Goal: Answer question/provide support: Share knowledge or assist other users

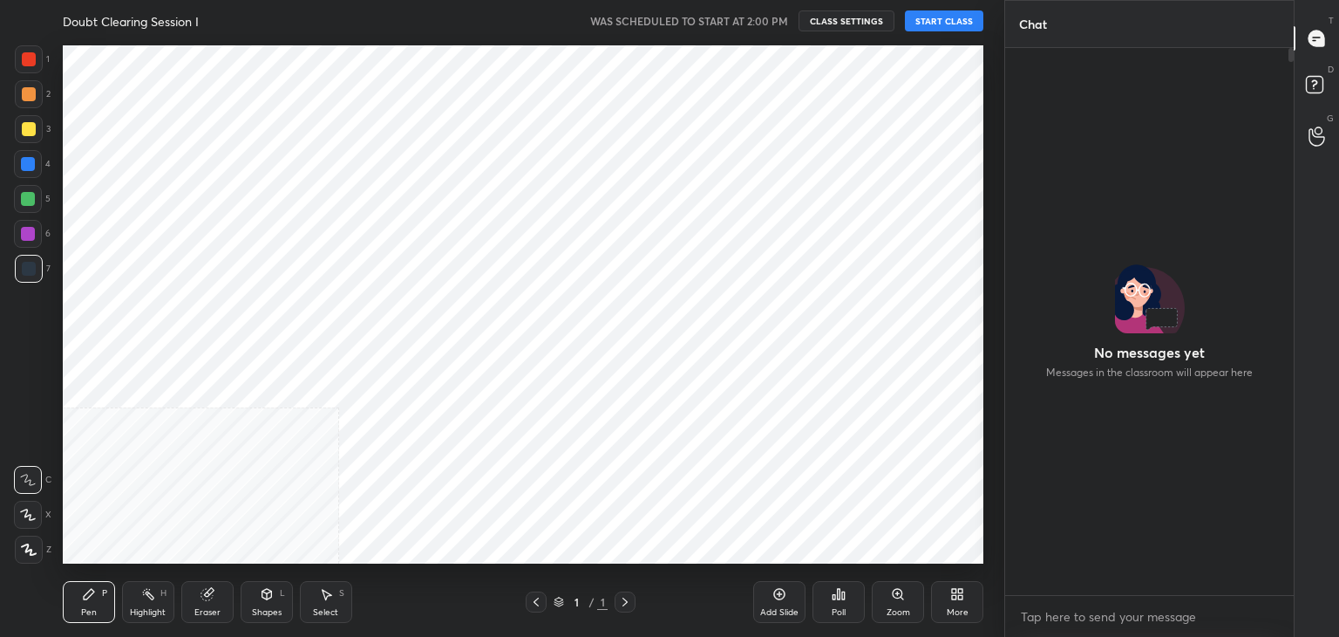
scroll to position [86681, 86272]
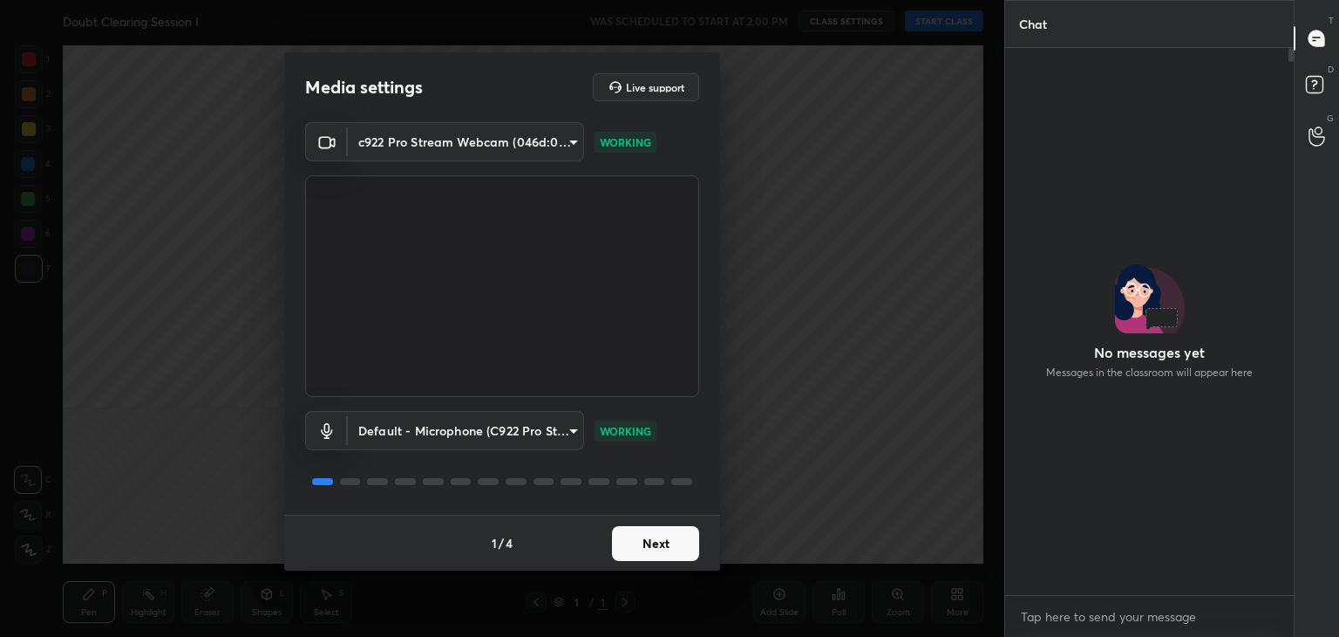
click at [649, 528] on button "Next" at bounding box center [655, 543] width 87 height 35
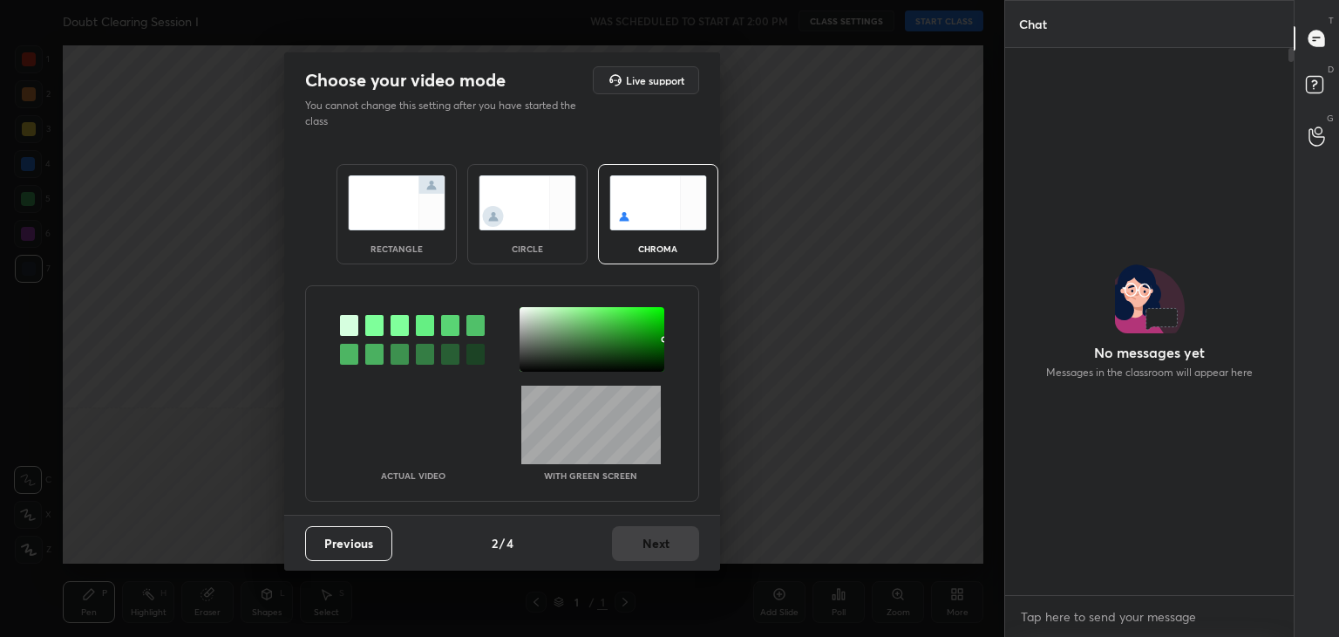
click at [382, 315] on div at bounding box center [374, 325] width 18 height 21
click at [532, 315] on div at bounding box center [592, 339] width 145 height 65
click at [645, 535] on button "Next" at bounding box center [655, 543] width 87 height 35
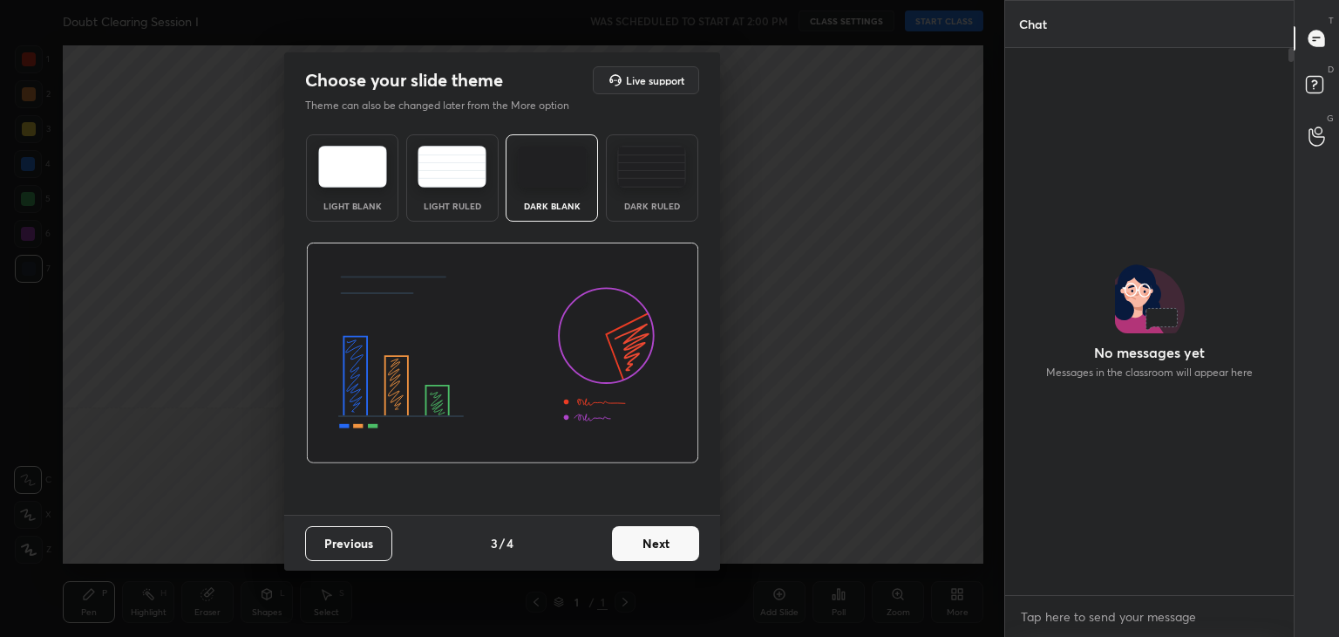
click at [645, 535] on button "Next" at bounding box center [655, 543] width 87 height 35
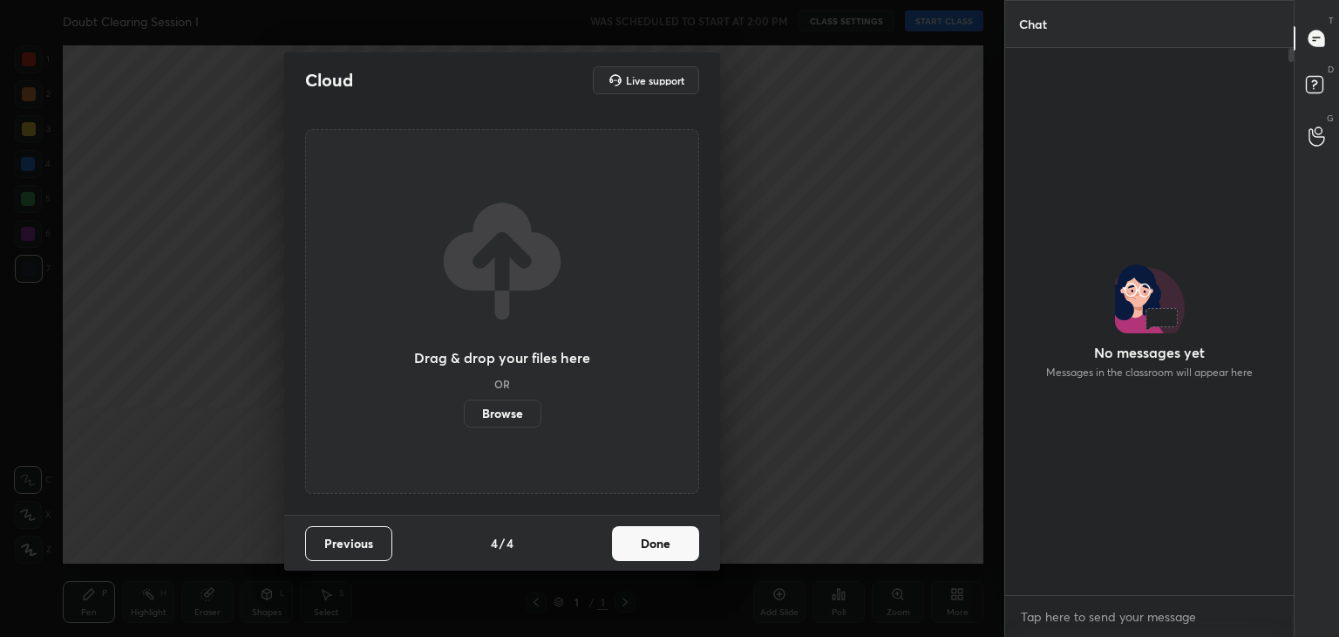
click at [645, 535] on button "Done" at bounding box center [655, 543] width 87 height 35
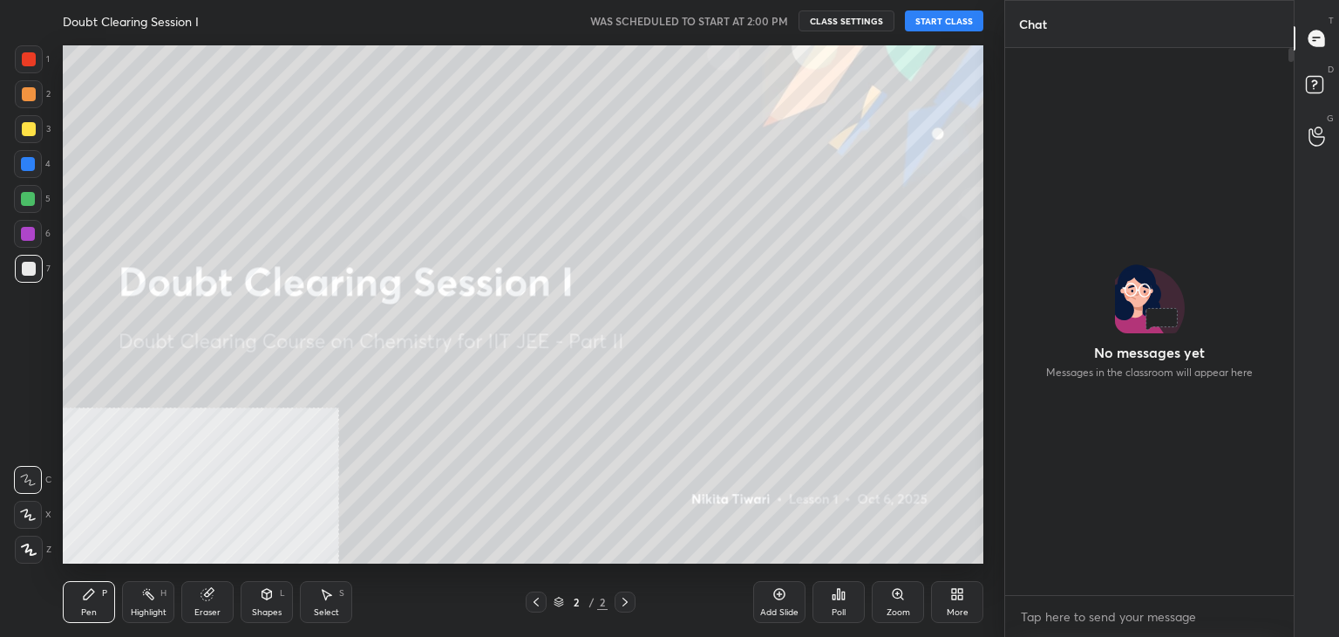
click at [934, 28] on button "START CLASS" at bounding box center [944, 20] width 78 height 21
click at [764, 25] on span "mute" at bounding box center [772, 21] width 24 height 12
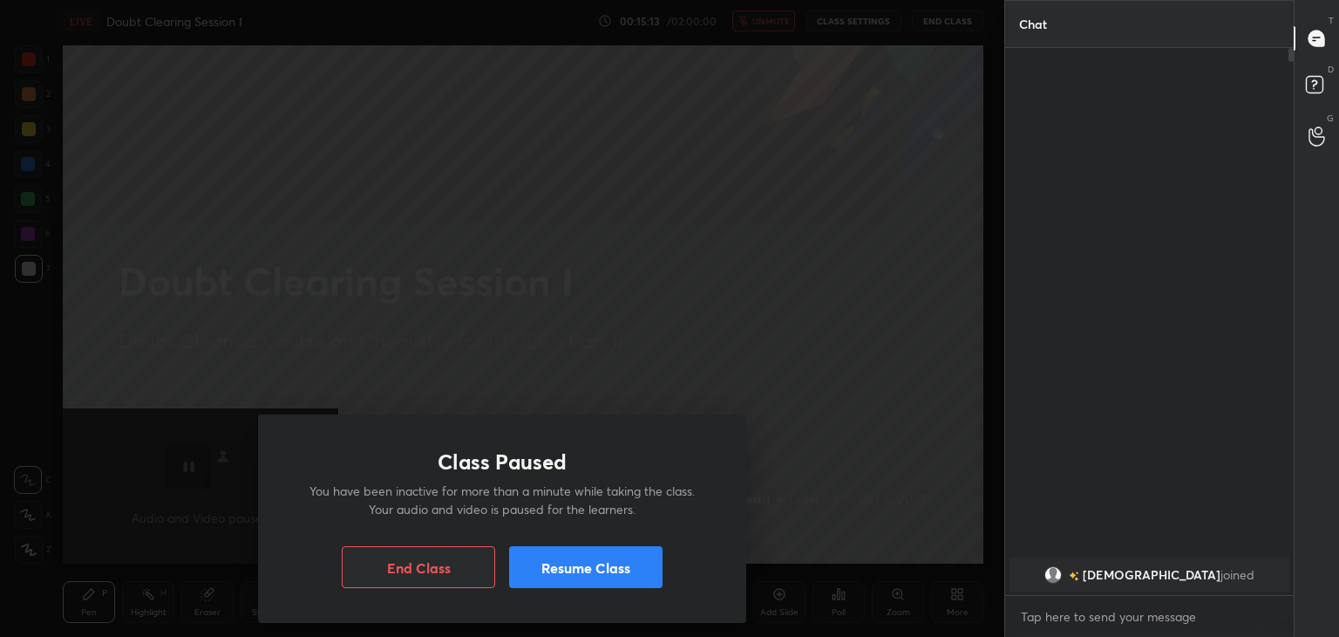
click at [583, 571] on button "Resume Class" at bounding box center [585, 567] width 153 height 42
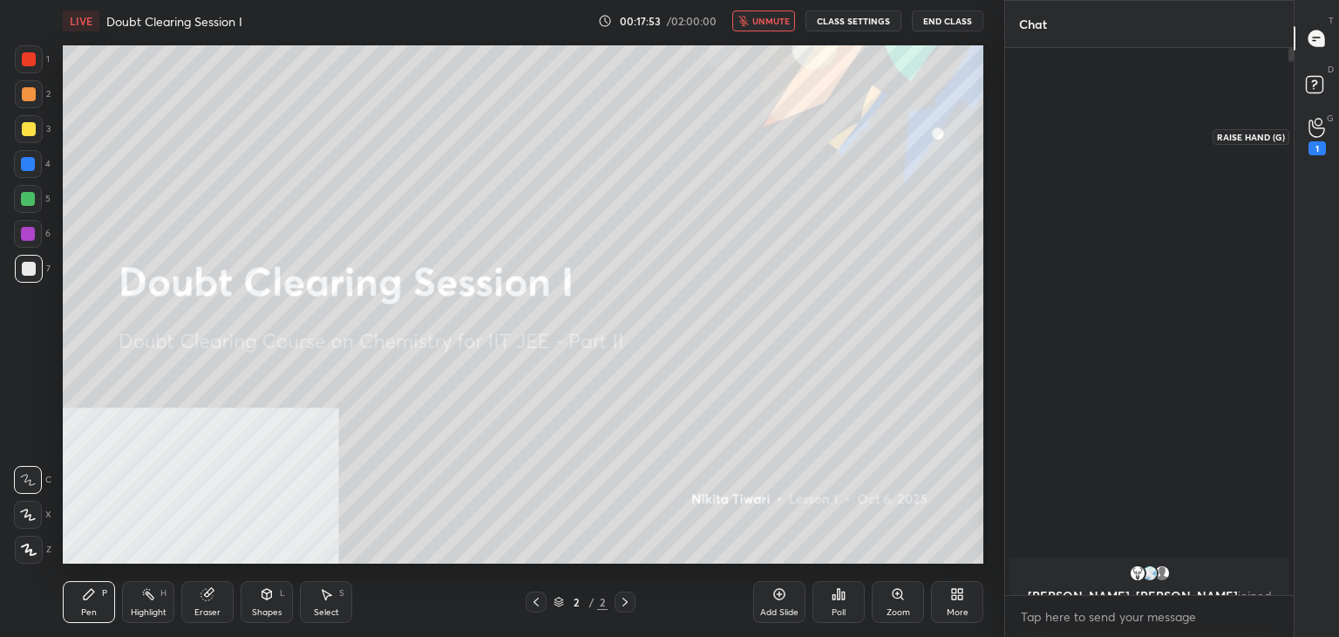
click at [1315, 125] on icon at bounding box center [1317, 128] width 17 height 20
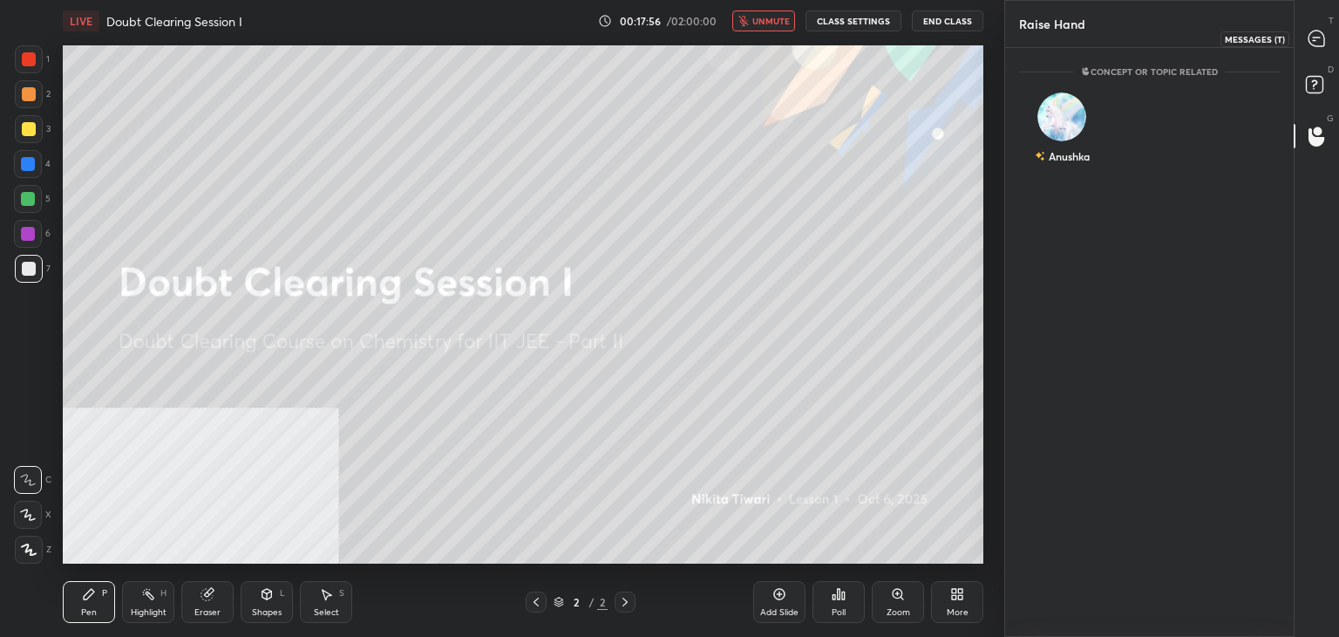
click at [1311, 30] on icon at bounding box center [1317, 39] width 18 height 18
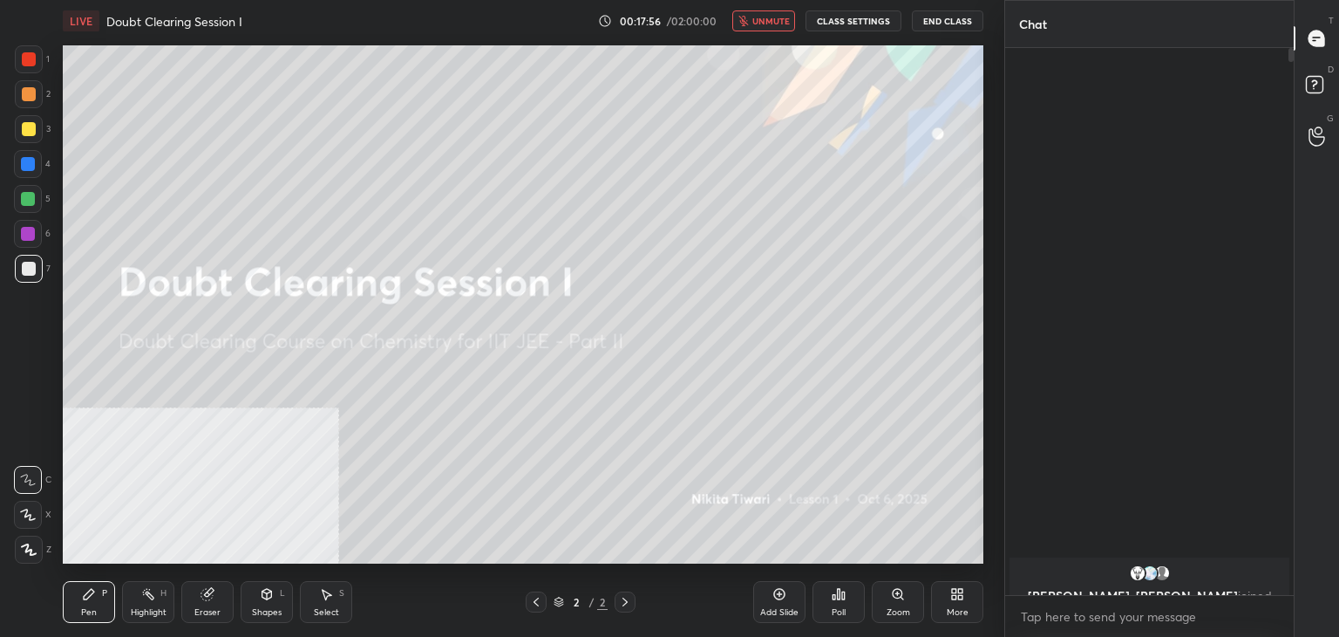
scroll to position [542, 283]
click at [866, 17] on button "CLASS SETTINGS" at bounding box center [854, 20] width 96 height 21
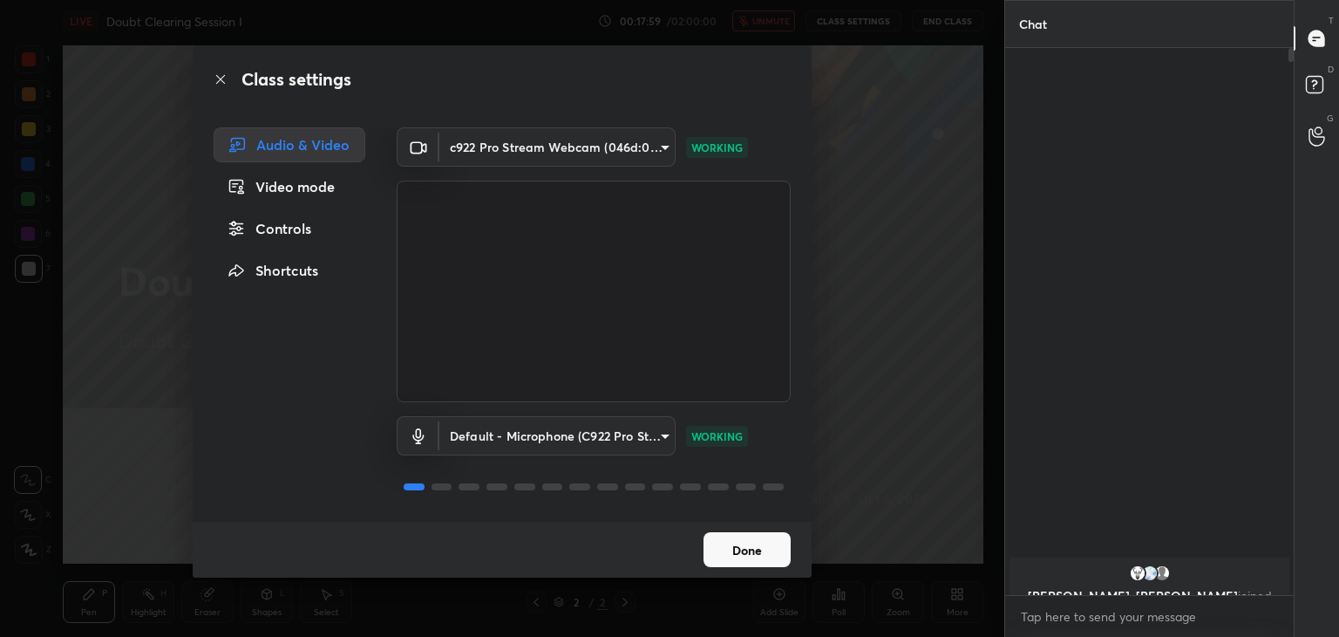
click at [280, 217] on div "Controls" at bounding box center [290, 228] width 152 height 35
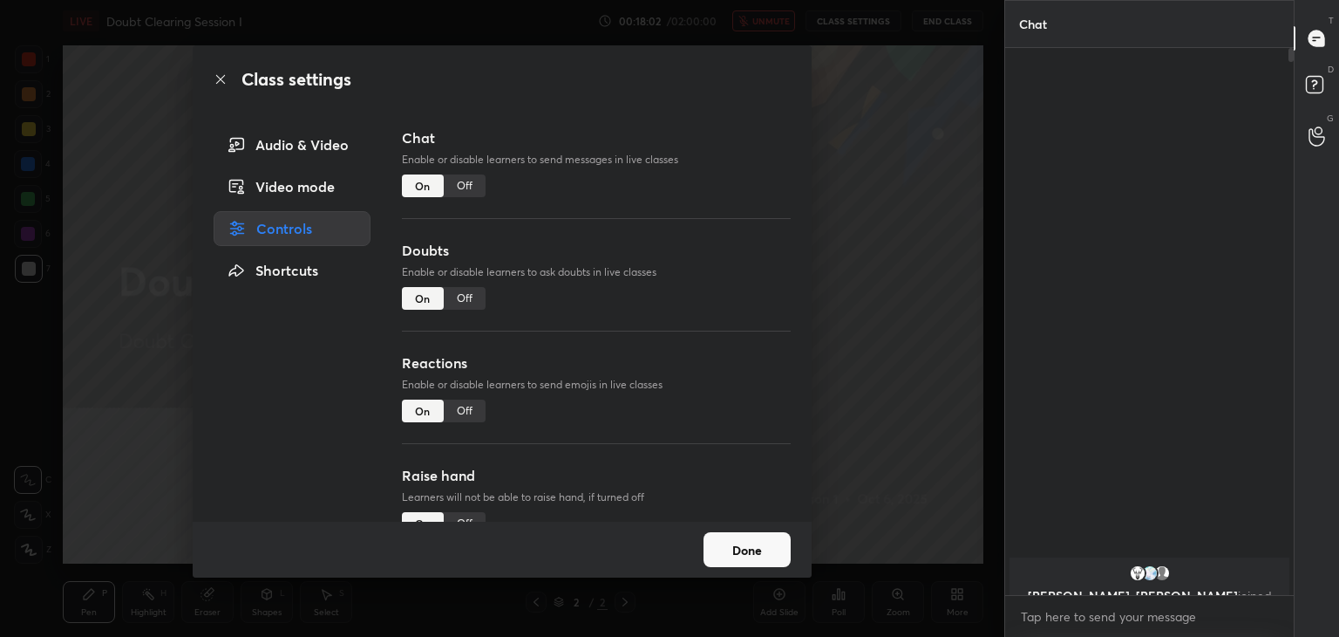
click at [459, 514] on div "Off" at bounding box center [465, 523] width 42 height 23
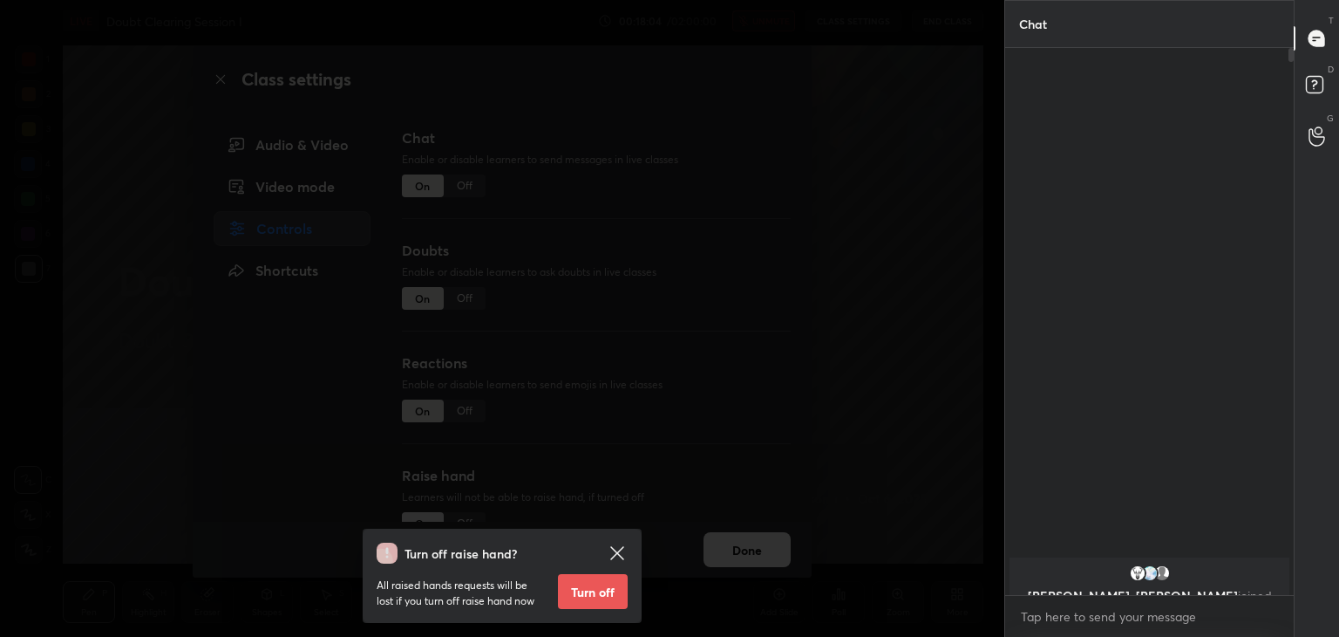
click at [582, 590] on button "Turn off" at bounding box center [593, 591] width 70 height 35
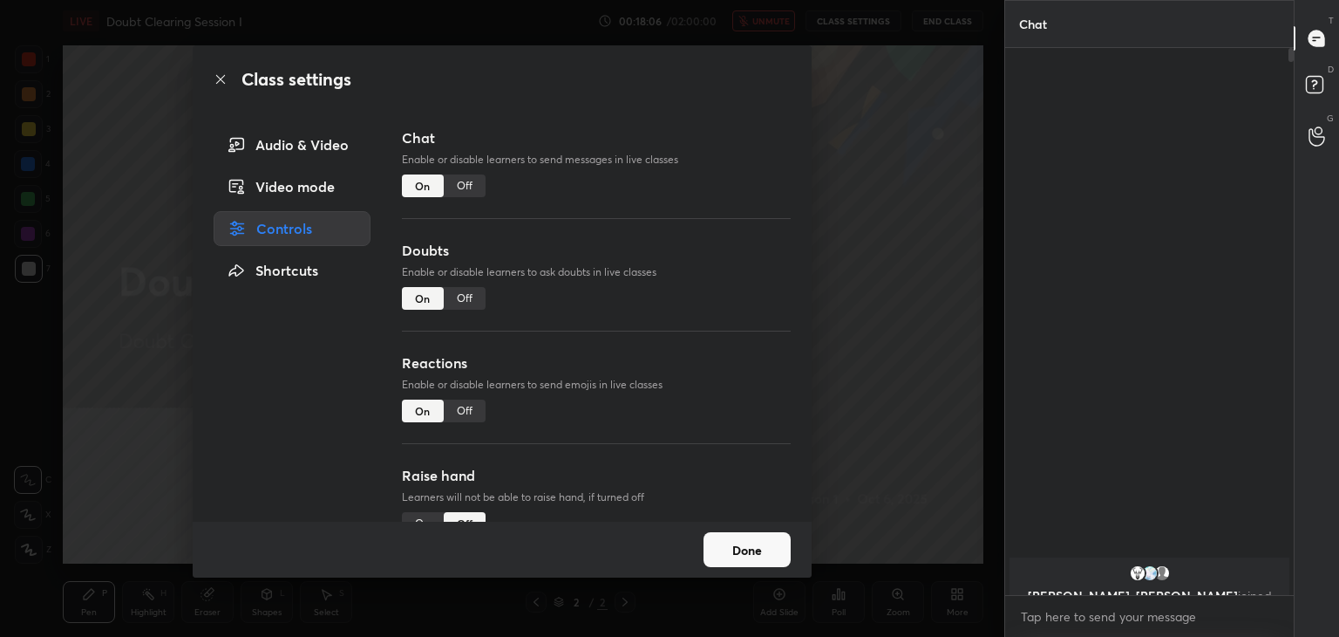
click at [720, 562] on button "Done" at bounding box center [747, 549] width 87 height 35
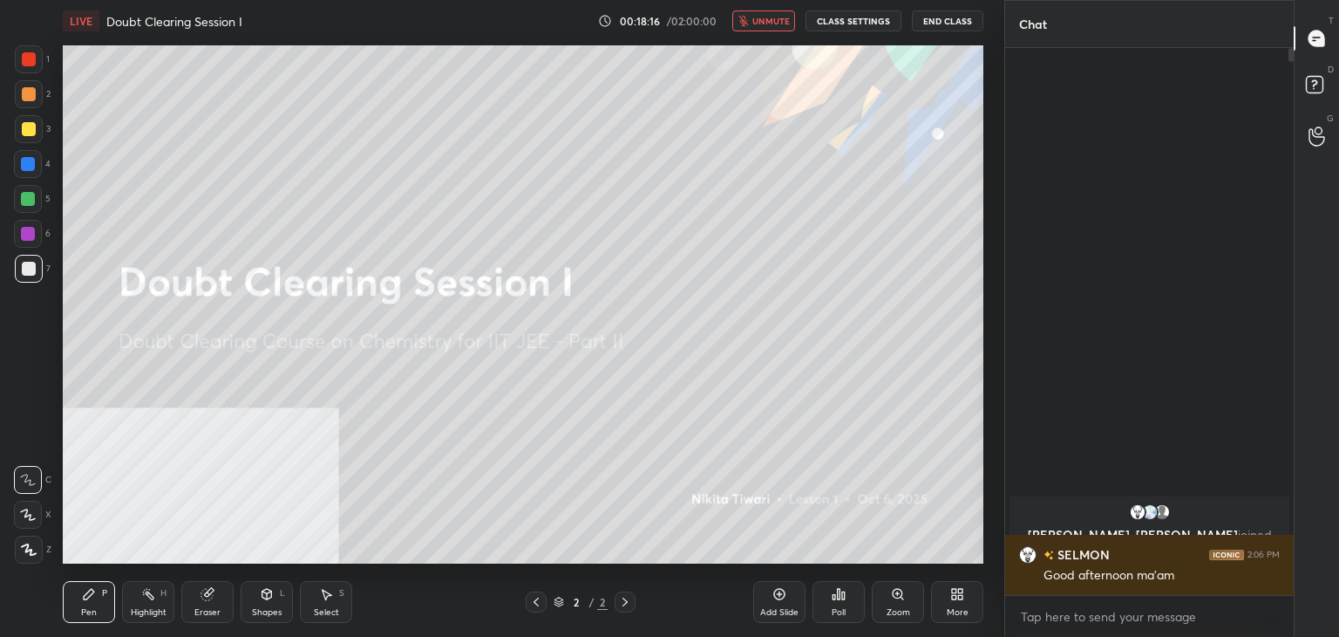
click at [786, 30] on button "unmute" at bounding box center [764, 20] width 63 height 21
click at [786, 30] on button "mute" at bounding box center [764, 20] width 63 height 21
click at [786, 30] on button "unmute" at bounding box center [764, 20] width 63 height 21
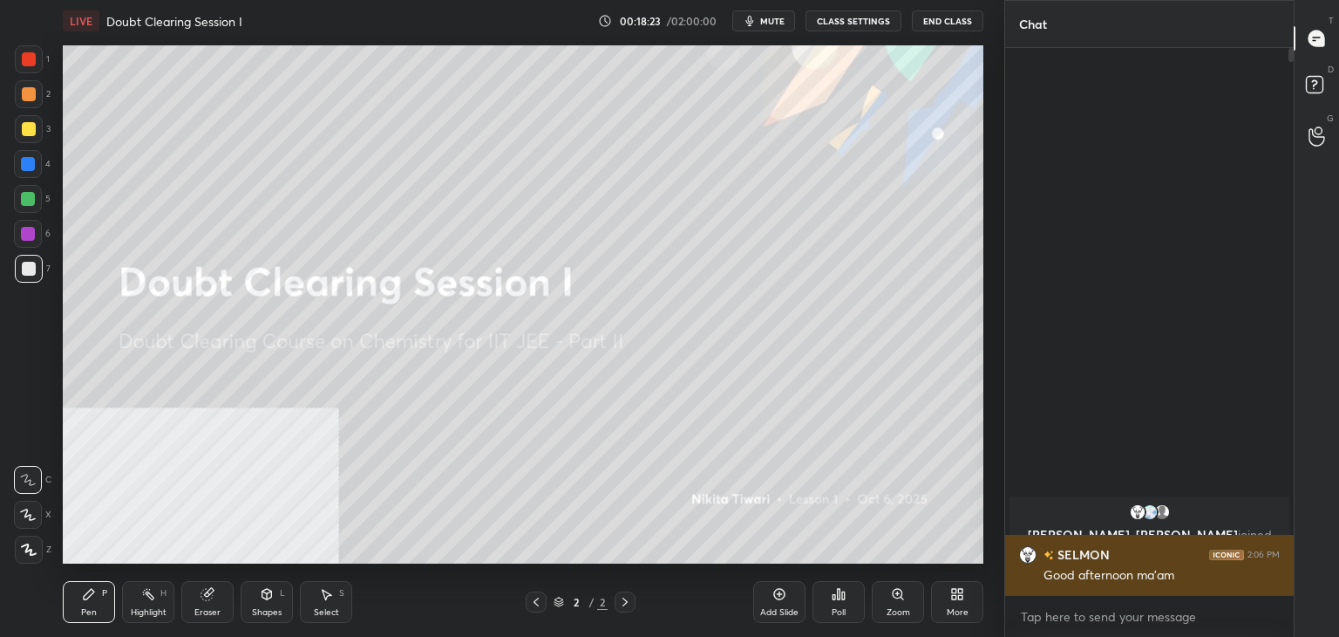
click at [1079, 552] on h6 "SELMON" at bounding box center [1082, 554] width 56 height 18
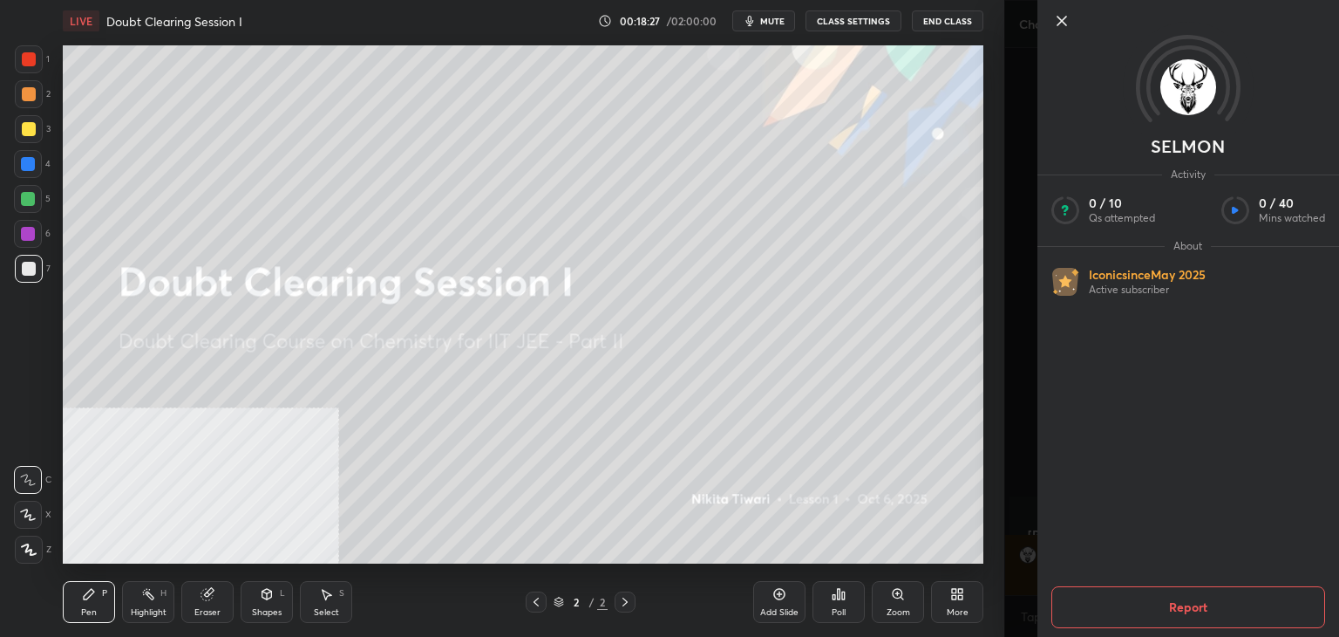
click at [1065, 27] on icon at bounding box center [1062, 20] width 21 height 21
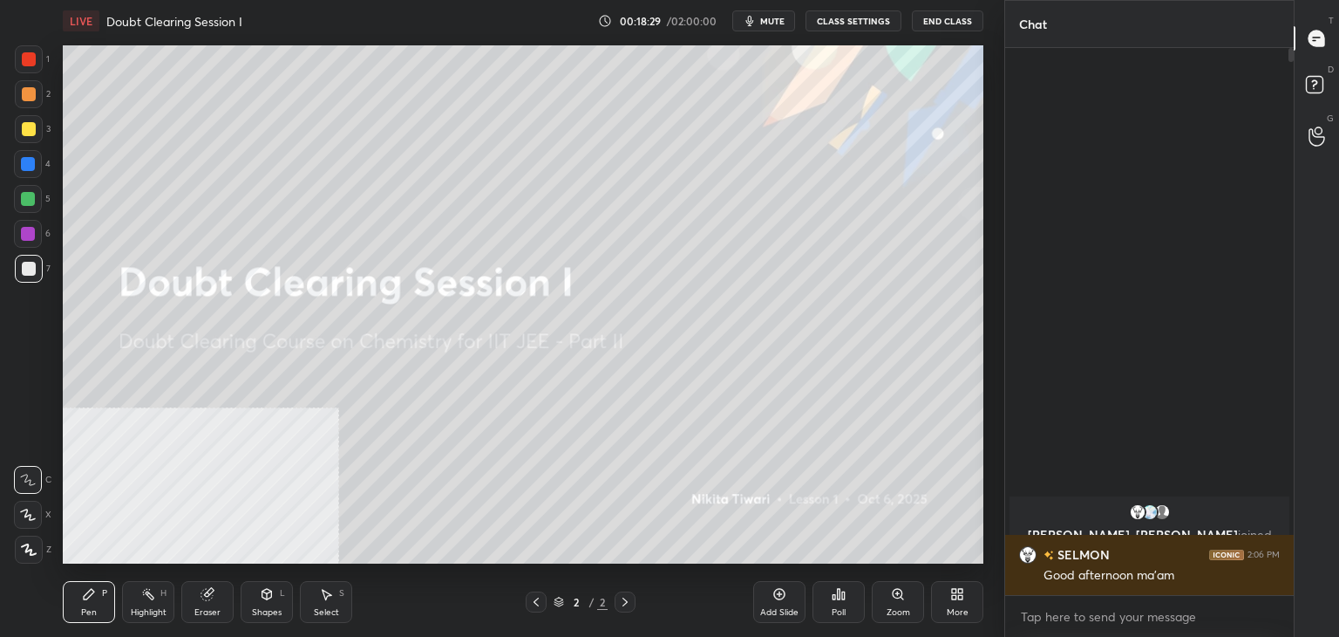
click at [753, 18] on icon "button" at bounding box center [750, 21] width 14 height 14
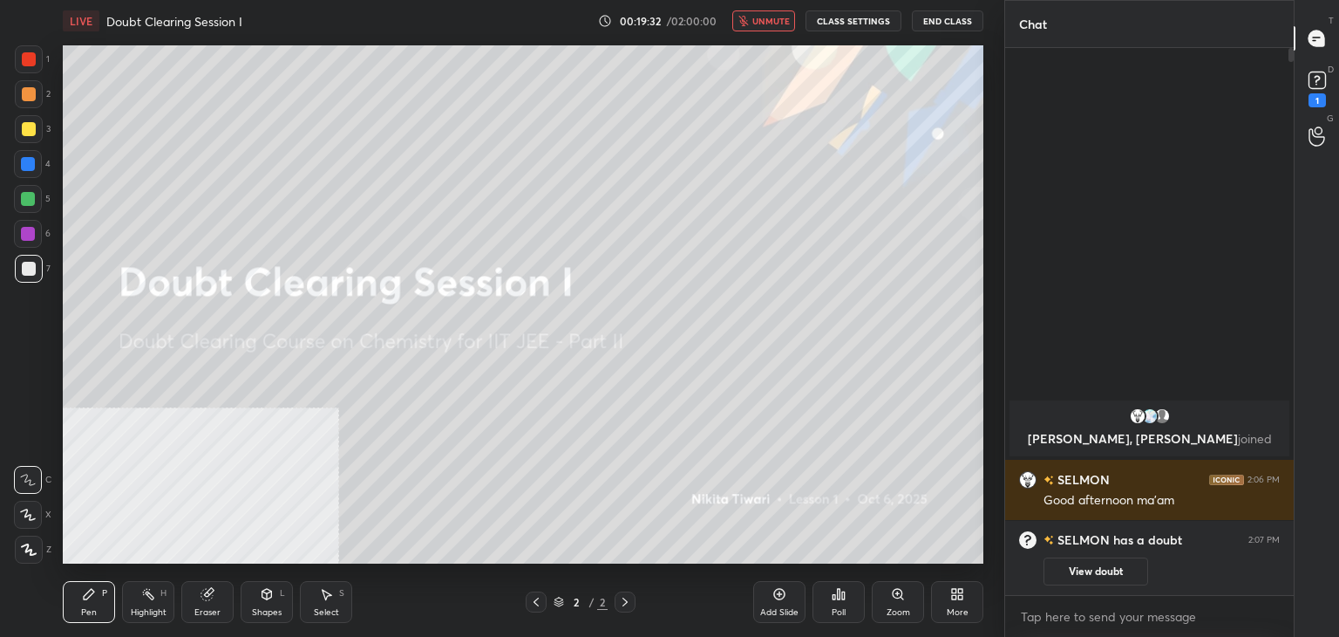
click at [753, 18] on button "unmute" at bounding box center [764, 20] width 63 height 21
click at [1093, 571] on button "View doubt" at bounding box center [1096, 571] width 105 height 28
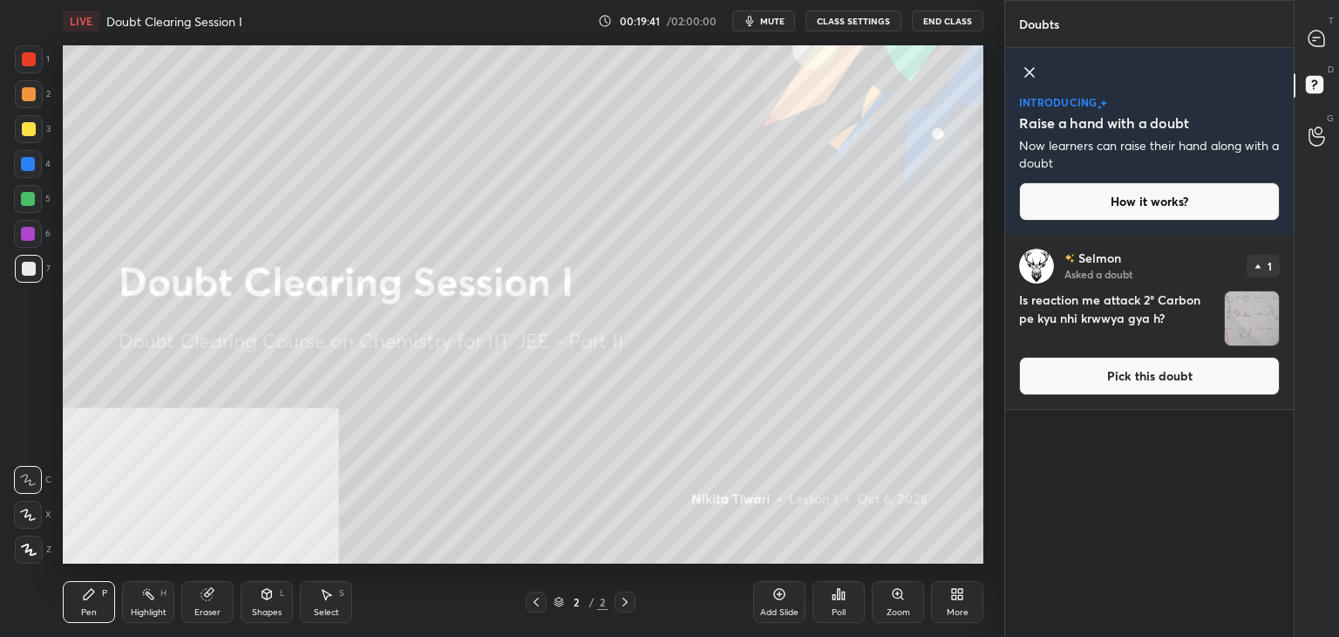
click at [1111, 386] on button "Pick this doubt" at bounding box center [1149, 376] width 261 height 38
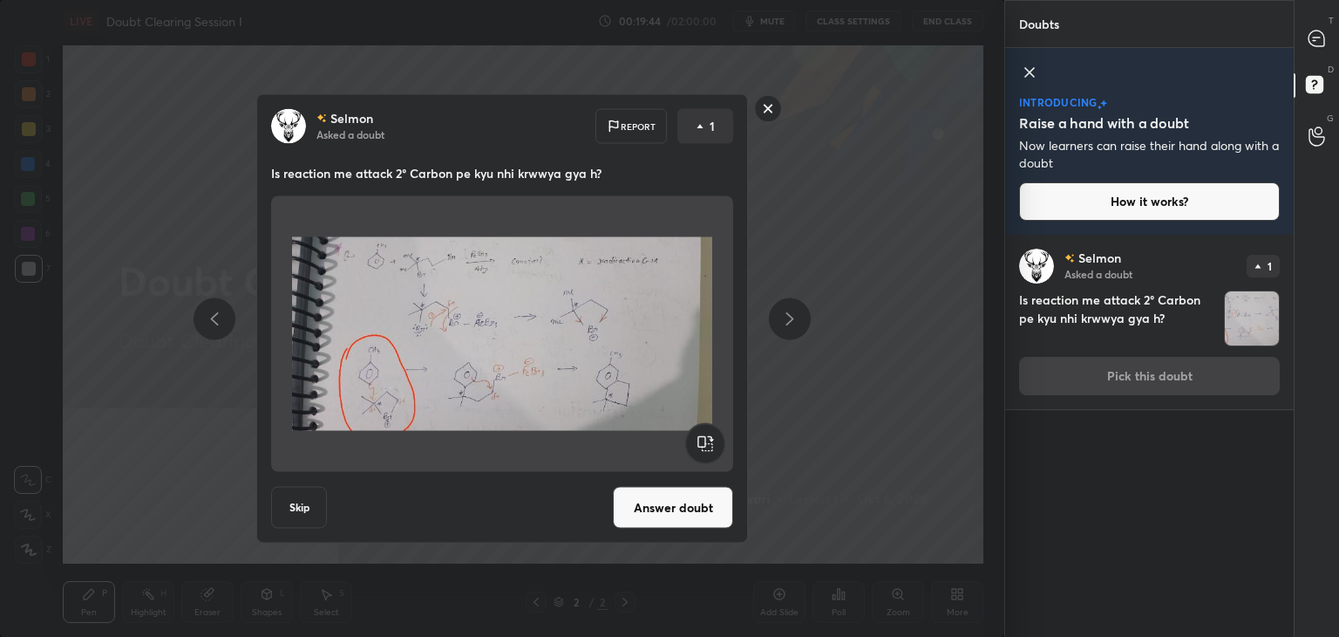
click at [666, 512] on button "Answer doubt" at bounding box center [673, 508] width 120 height 42
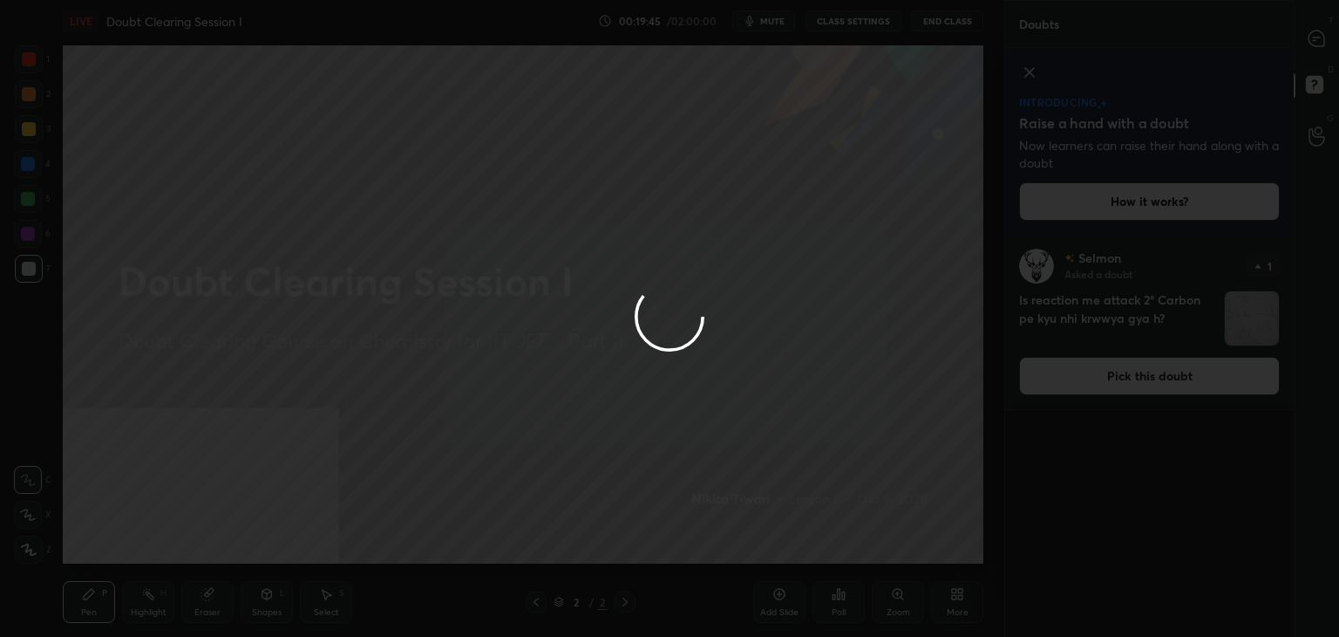
click at [1251, 67] on div at bounding box center [669, 318] width 1339 height 637
drag, startPoint x: 1258, startPoint y: 67, endPoint x: 1339, endPoint y: -3, distance: 107.0
click at [1339, 0] on html "1 2 3 4 5 6 7 C X Z C X Z E E Erase all H H LIVE Doubt Clearing Session I 00:19…" at bounding box center [669, 0] width 1339 height 0
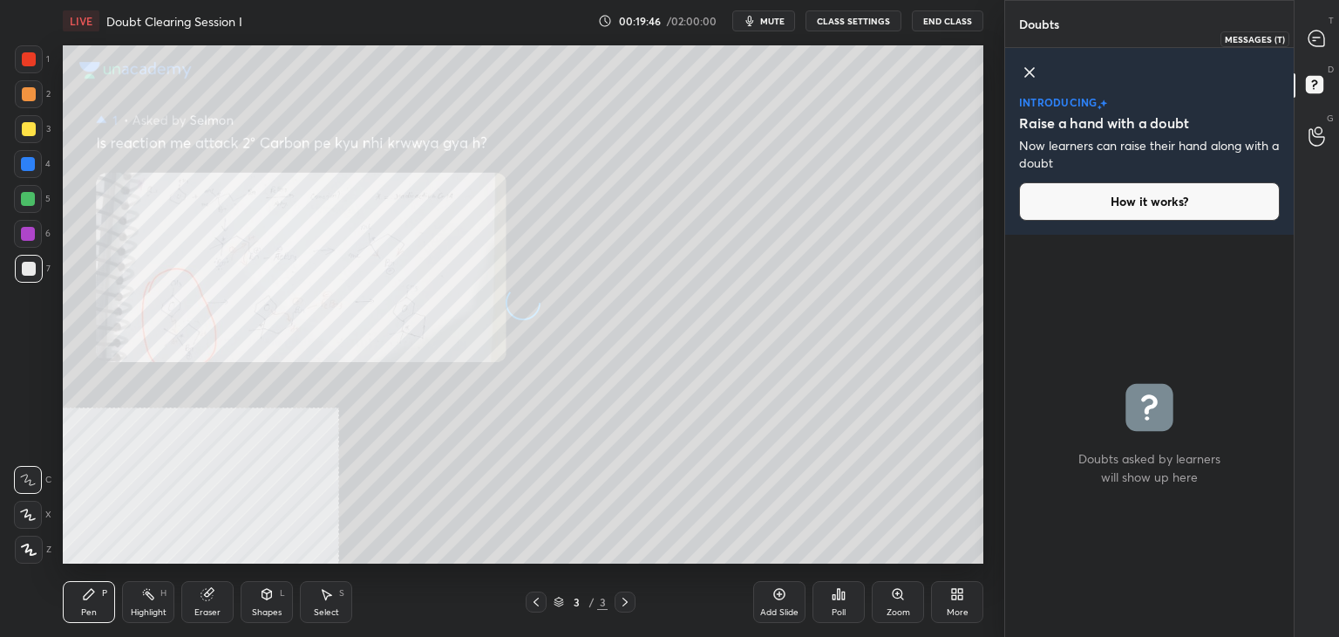
click at [1312, 40] on div at bounding box center [1317, 38] width 35 height 31
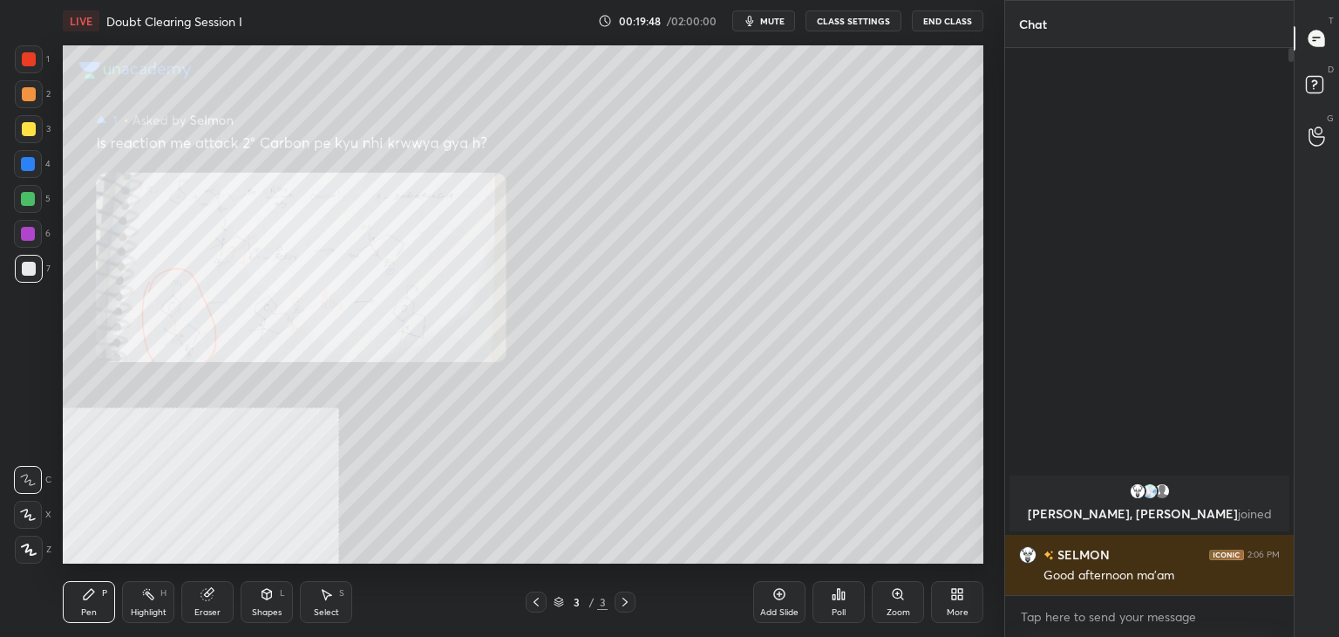
click at [893, 592] on icon at bounding box center [898, 594] width 10 height 10
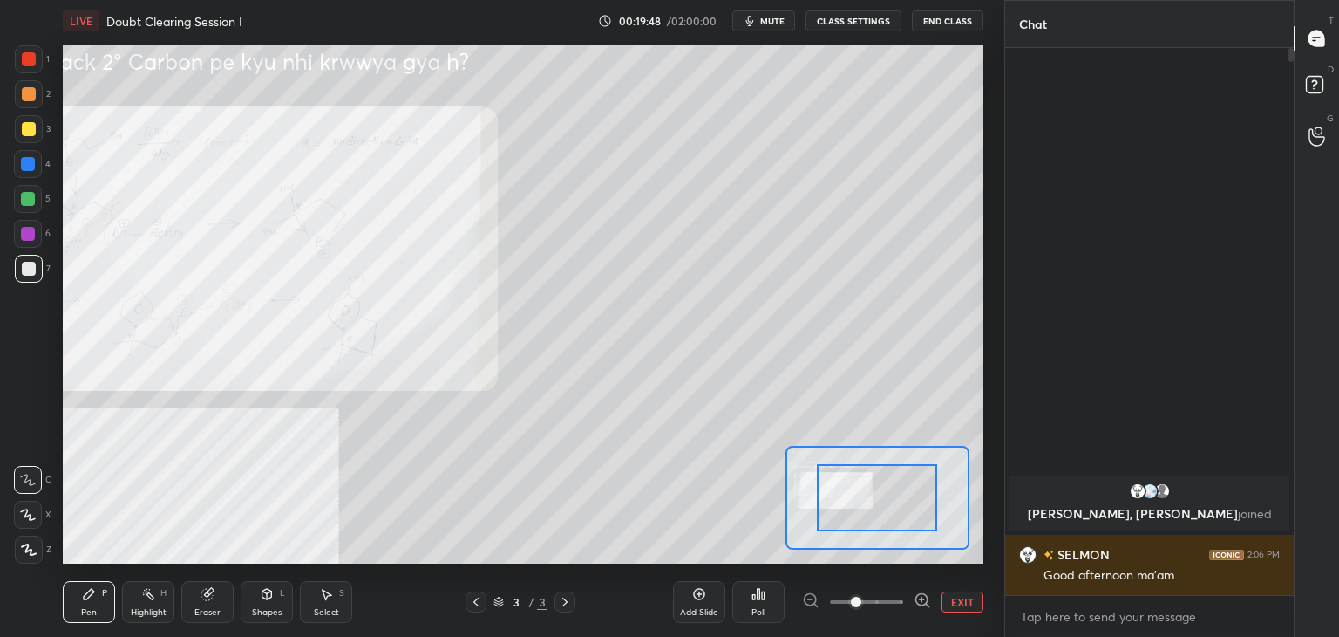
click at [883, 603] on span at bounding box center [866, 602] width 73 height 26
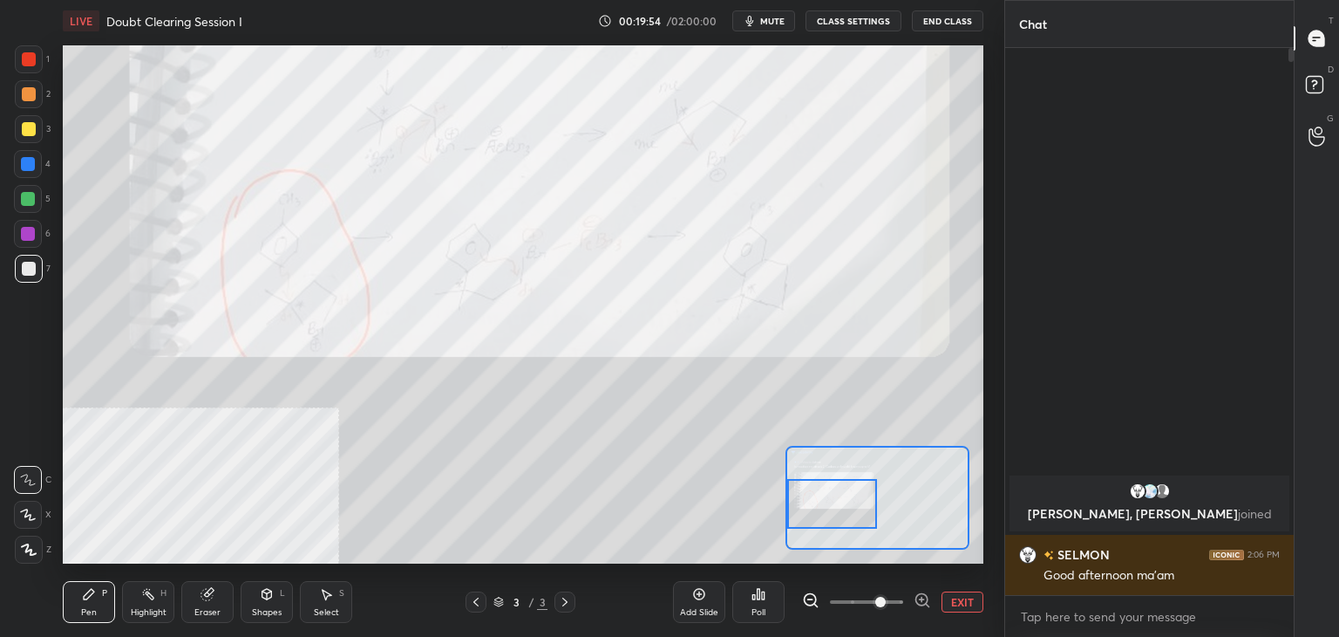
drag, startPoint x: 860, startPoint y: 486, endPoint x: 860, endPoint y: 522, distance: 36.6
click at [851, 522] on div at bounding box center [832, 504] width 91 height 50
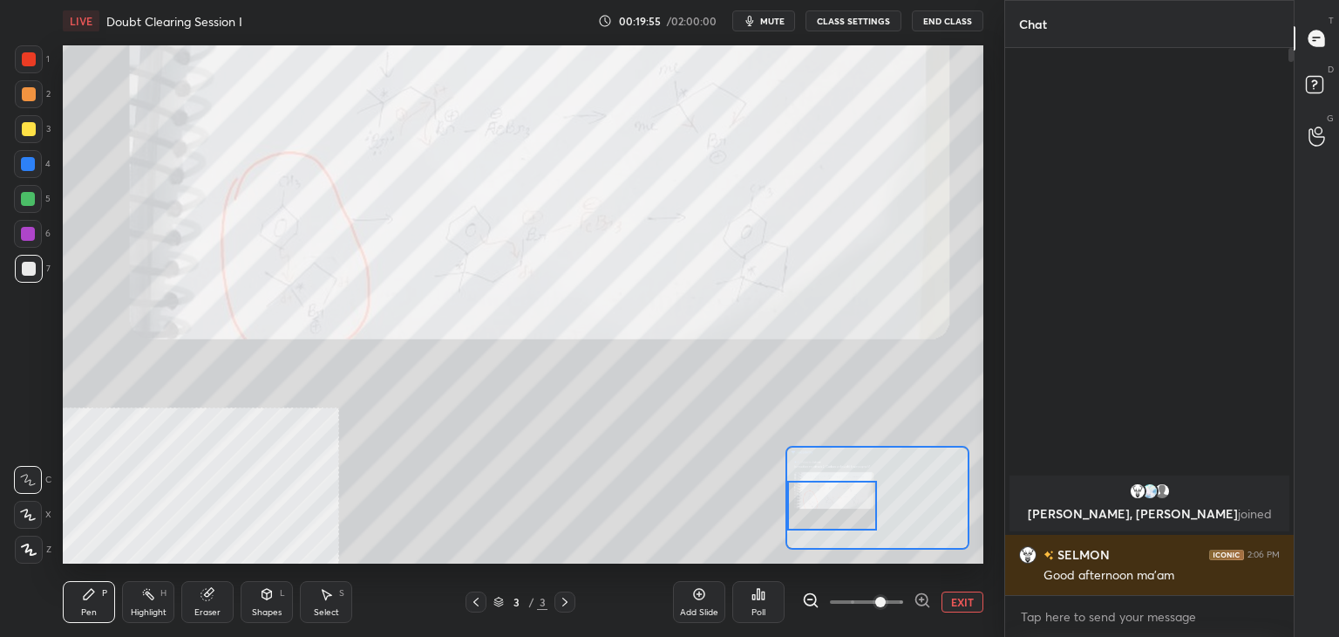
click at [28, 63] on div at bounding box center [29, 59] width 14 height 14
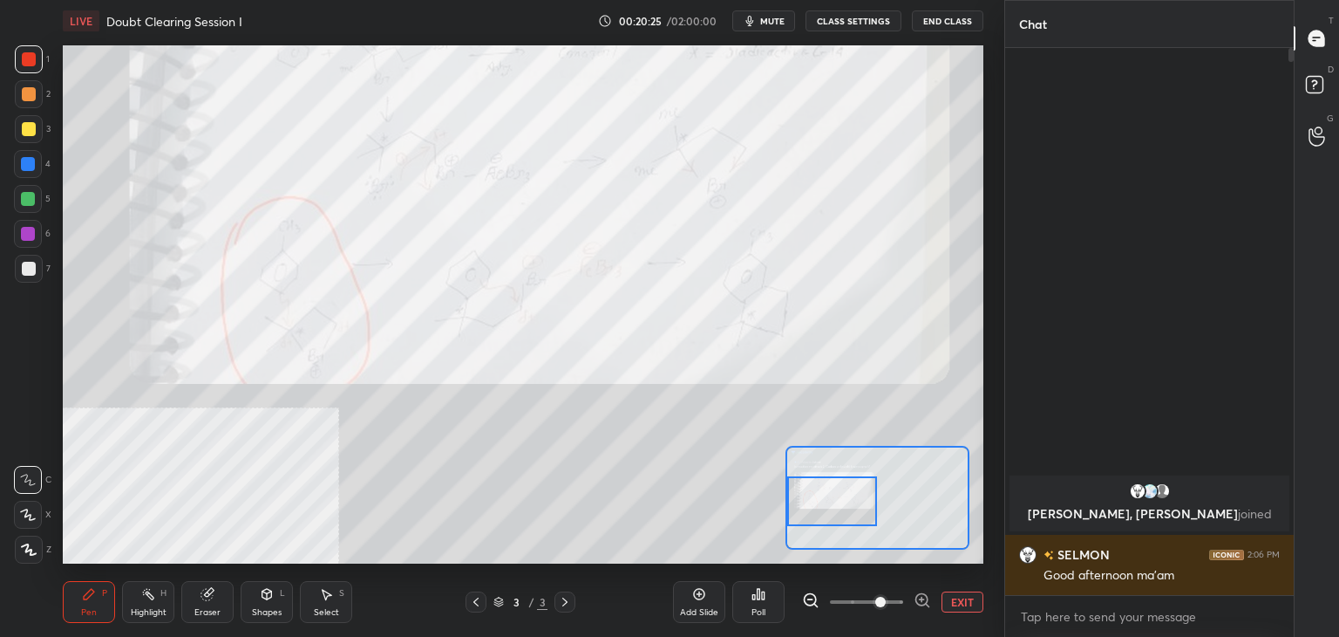
click at [824, 498] on div at bounding box center [832, 501] width 91 height 50
click at [946, 604] on button "EXIT" at bounding box center [963, 601] width 42 height 21
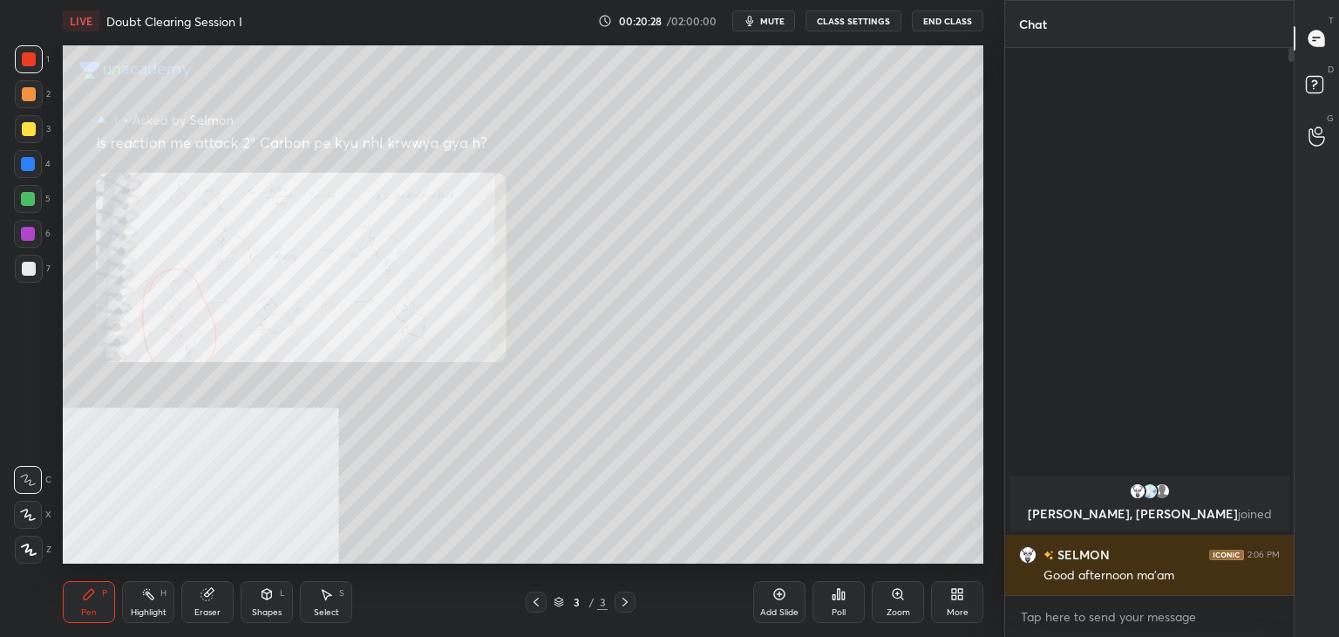
click at [951, 592] on div "More" at bounding box center [957, 602] width 52 height 42
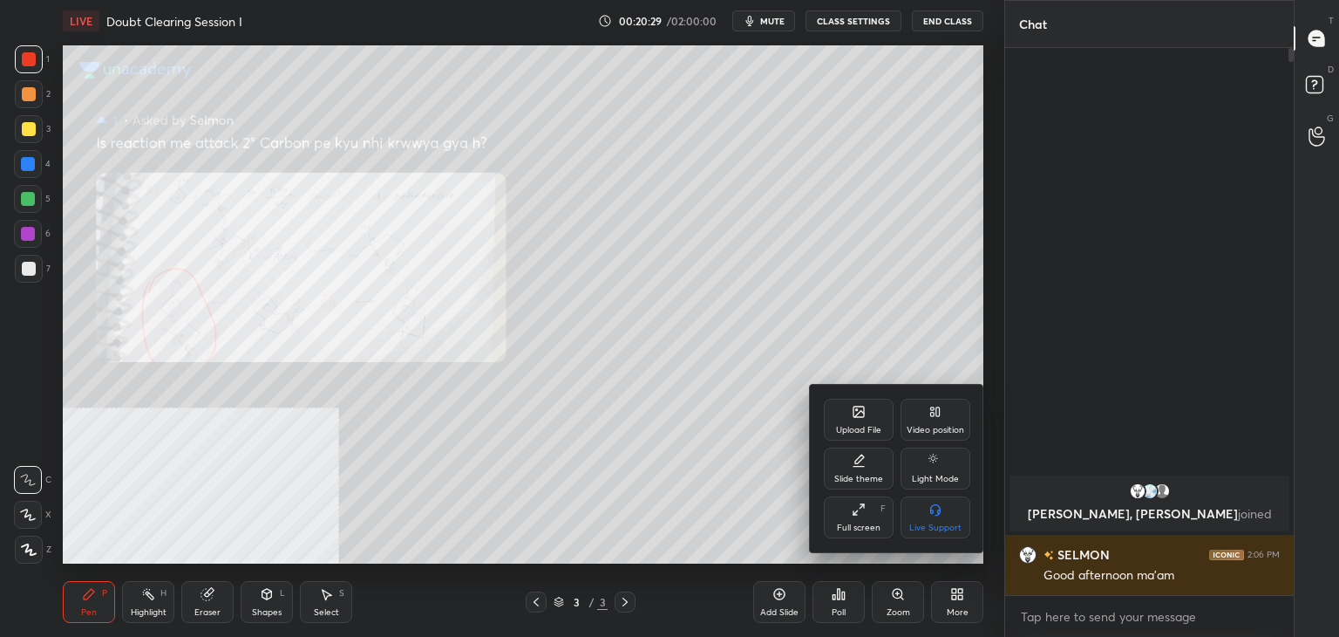
click at [931, 426] on div "Video position" at bounding box center [936, 430] width 58 height 9
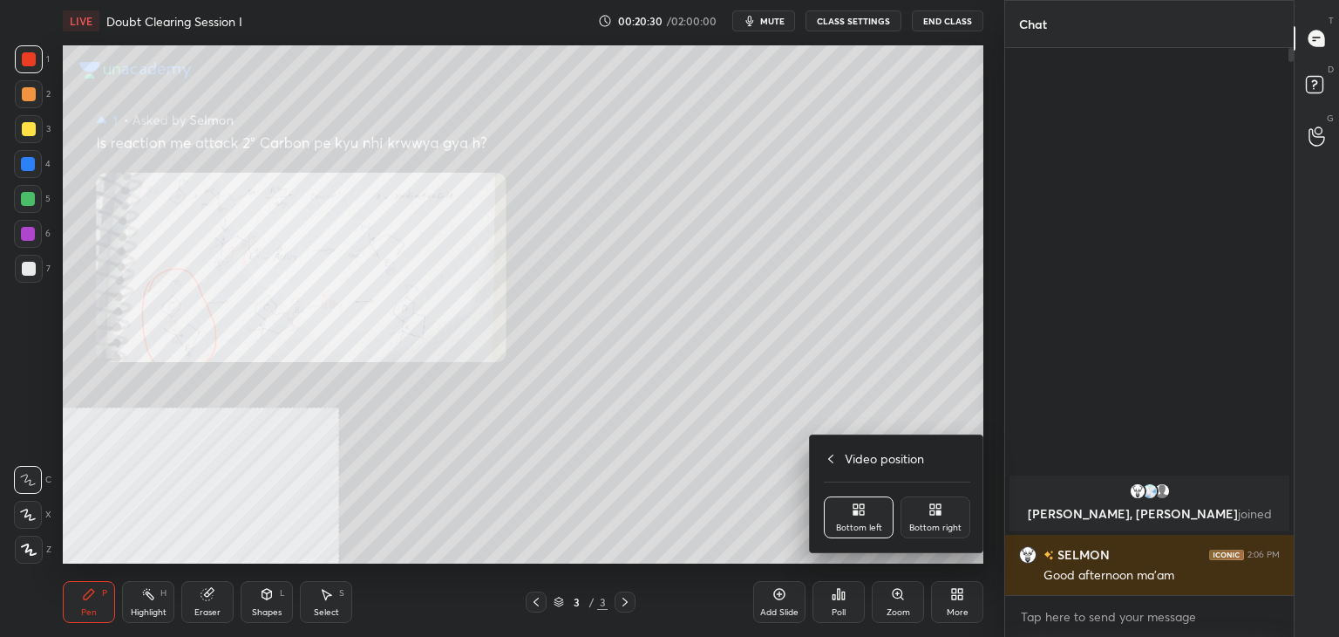
click at [934, 523] on div "Bottom right" at bounding box center [936, 527] width 52 height 9
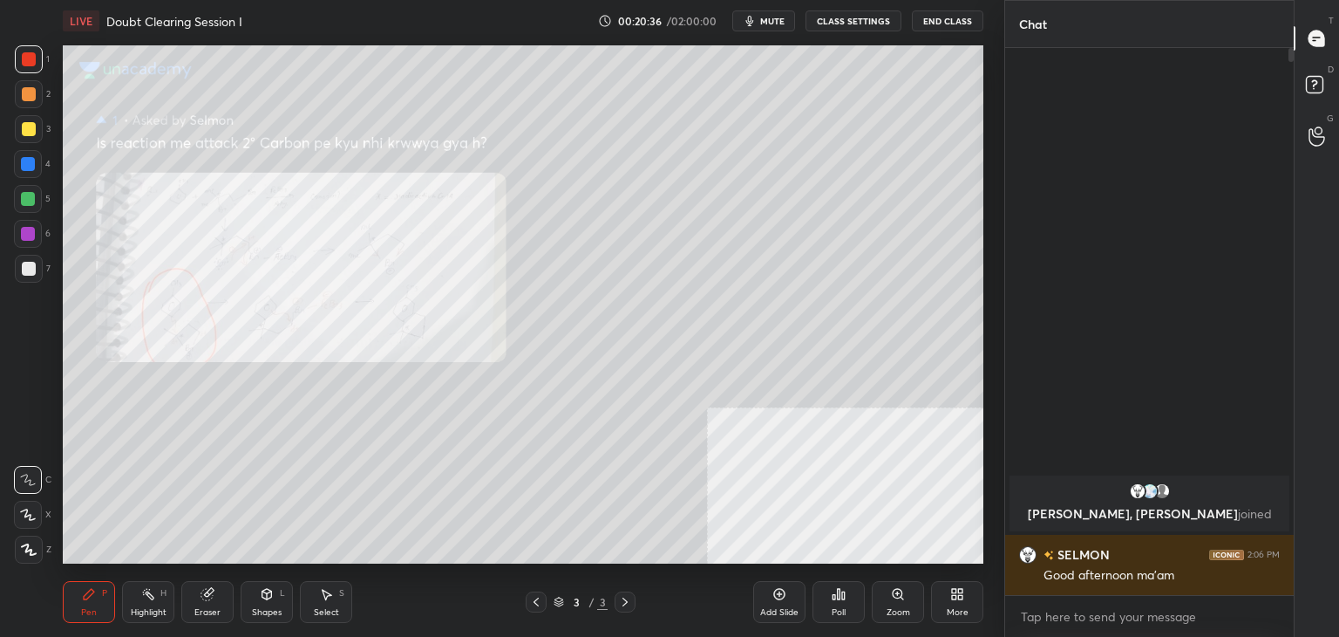
click at [891, 594] on icon at bounding box center [898, 594] width 14 height 14
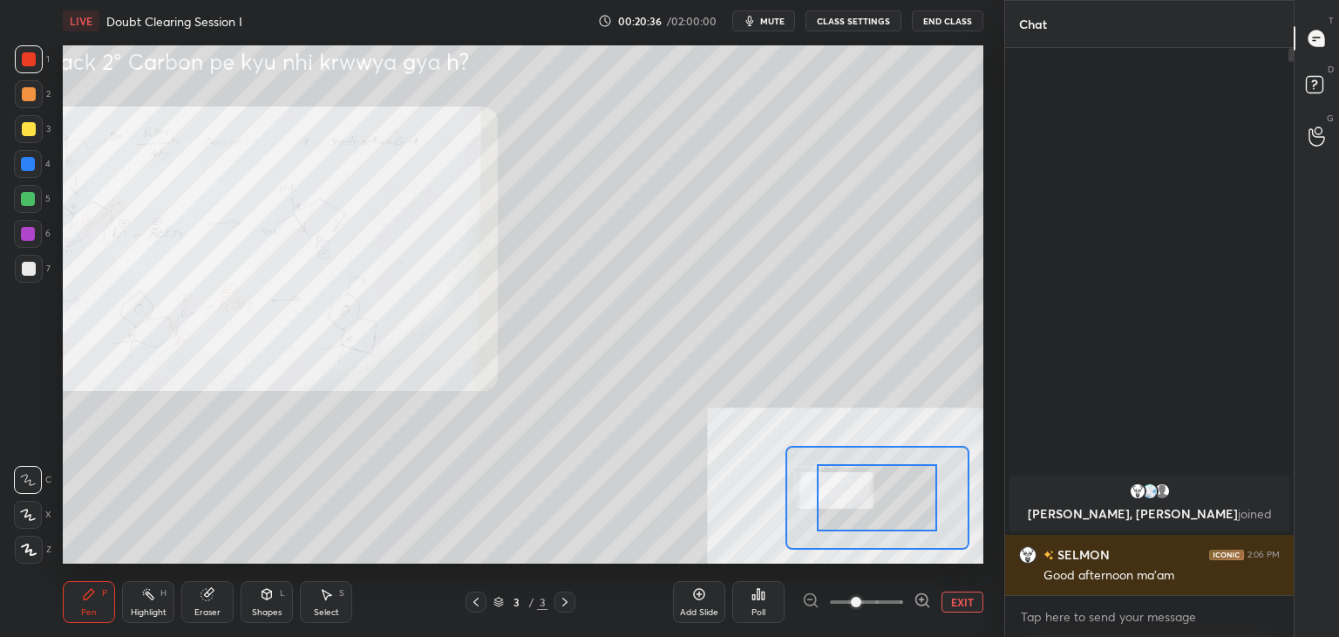
click at [872, 599] on span at bounding box center [866, 602] width 73 height 26
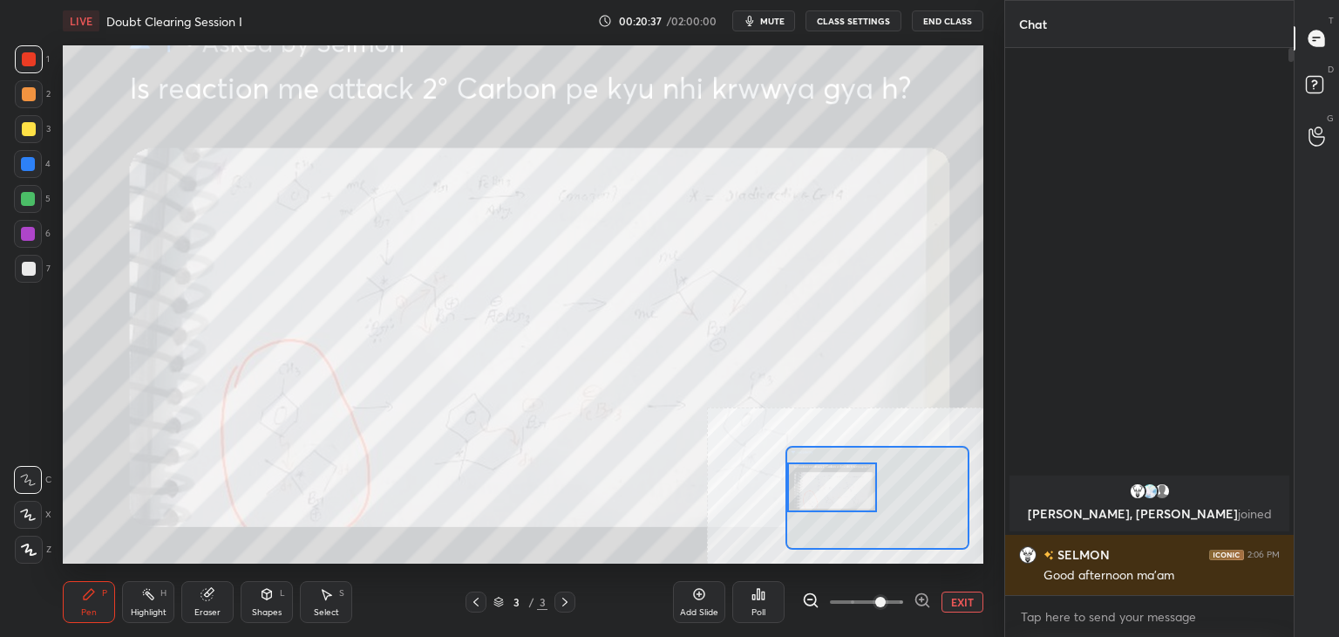
drag, startPoint x: 893, startPoint y: 500, endPoint x: 864, endPoint y: 499, distance: 28.8
click at [841, 492] on div at bounding box center [832, 487] width 91 height 50
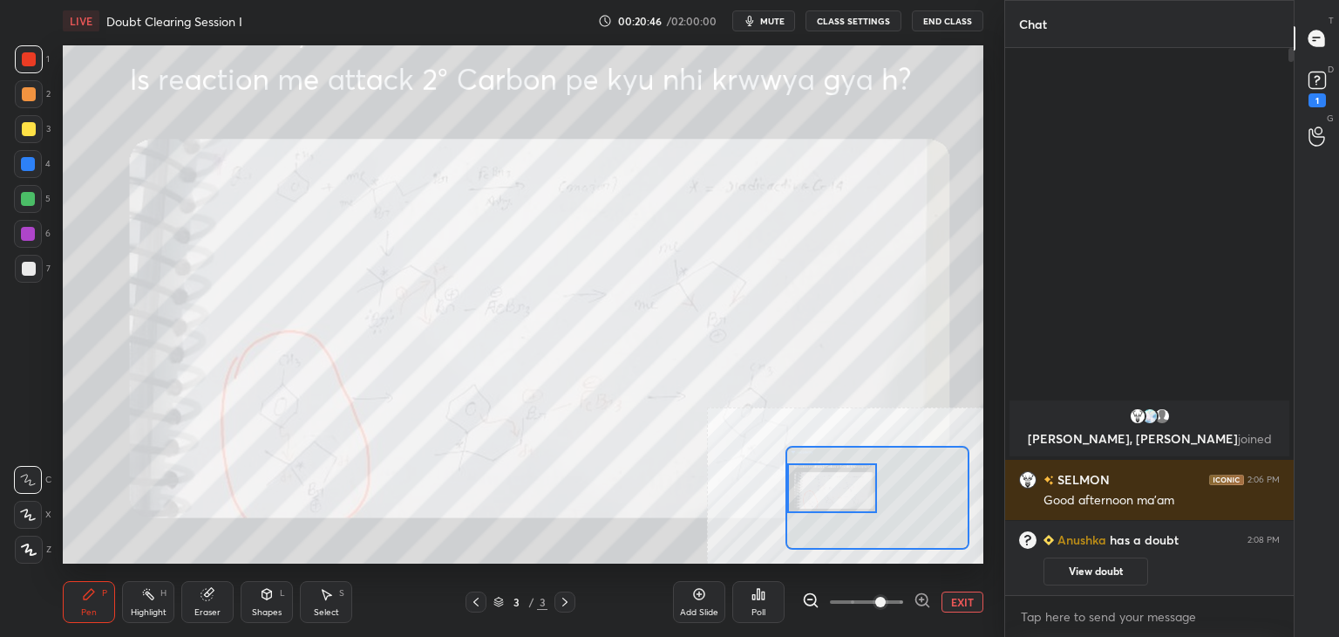
click at [966, 610] on button "EXIT" at bounding box center [963, 601] width 42 height 21
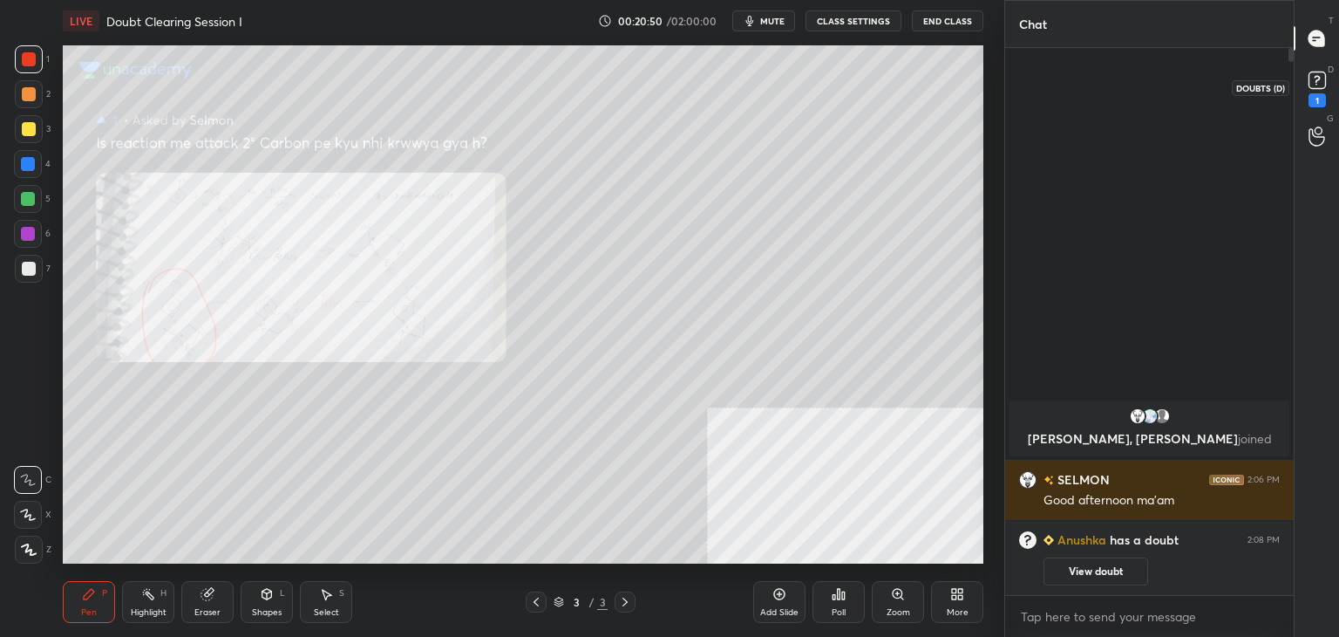
click at [1300, 81] on div "1" at bounding box center [1317, 87] width 35 height 31
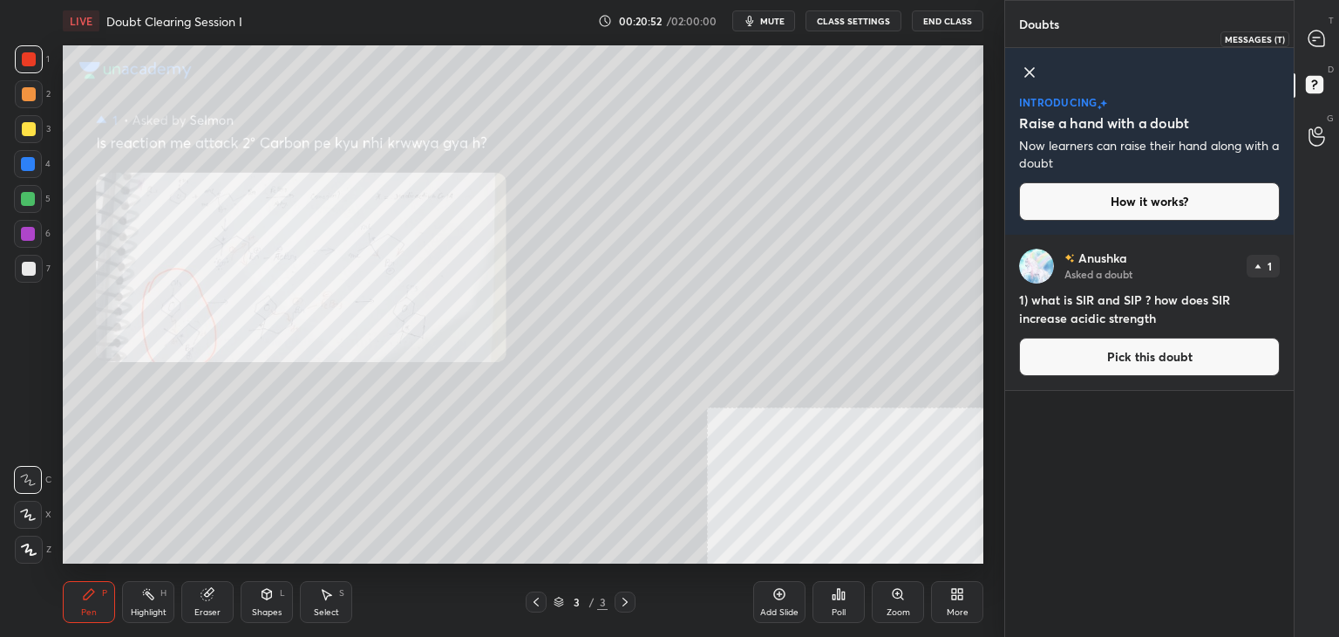
drag, startPoint x: 1315, startPoint y: 38, endPoint x: 1310, endPoint y: 49, distance: 11.7
click at [1315, 39] on icon at bounding box center [1317, 39] width 16 height 16
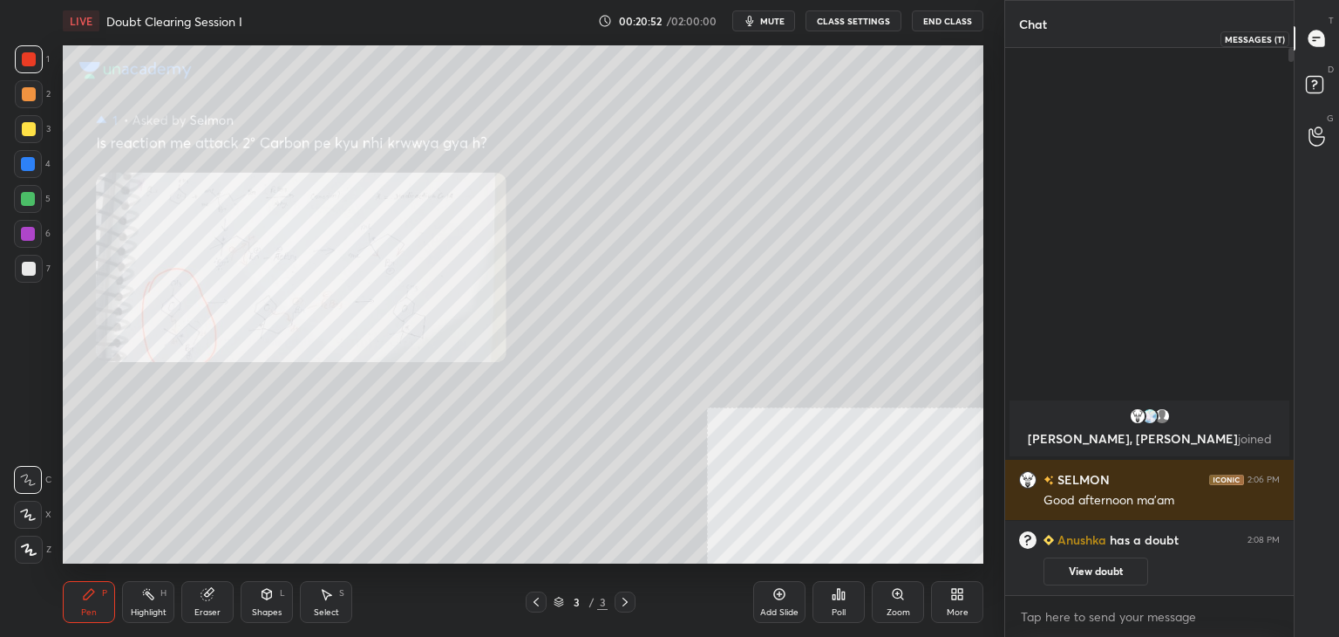
click at [1311, 50] on div at bounding box center [1317, 38] width 35 height 31
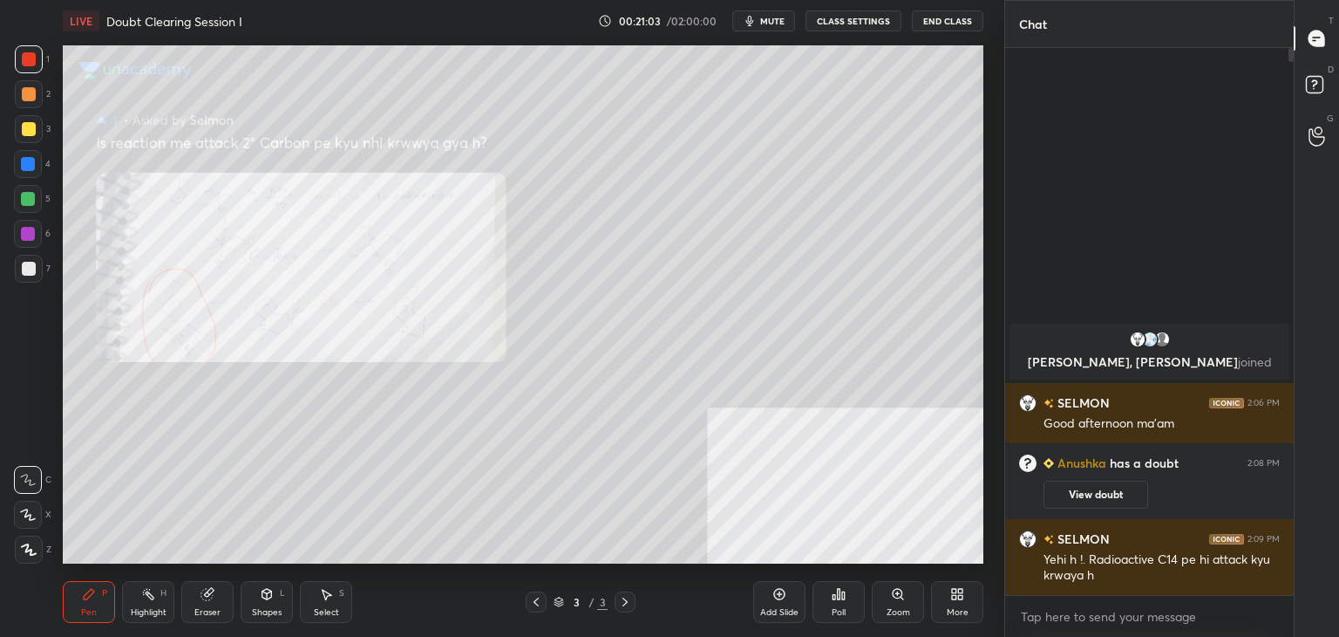
drag, startPoint x: 889, startPoint y: 601, endPoint x: 879, endPoint y: 602, distance: 9.6
click at [879, 602] on div "Zoom" at bounding box center [898, 602] width 52 height 42
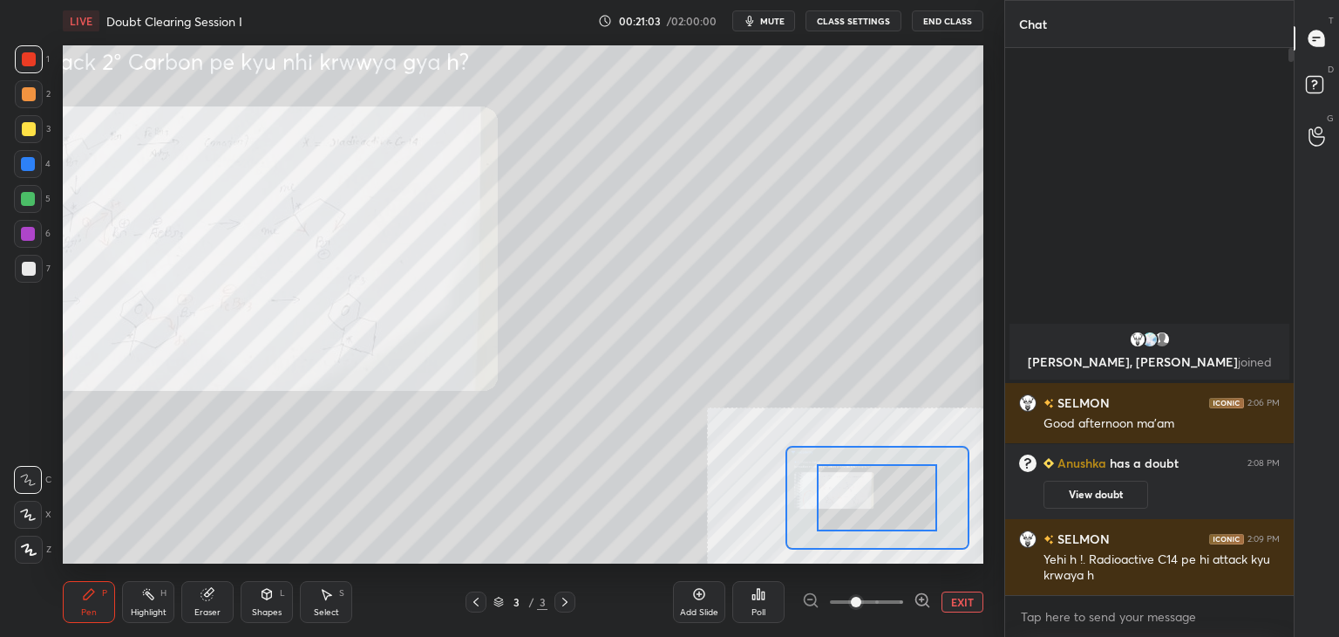
click at [876, 597] on span at bounding box center [866, 602] width 73 height 26
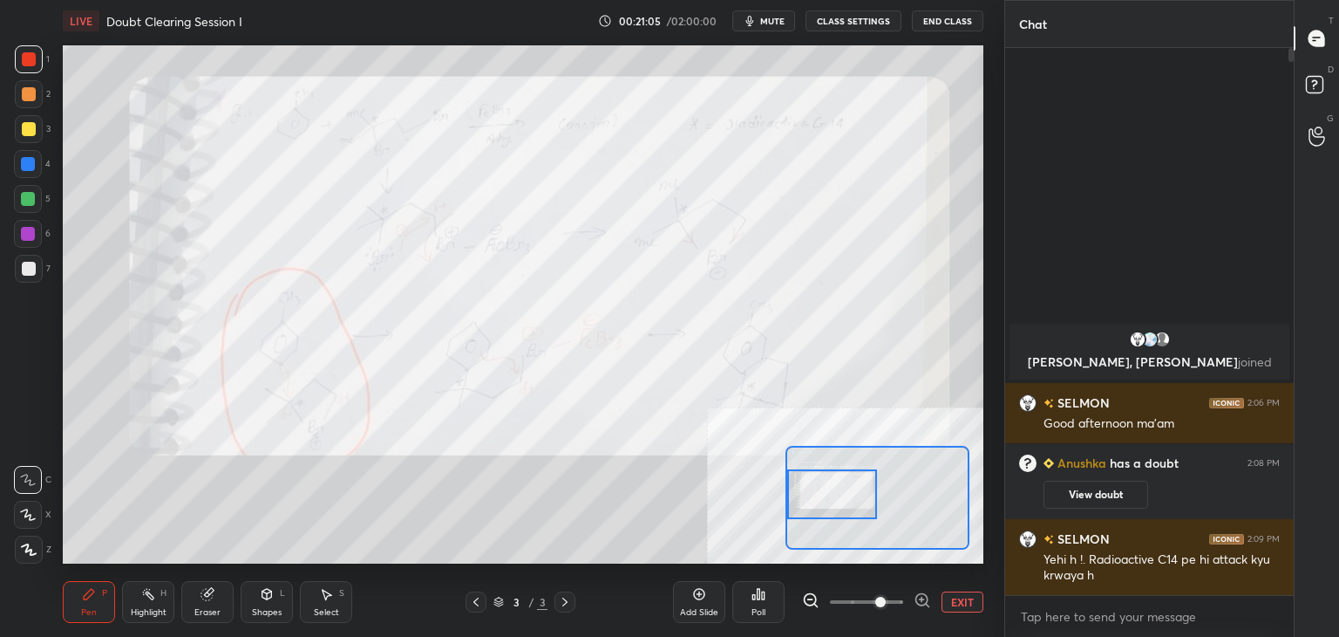
drag, startPoint x: 893, startPoint y: 499, endPoint x: 838, endPoint y: 501, distance: 55.0
click at [837, 501] on div at bounding box center [832, 494] width 91 height 50
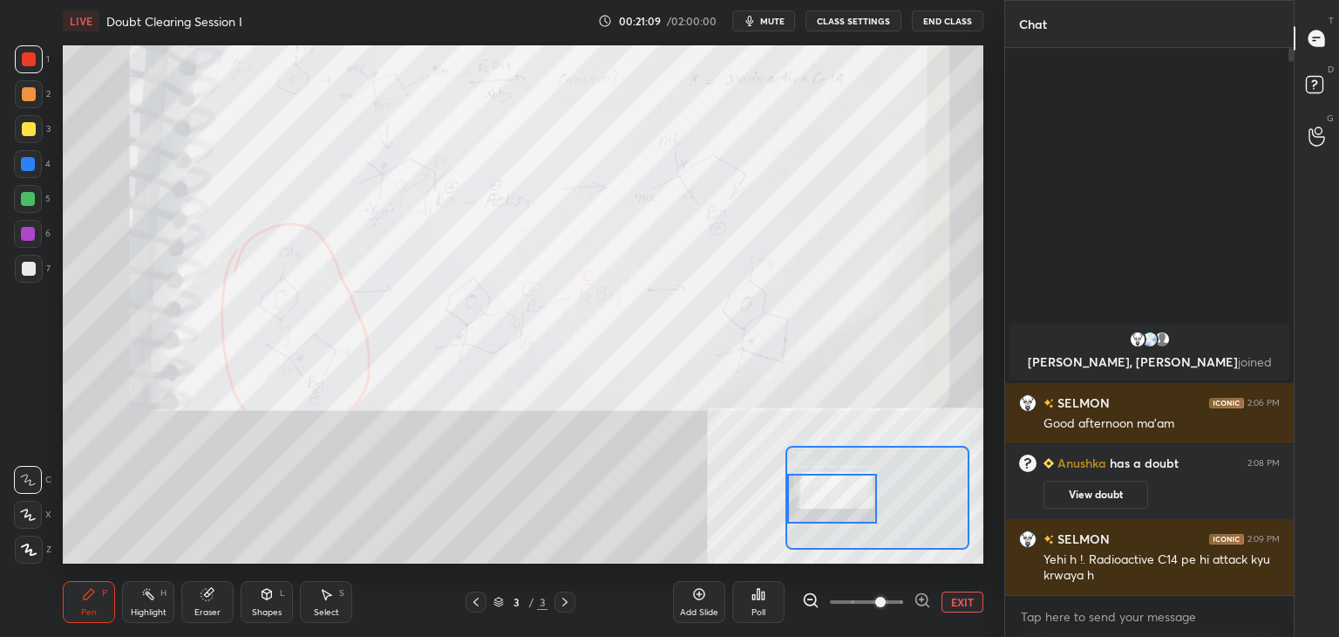
click at [28, 133] on div at bounding box center [29, 129] width 14 height 14
click at [963, 601] on button "EXIT" at bounding box center [963, 601] width 42 height 21
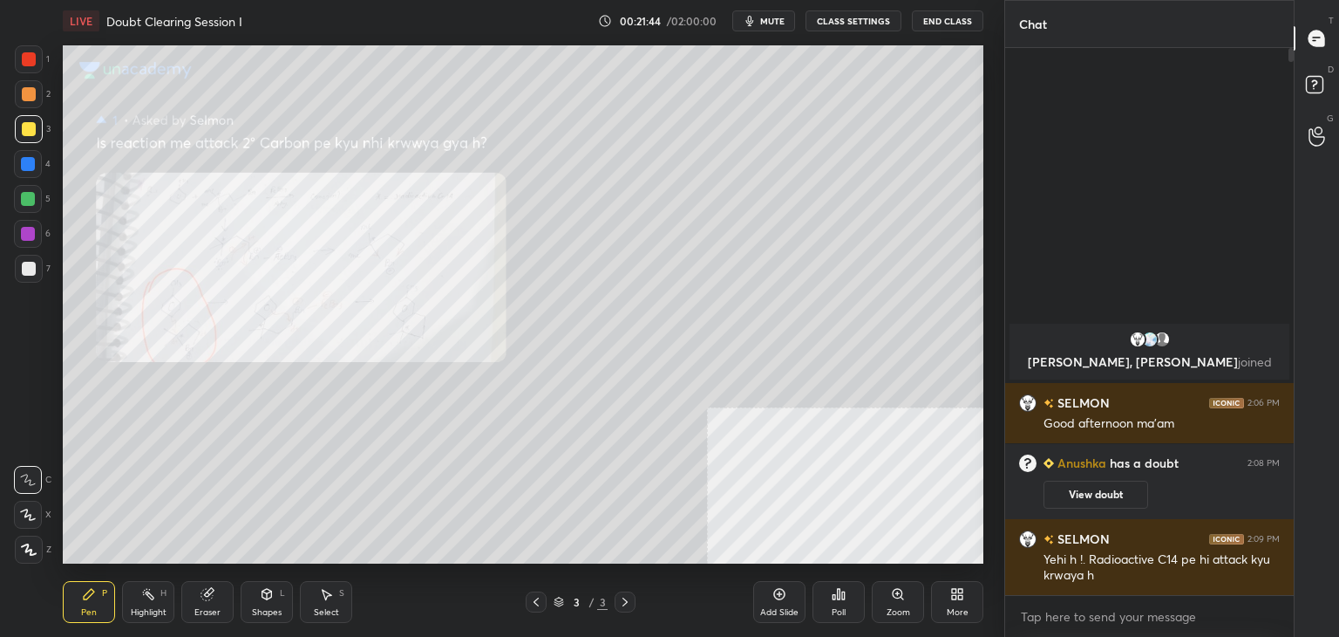
click at [35, 66] on div at bounding box center [29, 59] width 28 height 28
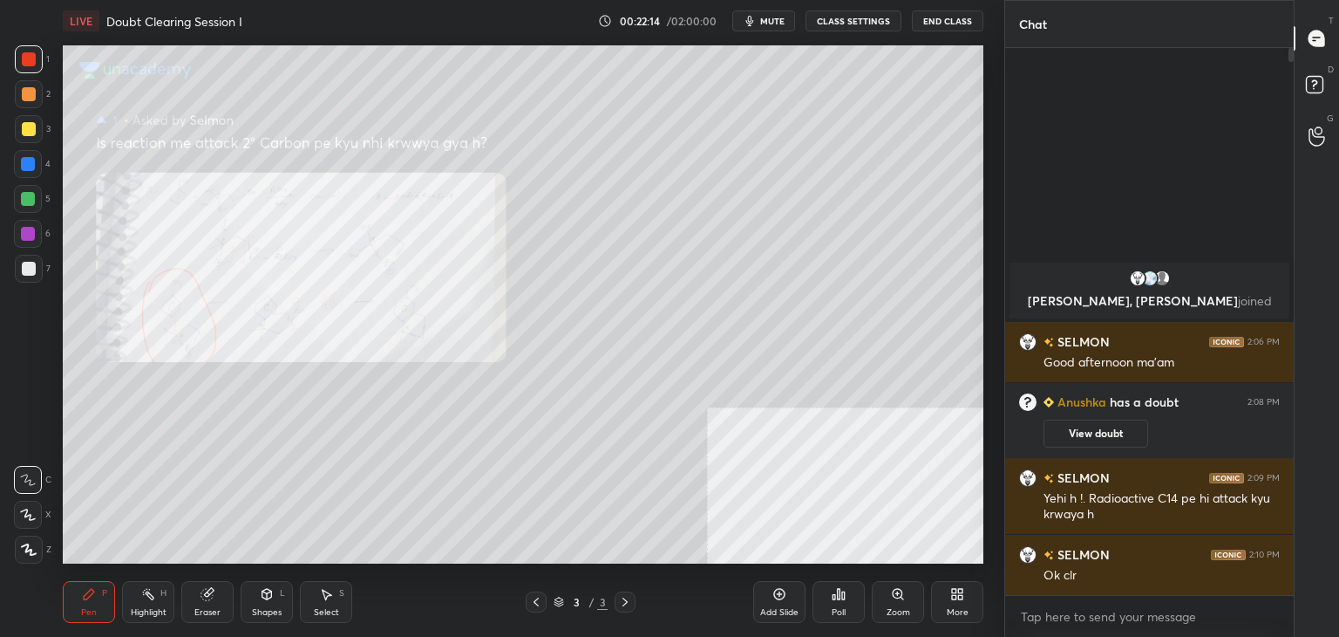
click at [1093, 437] on button "View doubt" at bounding box center [1096, 433] width 105 height 28
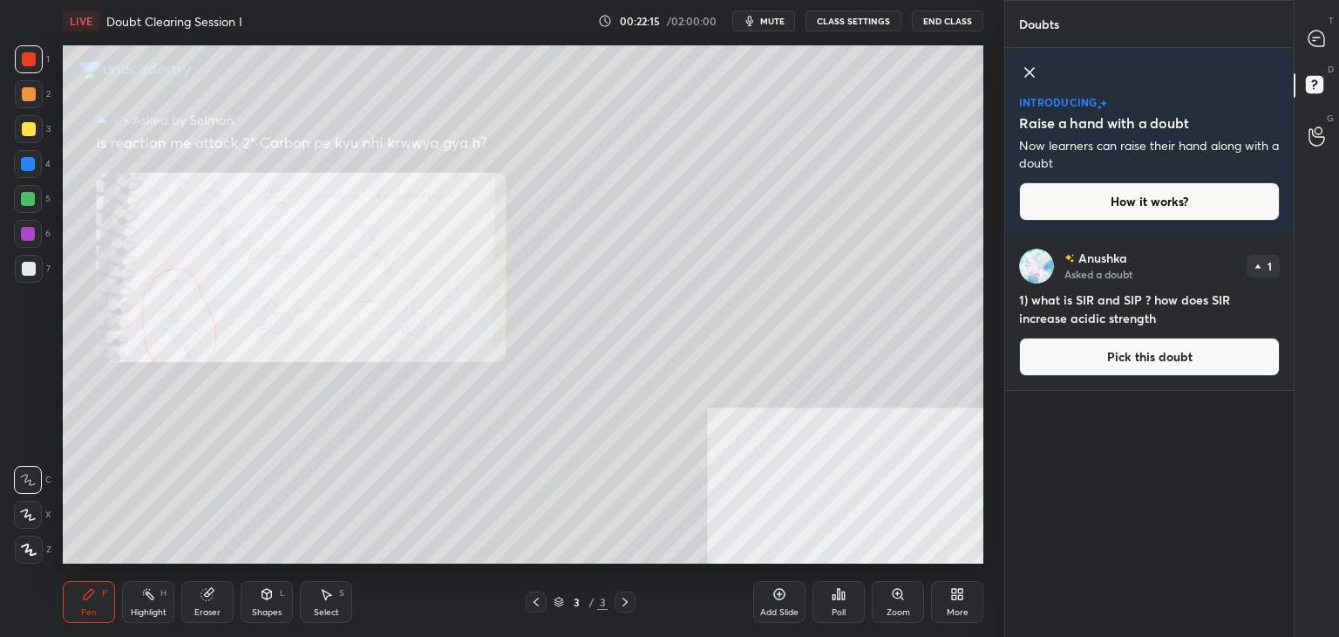
click at [1094, 380] on div "[PERSON_NAME] Asked a doubt 1 1) what is SIR and SIP ? how does SIR increase ac…" at bounding box center [1149, 312] width 289 height 155
click at [1072, 355] on button "Pick this doubt" at bounding box center [1149, 356] width 261 height 38
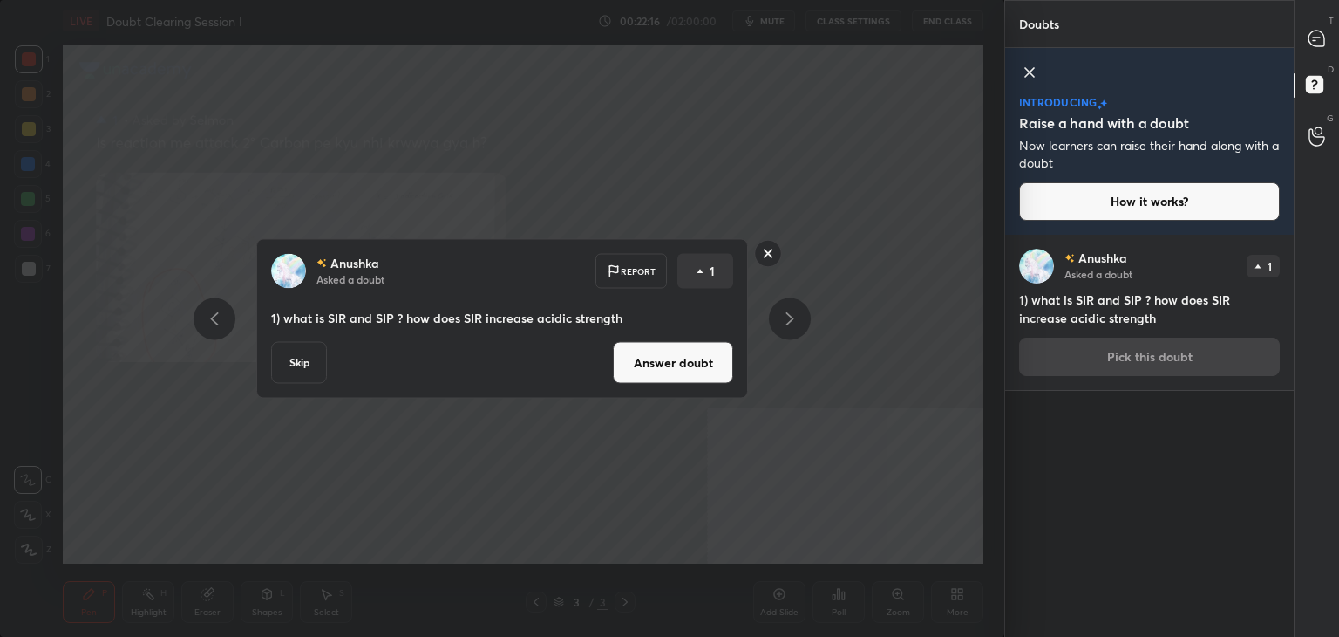
click at [646, 360] on button "Answer doubt" at bounding box center [673, 363] width 120 height 42
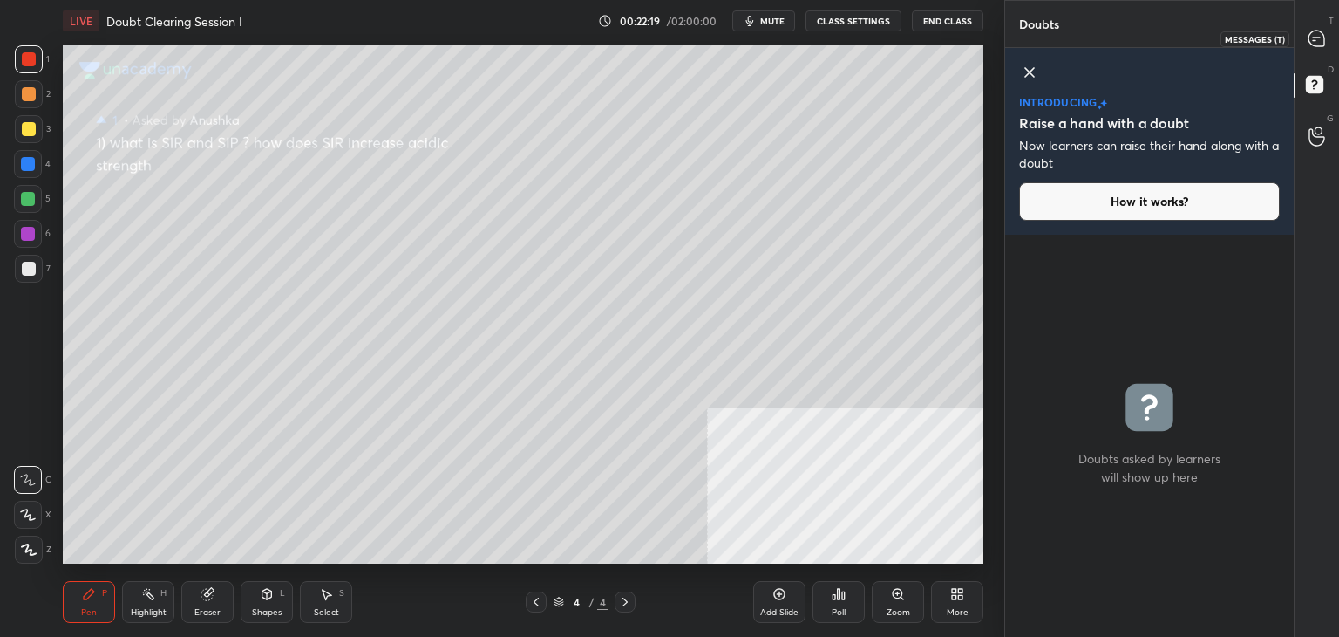
click at [1306, 36] on div at bounding box center [1317, 38] width 35 height 31
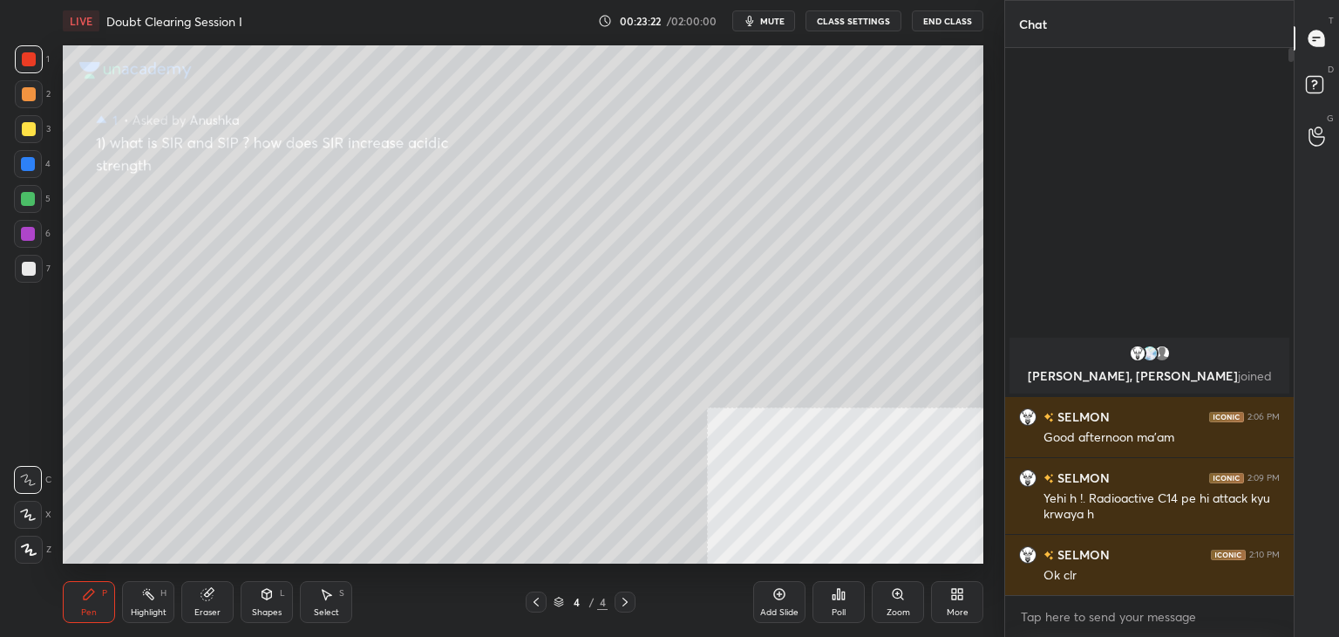
click at [31, 242] on div at bounding box center [28, 234] width 28 height 28
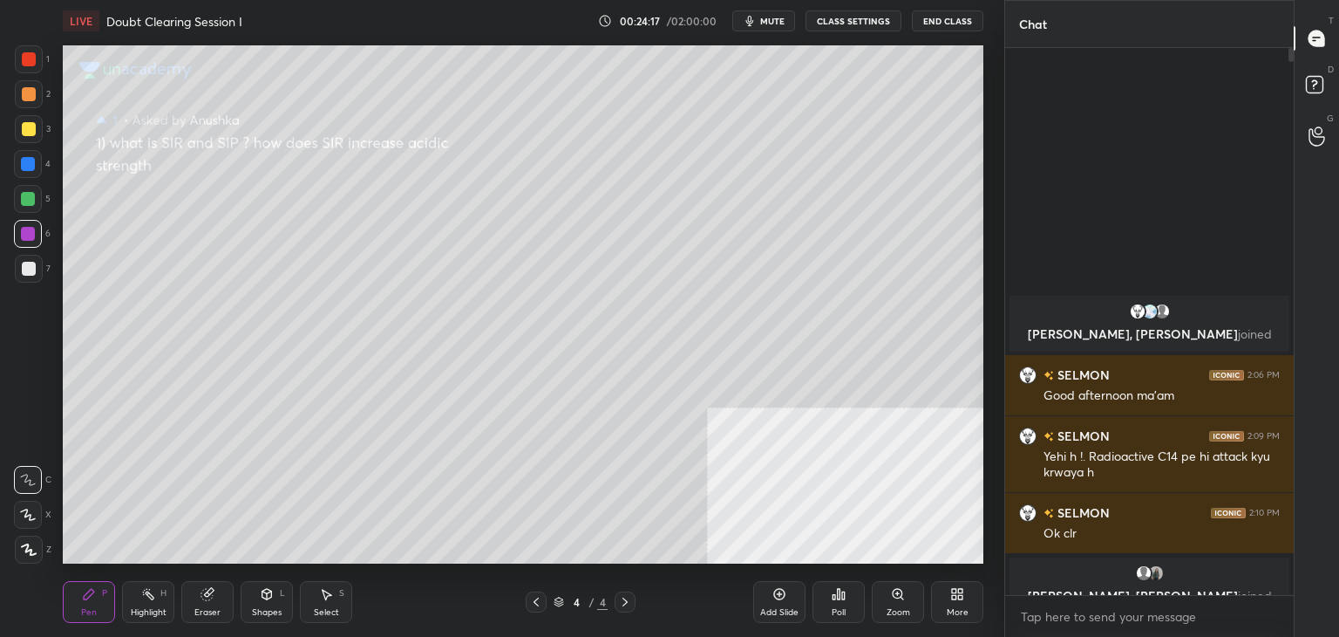
click at [17, 61] on div at bounding box center [29, 59] width 28 height 28
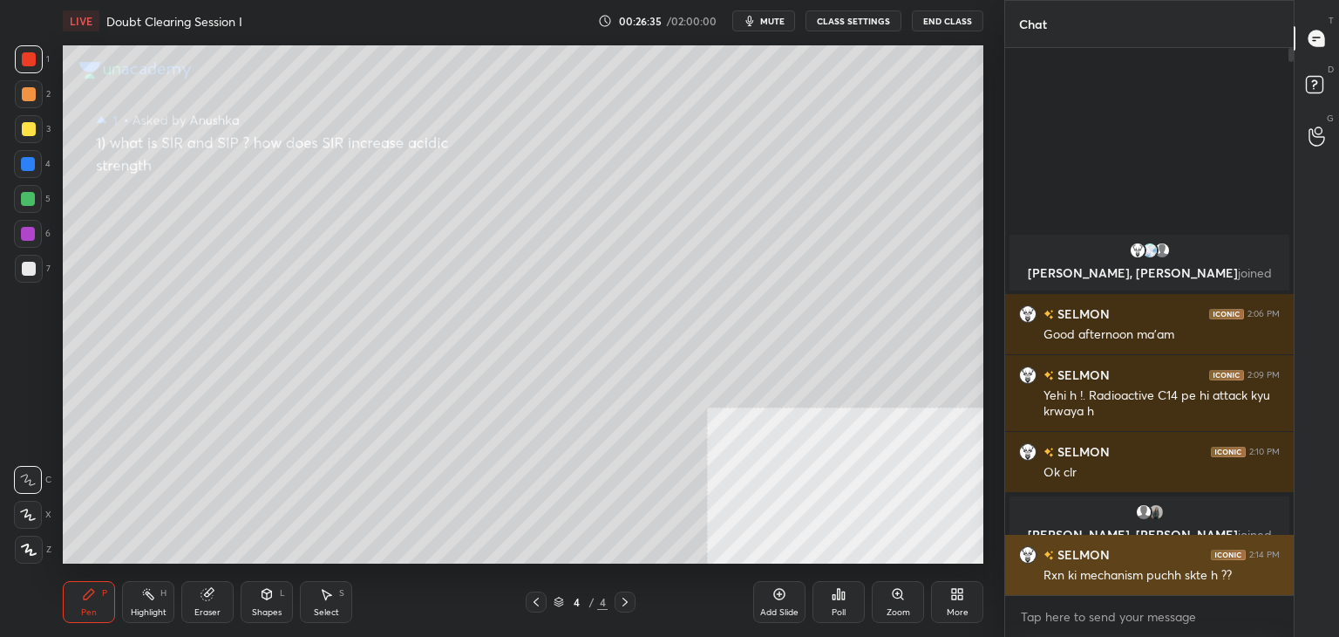
click at [1067, 562] on h6 "SELMON" at bounding box center [1082, 554] width 56 height 18
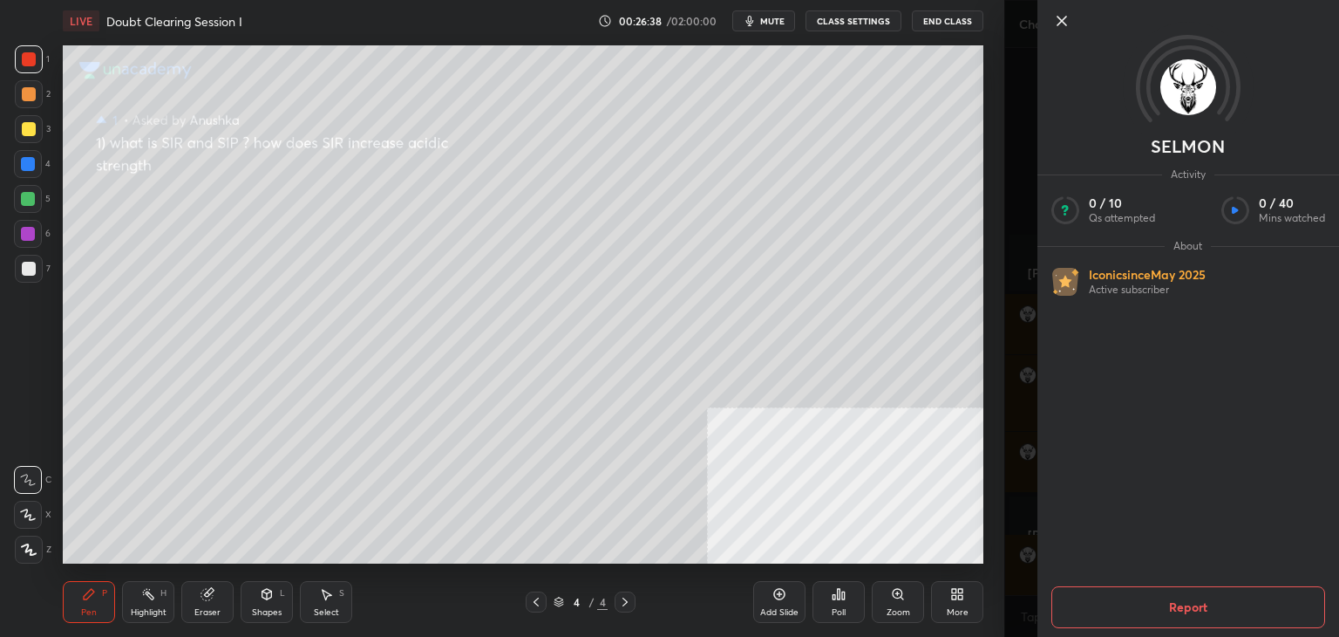
click at [1056, 22] on icon at bounding box center [1062, 20] width 21 height 21
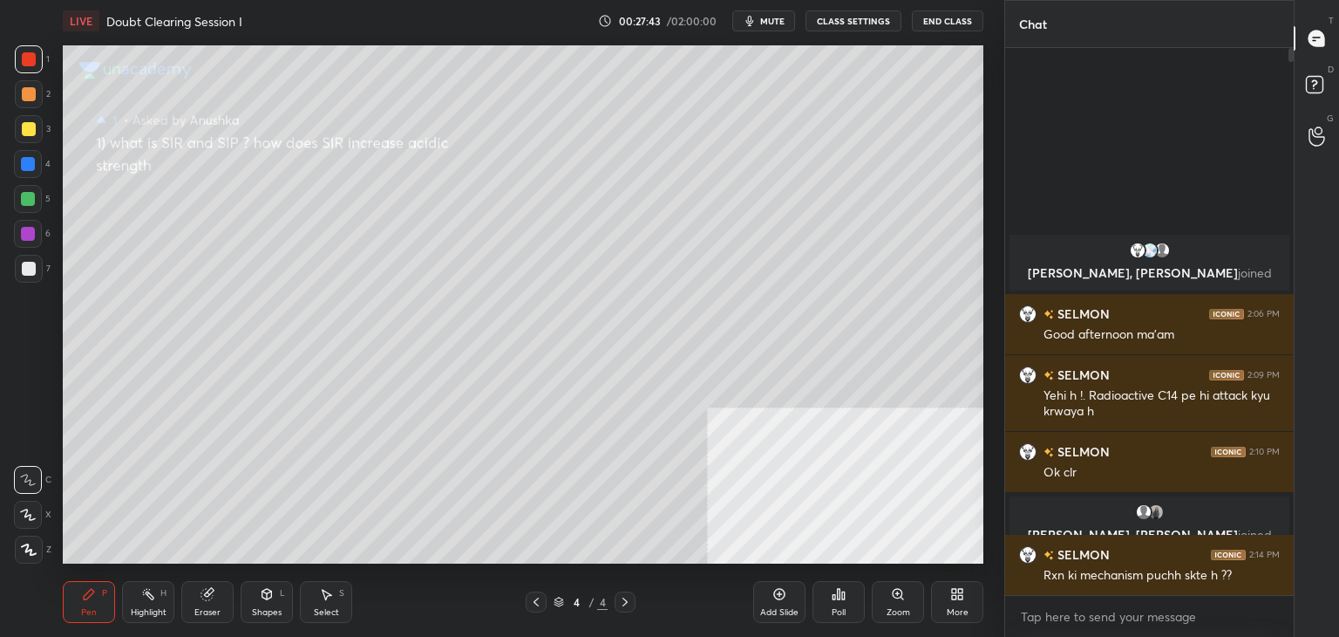
click at [760, 10] on button "mute" at bounding box center [764, 20] width 63 height 21
click at [561, 596] on icon at bounding box center [559, 601] width 10 height 10
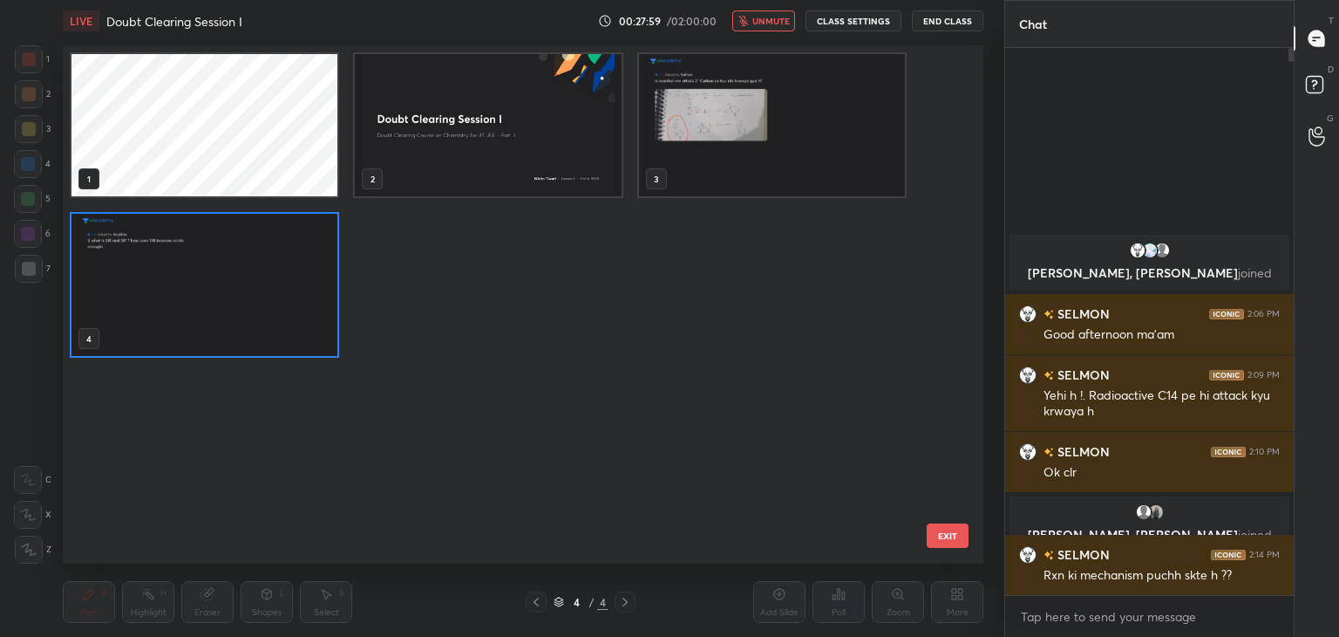
scroll to position [513, 912]
click at [952, 542] on button "EXIT" at bounding box center [948, 535] width 42 height 24
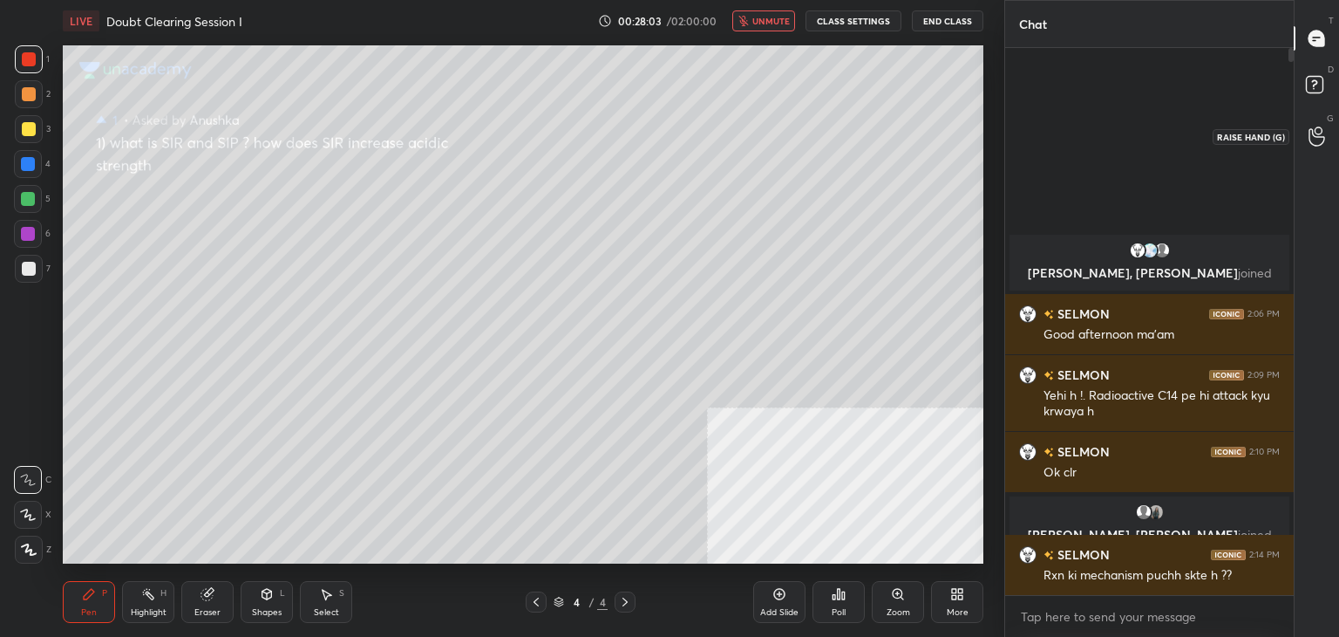
click at [1301, 130] on div at bounding box center [1317, 135] width 35 height 31
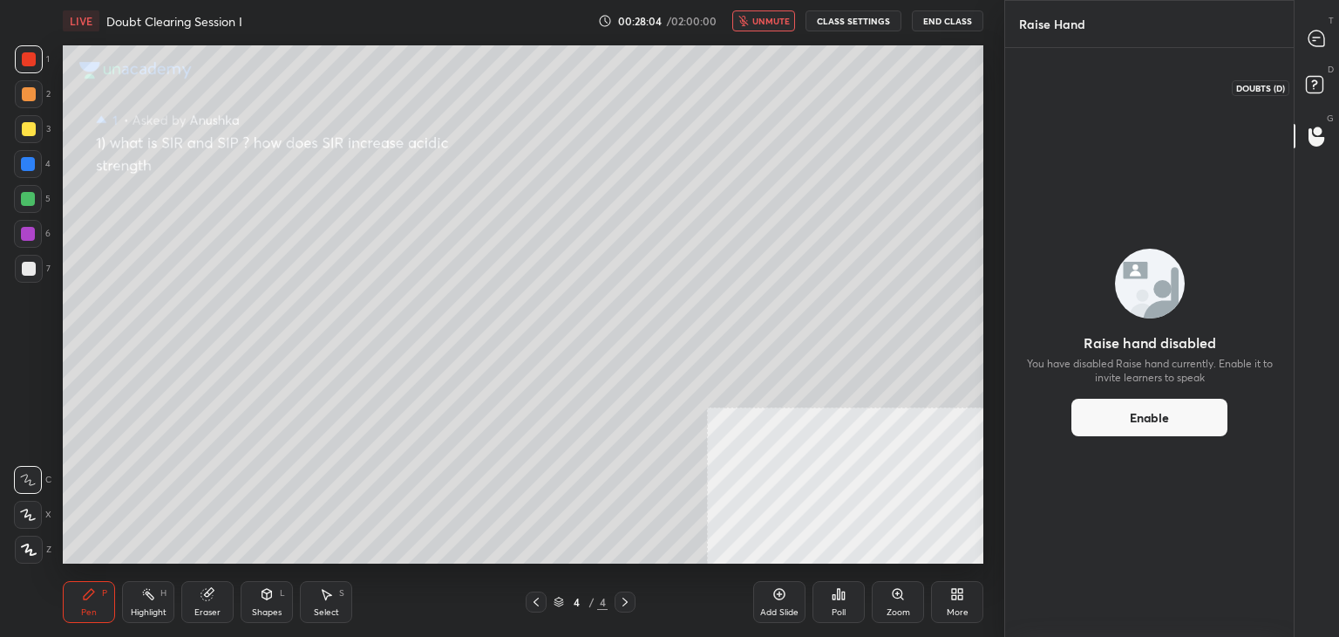
click at [1303, 81] on icon at bounding box center [1317, 87] width 31 height 31
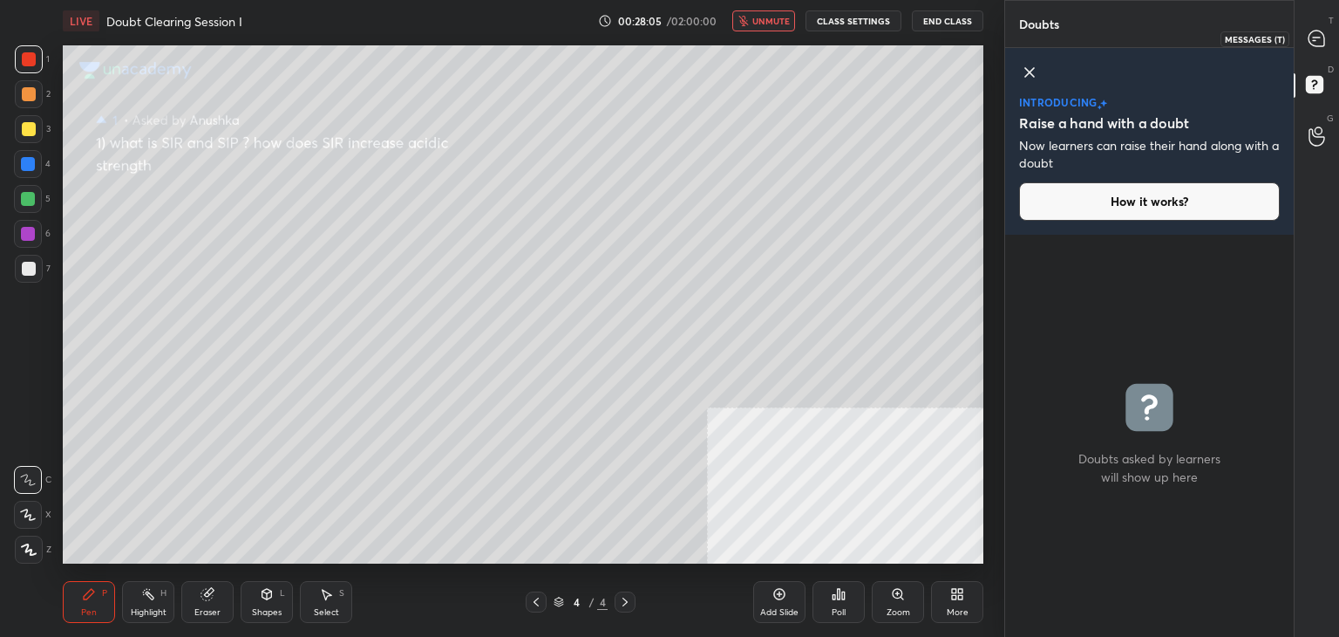
click at [1319, 42] on icon at bounding box center [1317, 39] width 16 height 16
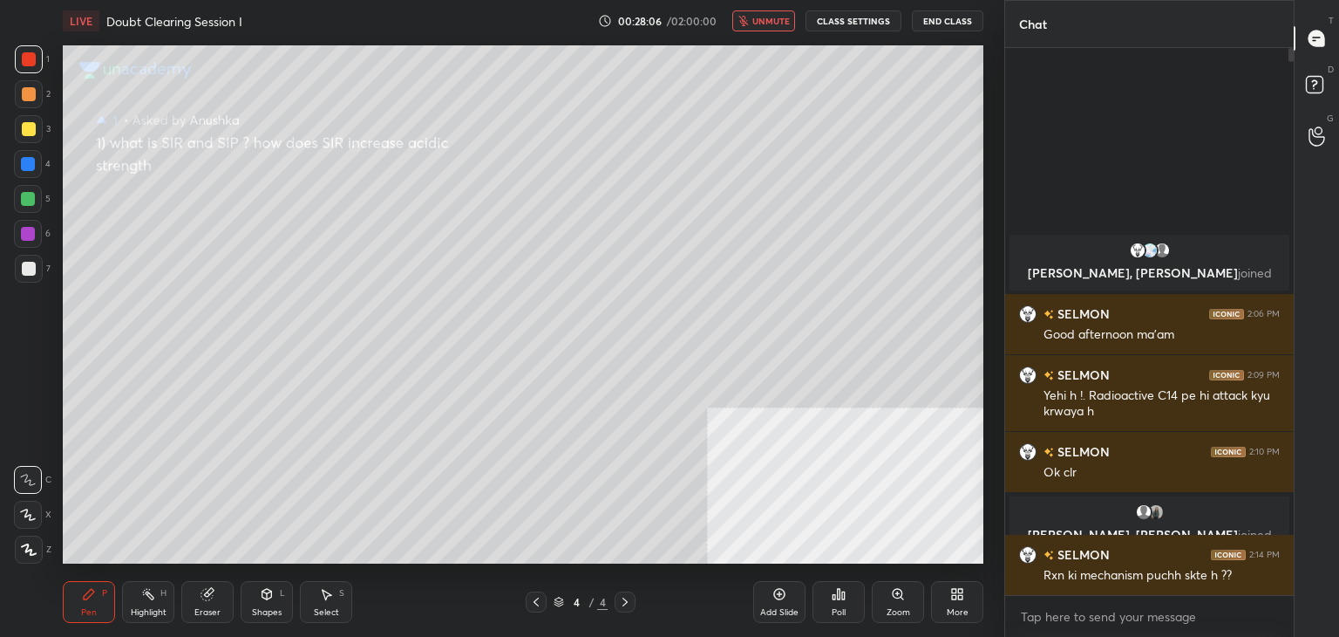
scroll to position [542, 283]
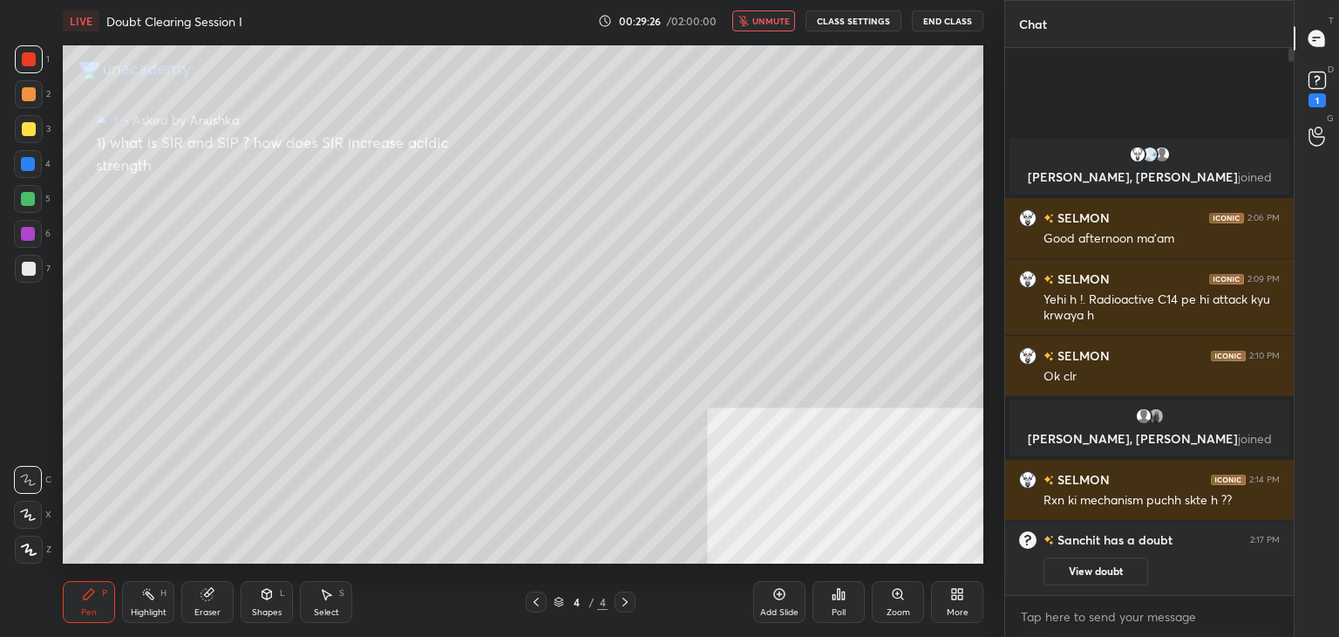
drag, startPoint x: 766, startPoint y: 16, endPoint x: 776, endPoint y: 32, distance: 19.6
click at [767, 16] on span "unmute" at bounding box center [771, 21] width 37 height 12
click at [1067, 571] on button "View doubt" at bounding box center [1096, 571] width 105 height 28
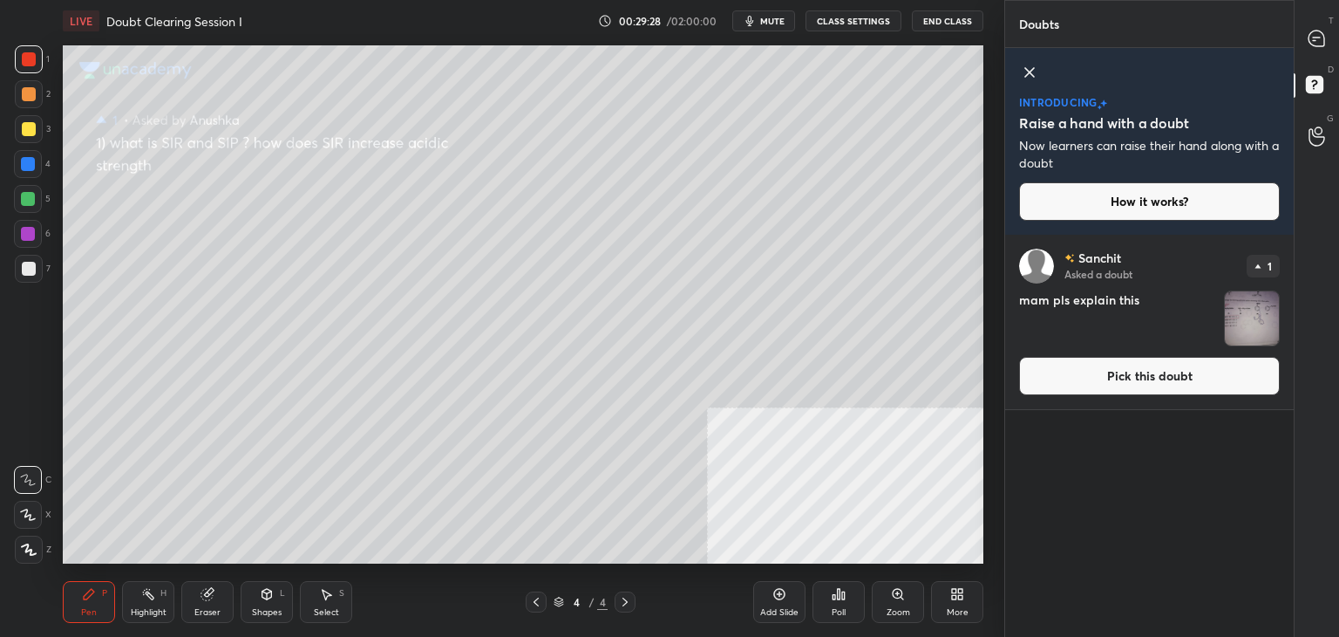
click at [1113, 385] on button "Pick this doubt" at bounding box center [1149, 376] width 261 height 38
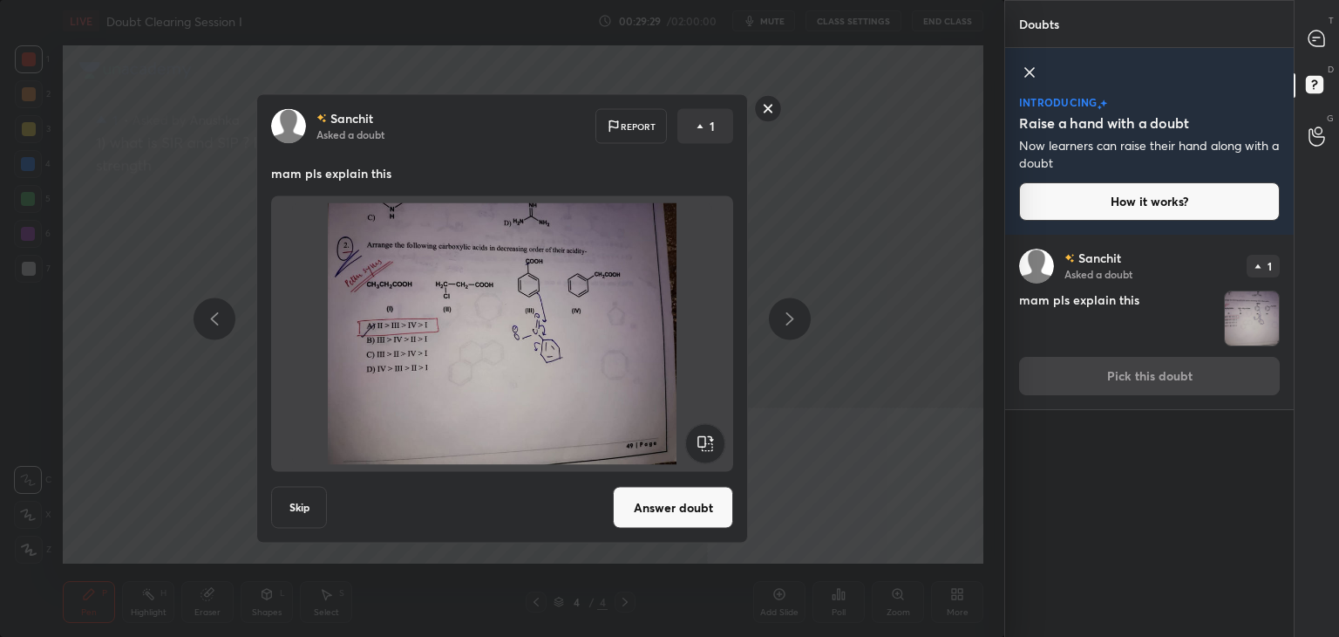
click at [688, 515] on button "Answer doubt" at bounding box center [673, 508] width 120 height 42
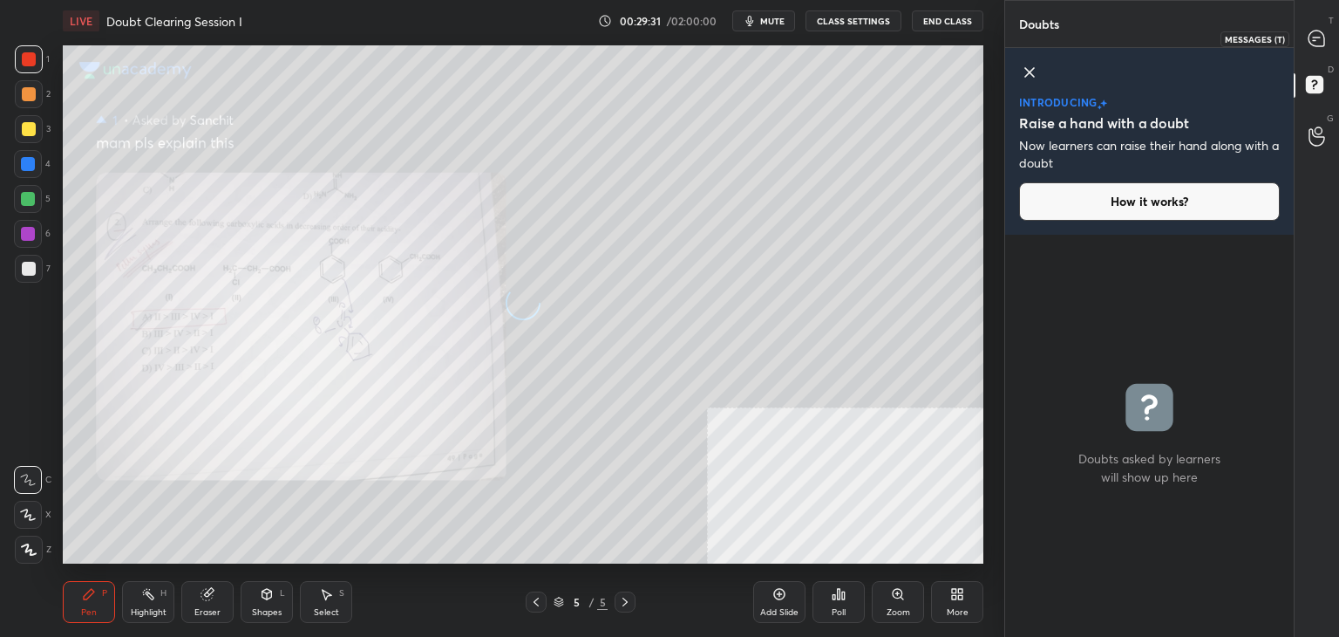
click at [1322, 49] on div at bounding box center [1317, 38] width 35 height 31
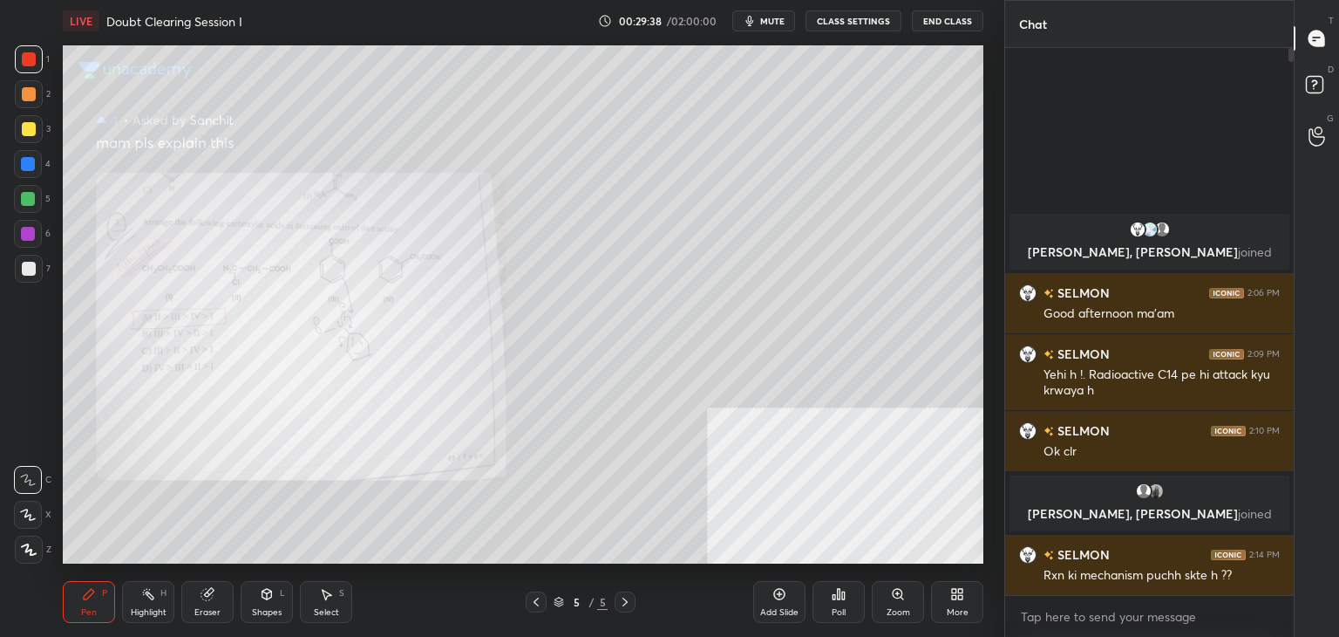
click at [788, 28] on button "mute" at bounding box center [764, 20] width 63 height 21
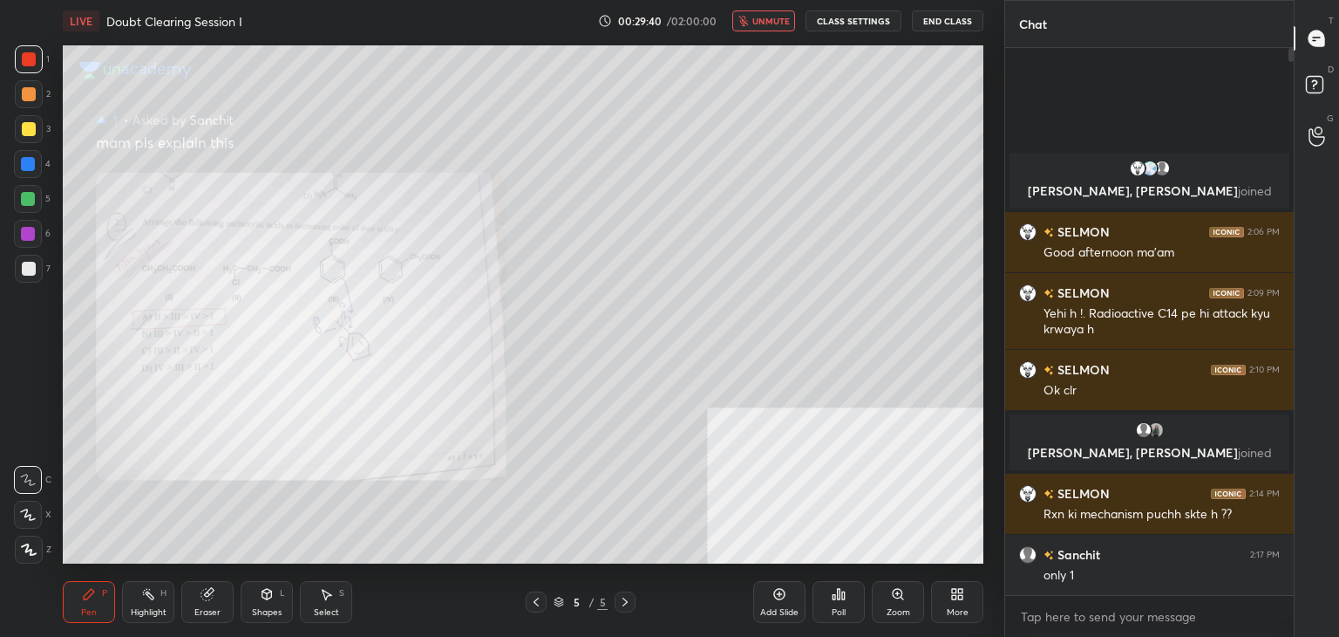
click at [783, 25] on button "unmute" at bounding box center [764, 20] width 63 height 21
click at [31, 165] on div at bounding box center [28, 164] width 14 height 14
click at [888, 612] on div "Zoom" at bounding box center [899, 612] width 24 height 9
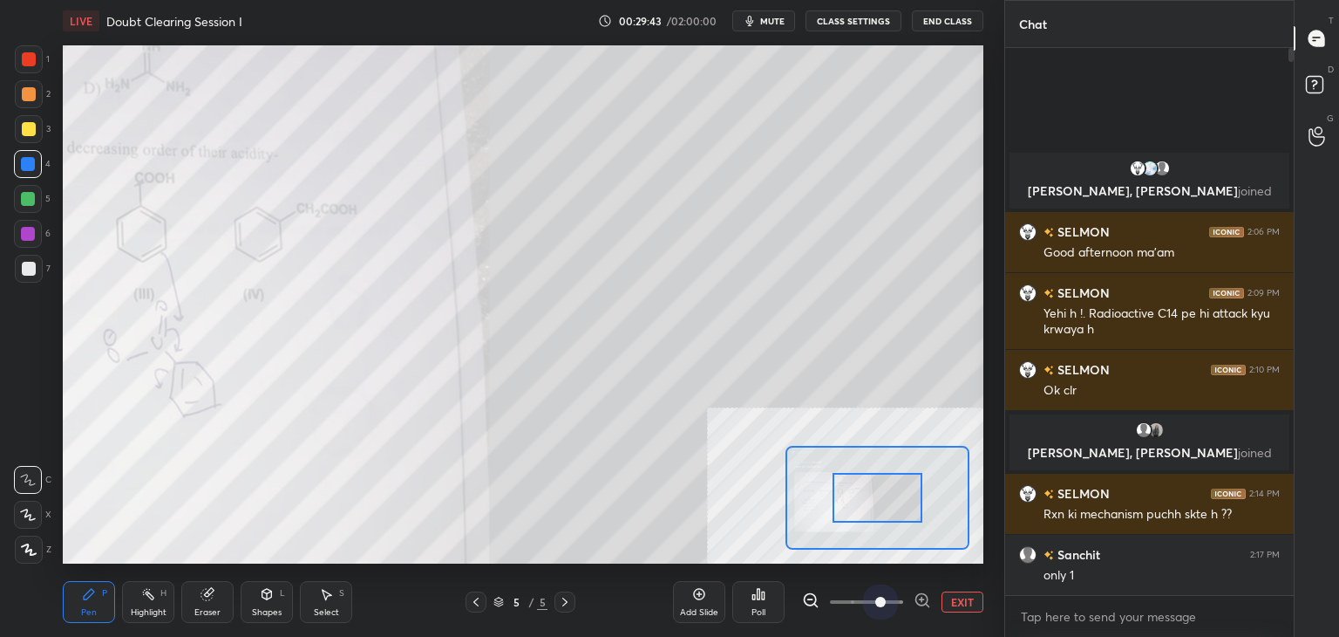
click at [874, 606] on span at bounding box center [866, 602] width 73 height 26
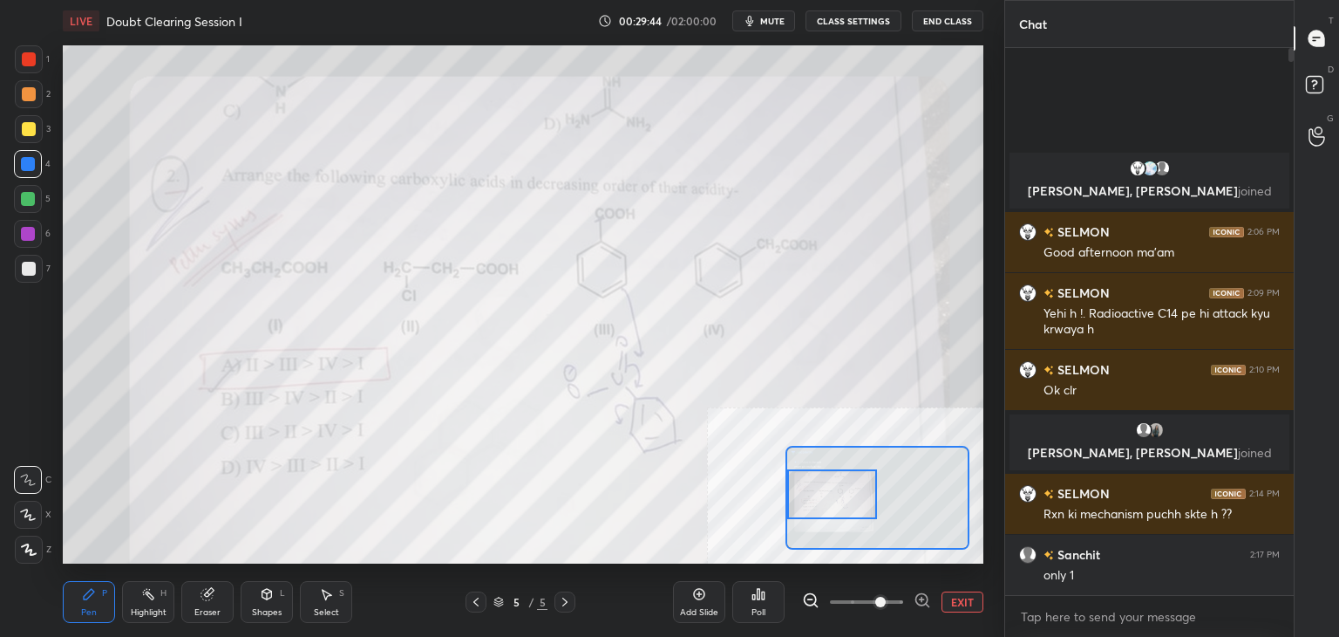
drag, startPoint x: 867, startPoint y: 496, endPoint x: 812, endPoint y: 495, distance: 54.9
click at [795, 493] on div at bounding box center [832, 494] width 91 height 50
click at [31, 228] on div at bounding box center [28, 234] width 14 height 14
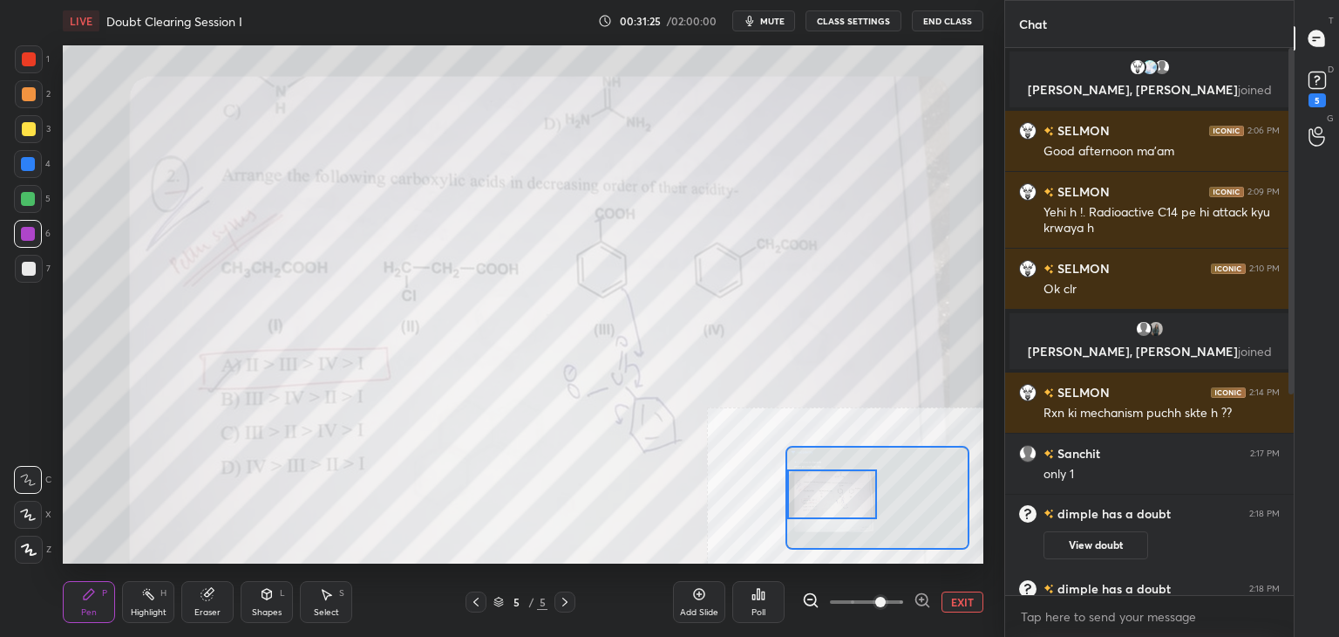
scroll to position [335, 0]
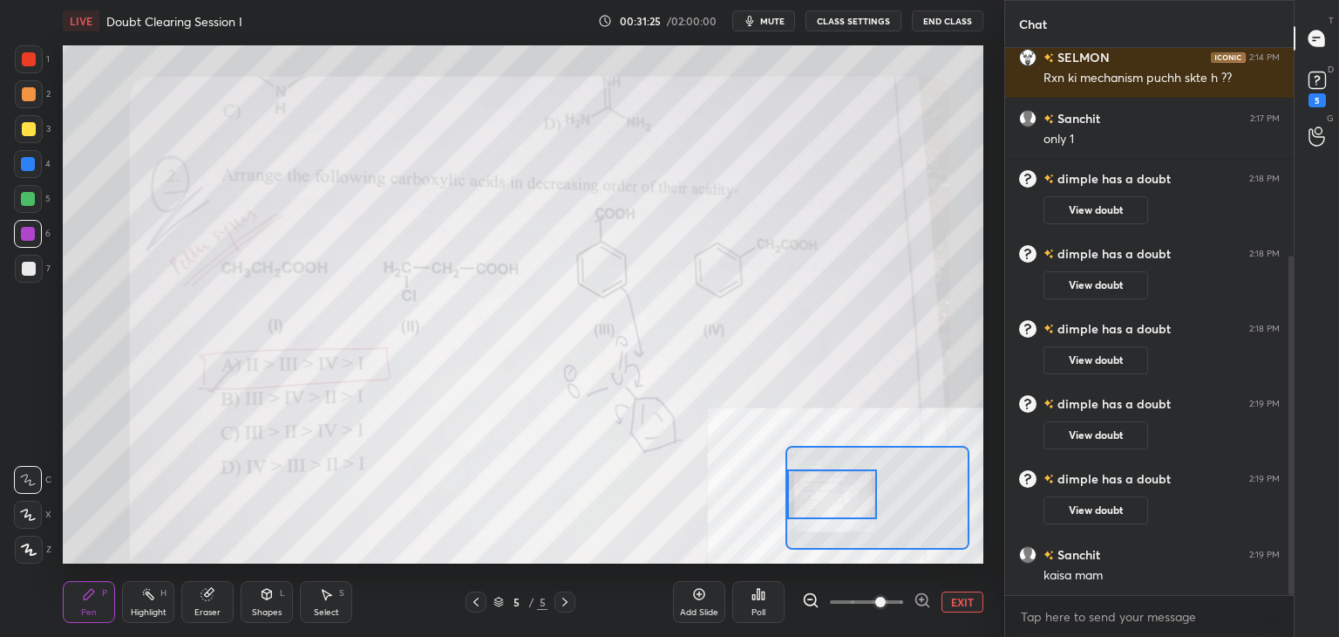
drag, startPoint x: 1293, startPoint y: 126, endPoint x: 1314, endPoint y: 386, distance: 260.7
click at [1314, 386] on div "Chat [PERSON_NAME], [PERSON_NAME] joined [PERSON_NAME] 2:14 PM Rxn ki mechanism…" at bounding box center [1172, 318] width 335 height 637
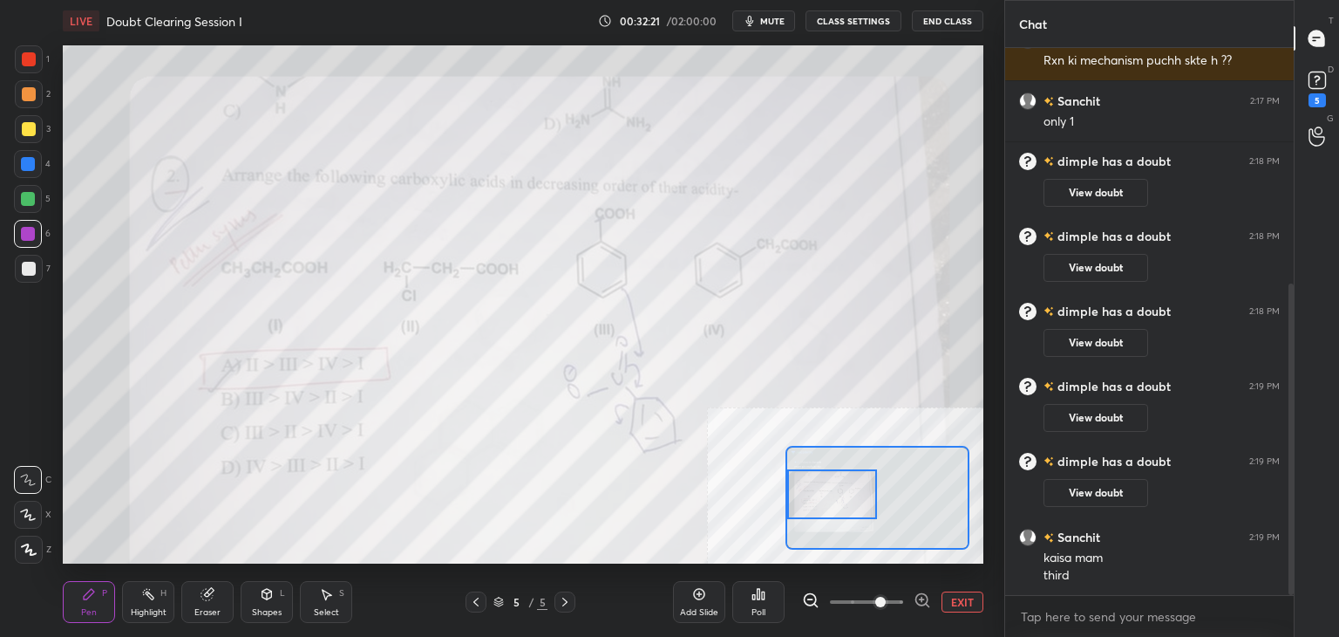
scroll to position [413, 0]
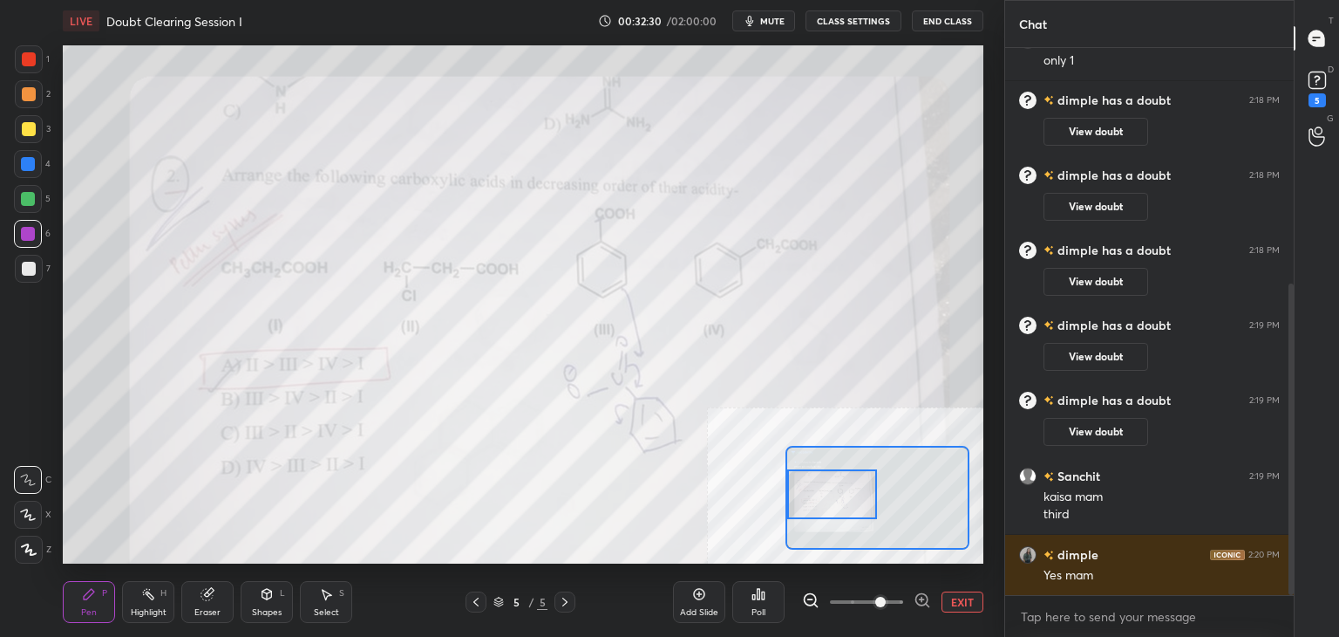
click at [965, 597] on button "EXIT" at bounding box center [963, 601] width 42 height 21
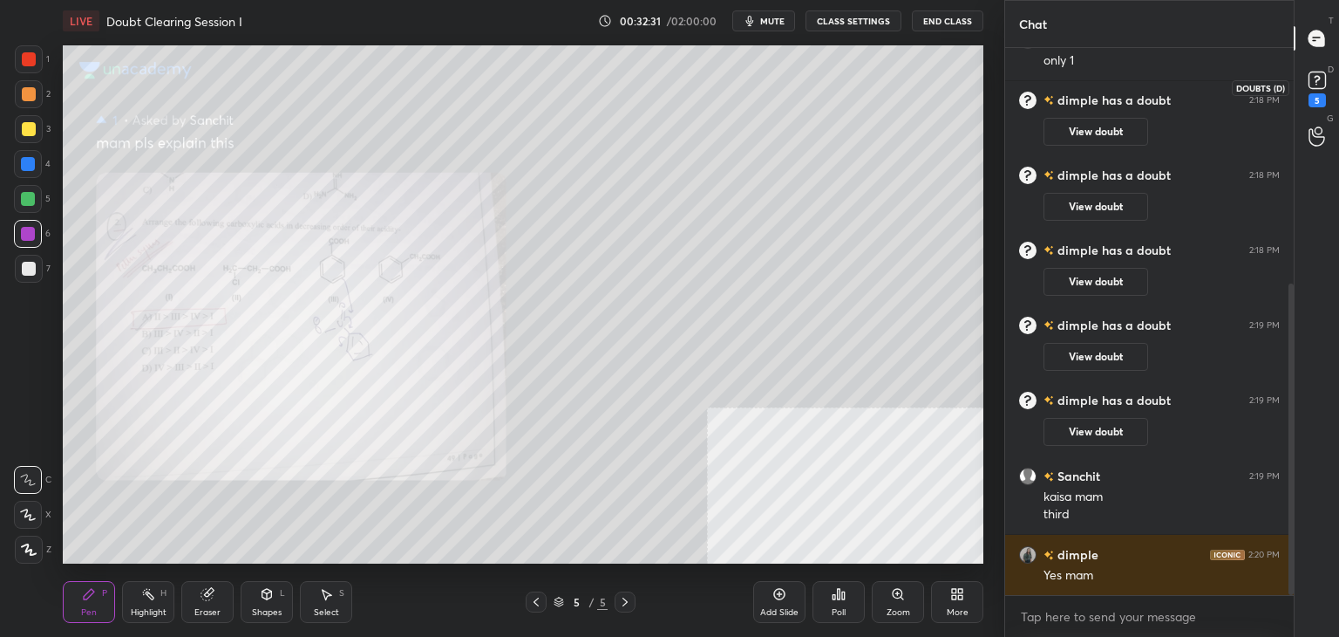
drag, startPoint x: 1313, startPoint y: 92, endPoint x: 1290, endPoint y: 114, distance: 32.7
click at [1305, 85] on div "5" at bounding box center [1318, 87] width 26 height 40
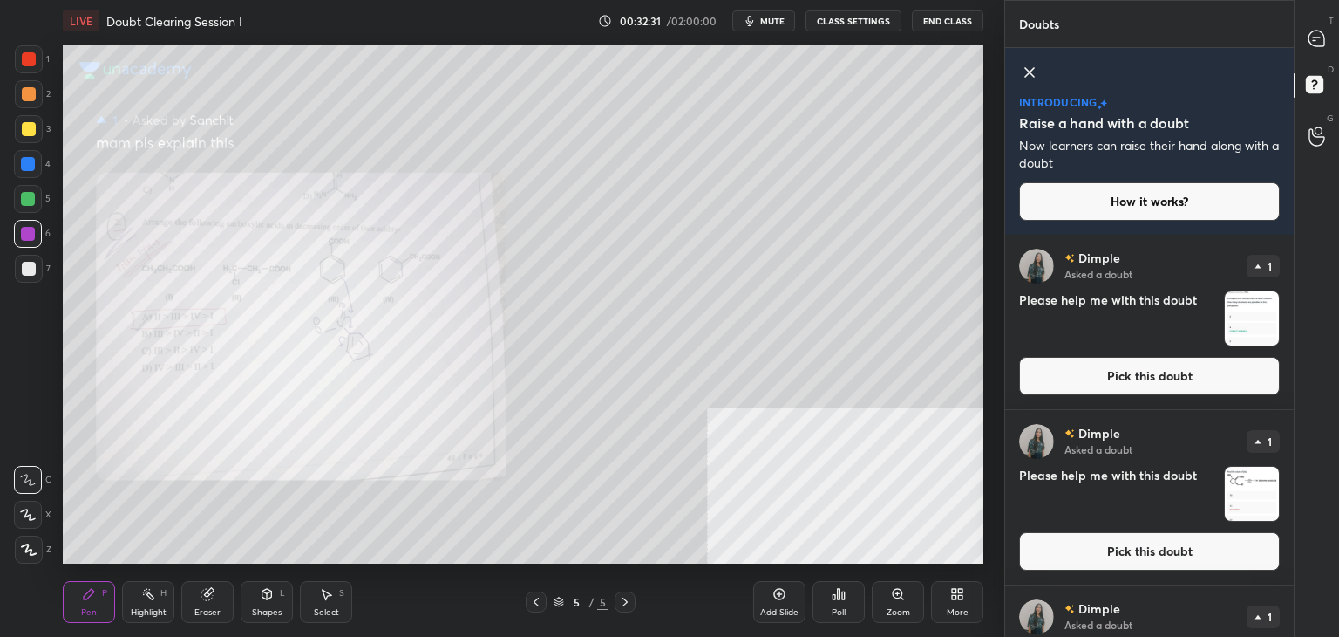
click at [1092, 371] on button "Pick this doubt" at bounding box center [1149, 376] width 261 height 38
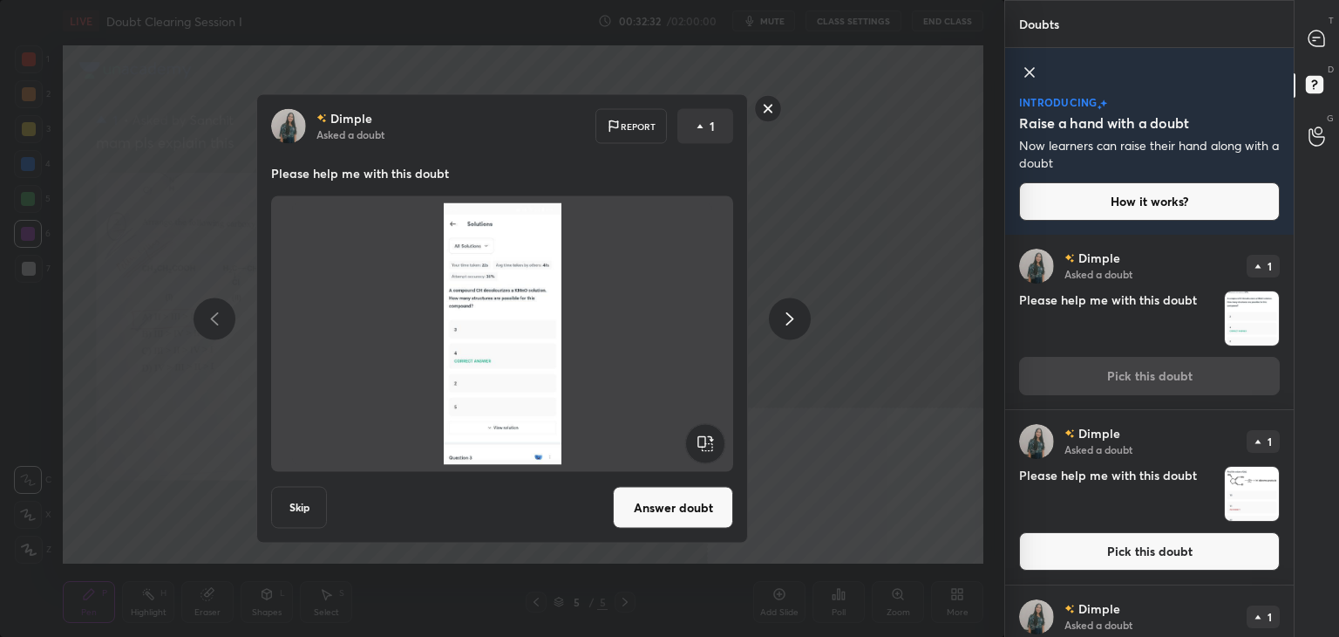
click at [680, 510] on button "Answer doubt" at bounding box center [673, 508] width 120 height 42
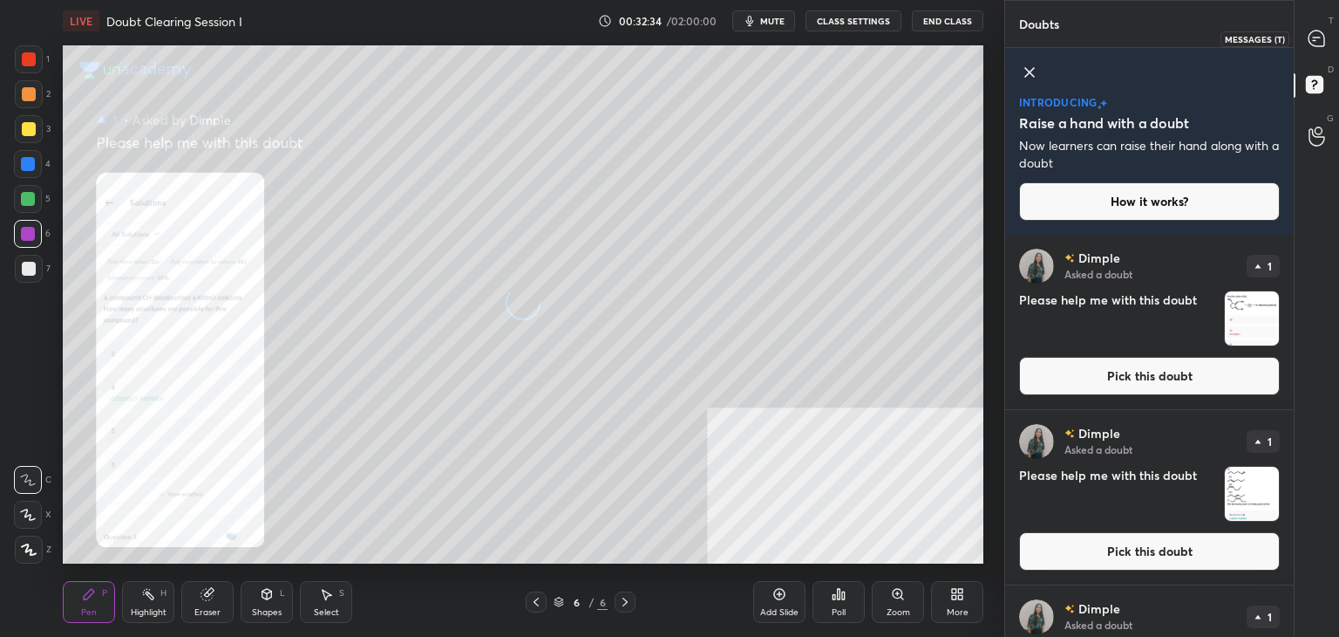
drag, startPoint x: 1319, startPoint y: 50, endPoint x: 1308, endPoint y: 57, distance: 12.6
click at [1318, 52] on div at bounding box center [1317, 38] width 35 height 31
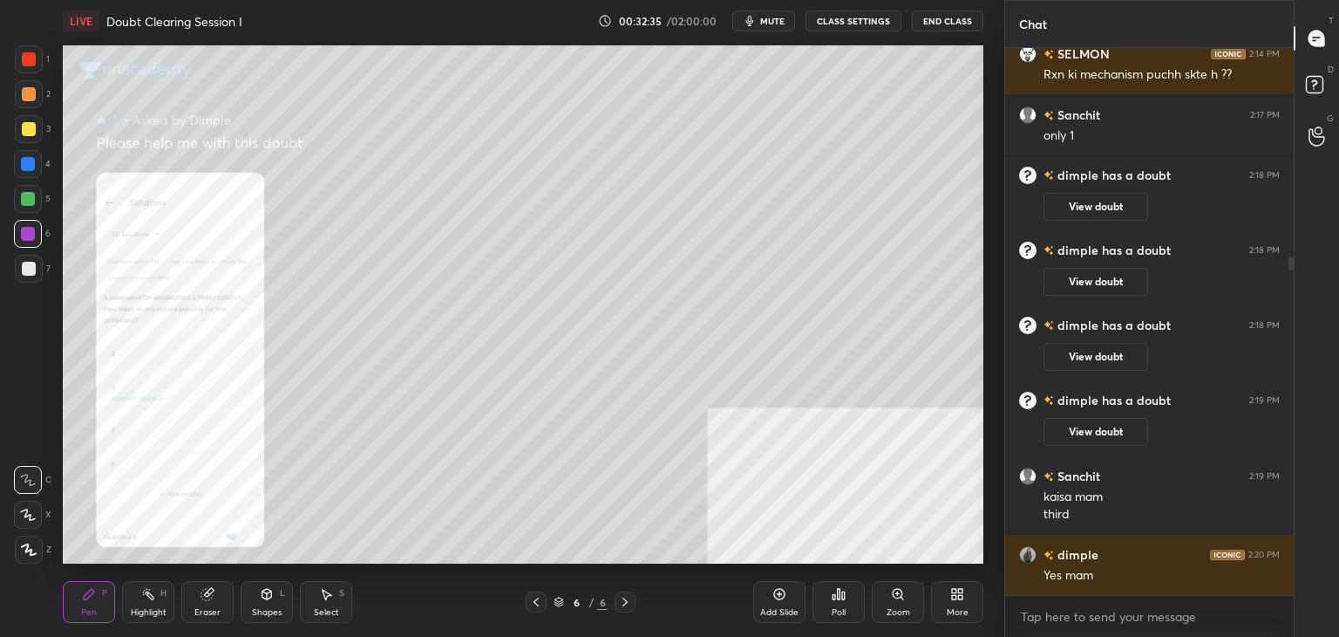
scroll to position [542, 283]
click at [890, 597] on div "Zoom" at bounding box center [898, 602] width 52 height 42
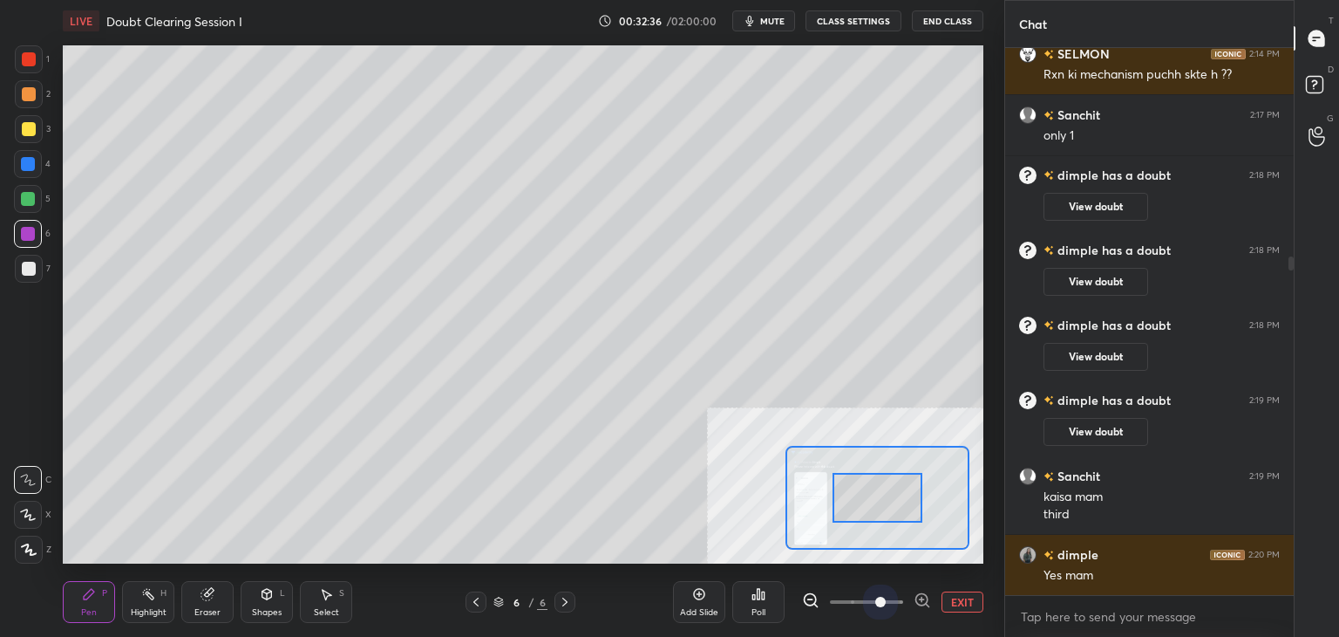
click at [877, 601] on span at bounding box center [866, 602] width 73 height 26
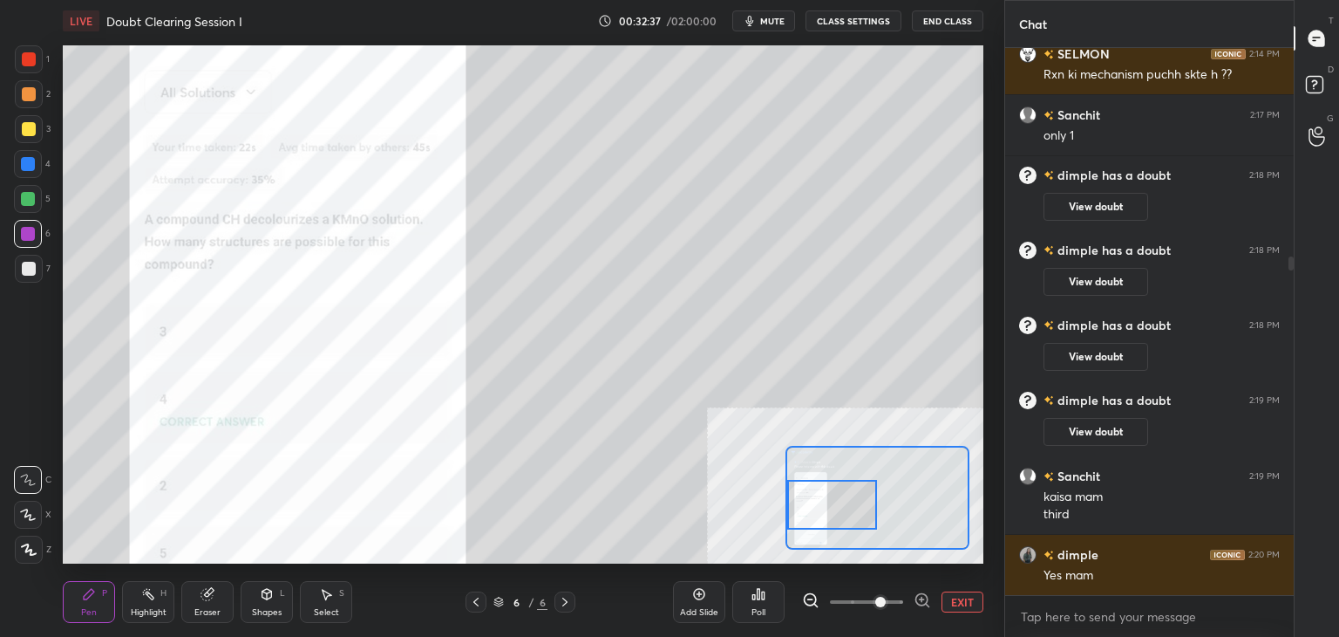
drag, startPoint x: 878, startPoint y: 510, endPoint x: 810, endPoint y: 521, distance: 69.0
click at [815, 525] on div at bounding box center [832, 505] width 91 height 50
drag, startPoint x: 830, startPoint y: 506, endPoint x: 823, endPoint y: 494, distance: 13.3
click at [827, 503] on div at bounding box center [832, 515] width 91 height 50
click at [342, 599] on div "Select S" at bounding box center [326, 602] width 52 height 42
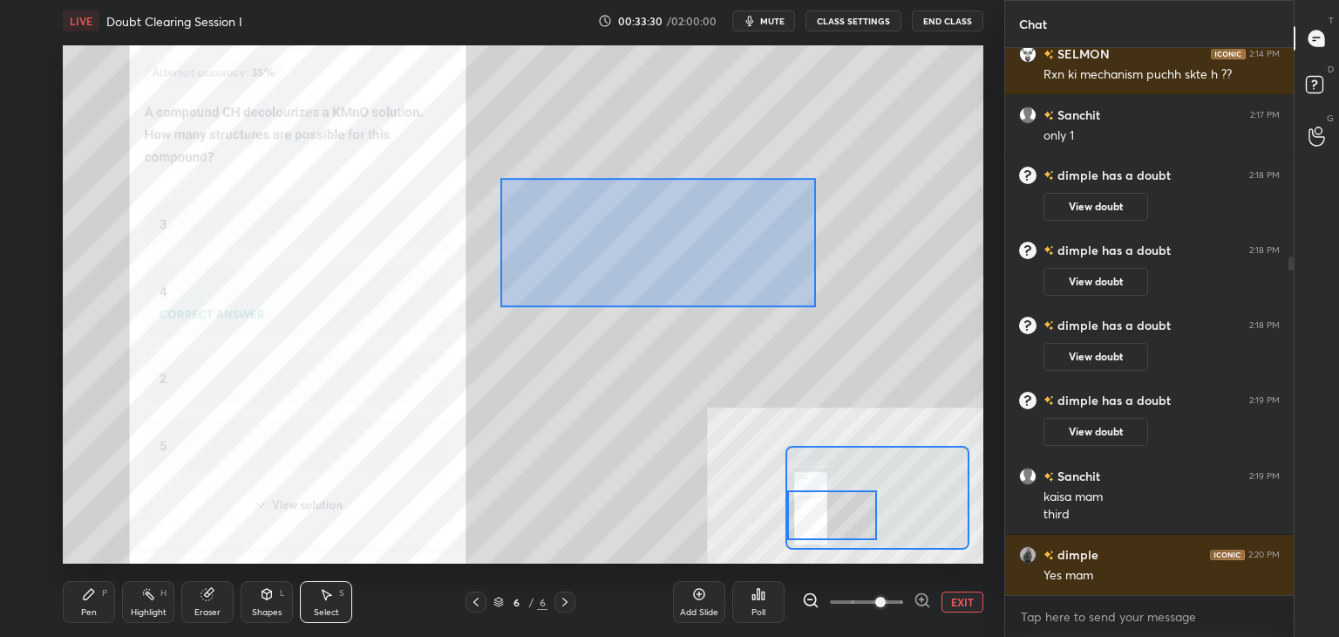
drag, startPoint x: 500, startPoint y: 179, endPoint x: 835, endPoint y: 311, distance: 361.0
click at [830, 310] on div "0 ° Undo Copy Duplicate Duplicate to new slide Delete" at bounding box center [984, 126] width 1842 height 1036
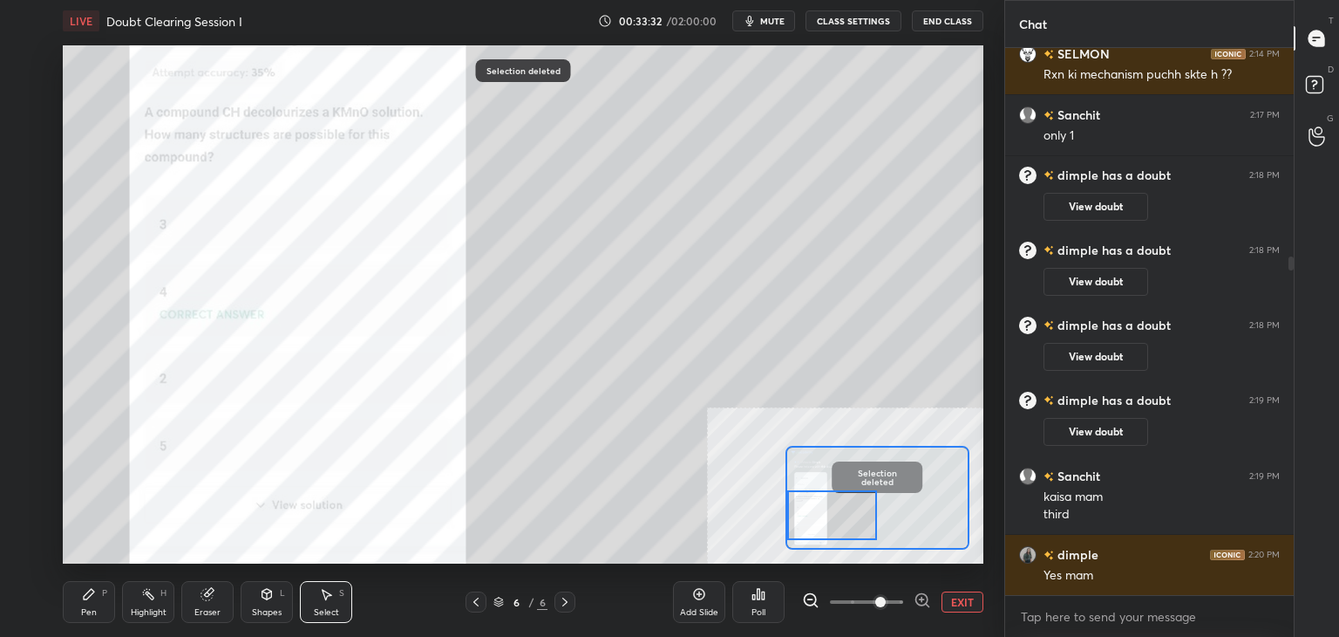
drag, startPoint x: 568, startPoint y: 301, endPoint x: 666, endPoint y: 374, distance: 122.8
click at [678, 392] on div "0 ° Undo Copy Duplicate Duplicate to new slide Delete" at bounding box center [984, 126] width 1842 height 1036
click at [84, 608] on div "Pen" at bounding box center [89, 612] width 16 height 9
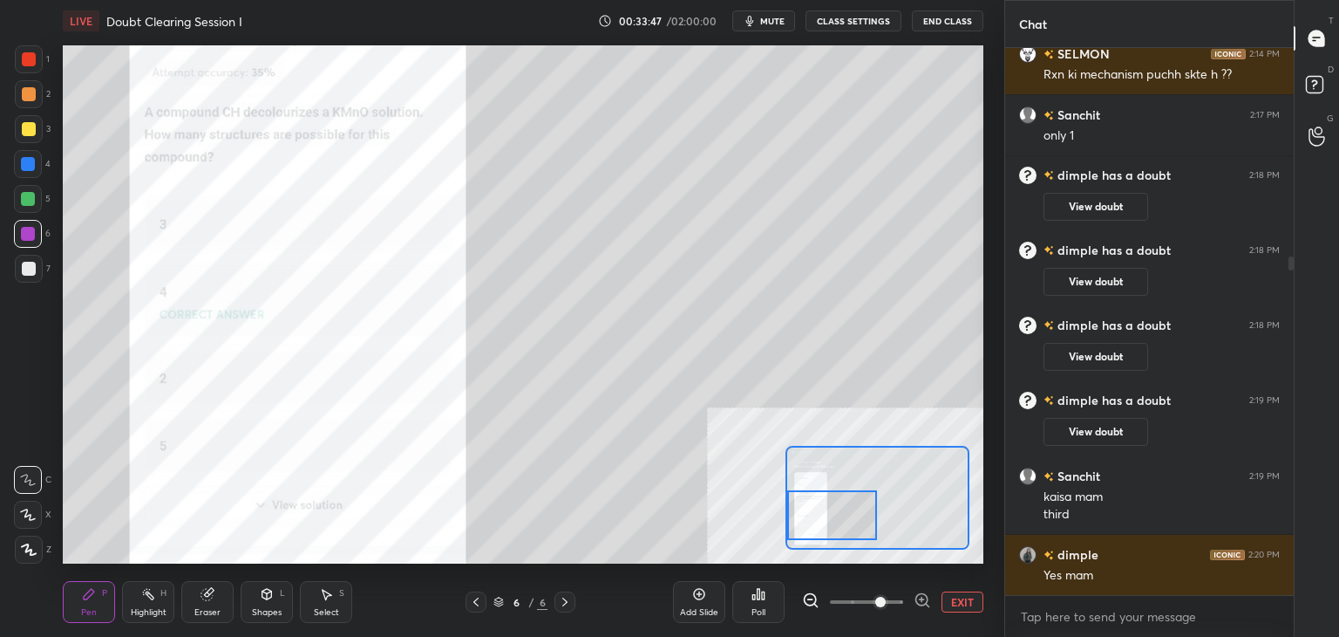
click at [216, 594] on div "Eraser" at bounding box center [207, 602] width 52 height 42
click at [351, 601] on div "Select S" at bounding box center [326, 602] width 52 height 42
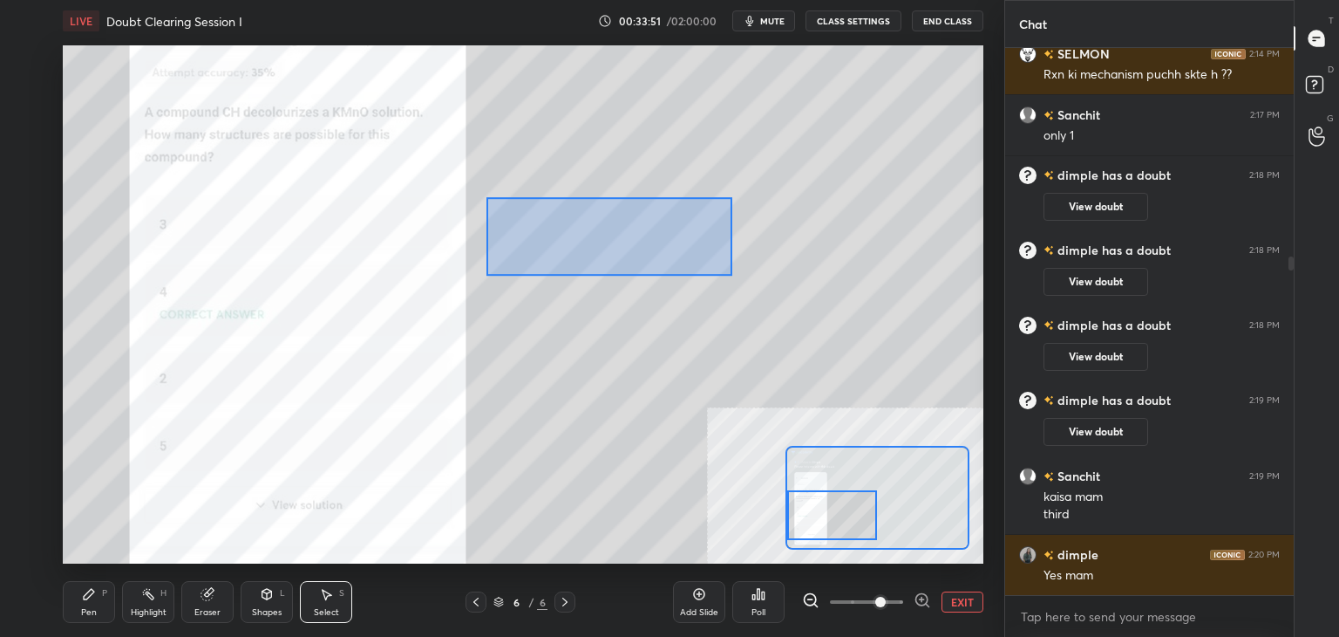
drag, startPoint x: 490, startPoint y: 199, endPoint x: 842, endPoint y: 318, distance: 372.0
click at [869, 329] on div "0 ° Undo Copy Duplicate Duplicate to new slide Delete" at bounding box center [984, 126] width 1842 height 1036
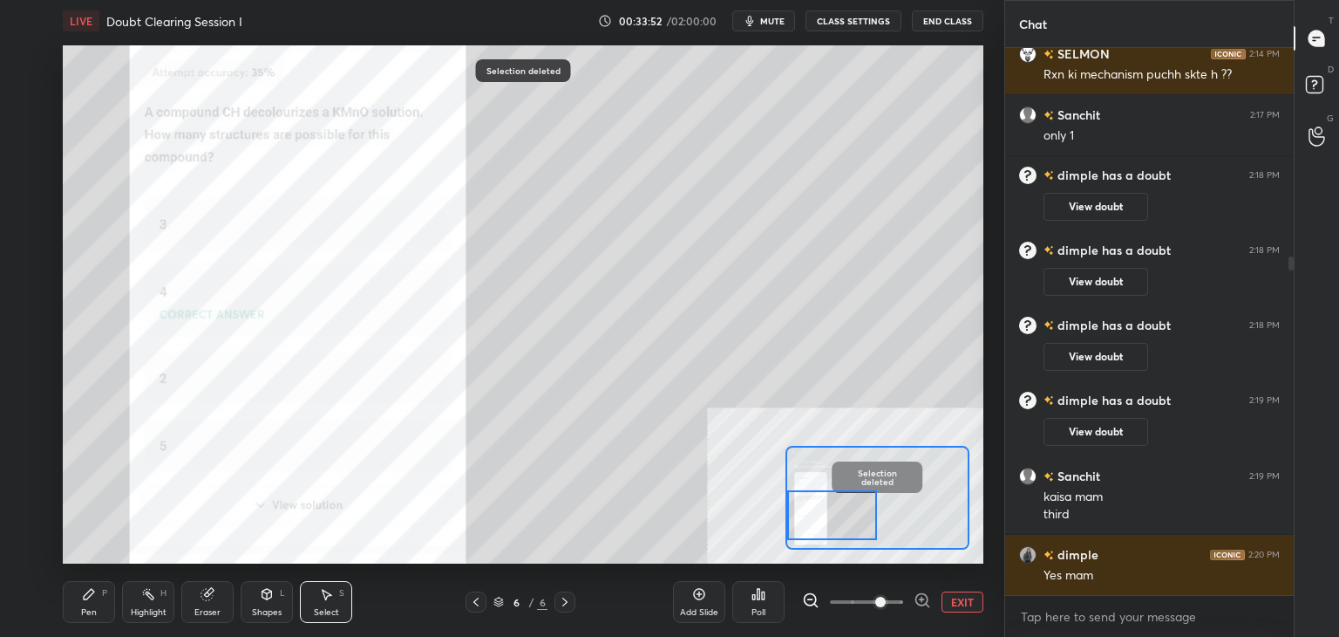
click at [83, 604] on div "Pen P" at bounding box center [89, 602] width 52 height 42
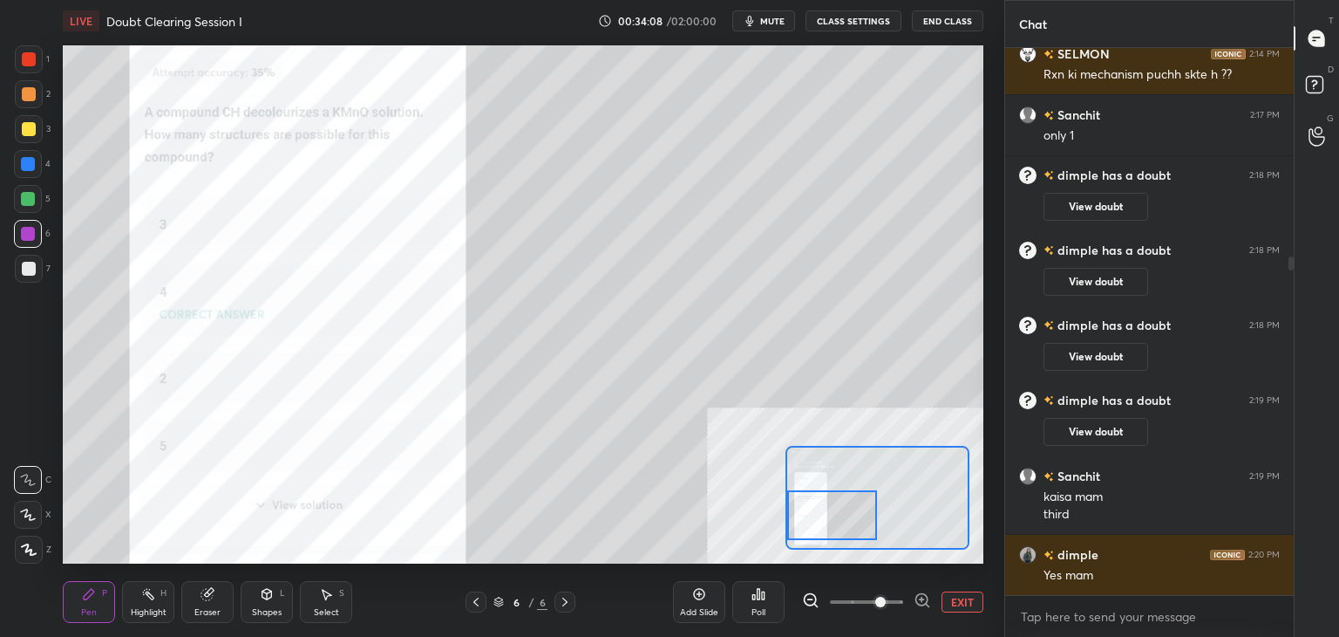
click at [342, 603] on div "Select S" at bounding box center [326, 602] width 52 height 42
drag, startPoint x: 469, startPoint y: 203, endPoint x: 963, endPoint y: 353, distance: 515.9
click at [937, 361] on div "0 ° Undo Copy Duplicate Duplicate to new slide Delete" at bounding box center [984, 126] width 1842 height 1036
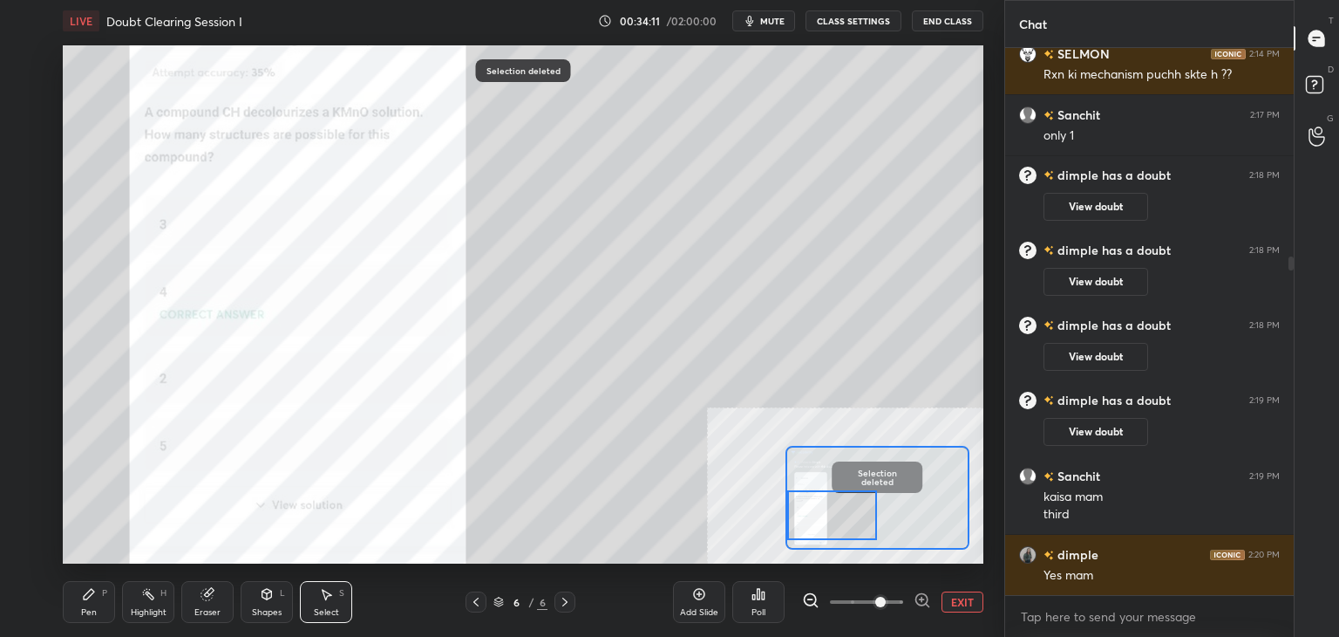
click at [93, 601] on icon at bounding box center [89, 594] width 14 height 14
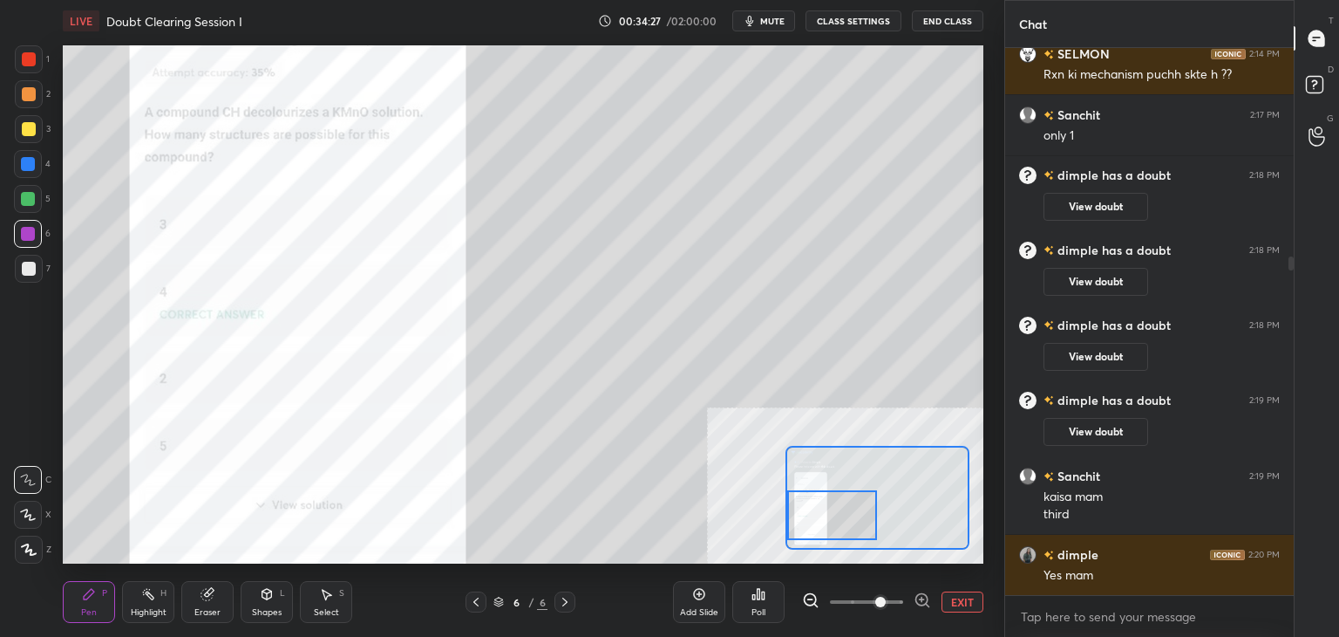
drag, startPoint x: 209, startPoint y: 596, endPoint x: 228, endPoint y: 570, distance: 31.9
click at [208, 597] on icon at bounding box center [206, 594] width 11 height 11
click at [99, 599] on div "Pen P" at bounding box center [89, 602] width 52 height 42
drag, startPoint x: 324, startPoint y: 596, endPoint x: 335, endPoint y: 578, distance: 21.1
click at [324, 595] on icon at bounding box center [326, 594] width 14 height 14
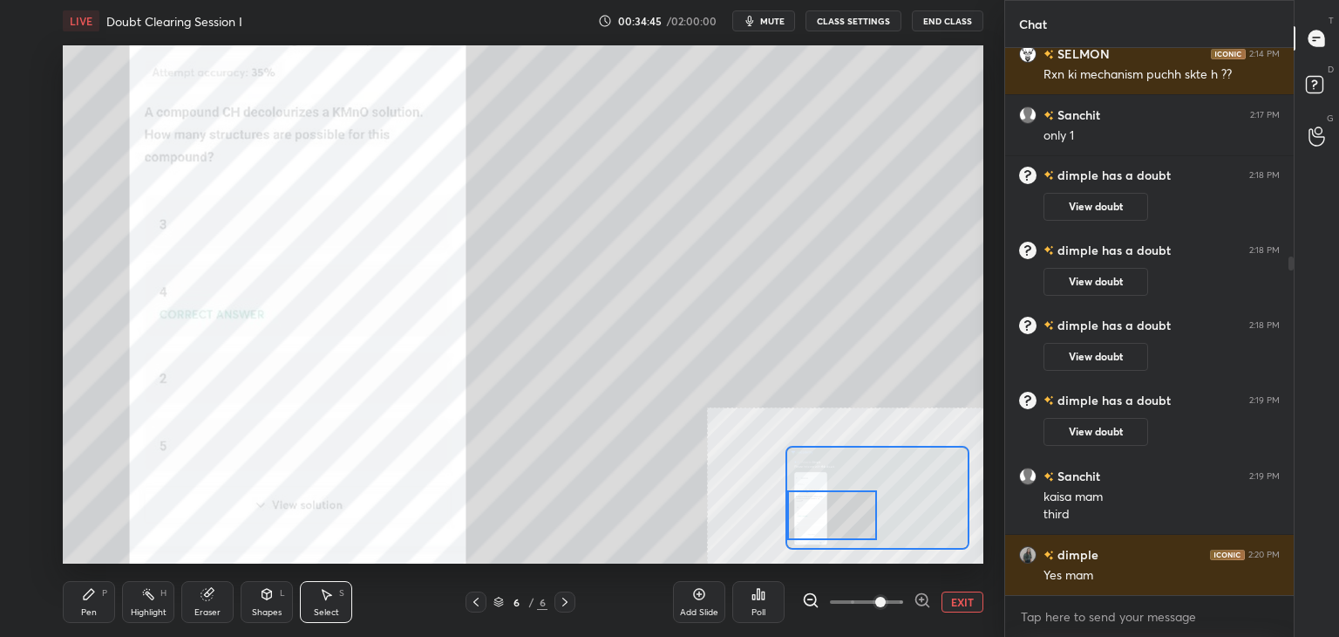
click at [208, 595] on icon at bounding box center [206, 594] width 11 height 11
click at [82, 600] on icon at bounding box center [89, 594] width 14 height 14
drag, startPoint x: 314, startPoint y: 606, endPoint x: 344, endPoint y: 570, distance: 47.0
click at [313, 605] on div "Select S" at bounding box center [326, 602] width 52 height 42
click at [478, 183] on div "0 ° Undo Copy Duplicate Duplicate to new slide Delete" at bounding box center [984, 126] width 1842 height 1036
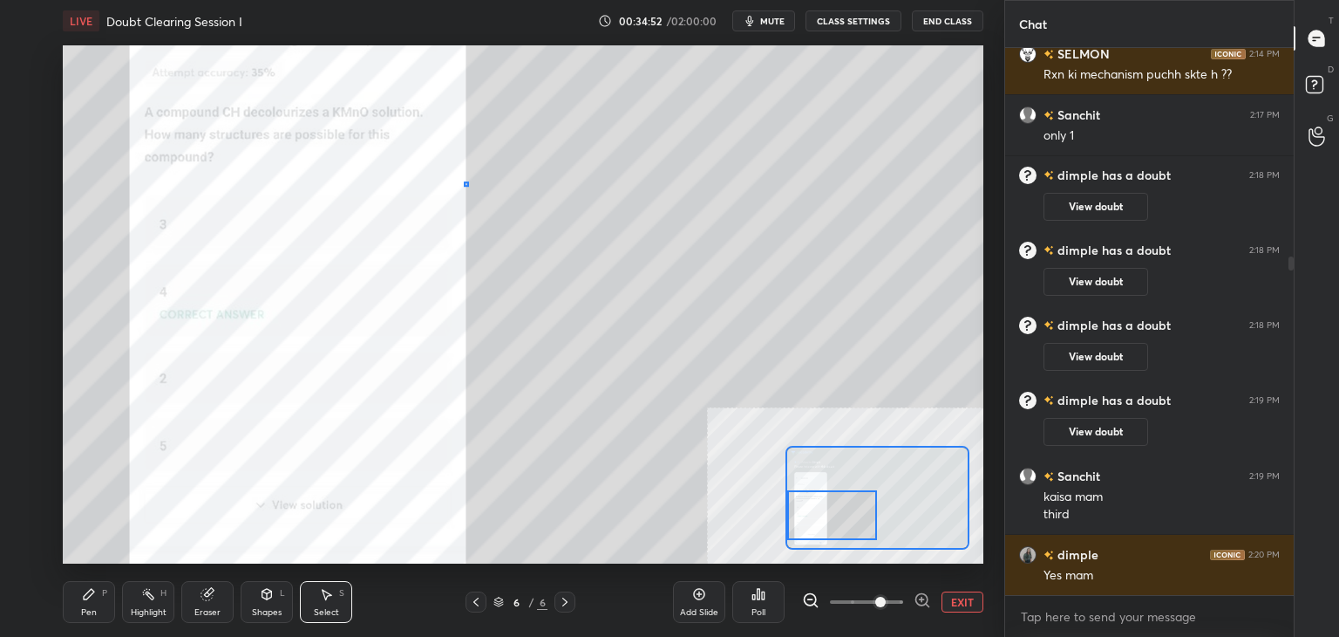
drag, startPoint x: 464, startPoint y: 181, endPoint x: 474, endPoint y: 179, distance: 10.6
click at [468, 183] on div "0 ° Undo Copy Duplicate Duplicate to new slide Delete" at bounding box center [984, 126] width 1842 height 1036
drag, startPoint x: 478, startPoint y: 179, endPoint x: 942, endPoint y: 343, distance: 492.1
click at [918, 339] on div "0 ° Undo Copy Duplicate Duplicate to new slide Delete" at bounding box center [984, 126] width 1842 height 1036
click at [114, 598] on div "Pen P Highlight H Eraser Shapes L Select S" at bounding box center [215, 602] width 305 height 42
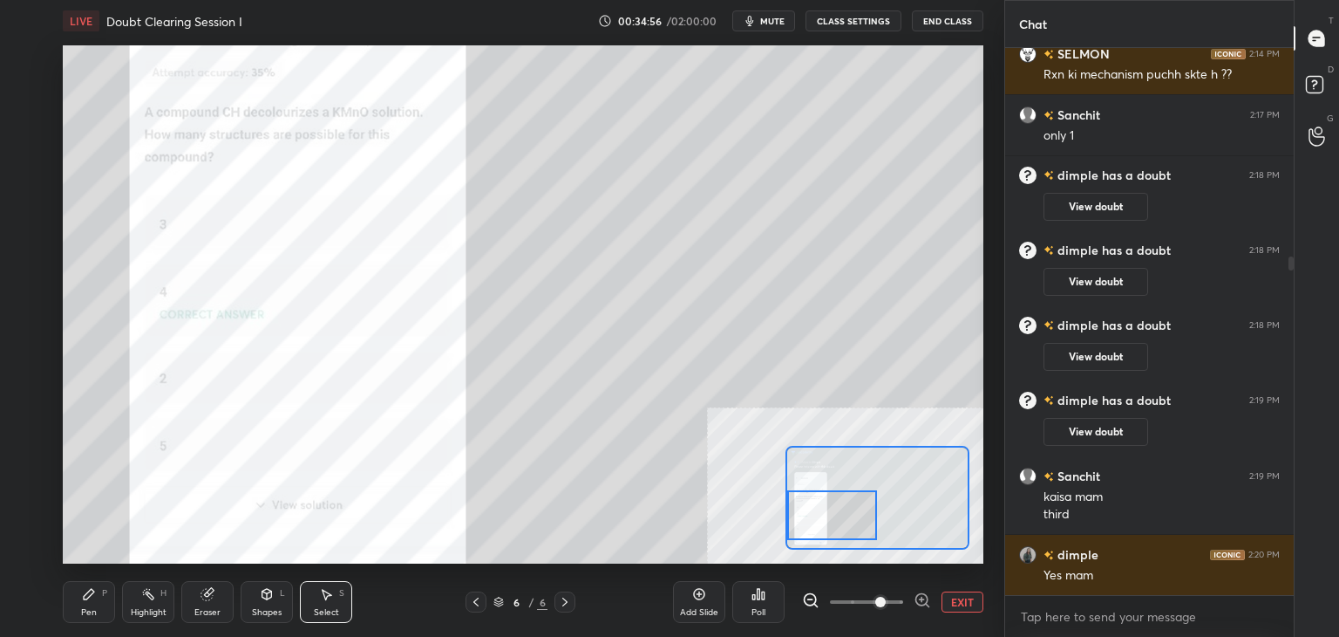
click at [86, 597] on icon at bounding box center [89, 594] width 10 height 10
click at [951, 608] on button "EXIT" at bounding box center [963, 601] width 42 height 21
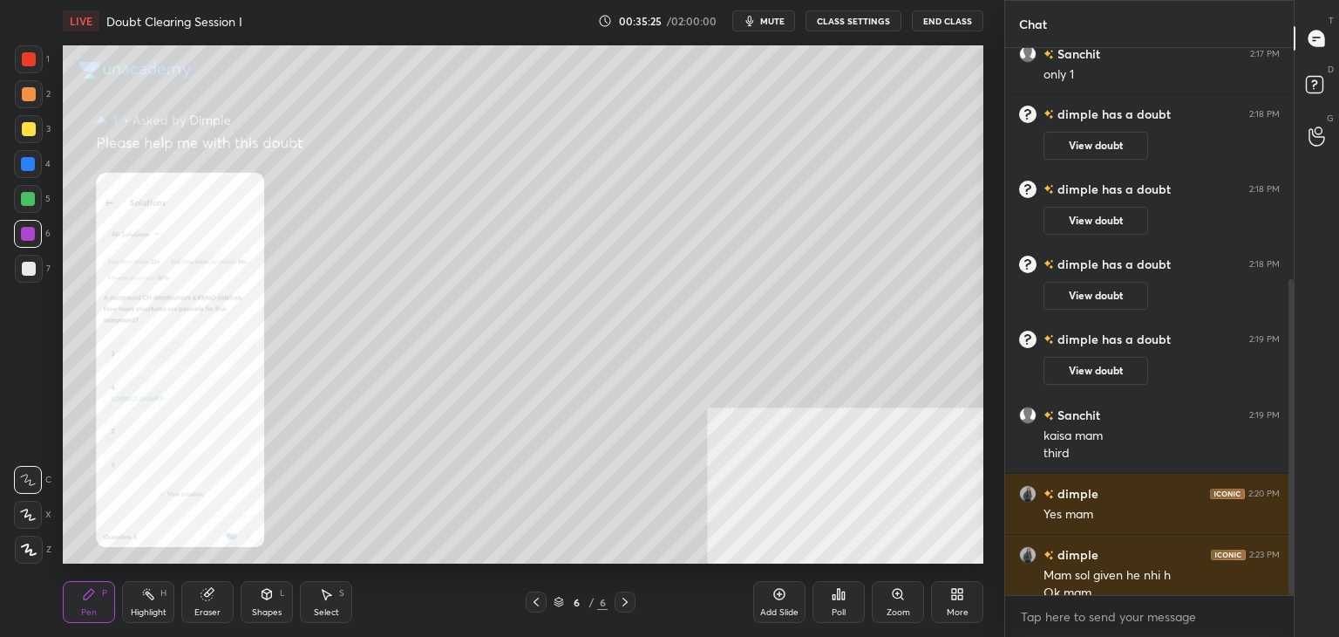
scroll to position [417, 0]
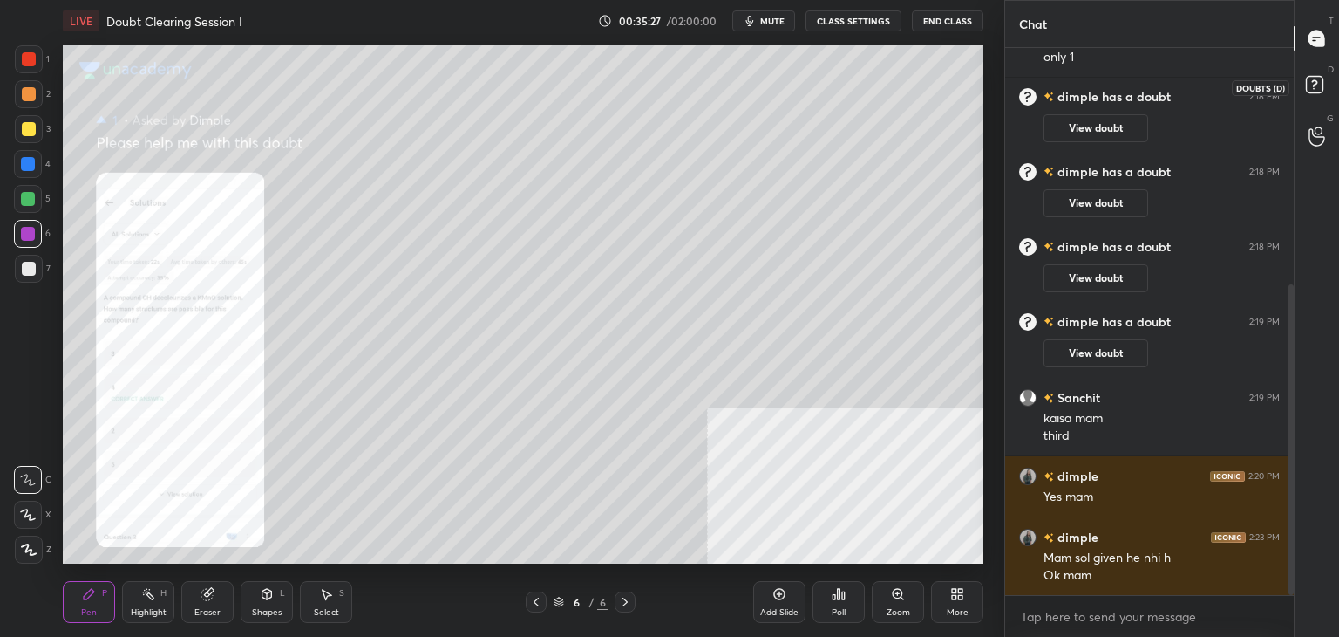
click at [1331, 82] on icon at bounding box center [1317, 87] width 31 height 31
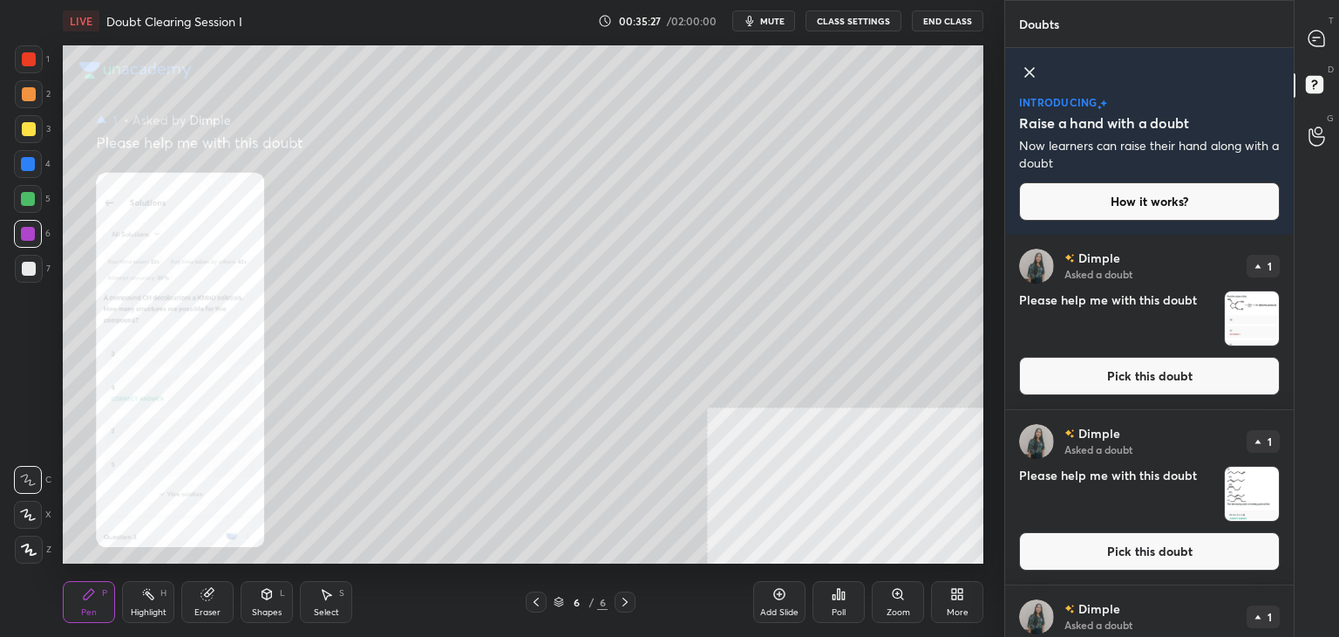
click at [1050, 369] on button "Pick this doubt" at bounding box center [1149, 376] width 261 height 38
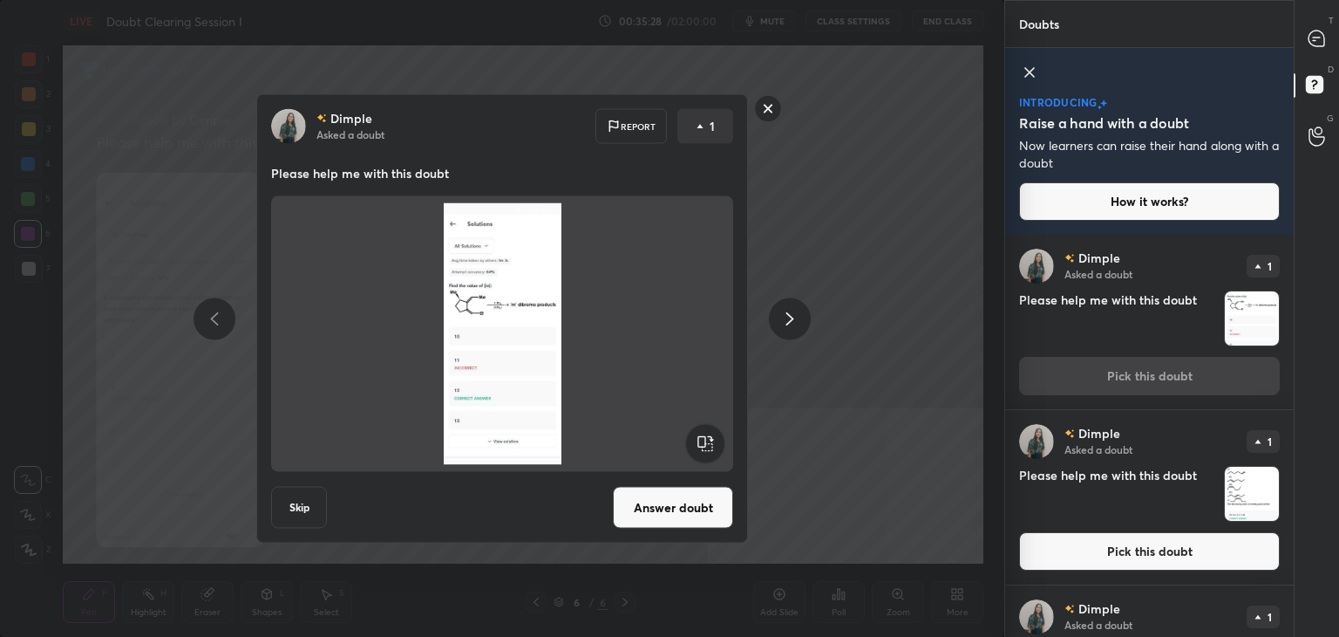
click at [677, 491] on button "Answer doubt" at bounding box center [673, 508] width 120 height 42
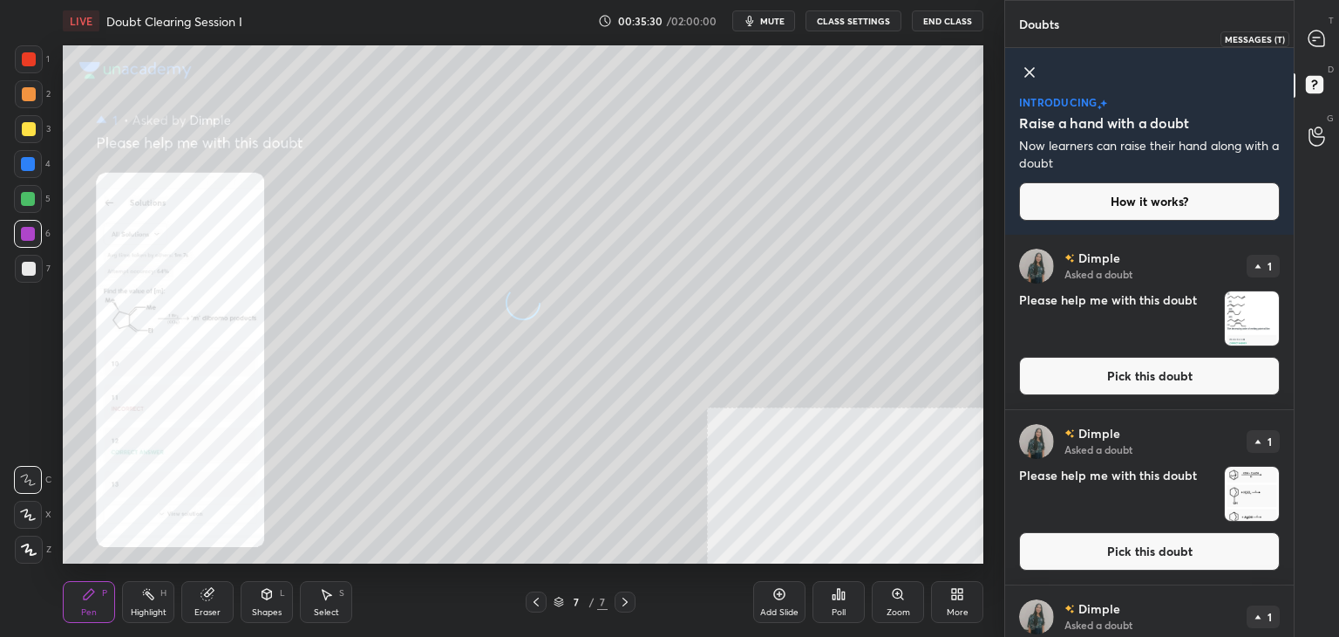
click at [1317, 40] on icon at bounding box center [1317, 39] width 16 height 16
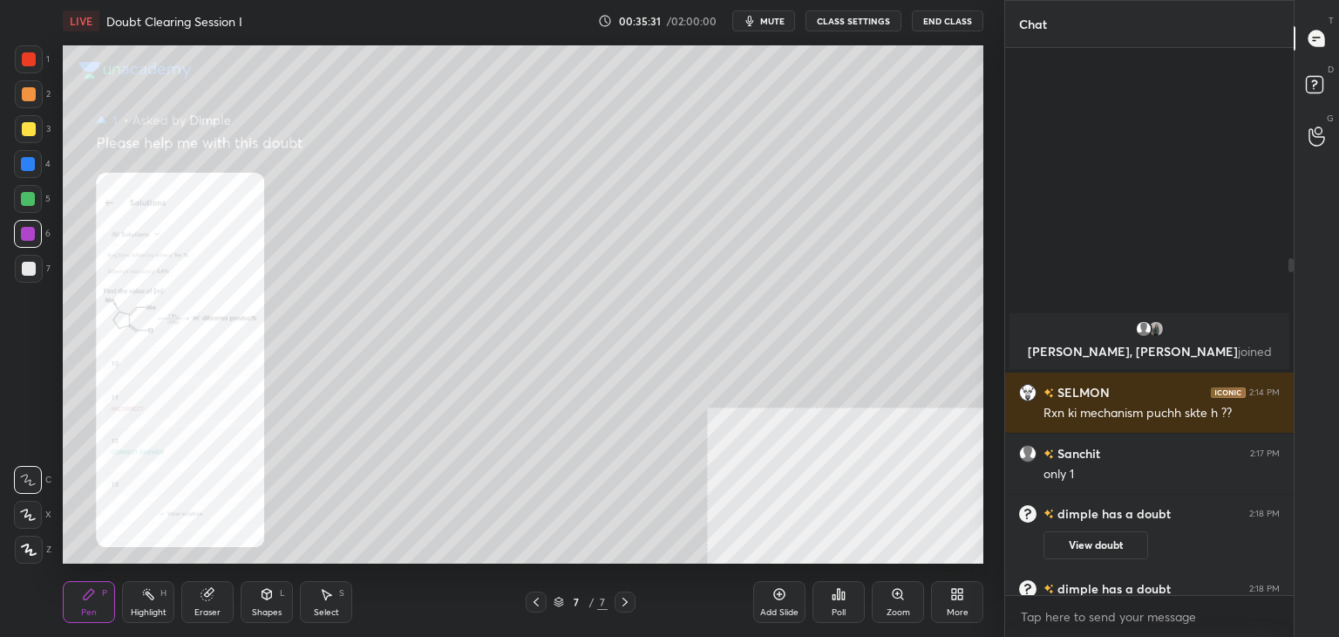
scroll to position [542, 283]
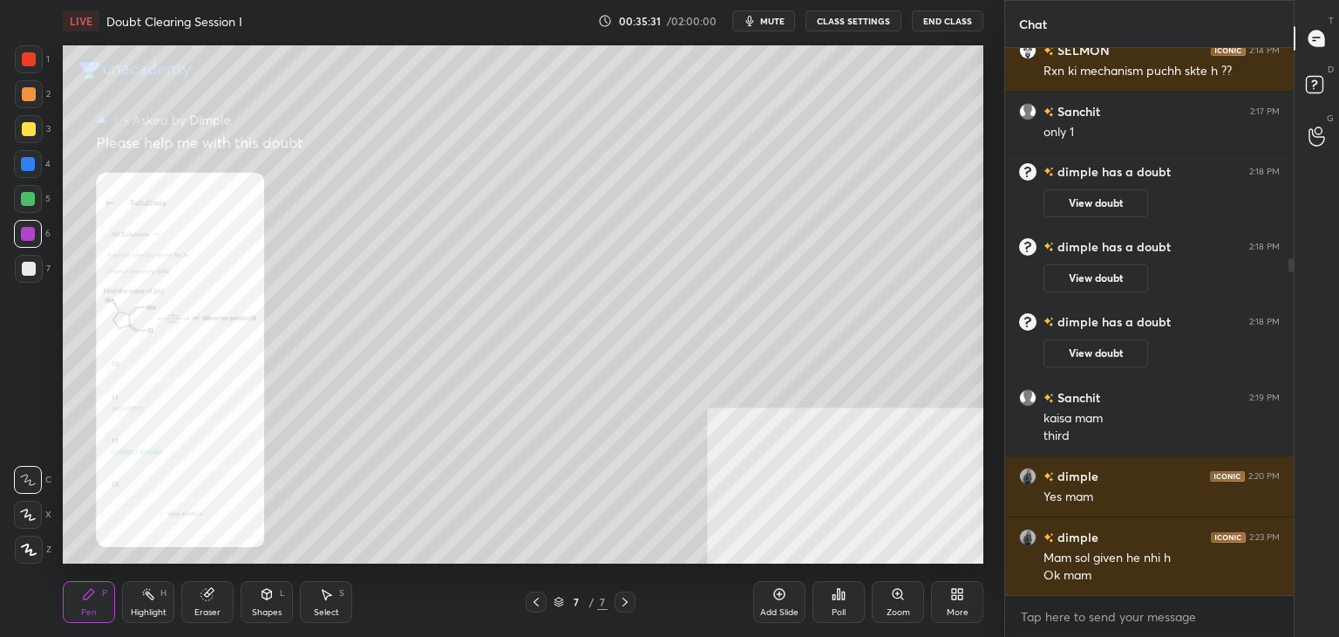
click at [883, 608] on div "Zoom" at bounding box center [898, 602] width 52 height 42
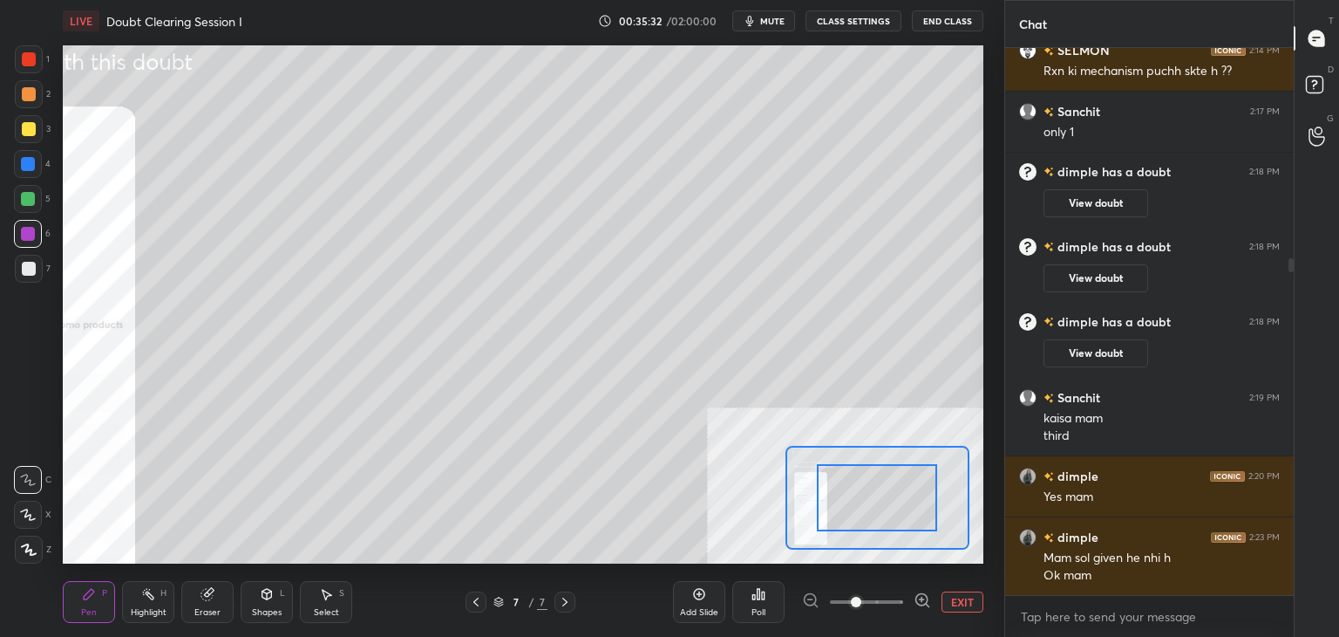
drag, startPoint x: 878, startPoint y: 604, endPoint x: 886, endPoint y: 590, distance: 16.0
click at [877, 603] on span at bounding box center [866, 602] width 73 height 26
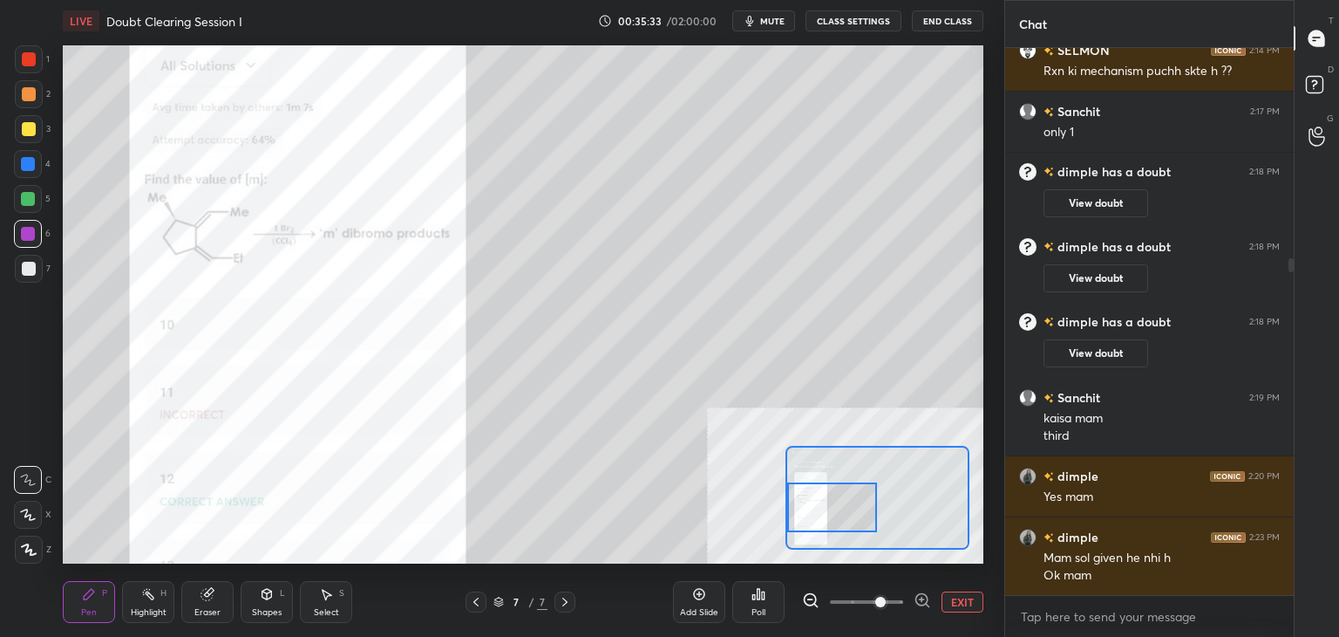
drag, startPoint x: 883, startPoint y: 493, endPoint x: 823, endPoint y: 506, distance: 60.7
click at [824, 504] on div at bounding box center [832, 507] width 91 height 50
click at [32, 64] on div at bounding box center [29, 59] width 14 height 14
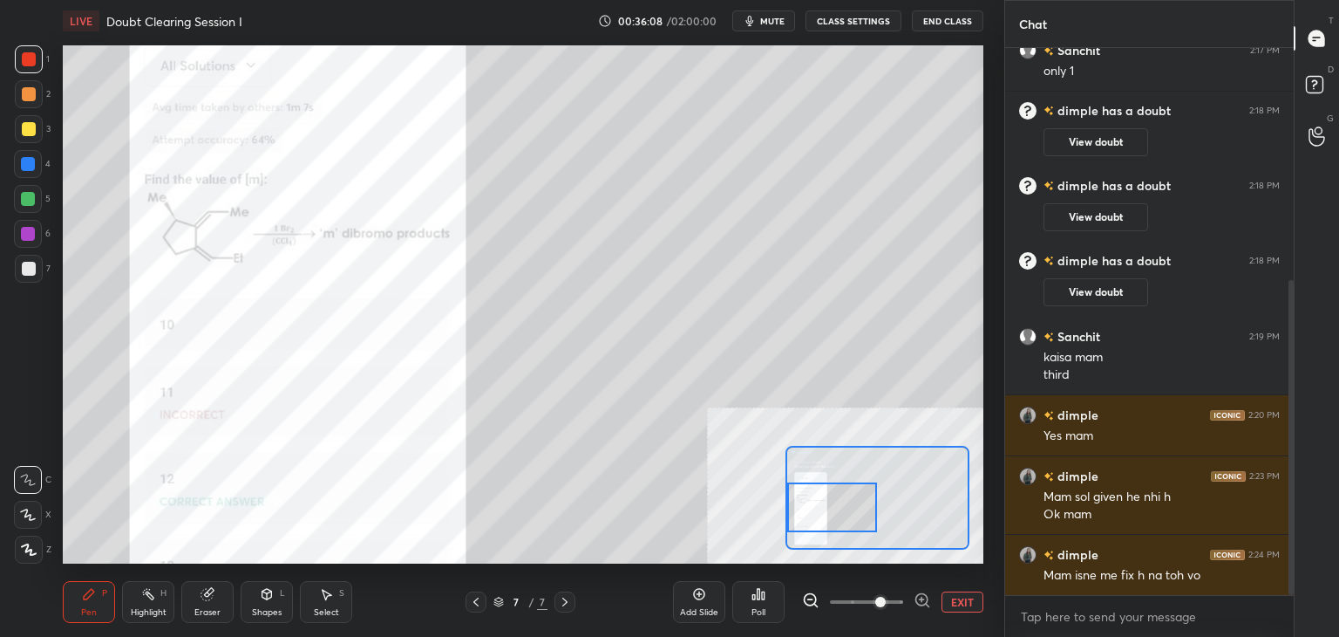
click at [331, 600] on div "Select S" at bounding box center [326, 602] width 52 height 42
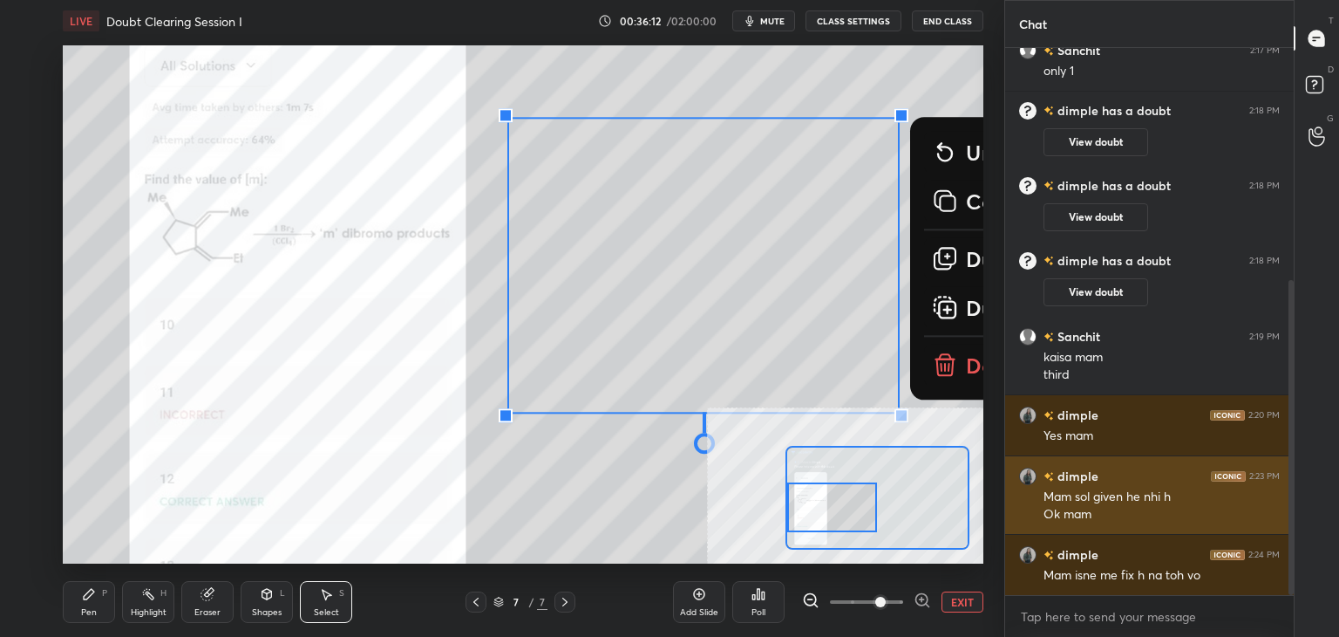
drag, startPoint x: 506, startPoint y: 76, endPoint x: 1023, endPoint y: 508, distance: 673.6
click at [1018, 482] on div "1 2 3 4 5 6 7 C X Z C X Z E E Erase all H H LIVE Doubt Clearing Session I 00:36…" at bounding box center [669, 318] width 1339 height 637
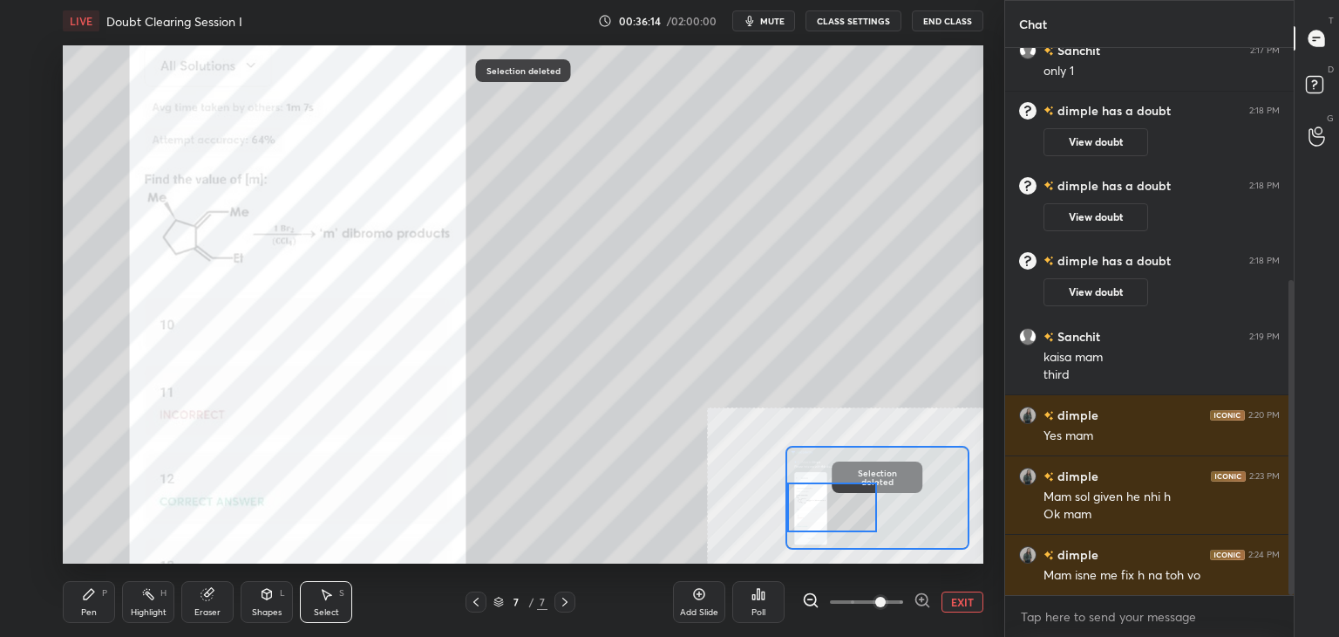
click at [89, 593] on icon at bounding box center [89, 594] width 10 height 10
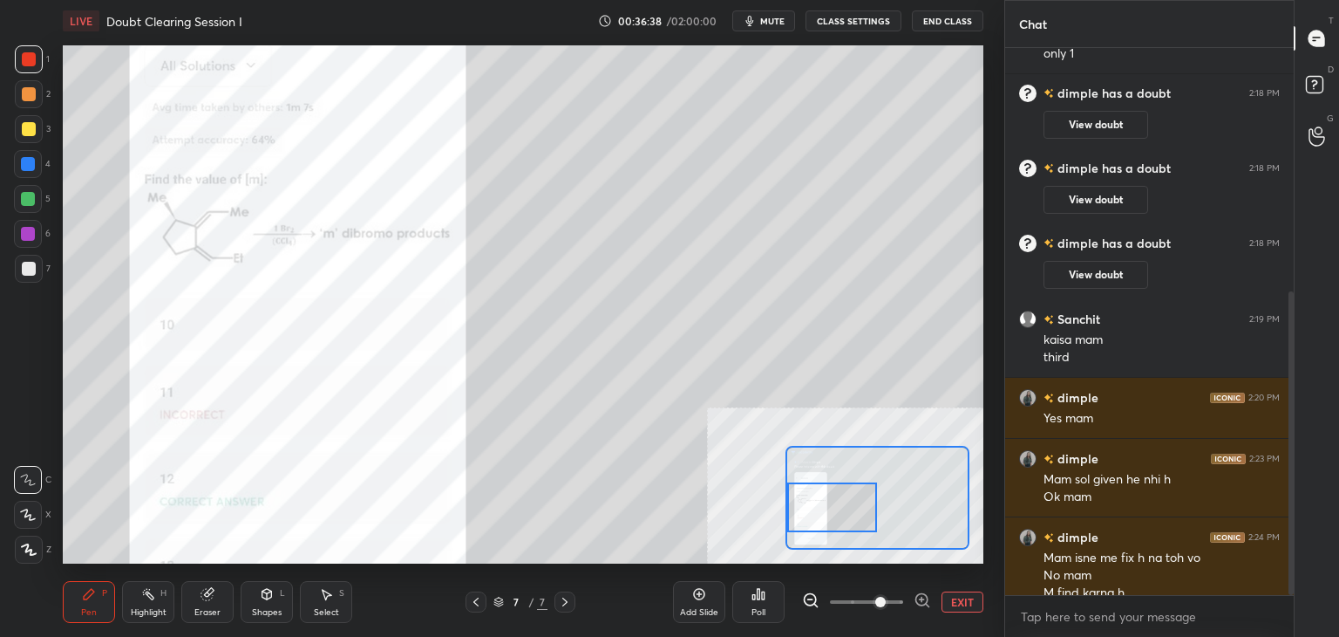
scroll to position [438, 0]
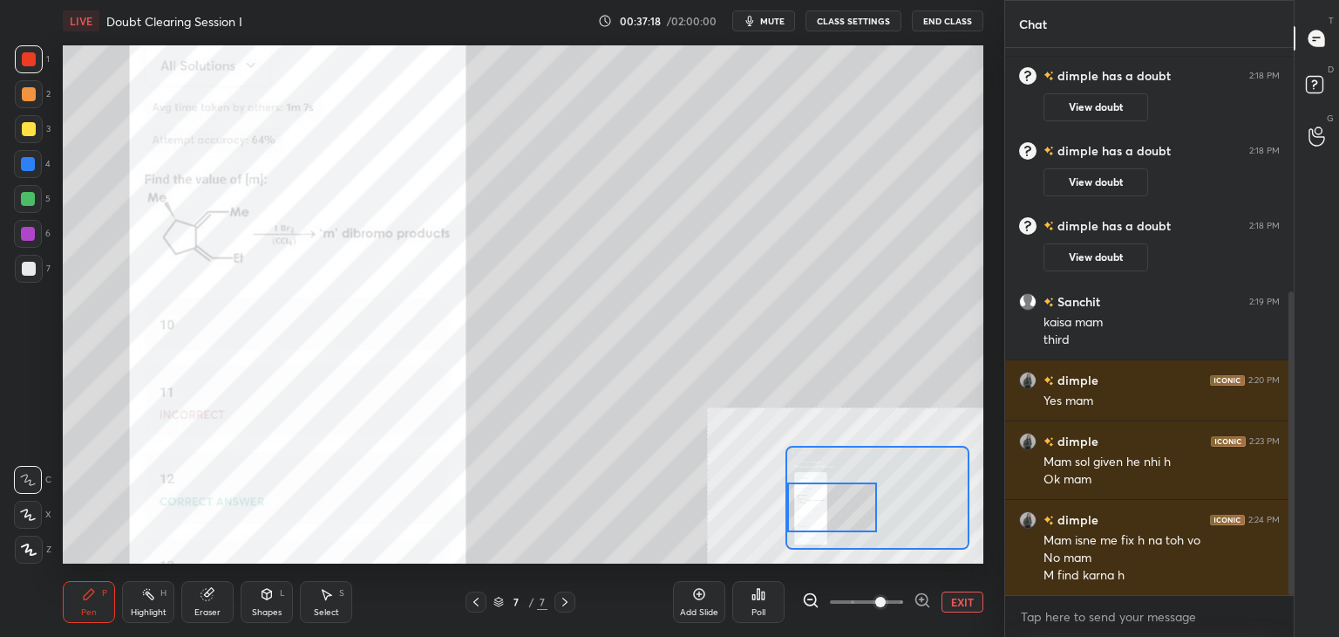
drag, startPoint x: 25, startPoint y: 130, endPoint x: 55, endPoint y: 138, distance: 30.7
click at [27, 129] on div at bounding box center [29, 129] width 14 height 14
click at [45, 59] on div "1" at bounding box center [32, 59] width 35 height 28
click at [35, 124] on div at bounding box center [29, 129] width 28 height 28
click at [29, 65] on div at bounding box center [29, 59] width 14 height 14
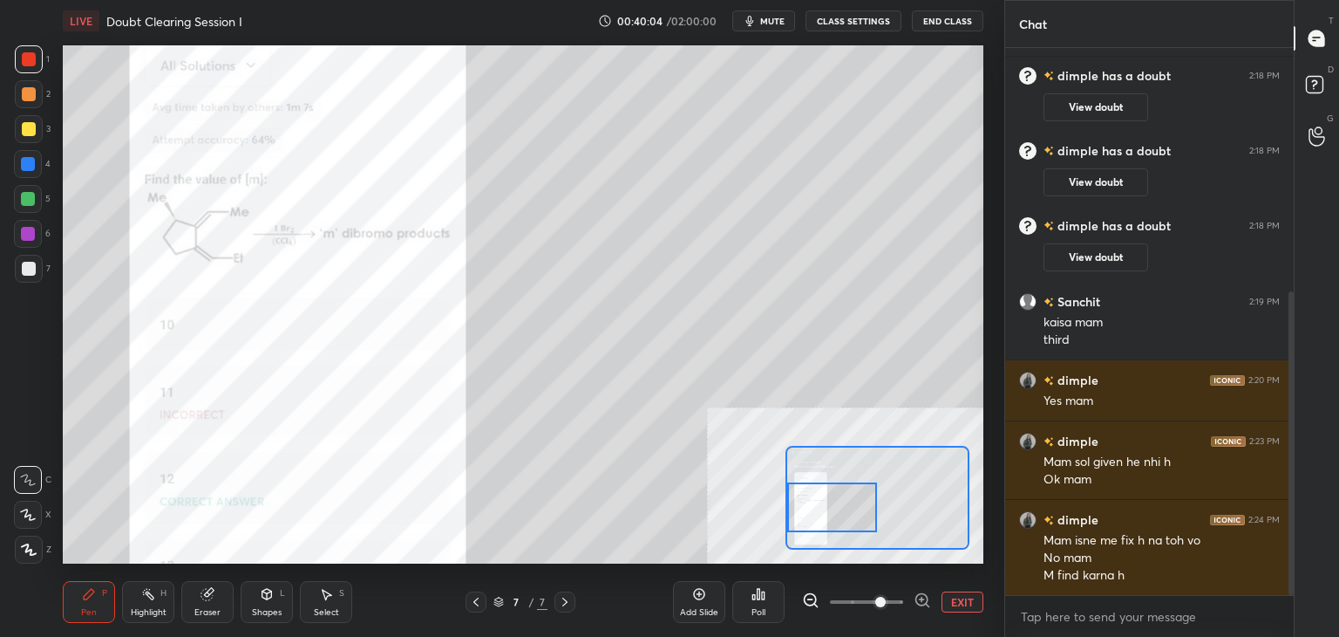
click at [35, 205] on div at bounding box center [28, 199] width 28 height 28
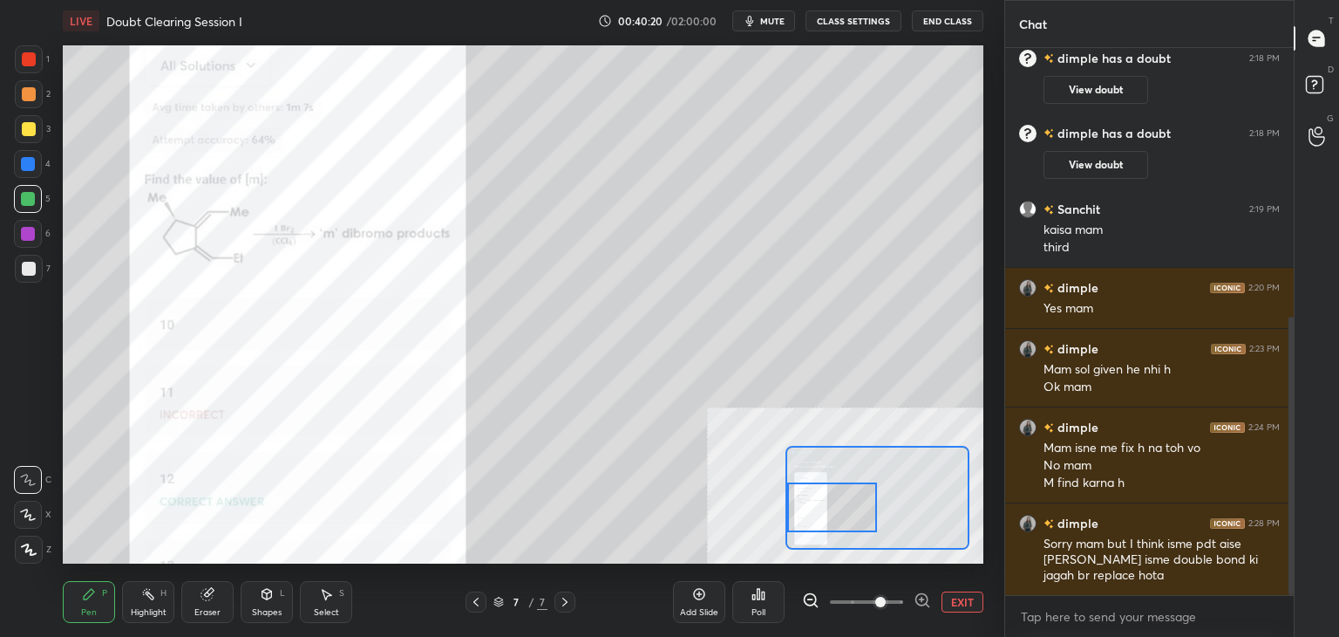
click at [332, 608] on div "Select" at bounding box center [326, 612] width 25 height 9
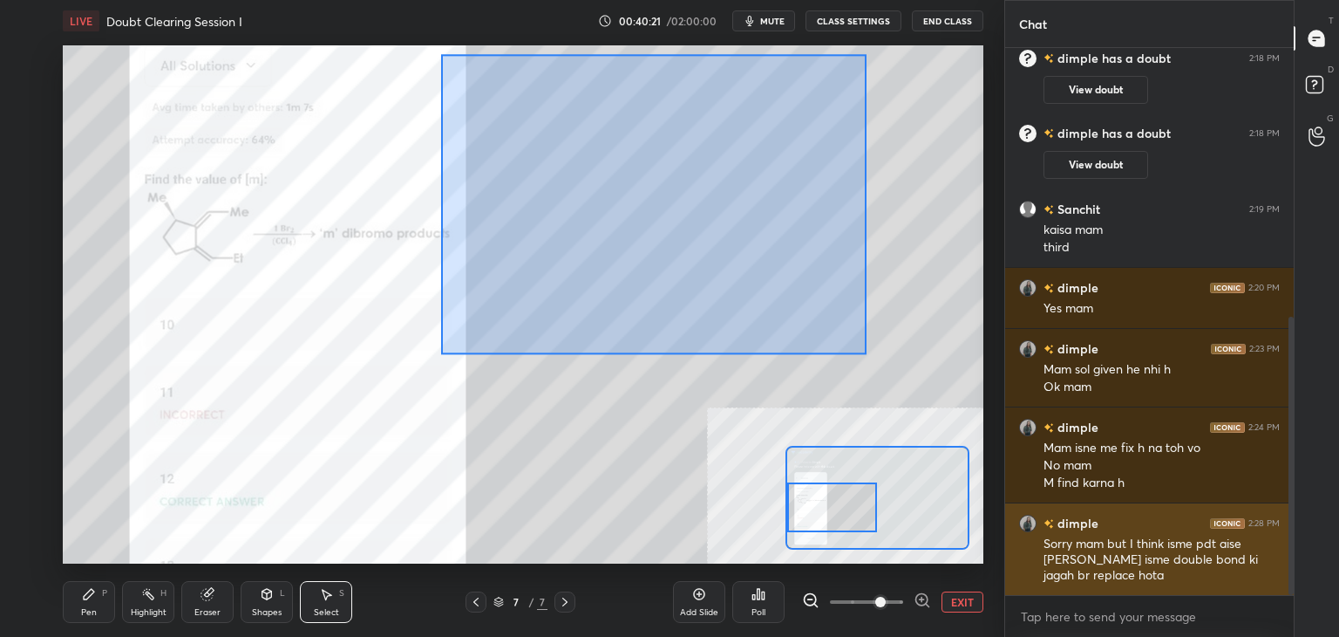
drag, startPoint x: 441, startPoint y: 54, endPoint x: 1042, endPoint y: 548, distance: 777.6
click at [1046, 558] on div "1 2 3 4 5 6 7 C X Z C X Z E E Erase all H H LIVE Doubt Clearing Session I 00:40…" at bounding box center [669, 318] width 1339 height 637
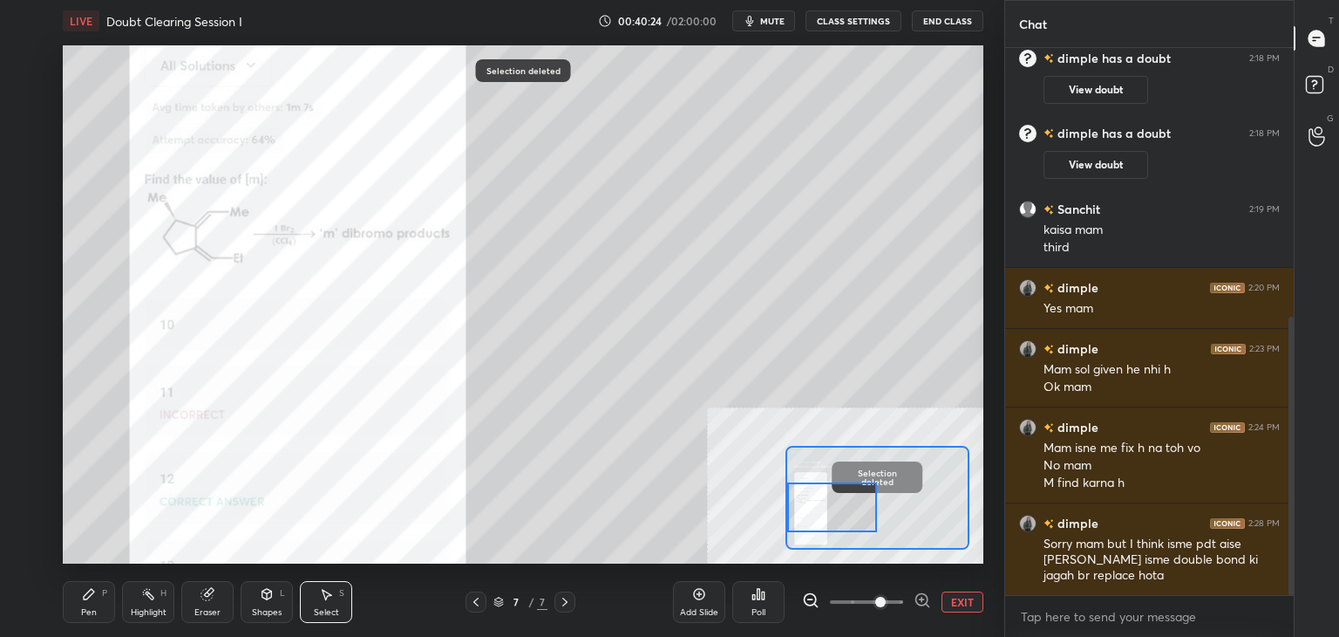
drag, startPoint x: 81, startPoint y: 606, endPoint x: 79, endPoint y: 597, distance: 8.9
click at [84, 608] on div "Pen P" at bounding box center [89, 602] width 52 height 42
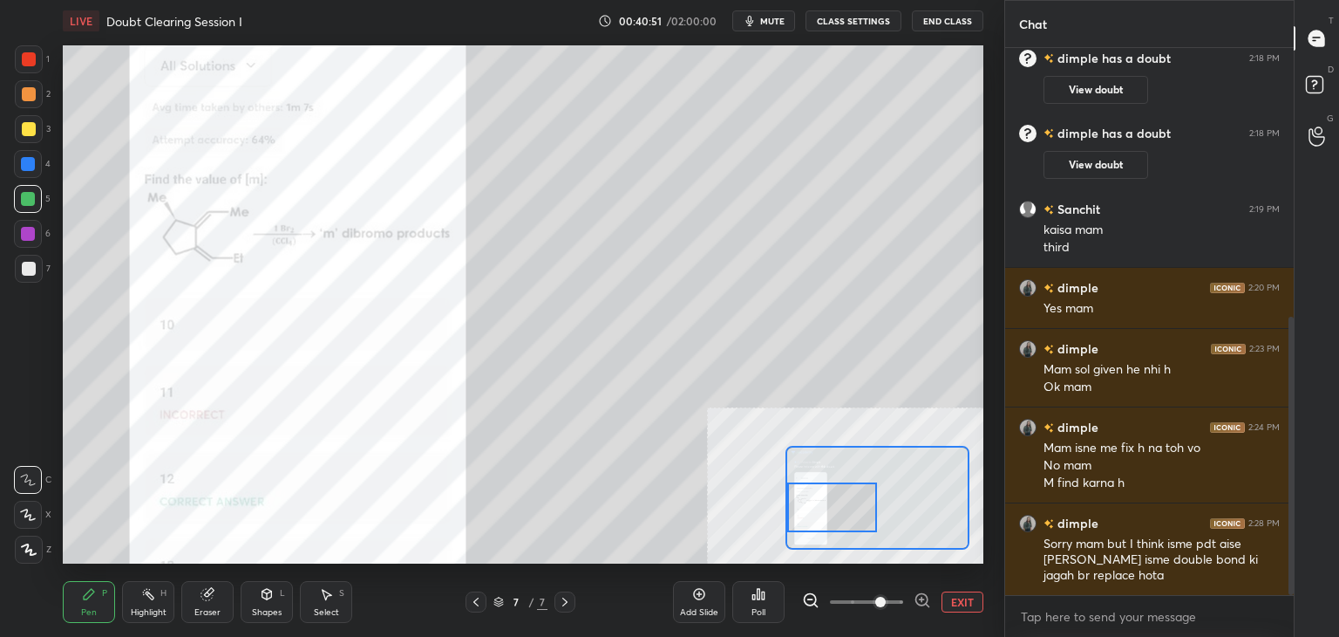
drag, startPoint x: 17, startPoint y: 58, endPoint x: 24, endPoint y: 76, distance: 18.8
click at [18, 59] on div at bounding box center [29, 59] width 28 height 28
click at [40, 67] on div at bounding box center [29, 59] width 28 height 28
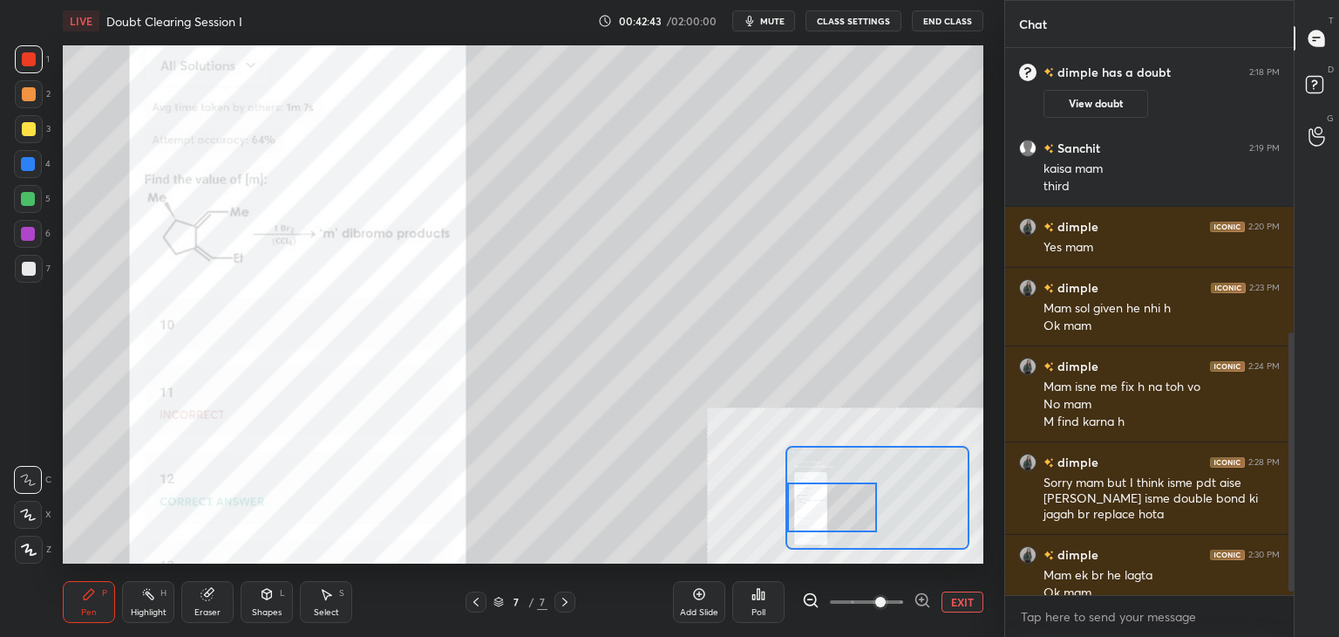
scroll to position [609, 0]
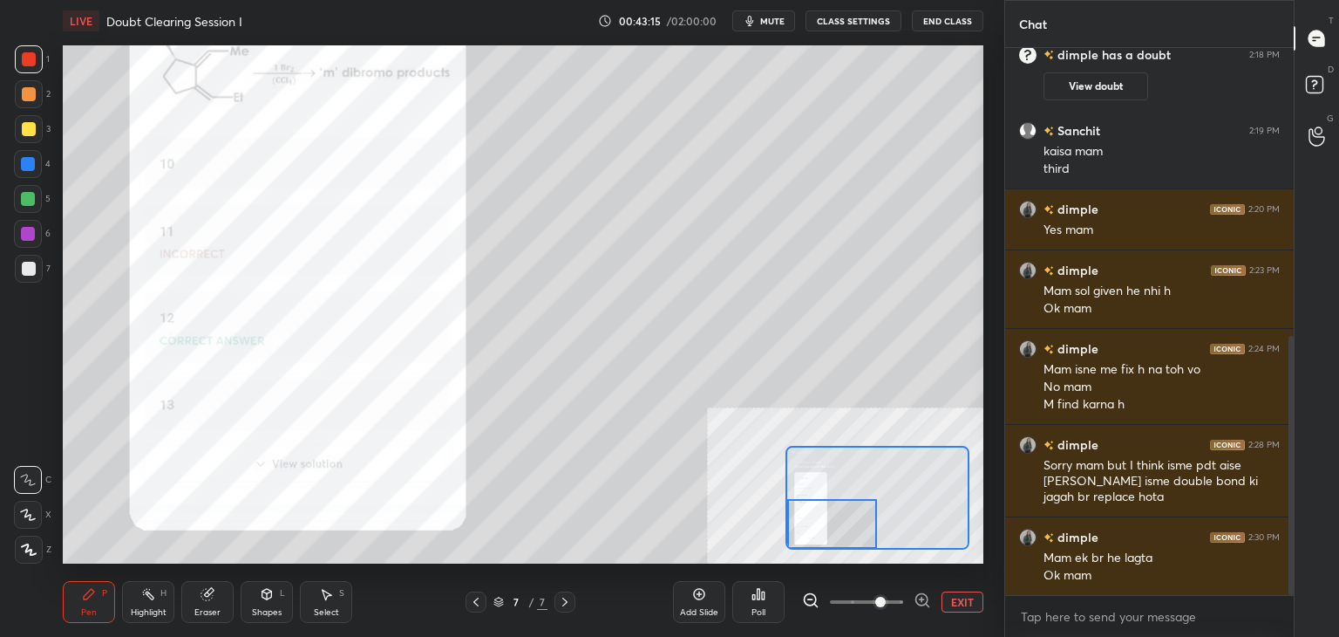
drag, startPoint x: 820, startPoint y: 521, endPoint x: 795, endPoint y: 526, distance: 25.0
click at [797, 526] on div at bounding box center [832, 524] width 91 height 50
click at [963, 605] on button "EXIT" at bounding box center [963, 601] width 42 height 21
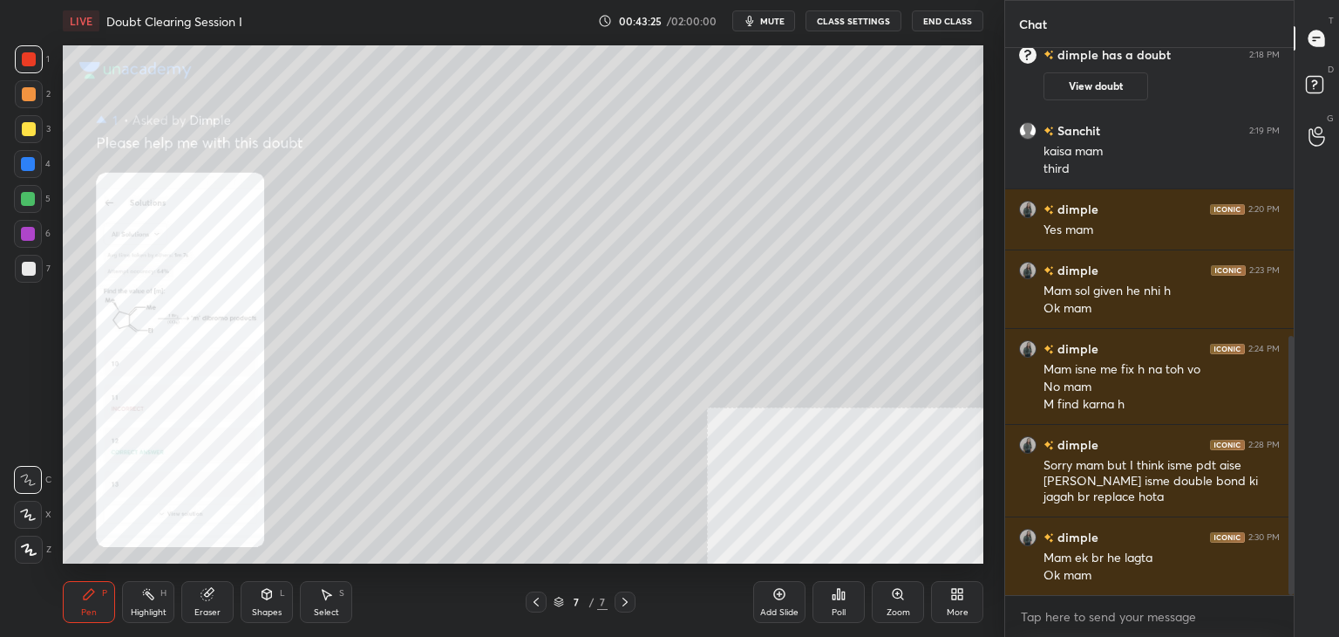
scroll to position [670, 0]
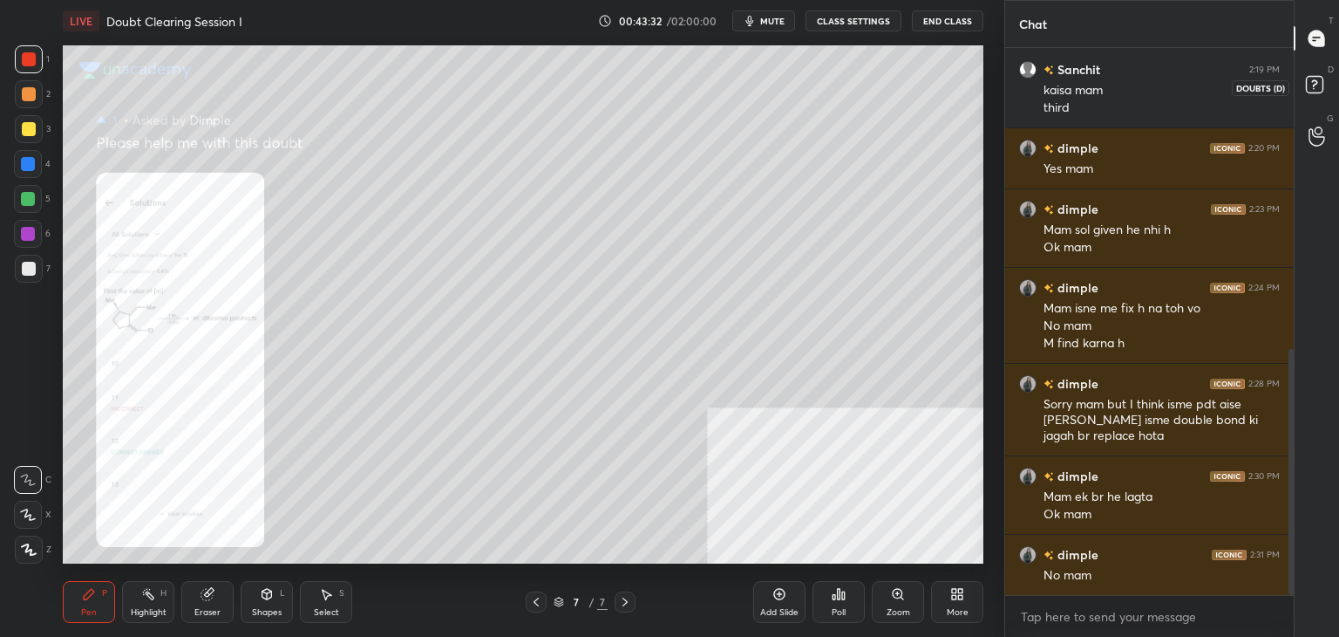
click at [1309, 92] on rect at bounding box center [1314, 85] width 17 height 17
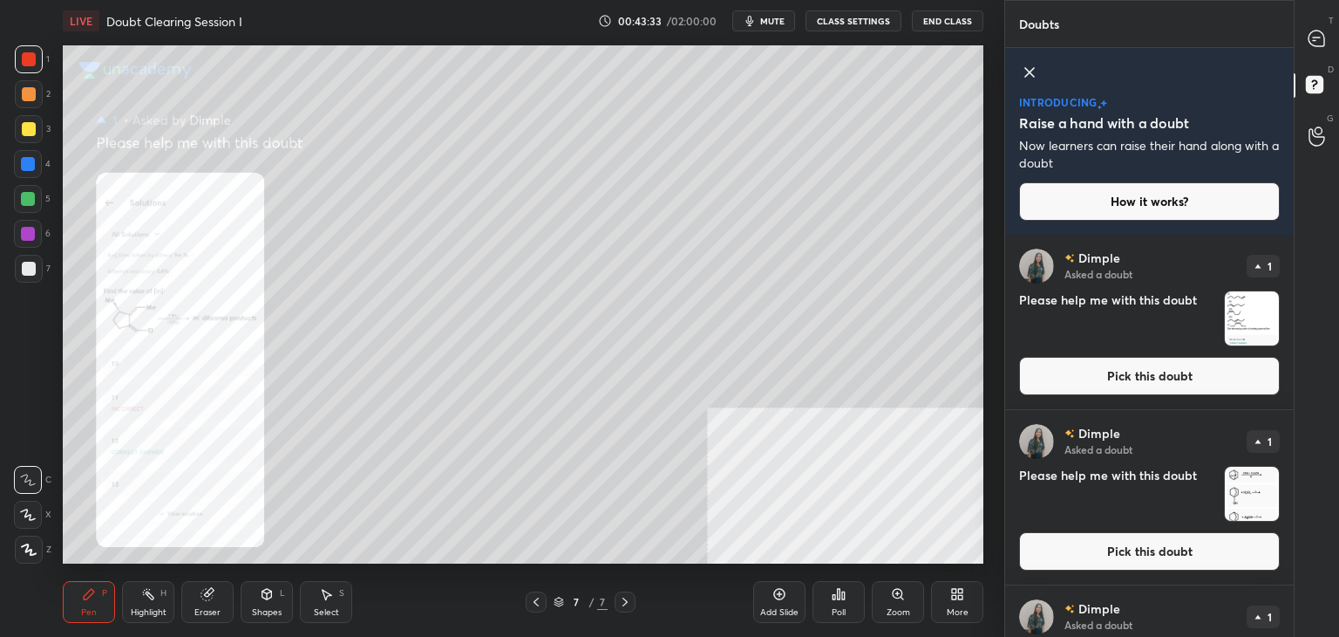
click at [1072, 386] on button "Pick this doubt" at bounding box center [1149, 376] width 261 height 38
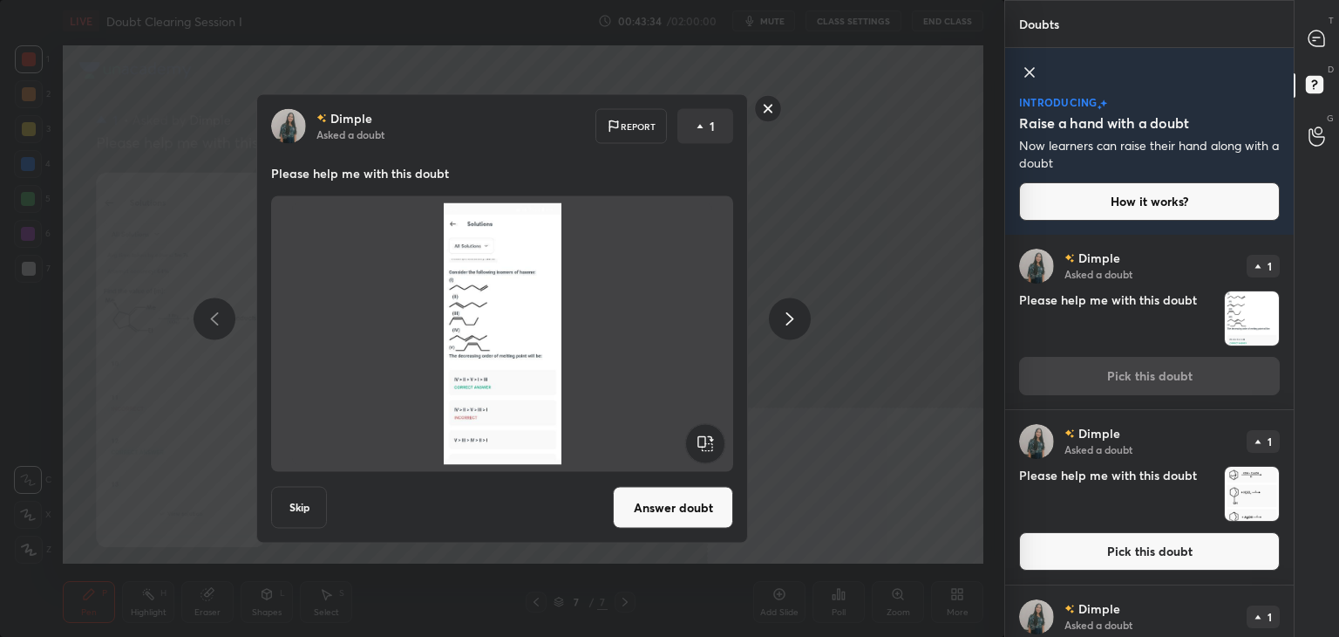
click at [697, 513] on button "Answer doubt" at bounding box center [673, 508] width 120 height 42
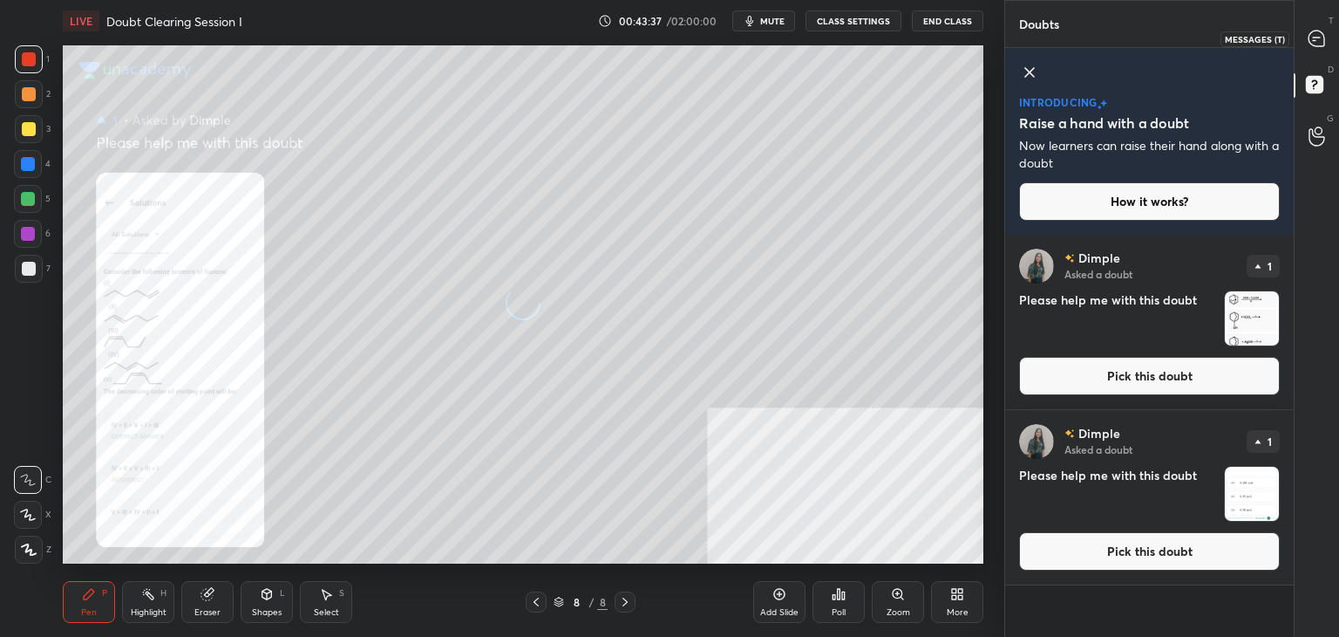
drag, startPoint x: 1312, startPoint y: 40, endPoint x: 1297, endPoint y: 36, distance: 15.5
click at [1312, 39] on icon at bounding box center [1317, 39] width 16 height 16
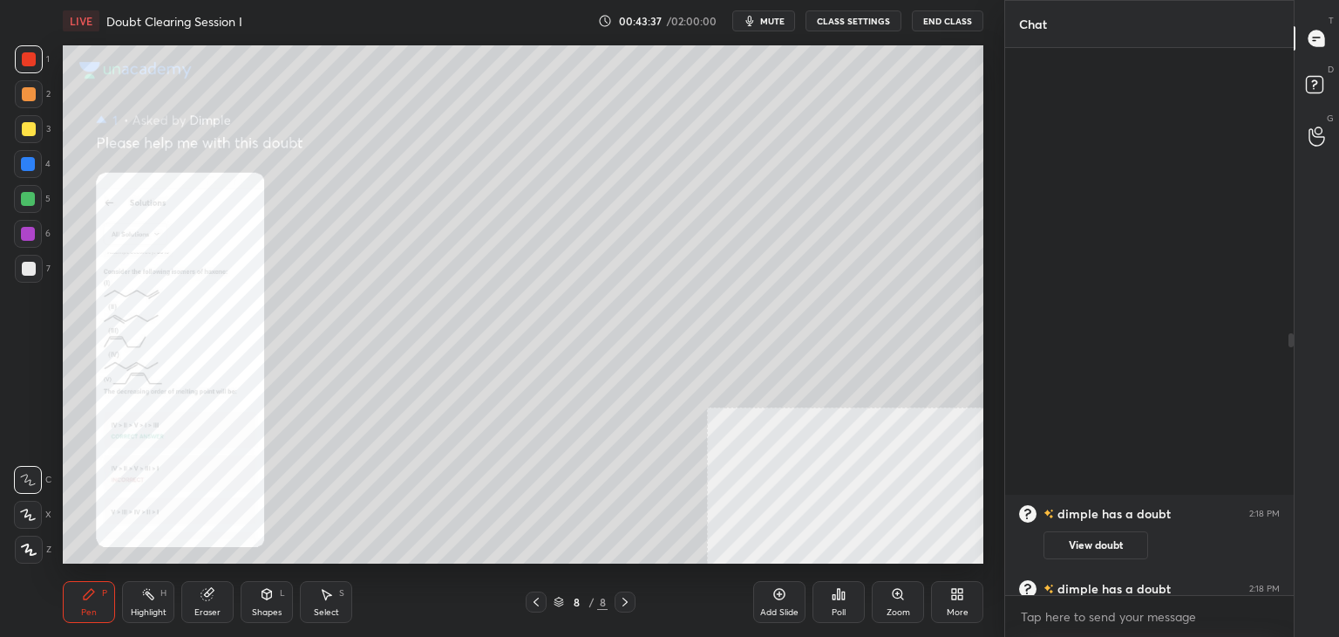
scroll to position [542, 283]
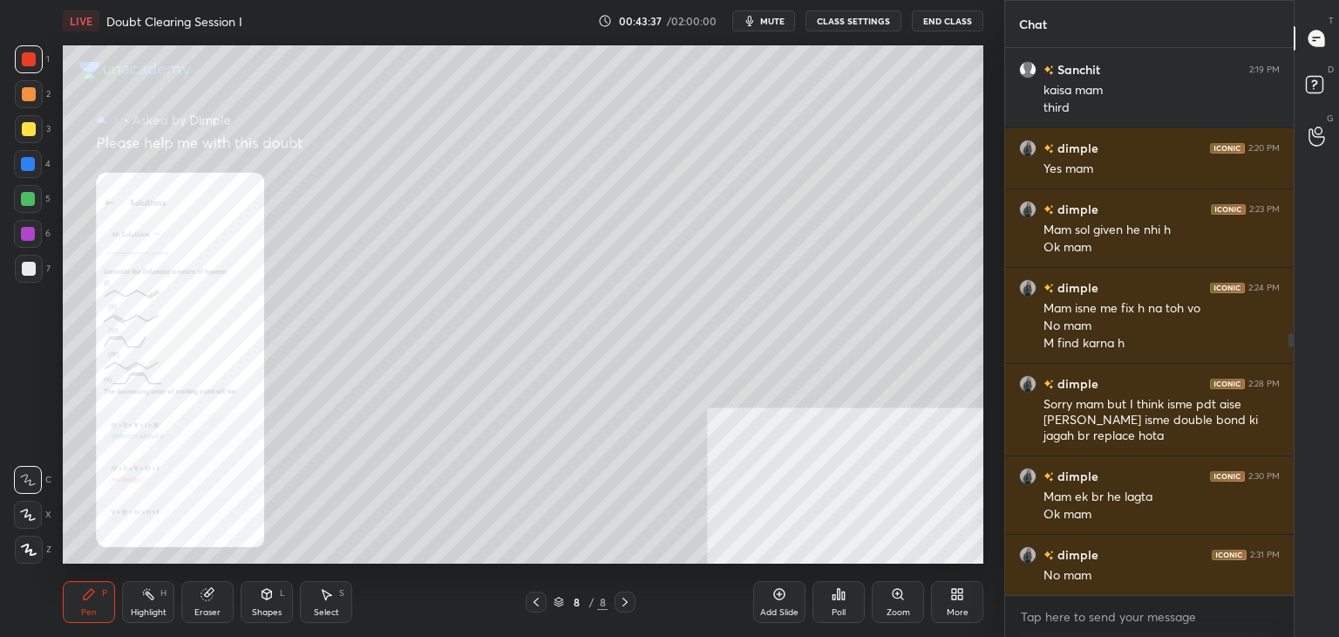
click at [886, 605] on div "Zoom" at bounding box center [898, 602] width 52 height 42
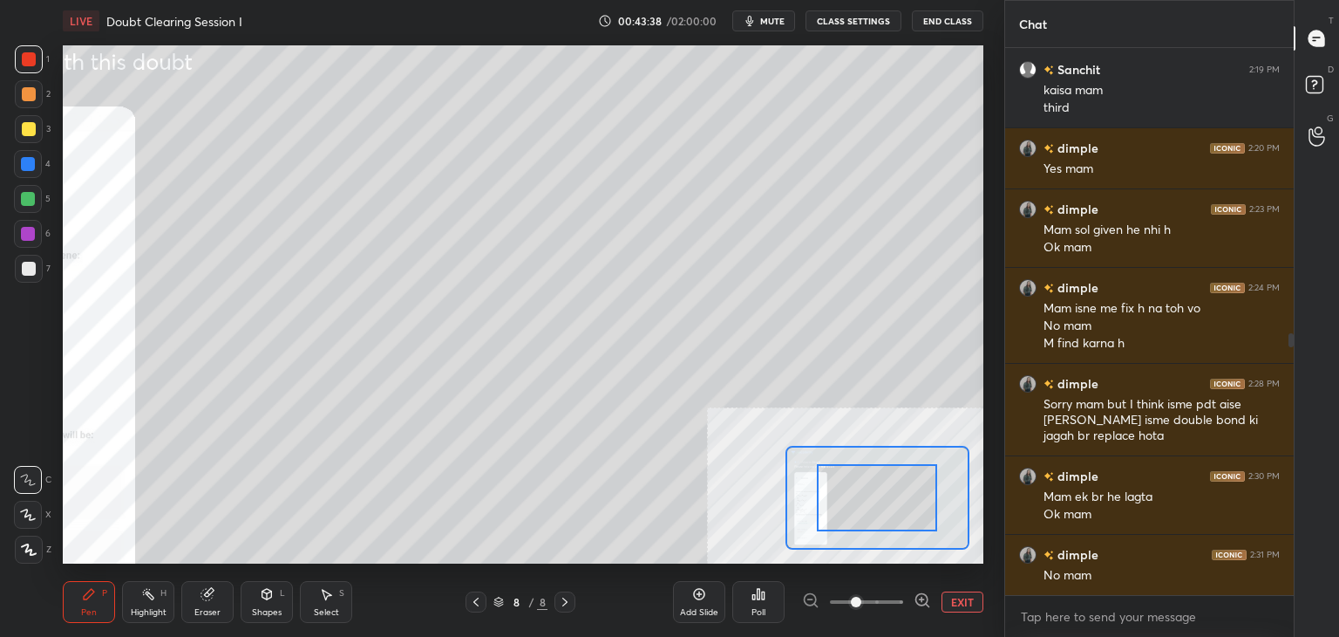
click at [876, 609] on span at bounding box center [866, 602] width 73 height 26
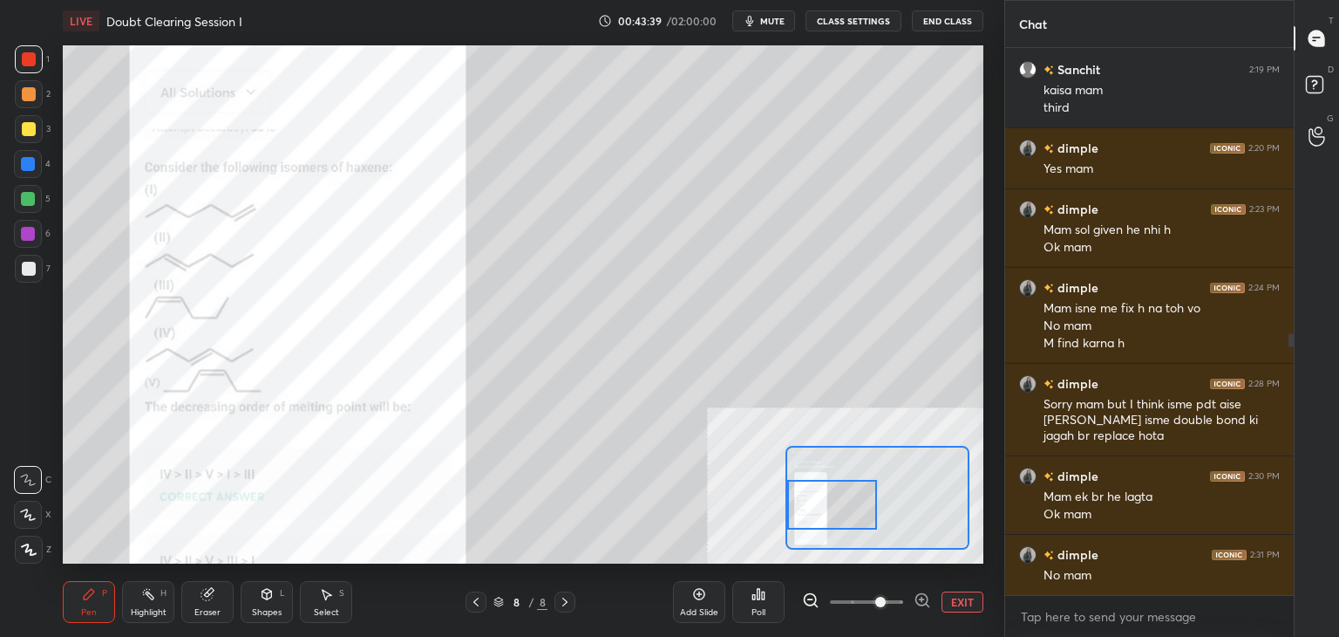
drag, startPoint x: 887, startPoint y: 499, endPoint x: 840, endPoint y: 496, distance: 47.2
click at [818, 506] on div at bounding box center [832, 505] width 91 height 50
drag, startPoint x: 219, startPoint y: 611, endPoint x: 215, endPoint y: 602, distance: 10.5
click at [217, 609] on div "Eraser" at bounding box center [207, 612] width 26 height 9
click at [88, 608] on div "Pen" at bounding box center [89, 612] width 16 height 9
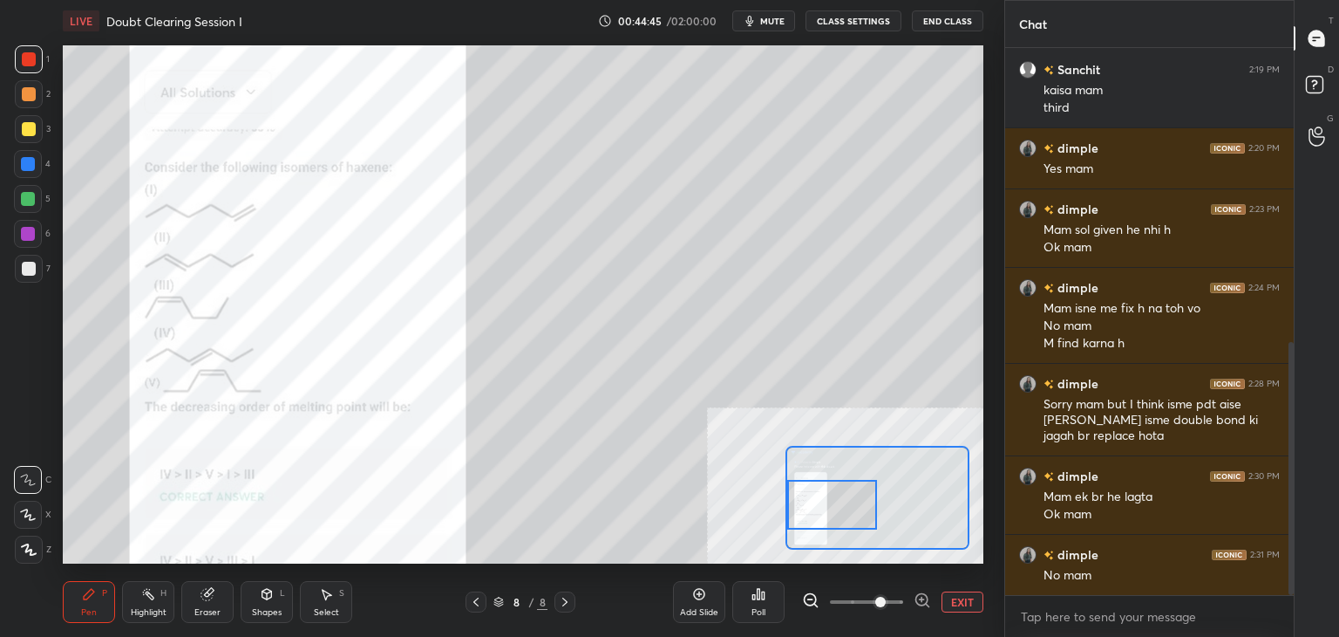
scroll to position [637, 0]
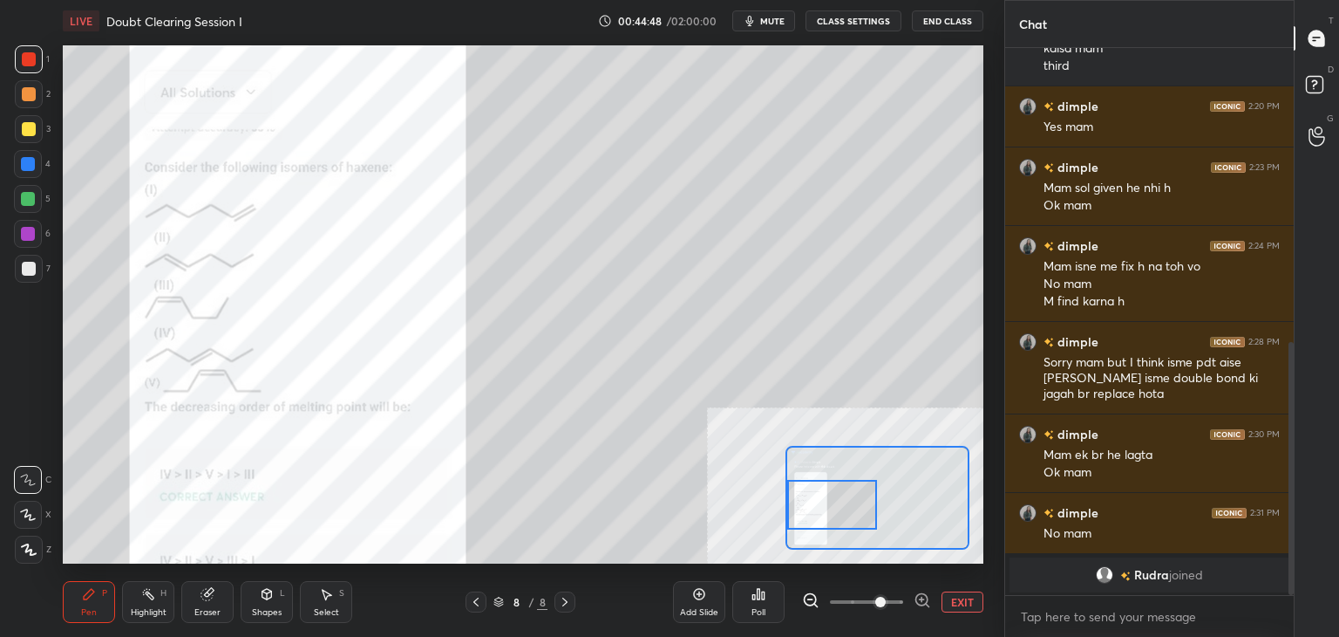
click at [220, 590] on div "Eraser" at bounding box center [207, 602] width 52 height 42
click at [105, 605] on div "Pen P" at bounding box center [89, 602] width 52 height 42
click at [32, 175] on div at bounding box center [28, 164] width 28 height 28
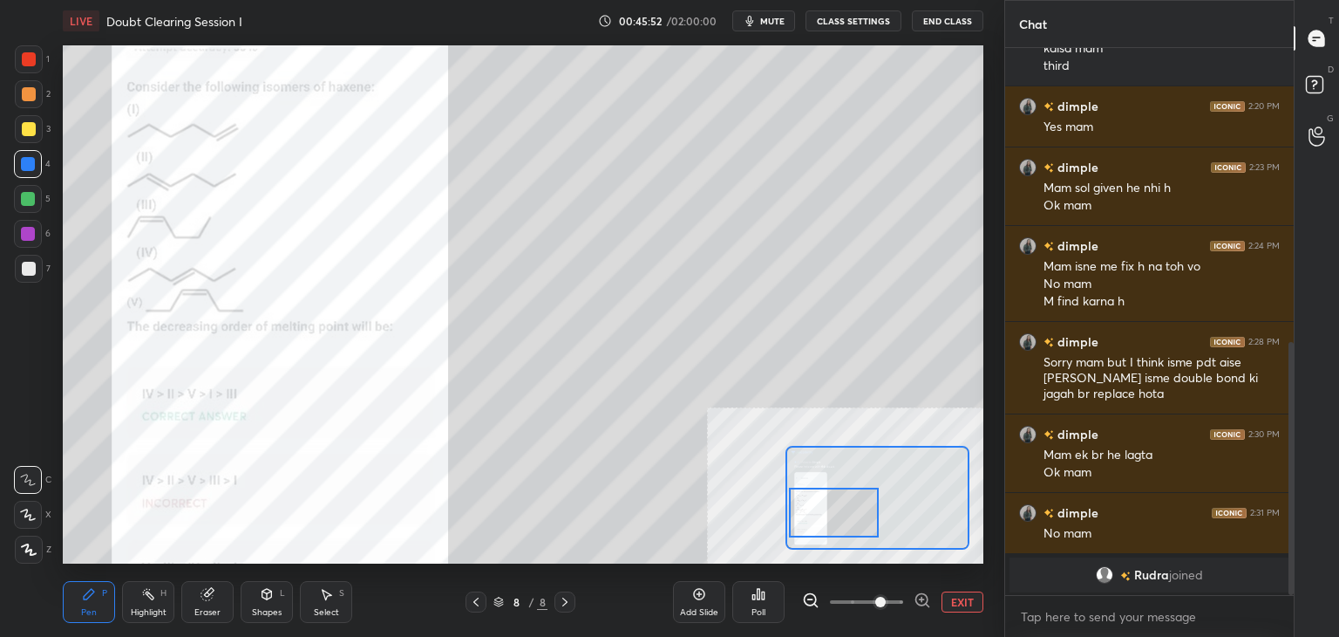
drag, startPoint x: 848, startPoint y: 510, endPoint x: 856, endPoint y: 517, distance: 11.2
click at [849, 519] on div at bounding box center [834, 512] width 91 height 50
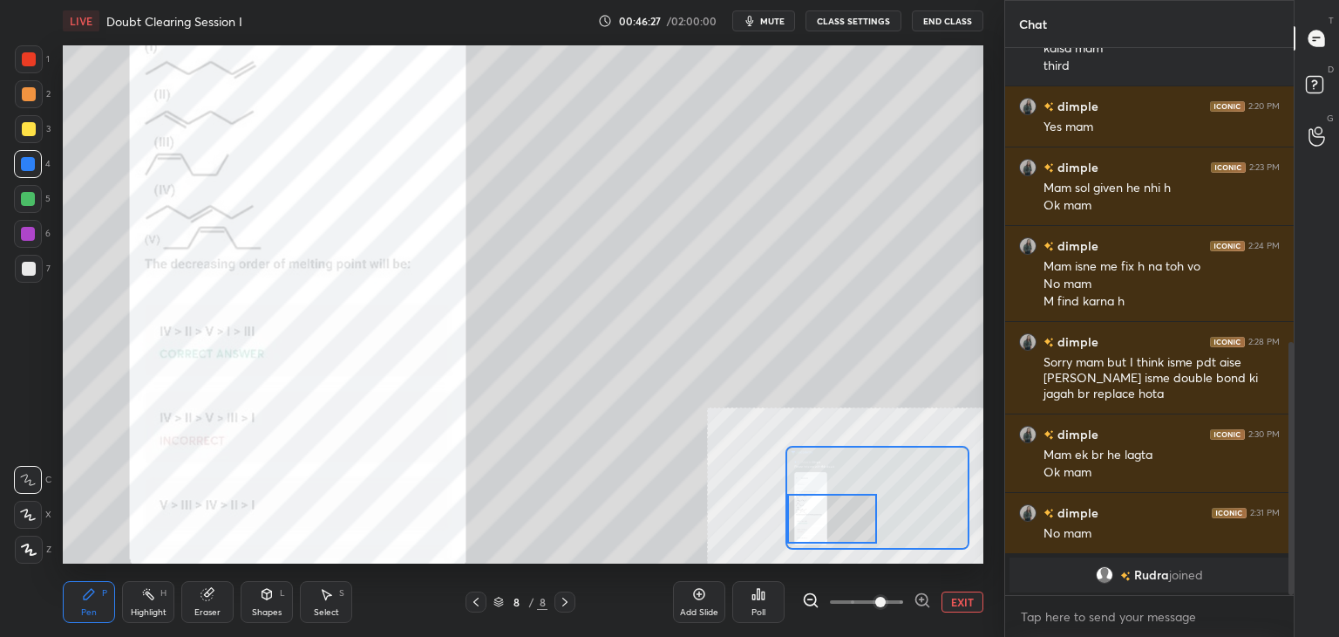
drag, startPoint x: 842, startPoint y: 518, endPoint x: 818, endPoint y: 507, distance: 26.9
click at [821, 520] on div at bounding box center [832, 519] width 91 height 50
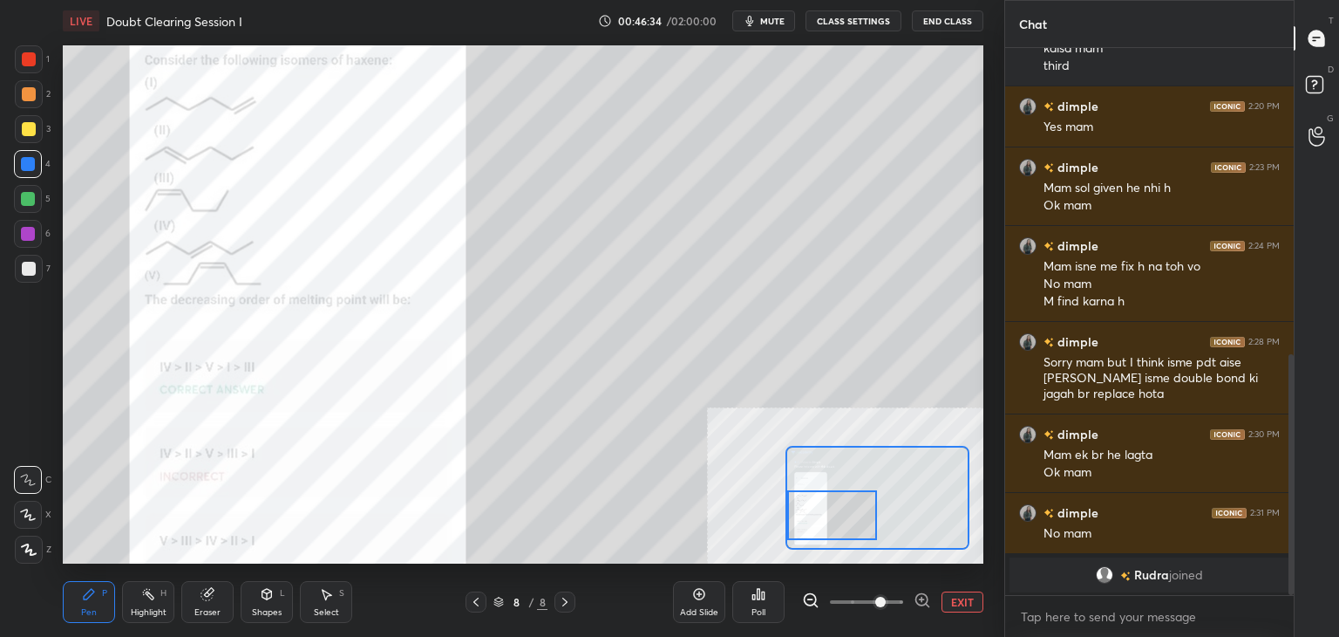
scroll to position [698, 0]
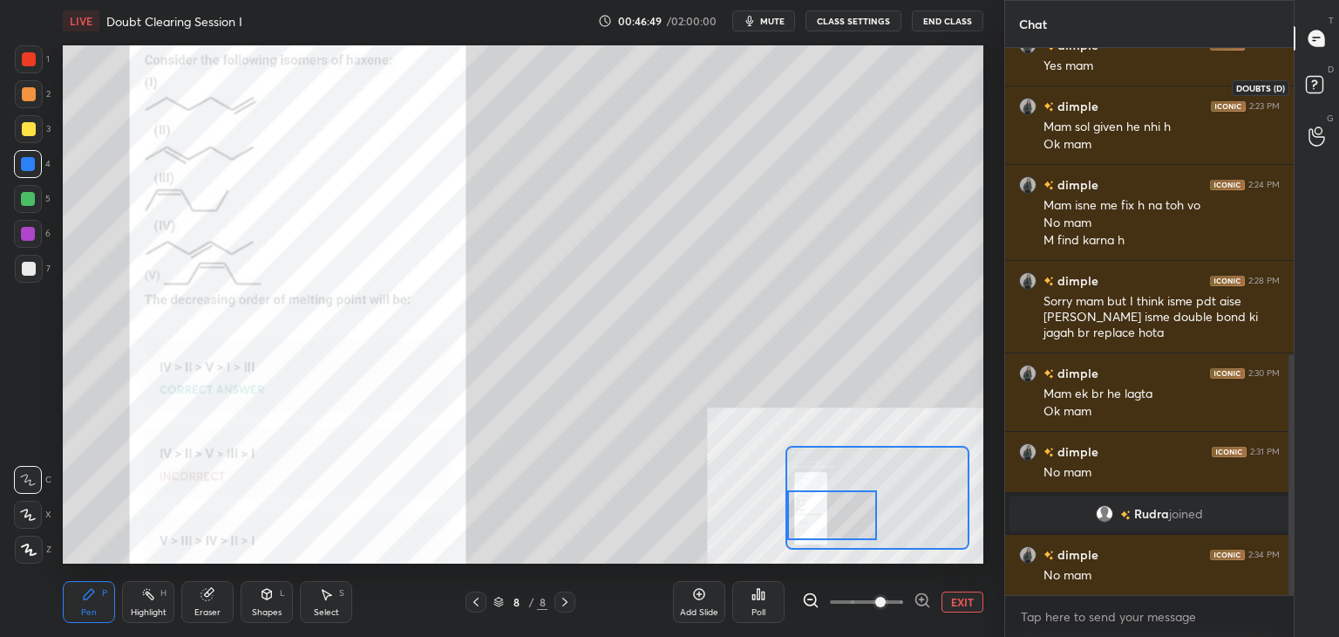
click at [1312, 90] on rect at bounding box center [1314, 85] width 17 height 17
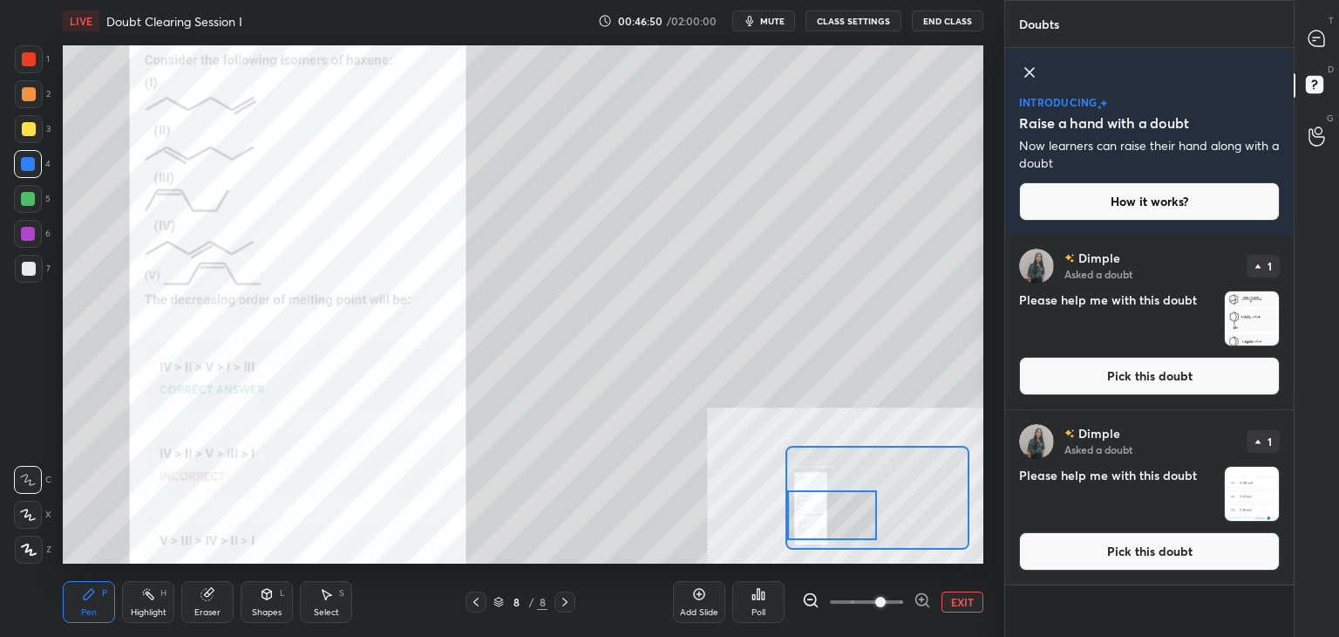
click at [1138, 371] on button "Pick this doubt" at bounding box center [1149, 376] width 261 height 38
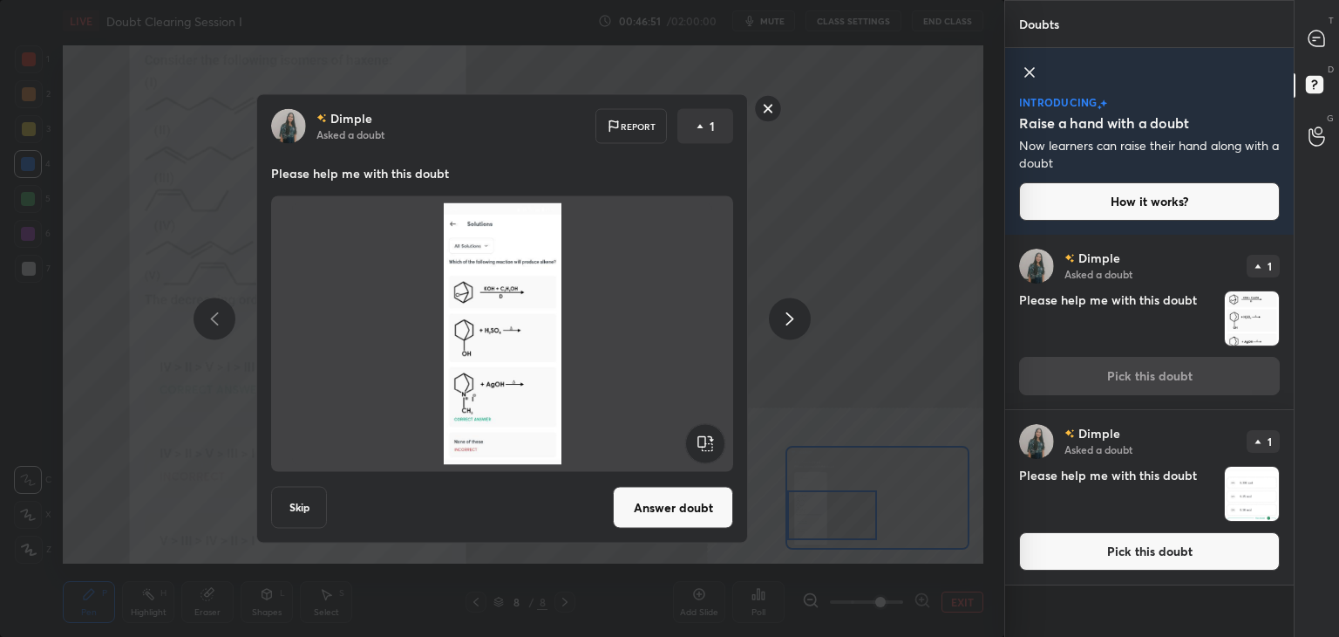
click at [662, 508] on button "Answer doubt" at bounding box center [673, 508] width 120 height 42
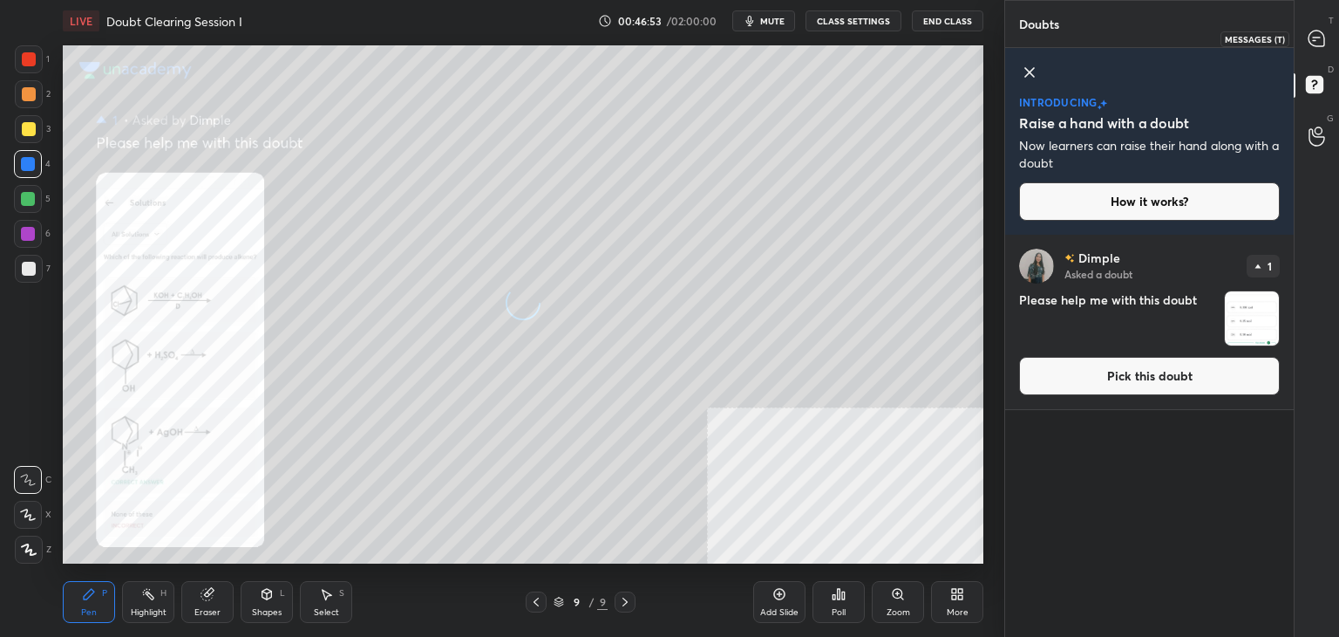
click at [1321, 42] on icon at bounding box center [1317, 39] width 16 height 16
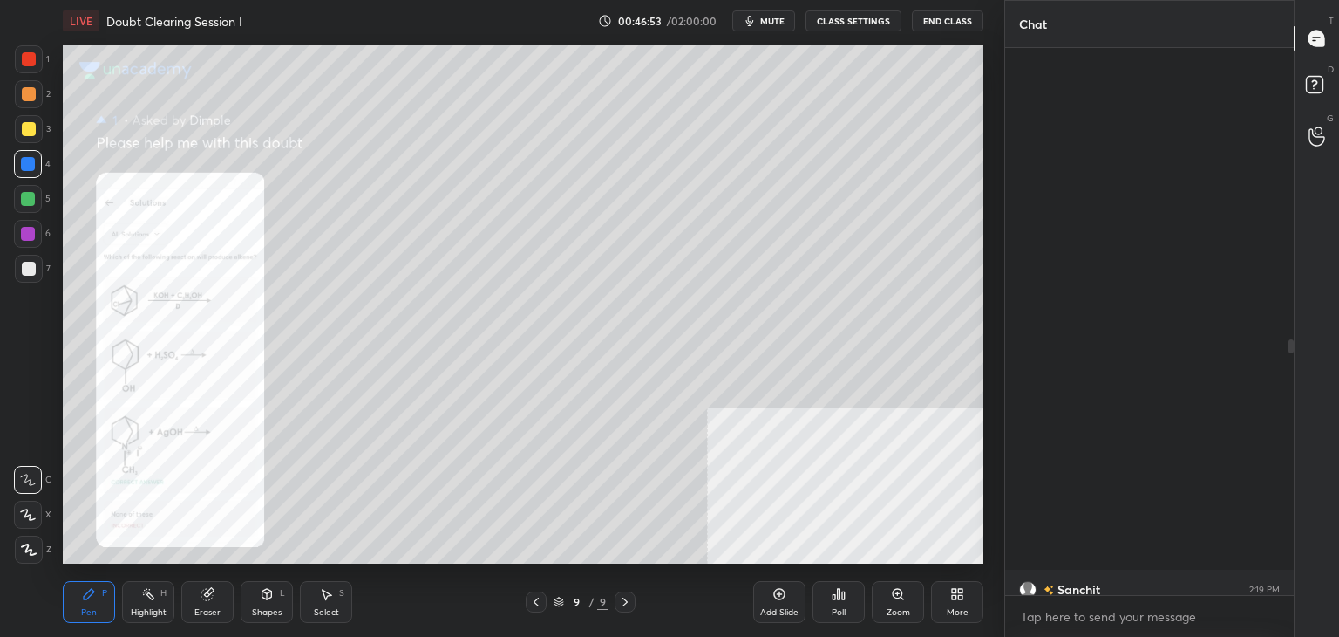
scroll to position [542, 283]
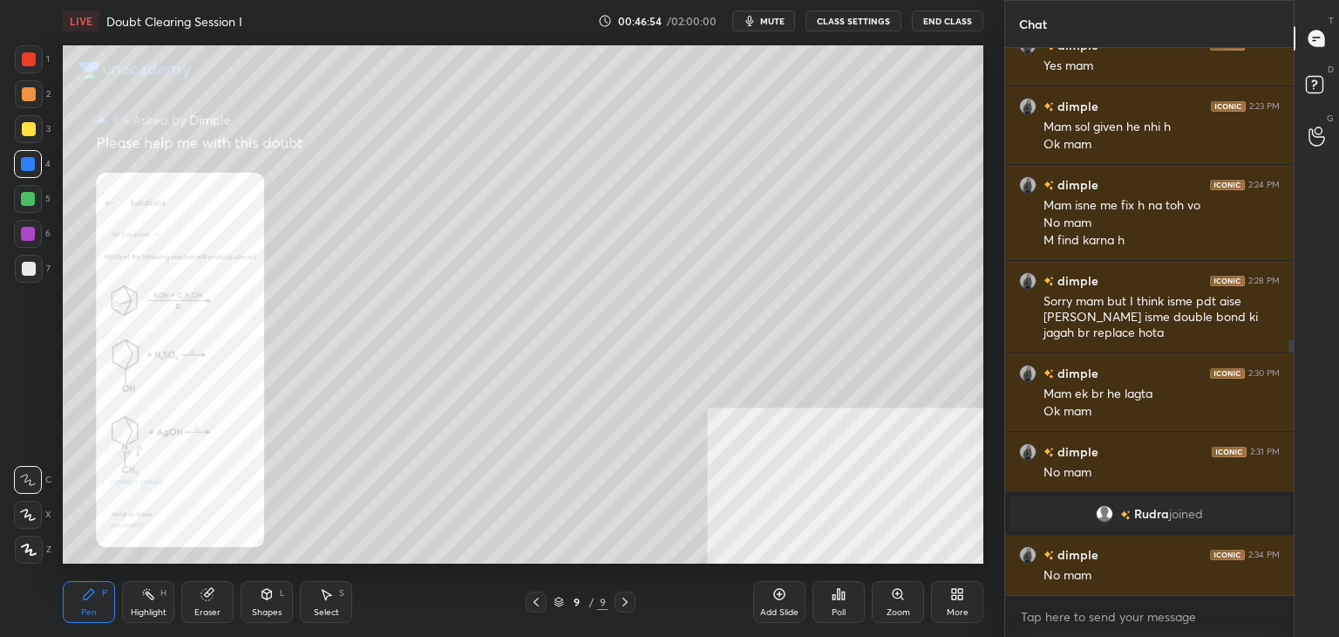
click at [881, 596] on div "Zoom" at bounding box center [898, 602] width 52 height 42
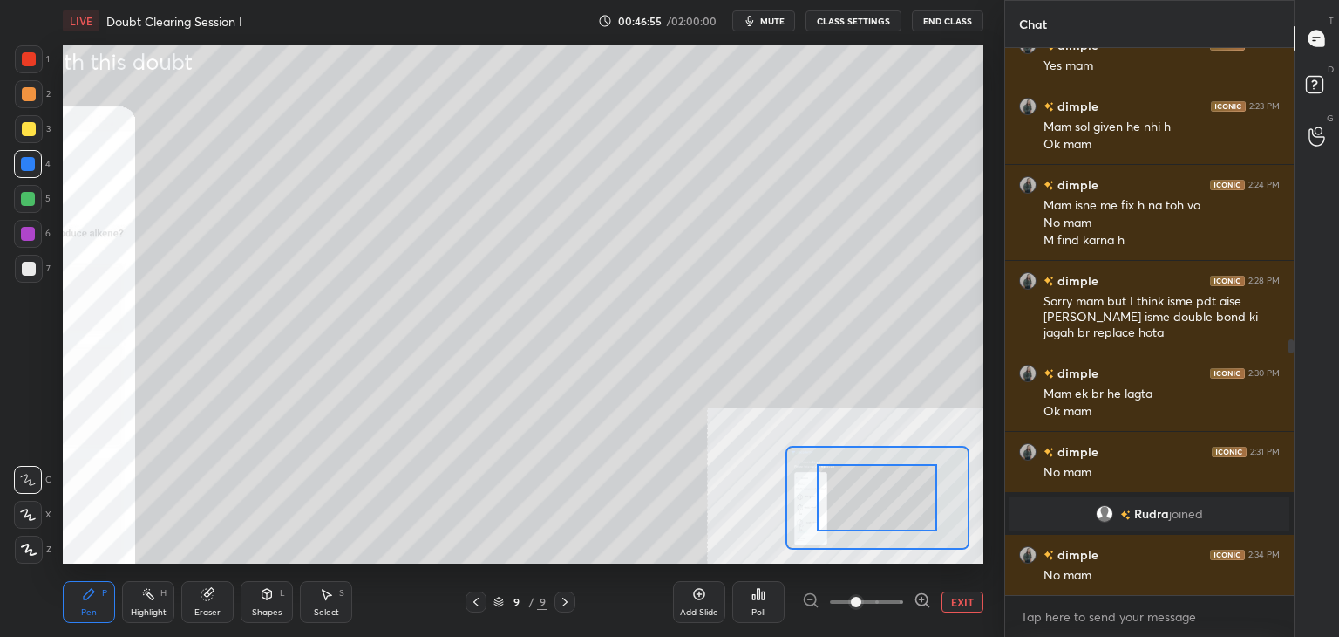
click at [862, 599] on span at bounding box center [856, 601] width 10 height 10
click at [862, 607] on span at bounding box center [856, 601] width 10 height 10
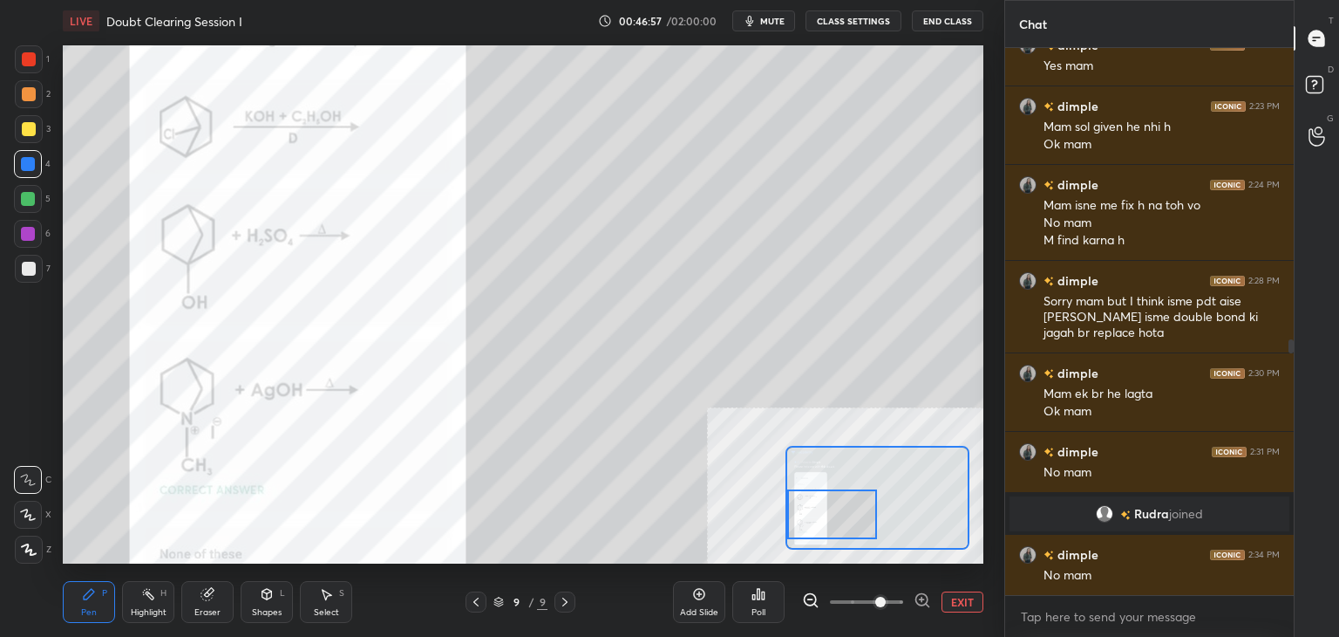
scroll to position [684, 0]
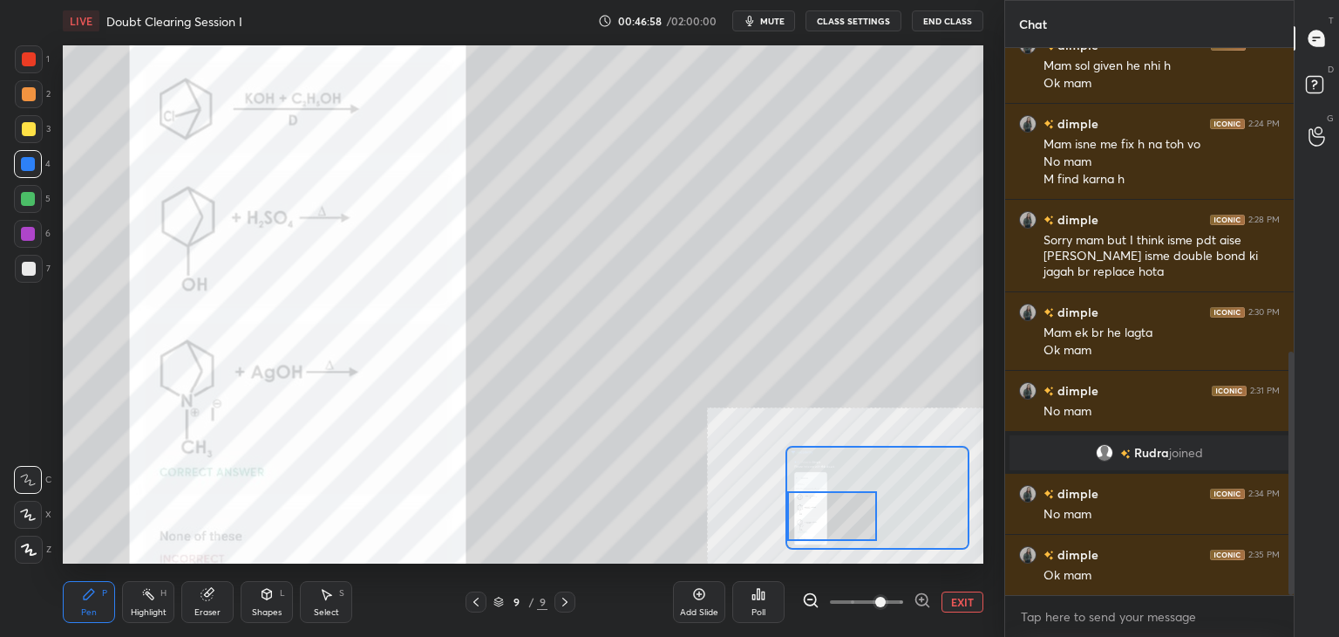
drag, startPoint x: 890, startPoint y: 495, endPoint x: 819, endPoint y: 515, distance: 73.2
click at [819, 515] on div at bounding box center [832, 516] width 91 height 50
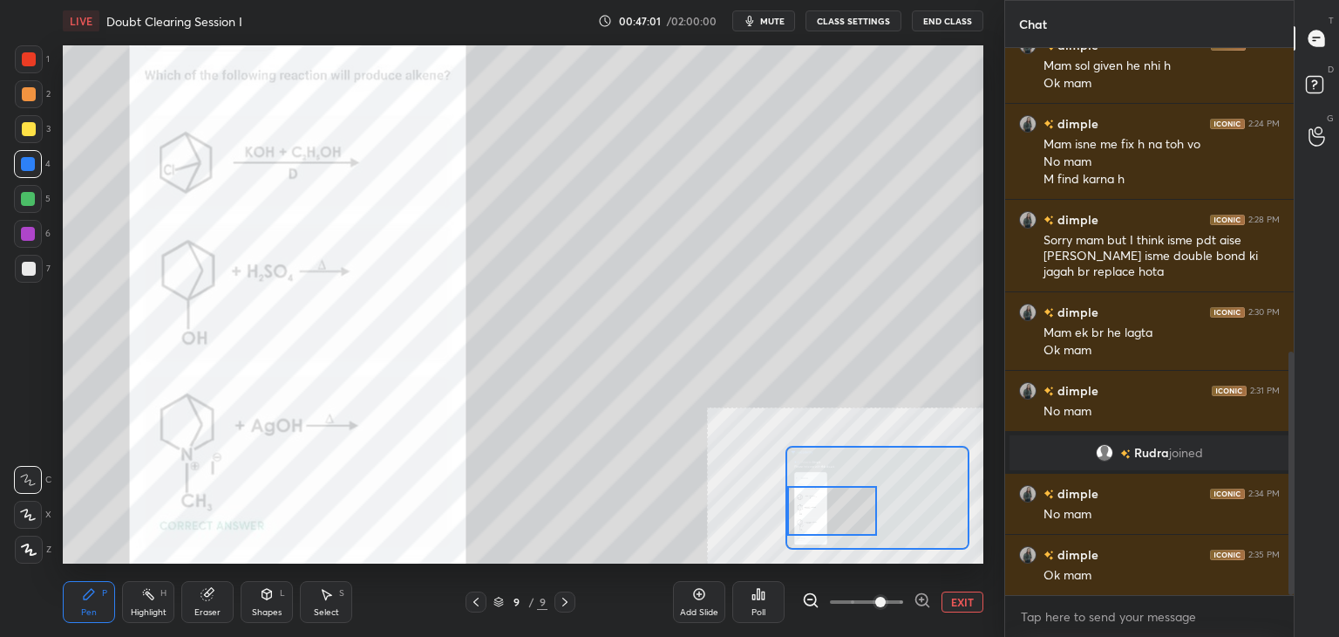
drag, startPoint x: 848, startPoint y: 500, endPoint x: 832, endPoint y: 499, distance: 15.7
click at [832, 499] on div at bounding box center [832, 511] width 91 height 50
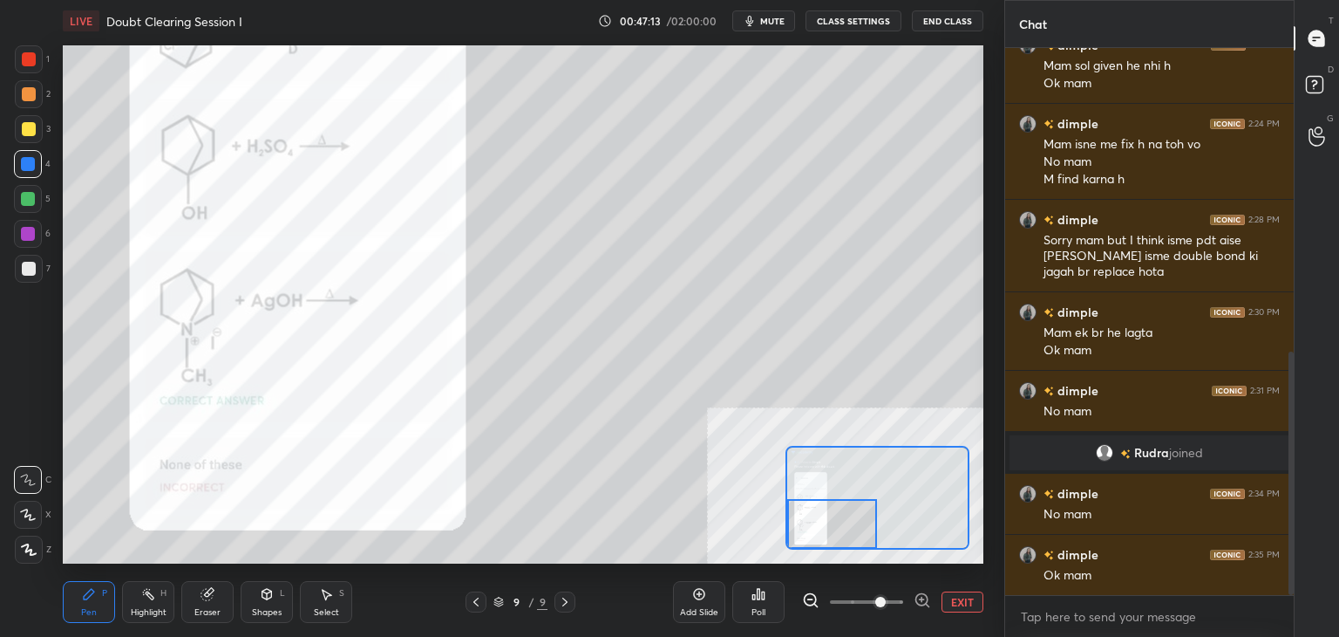
click at [858, 528] on div at bounding box center [832, 524] width 91 height 50
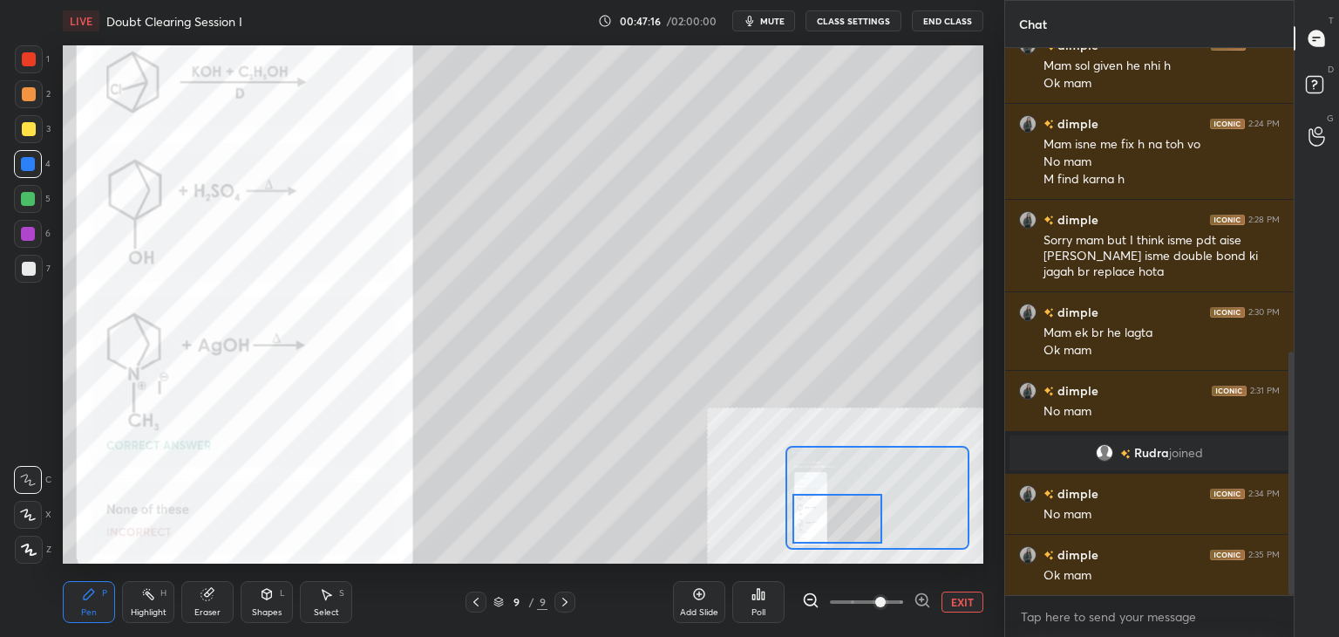
drag, startPoint x: 854, startPoint y: 519, endPoint x: 854, endPoint y: 498, distance: 20.9
click at [858, 508] on div at bounding box center [838, 519] width 91 height 50
click at [970, 592] on button "EXIT" at bounding box center [963, 601] width 42 height 21
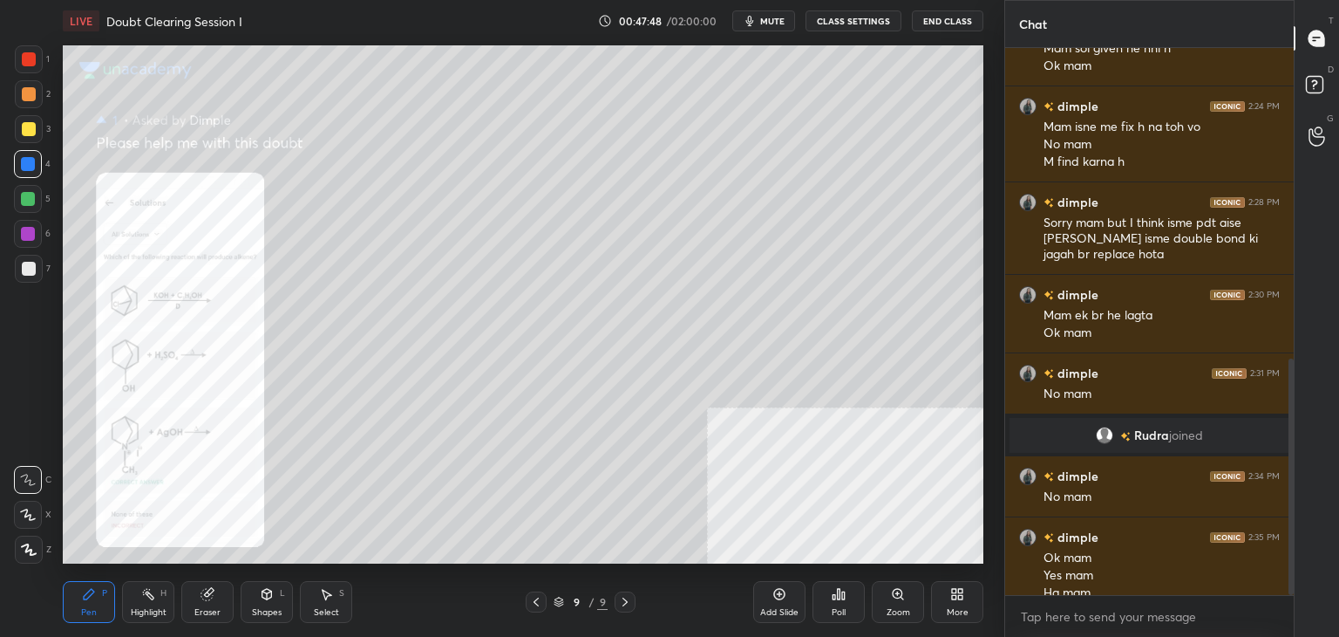
scroll to position [719, 0]
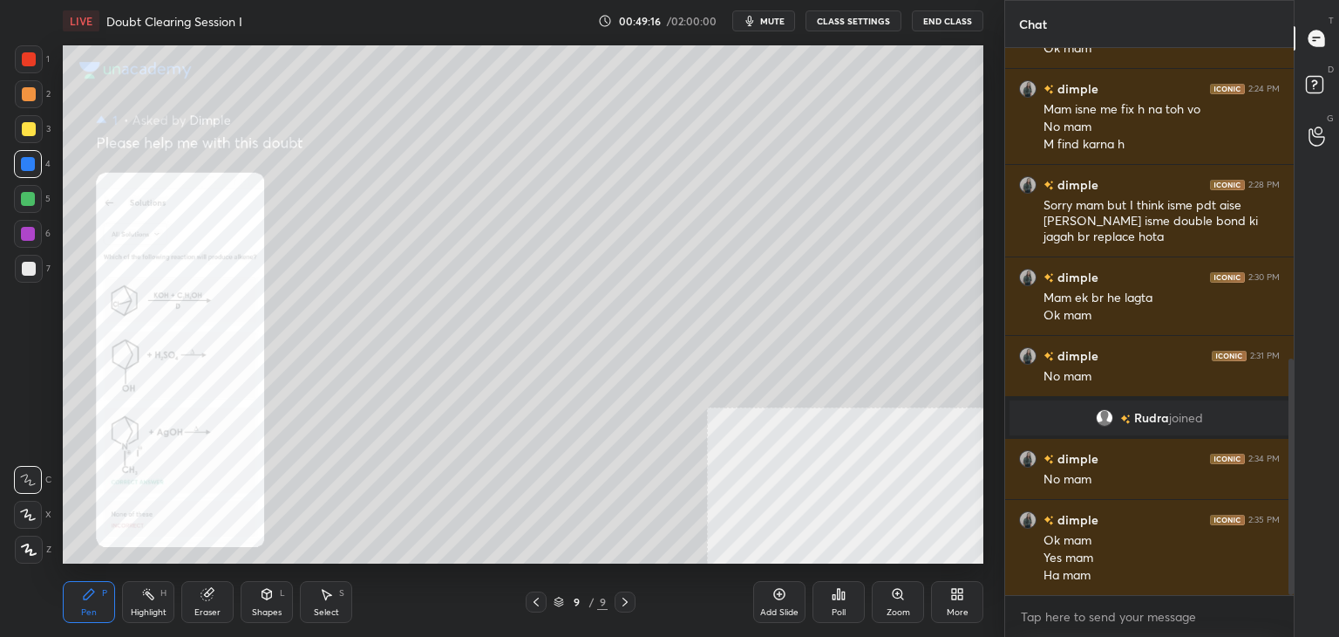
click at [33, 226] on div at bounding box center [28, 234] width 28 height 28
click at [28, 46] on div "1 2 3 4 5 6 7 C X Z C X Z E E Erase all H H LIVE Doubt Clearing Session I 00:49…" at bounding box center [495, 318] width 991 height 637
click at [31, 71] on div at bounding box center [29, 59] width 28 height 28
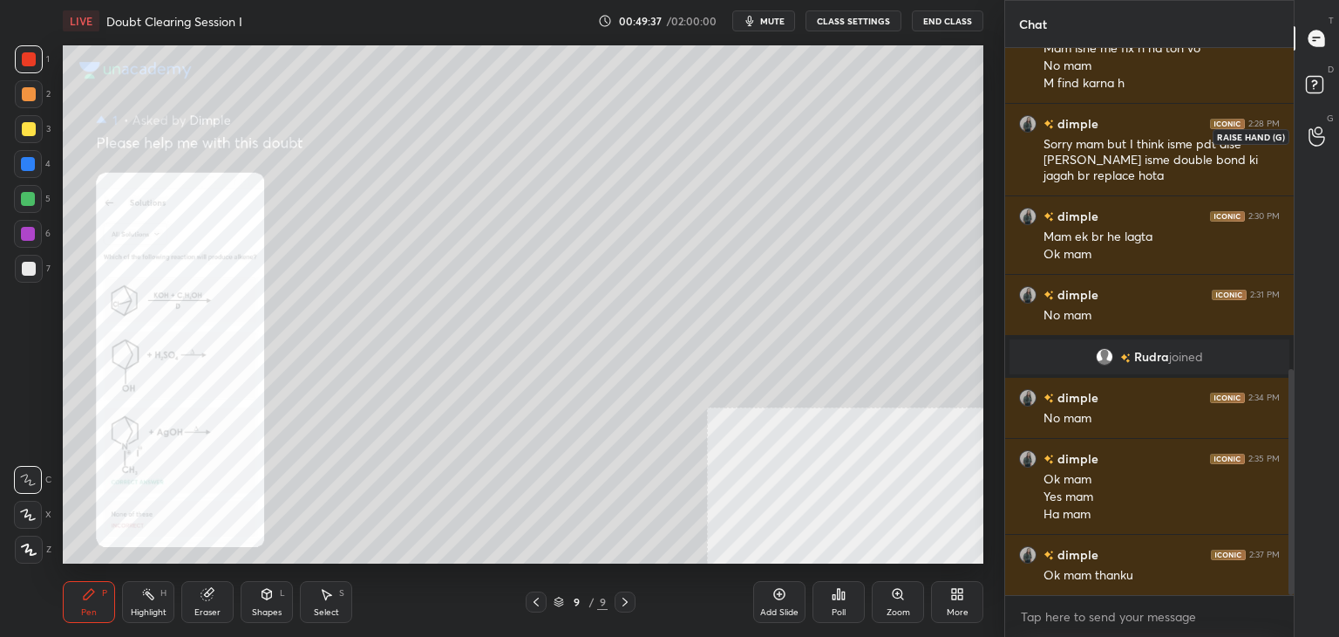
click at [1308, 88] on rect at bounding box center [1314, 85] width 17 height 17
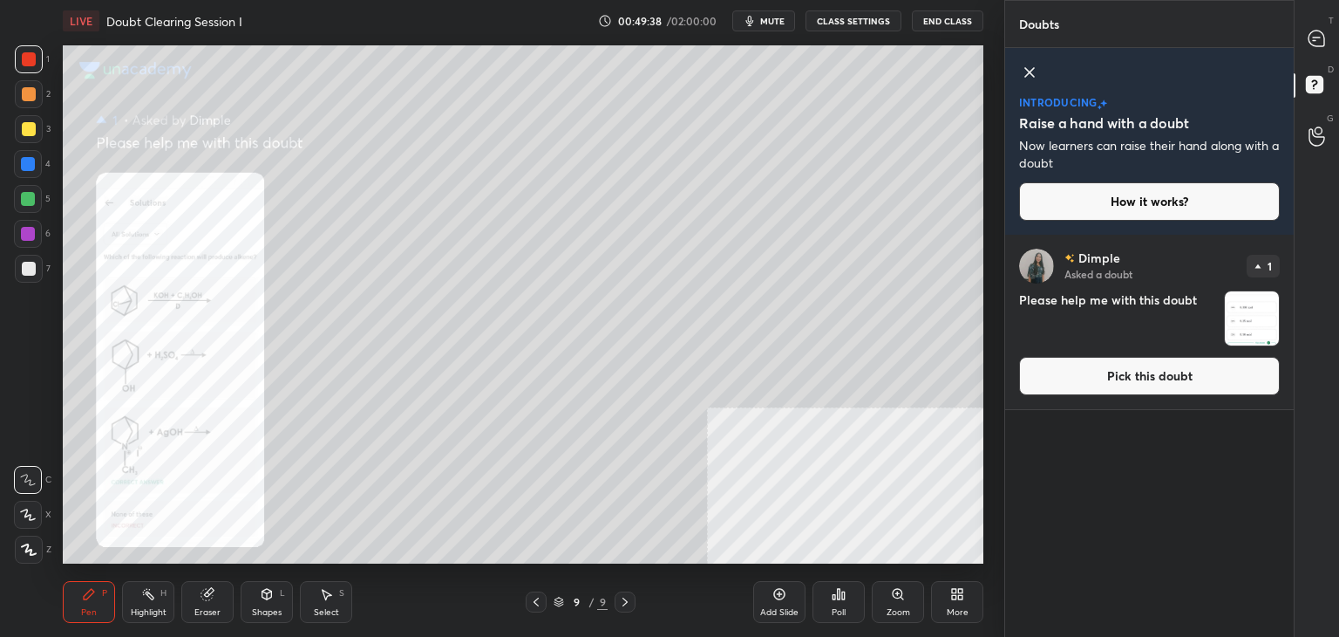
drag, startPoint x: 1114, startPoint y: 385, endPoint x: 1033, endPoint y: 426, distance: 90.5
click at [1108, 386] on button "Pick this doubt" at bounding box center [1149, 376] width 261 height 38
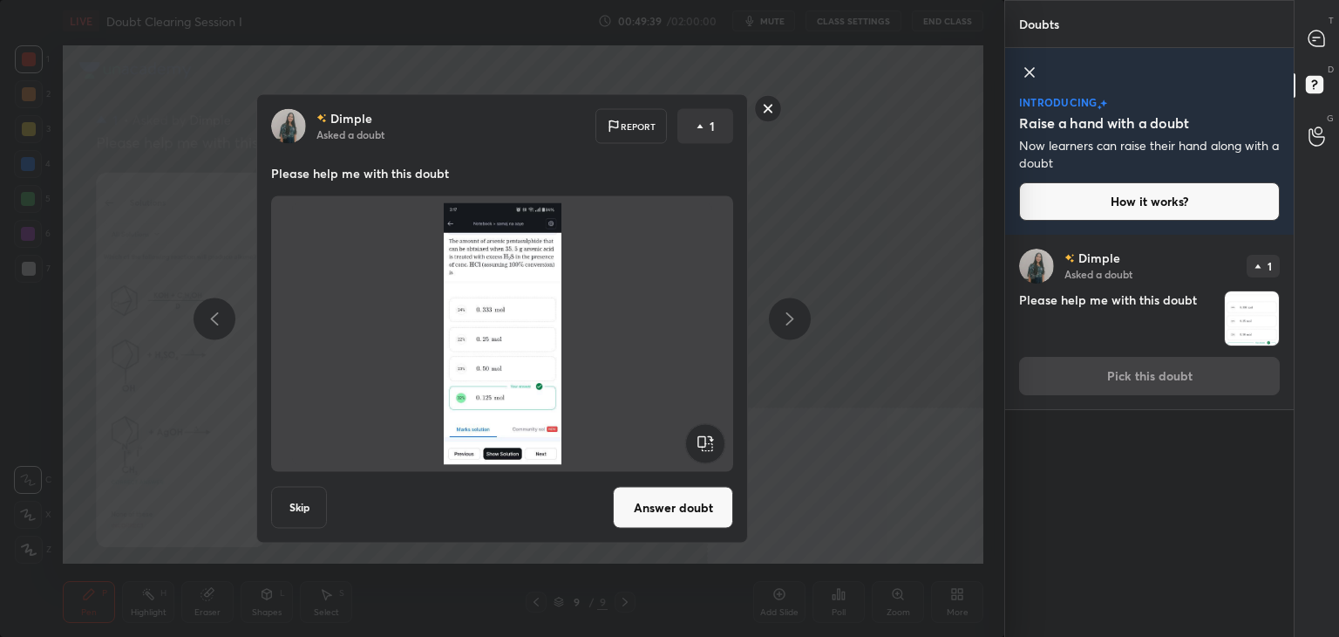
click at [671, 501] on button "Answer doubt" at bounding box center [673, 508] width 120 height 42
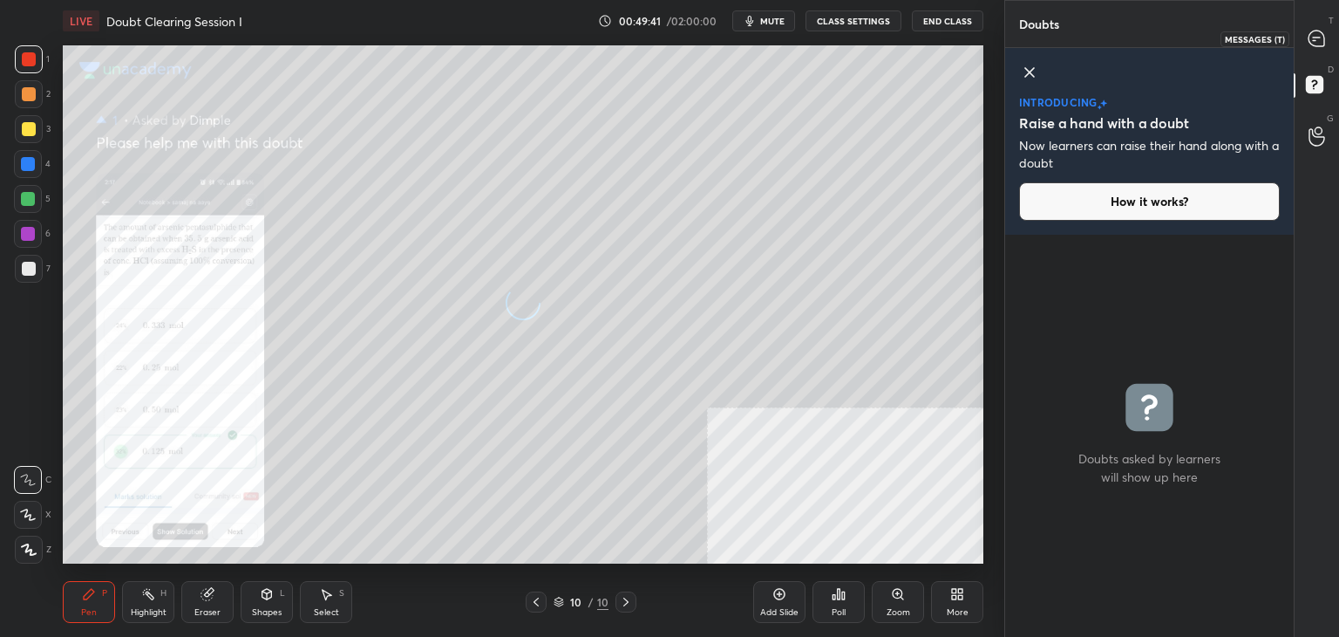
click at [1308, 39] on icon at bounding box center [1317, 39] width 18 height 18
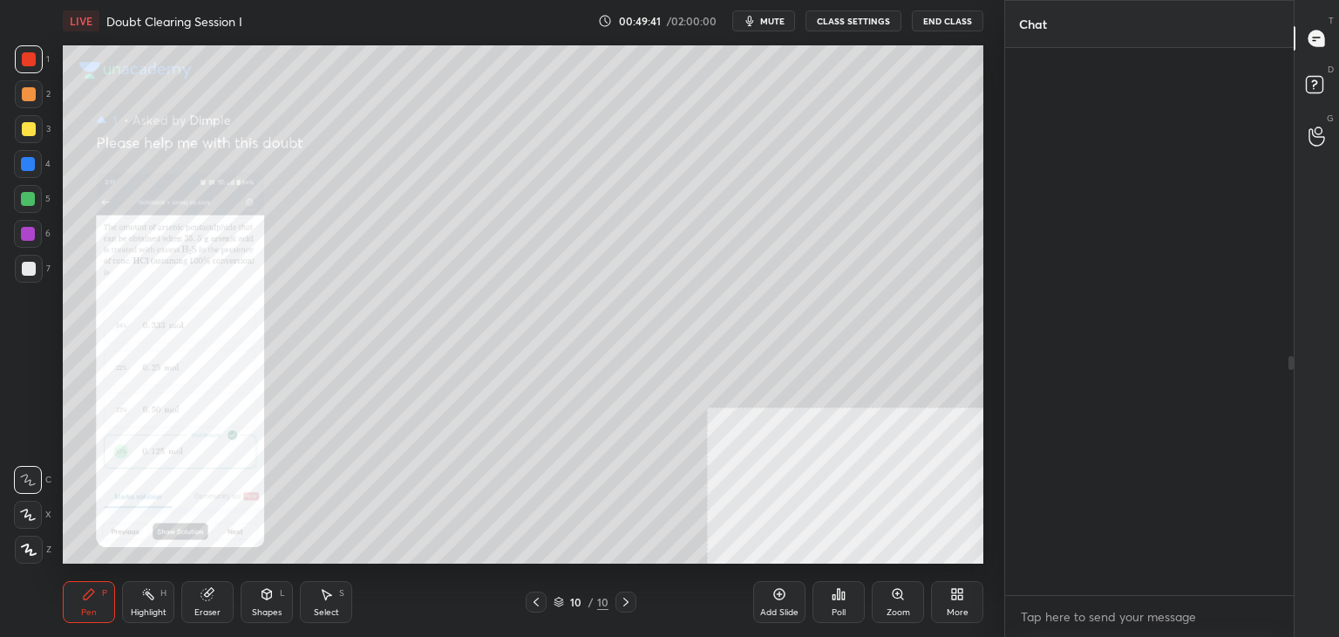
scroll to position [542, 283]
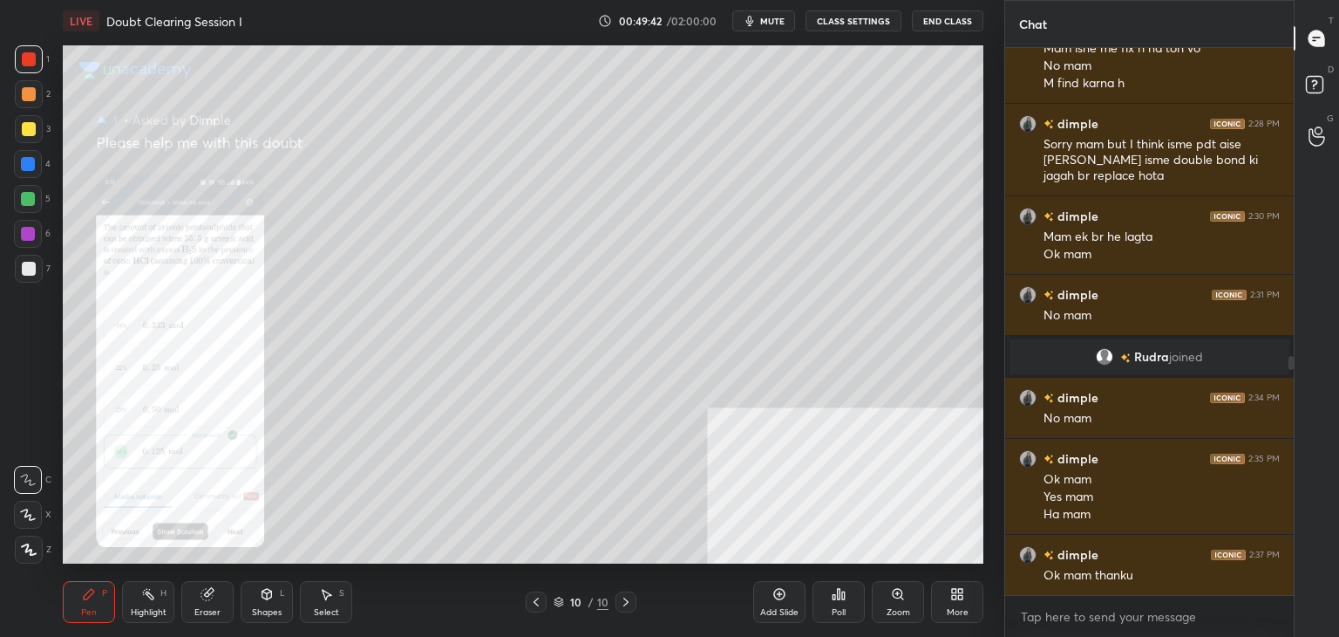
click at [886, 594] on div "Zoom" at bounding box center [898, 602] width 52 height 42
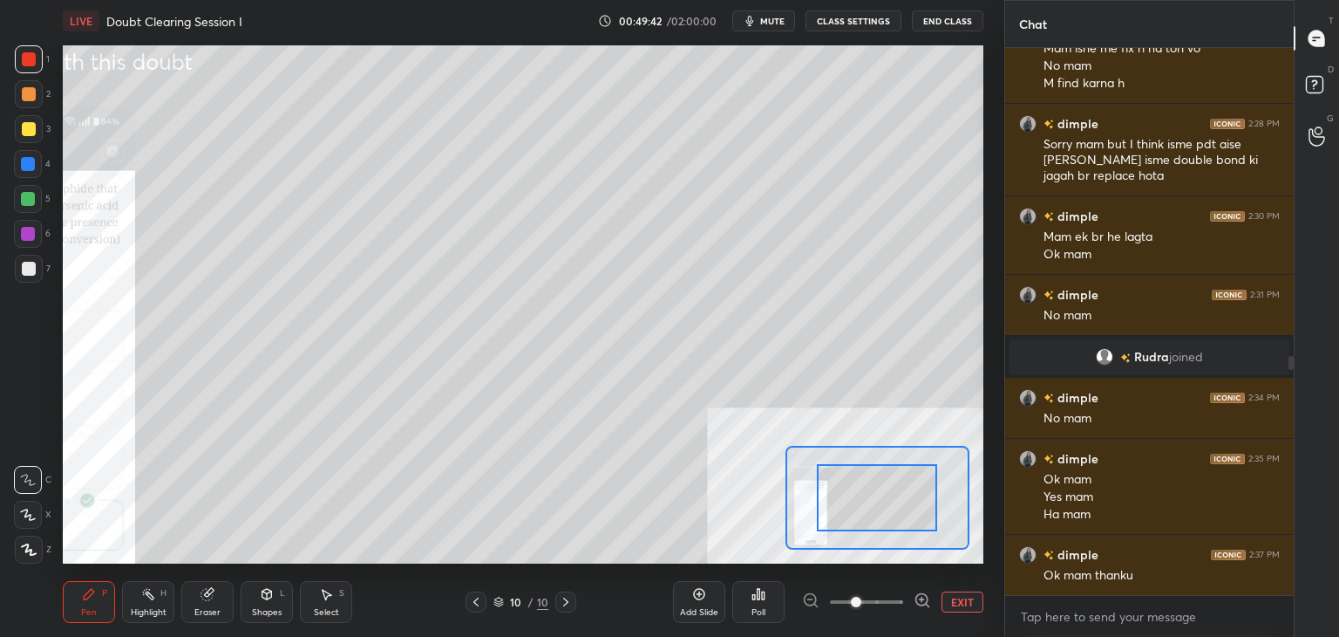
click at [882, 601] on span at bounding box center [866, 602] width 73 height 26
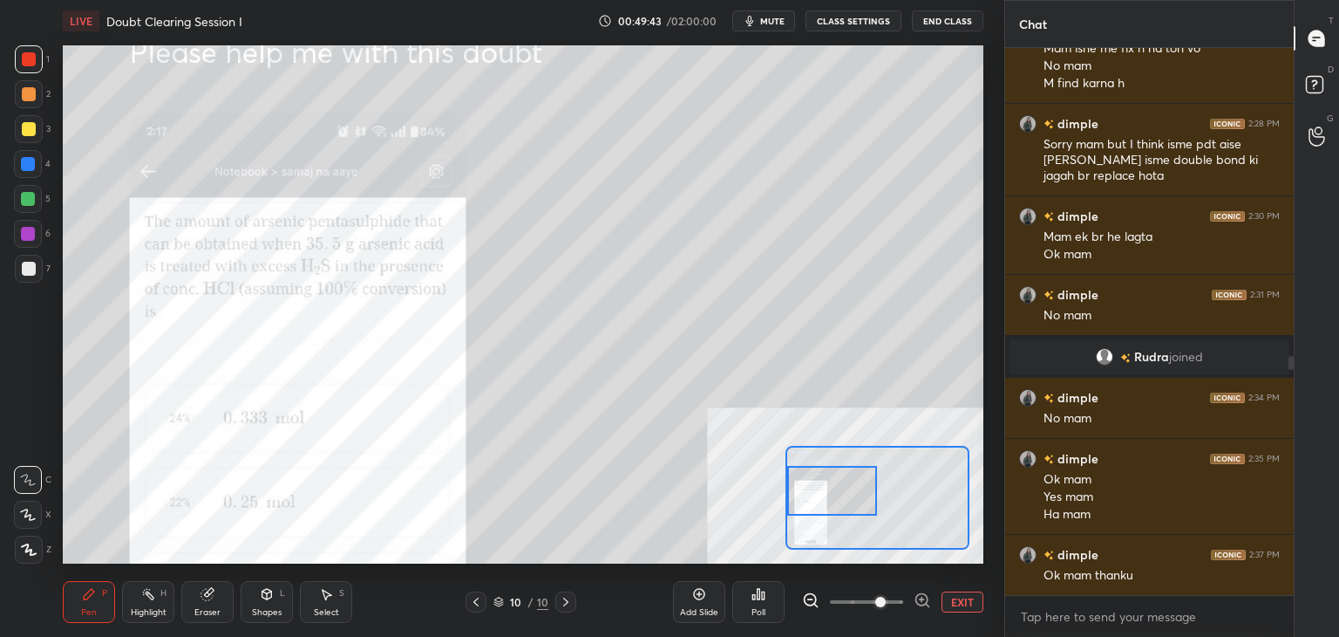
drag, startPoint x: 857, startPoint y: 494, endPoint x: 805, endPoint y: 500, distance: 52.6
click at [805, 499] on div at bounding box center [832, 491] width 91 height 50
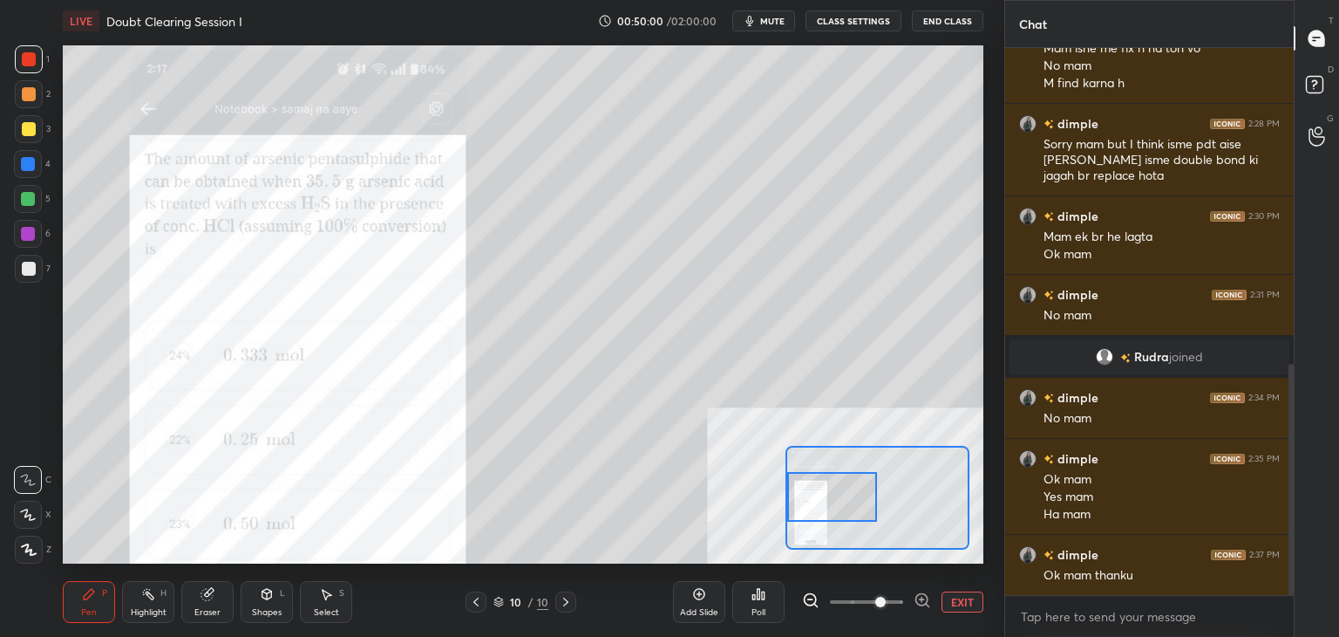
scroll to position [746, 0]
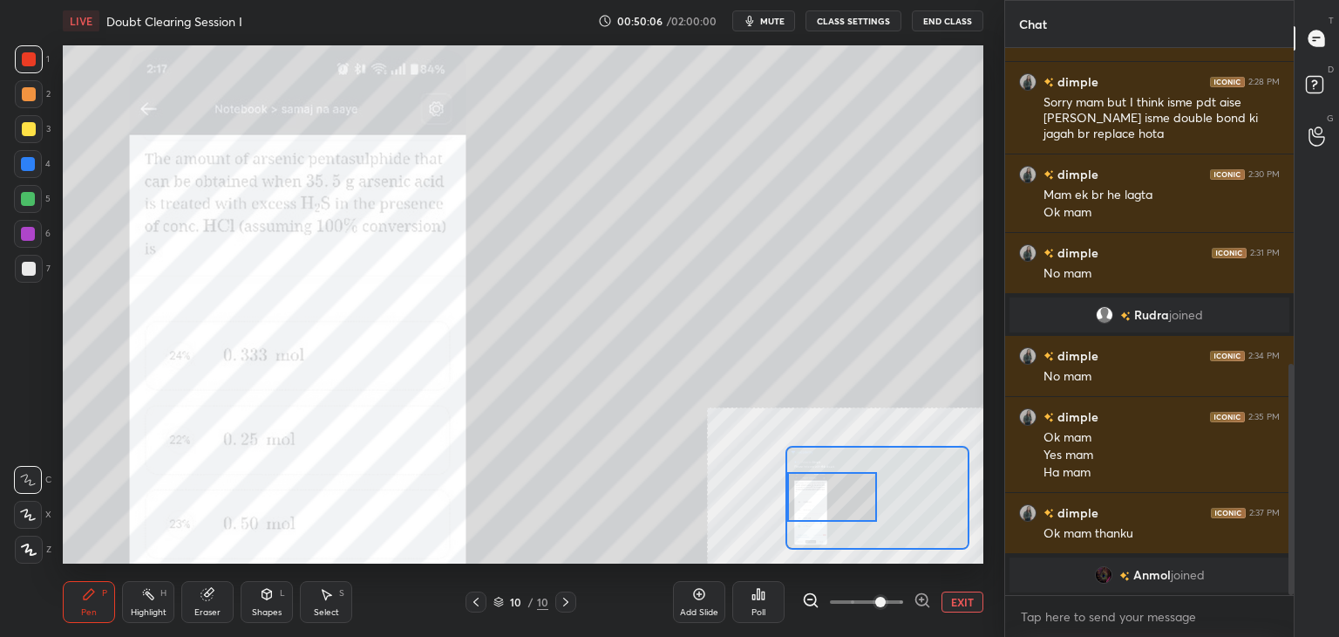
click at [315, 600] on div "Select S" at bounding box center [326, 602] width 52 height 42
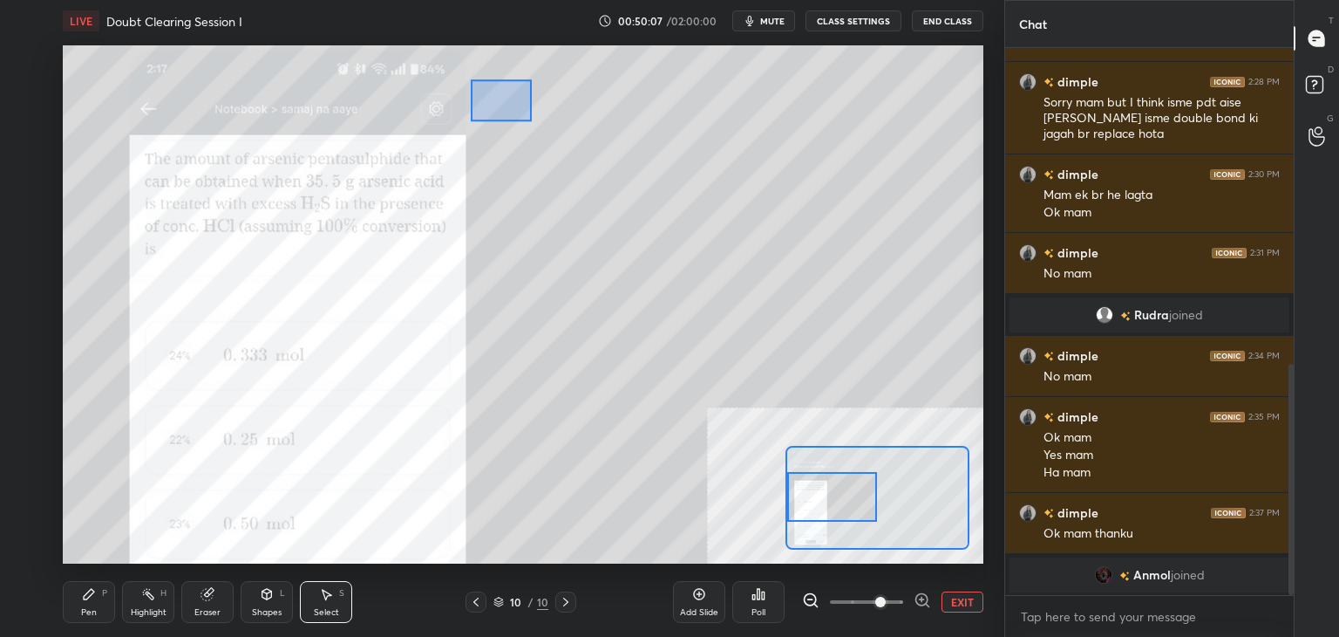
drag, startPoint x: 468, startPoint y: 81, endPoint x: 760, endPoint y: 285, distance: 356.4
click at [771, 301] on div "0 ° Undo Copy Duplicate Duplicate to new slide Delete" at bounding box center [984, 313] width 1842 height 1036
click at [529, 186] on div "0 ° Undo Copy Duplicate Duplicate to new slide Delete" at bounding box center [984, 313] width 1842 height 1036
click at [98, 594] on div "Pen P" at bounding box center [89, 602] width 52 height 42
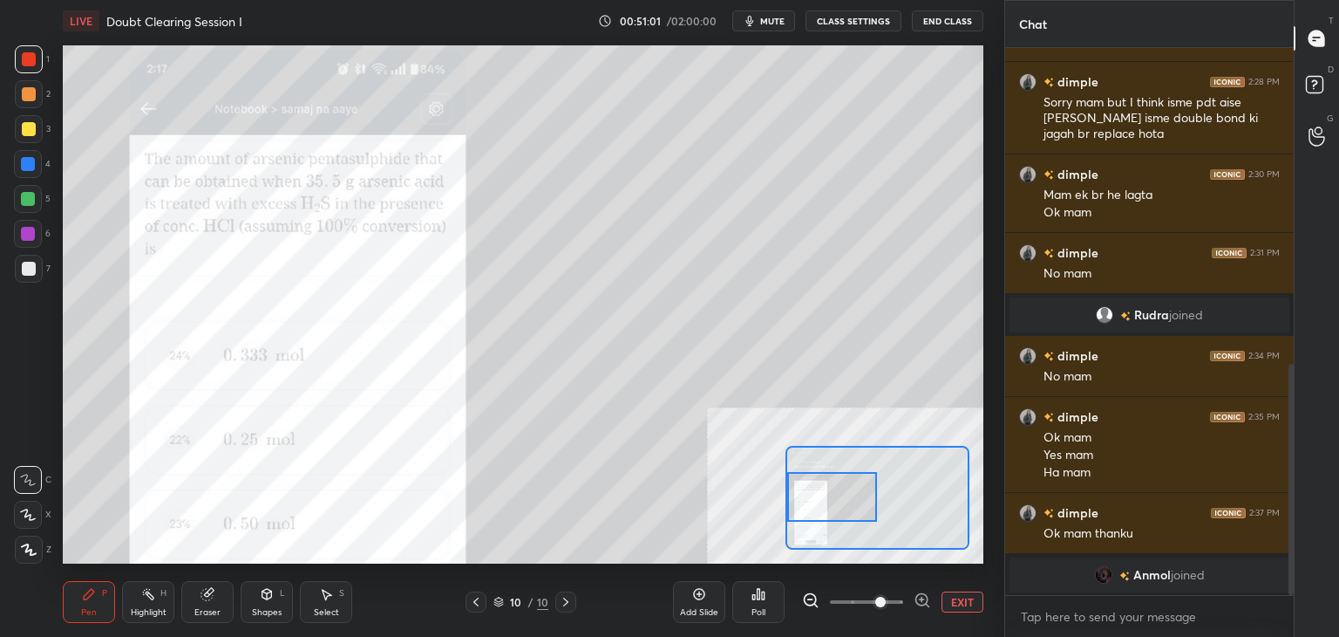
click at [30, 132] on div at bounding box center [29, 129] width 14 height 14
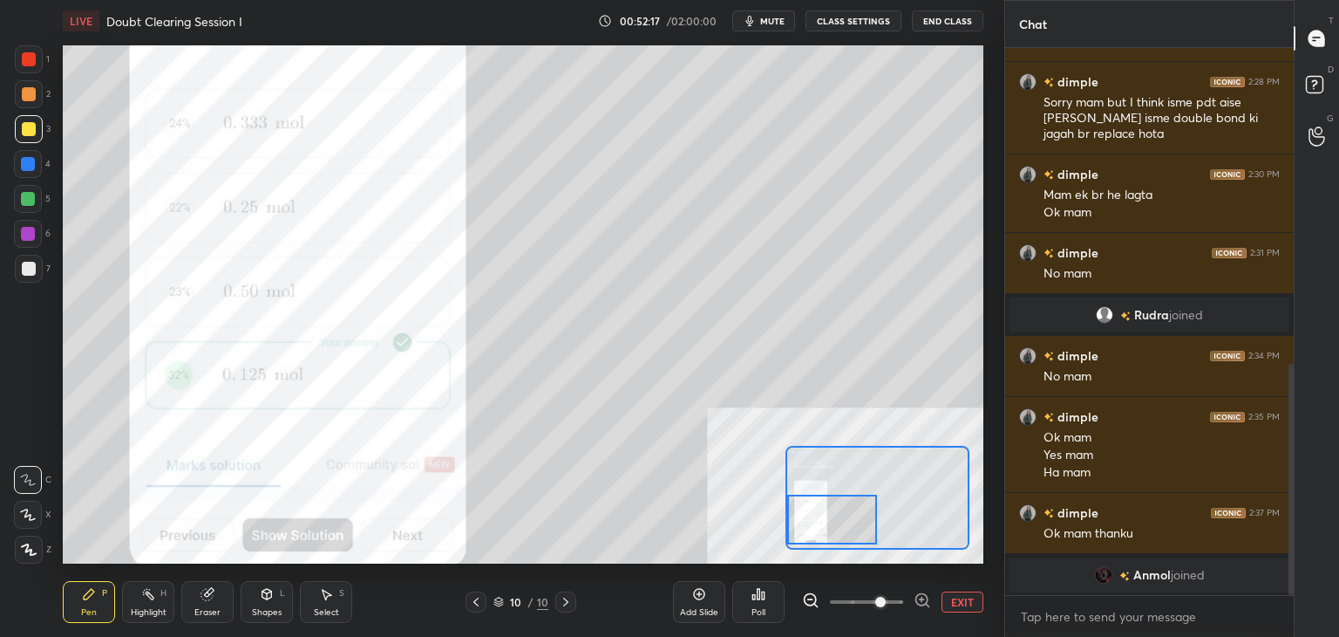
drag, startPoint x: 848, startPoint y: 501, endPoint x: 844, endPoint y: 522, distance: 22.1
click at [844, 522] on div at bounding box center [832, 519] width 91 height 50
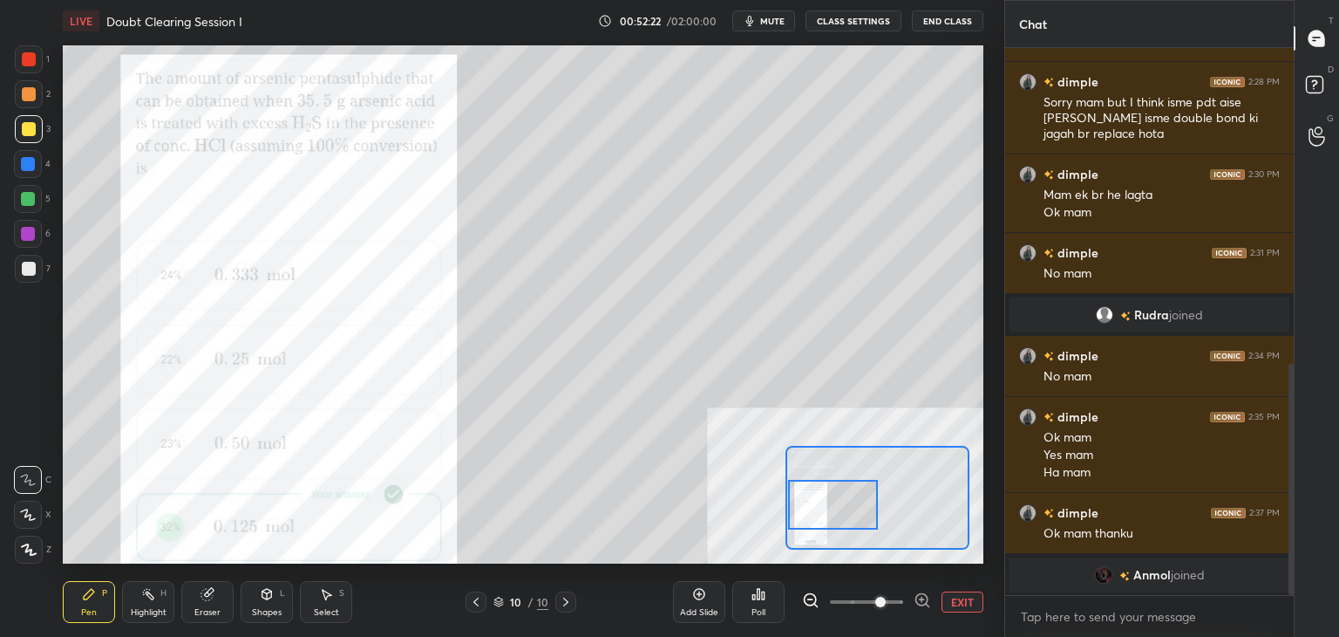
drag, startPoint x: 838, startPoint y: 521, endPoint x: 838, endPoint y: 506, distance: 14.8
click at [838, 506] on div at bounding box center [833, 505] width 91 height 50
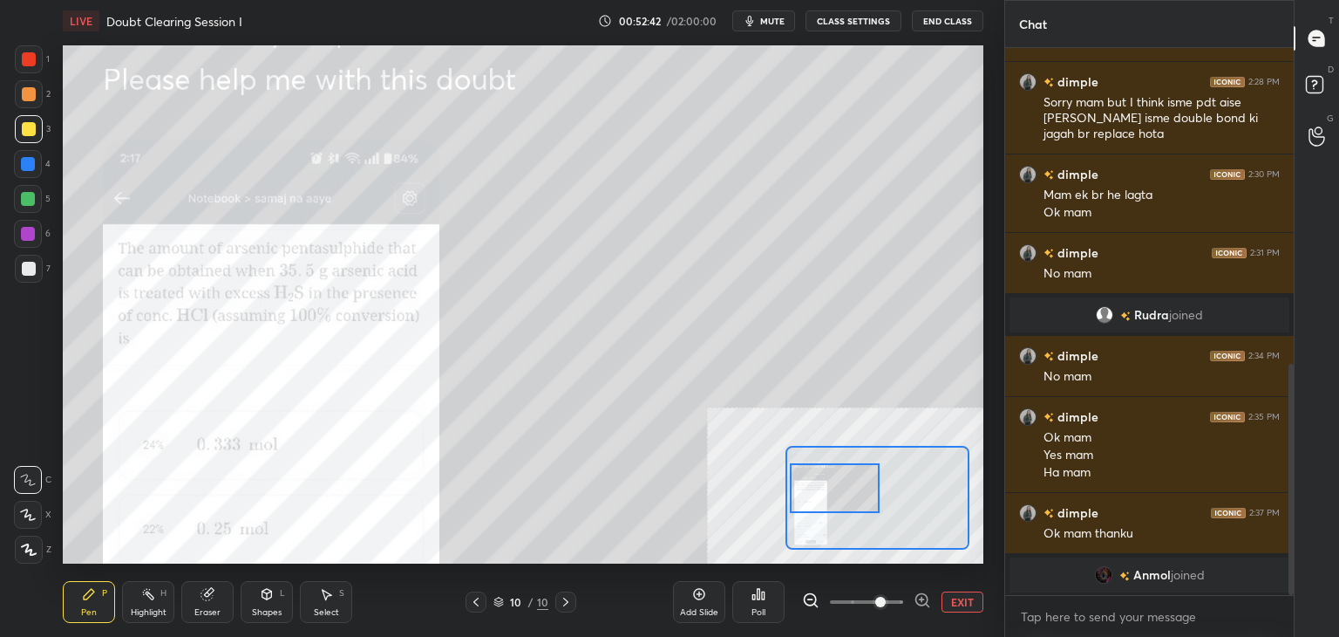
drag, startPoint x: 827, startPoint y: 511, endPoint x: 824, endPoint y: 488, distance: 22.8
click at [824, 488] on div at bounding box center [835, 488] width 91 height 50
click at [968, 606] on button "EXIT" at bounding box center [963, 601] width 42 height 21
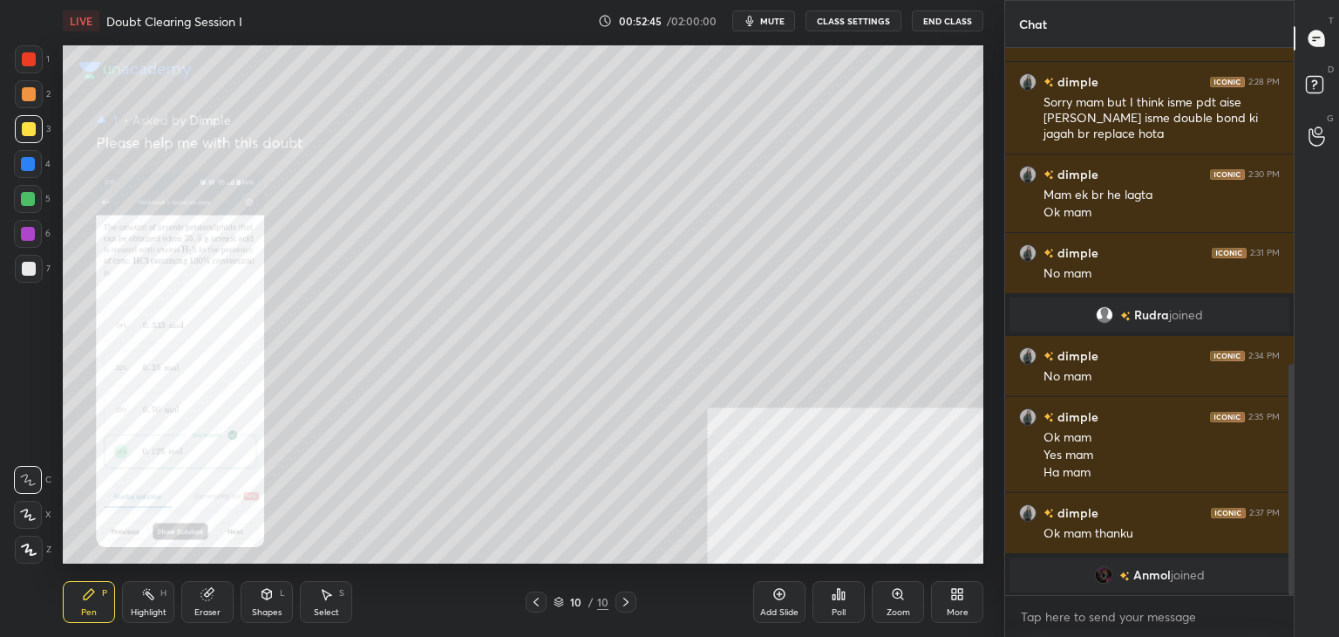
click at [215, 590] on div "Eraser" at bounding box center [207, 602] width 52 height 42
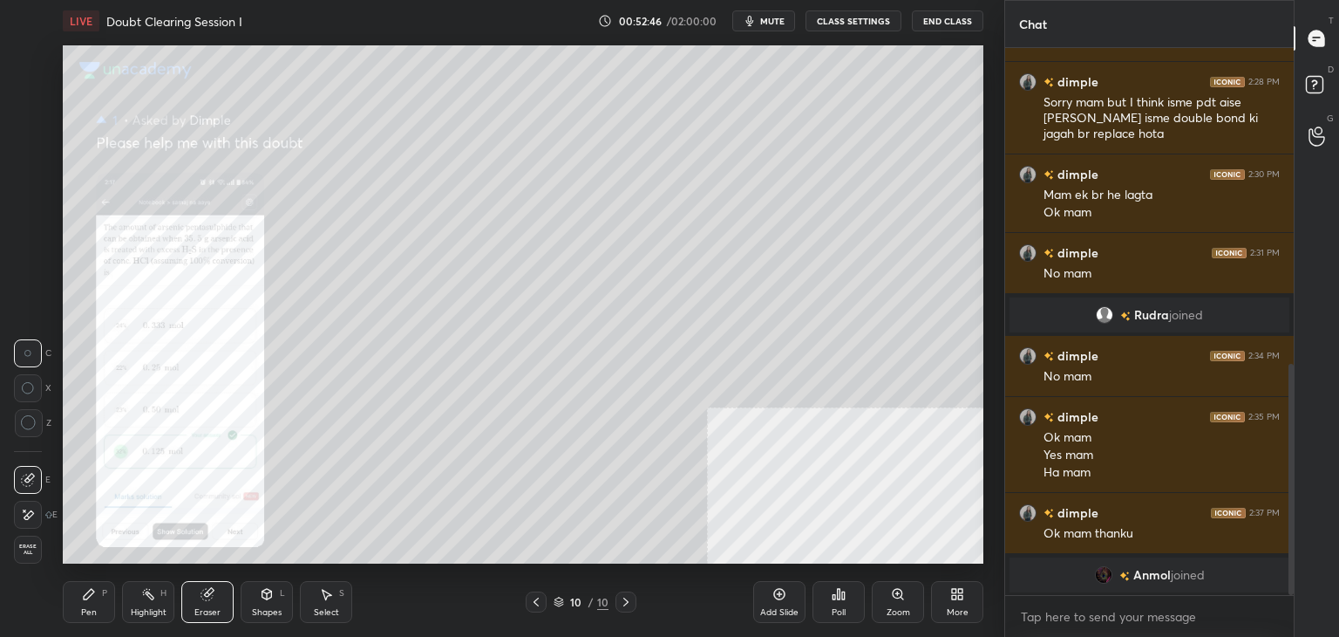
click at [328, 584] on div "Select S" at bounding box center [326, 602] width 52 height 42
drag, startPoint x: 271, startPoint y: 189, endPoint x: 735, endPoint y: 524, distance: 572.2
click at [714, 505] on div "0 ° Undo Copy Duplicate Duplicate to new slide Delete" at bounding box center [523, 304] width 921 height 518
click at [77, 609] on div "Pen P" at bounding box center [89, 602] width 52 height 42
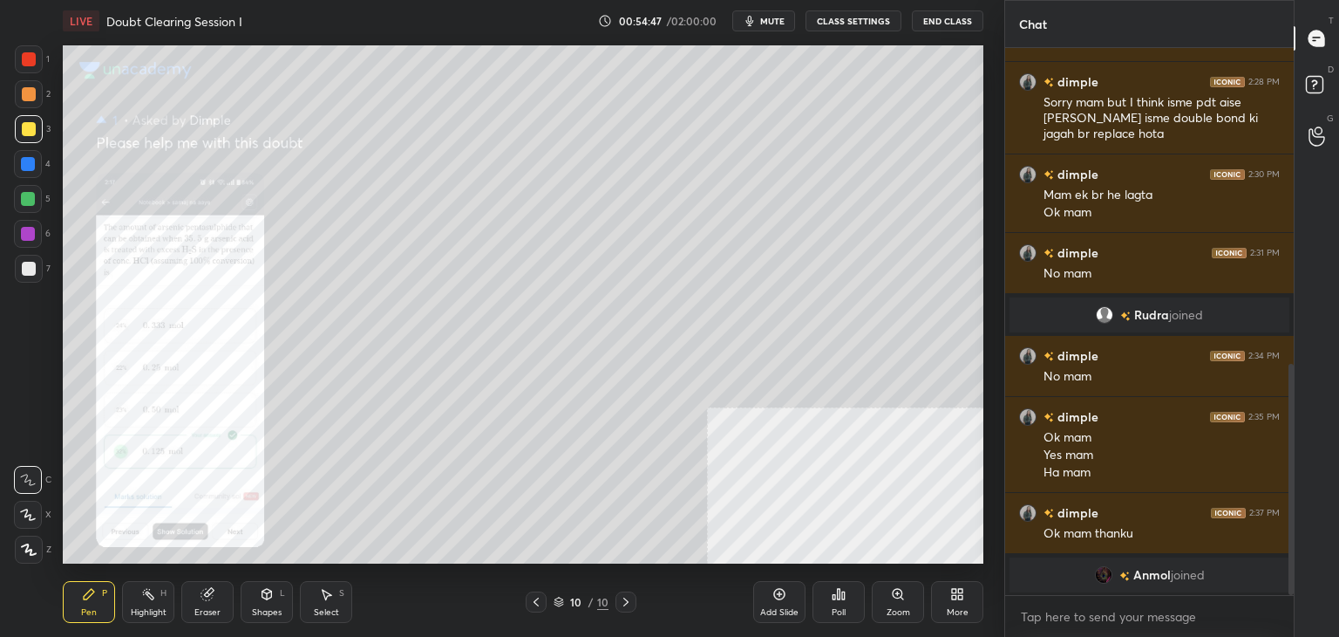
click at [1301, 107] on div "D Doubts (D)" at bounding box center [1317, 87] width 44 height 49
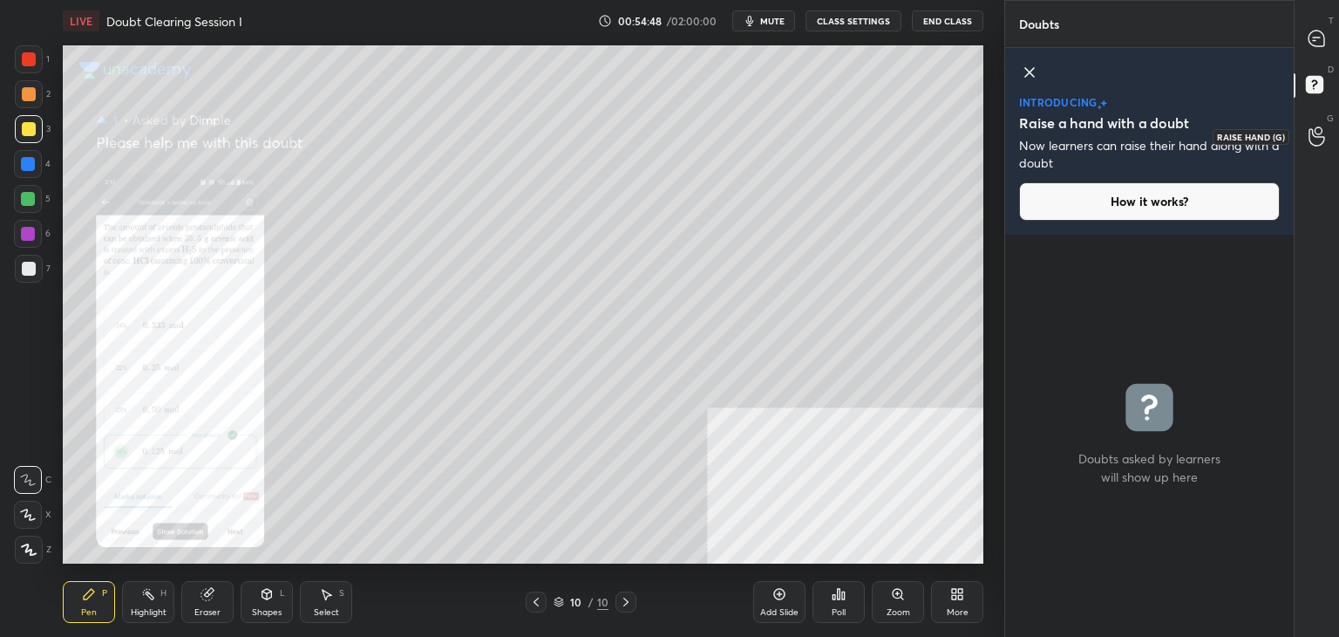
click at [1312, 141] on icon at bounding box center [1317, 136] width 16 height 17
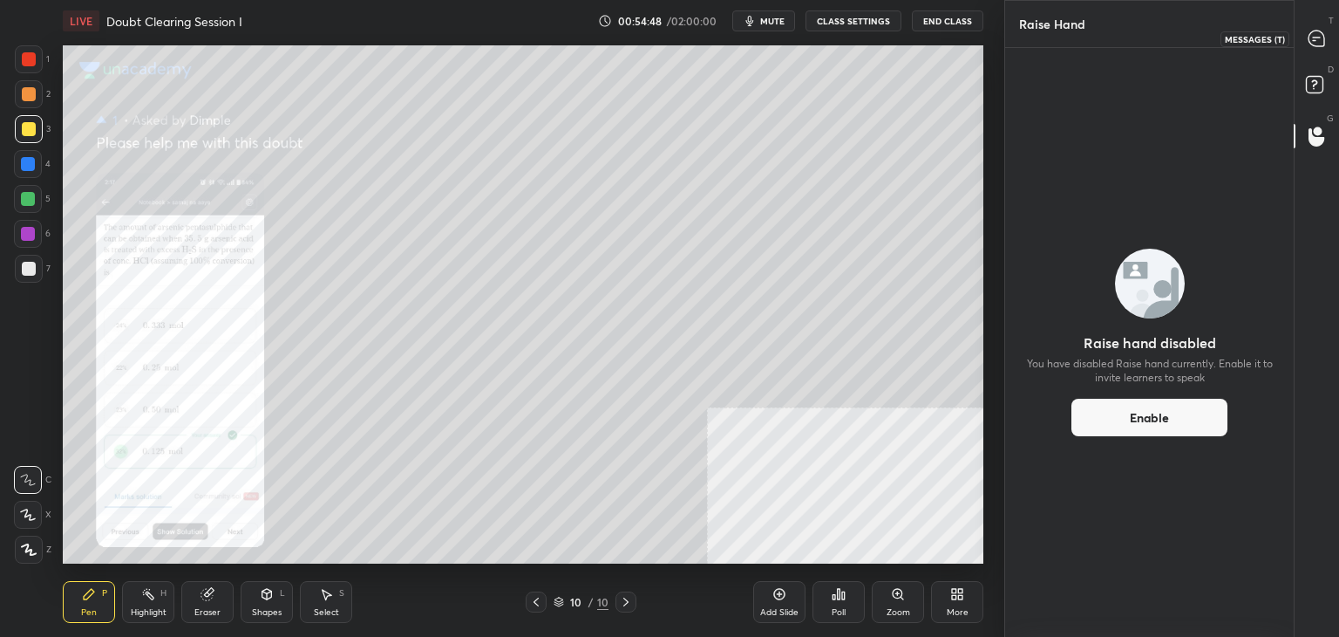
click at [1322, 47] on div at bounding box center [1317, 38] width 35 height 31
type textarea "x"
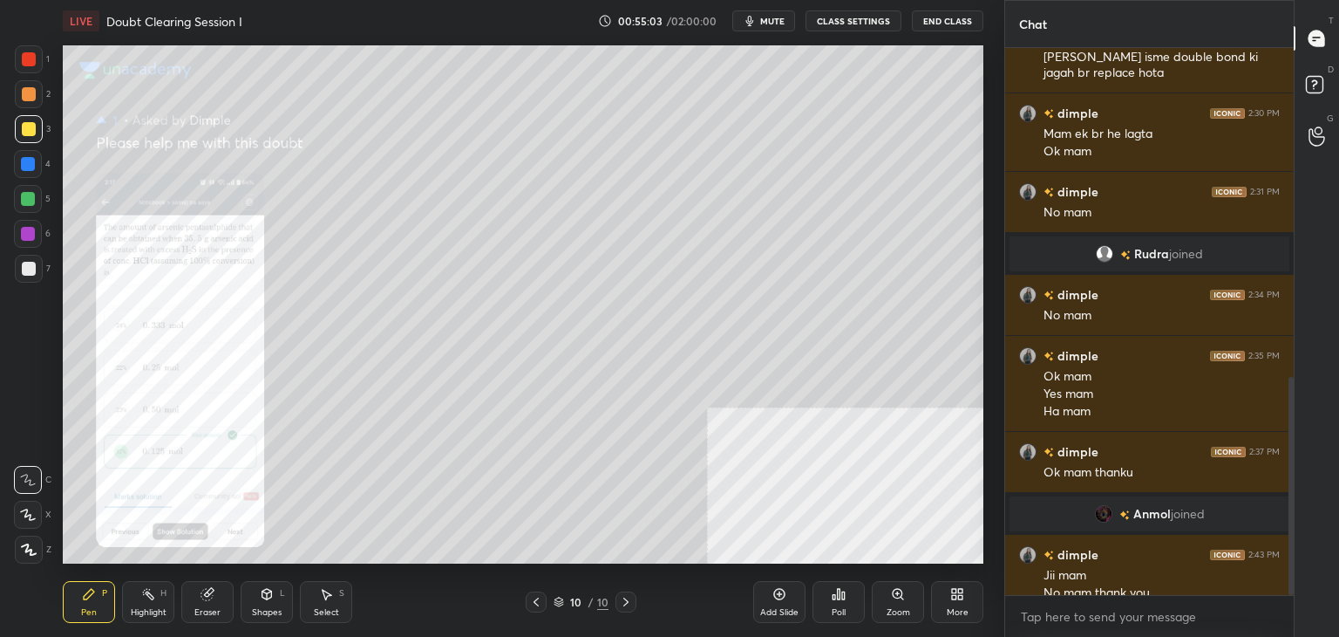
scroll to position [825, 0]
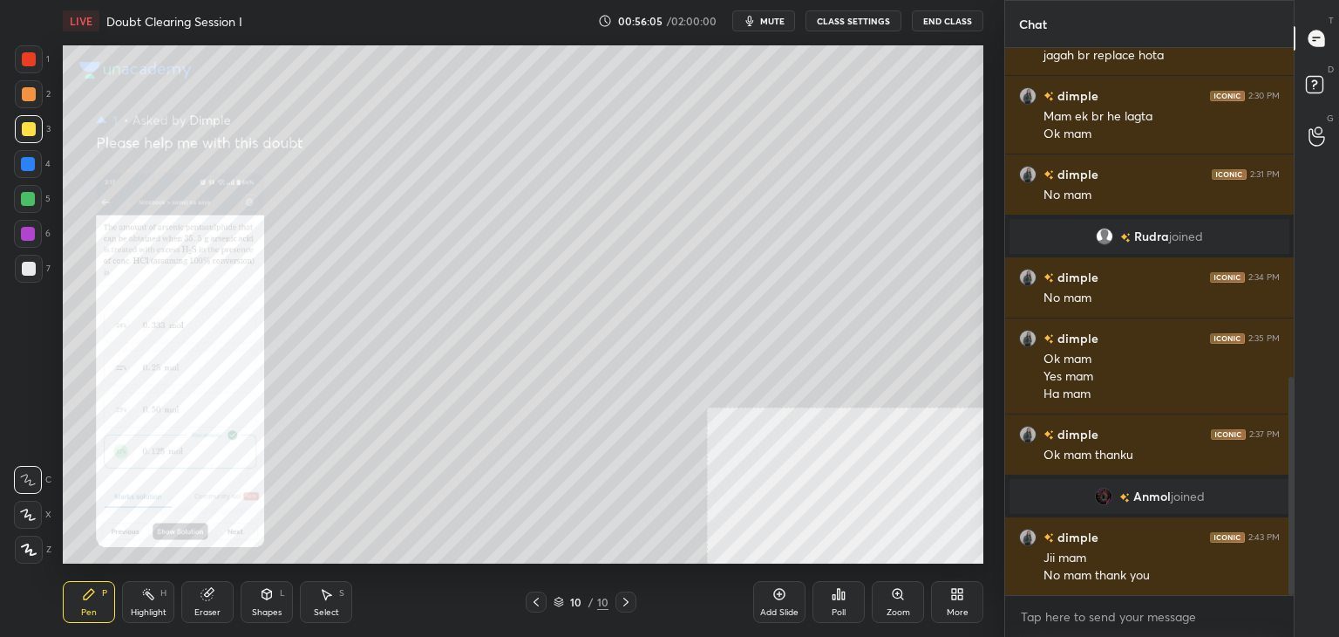
click at [774, 18] on span "mute" at bounding box center [772, 21] width 24 height 12
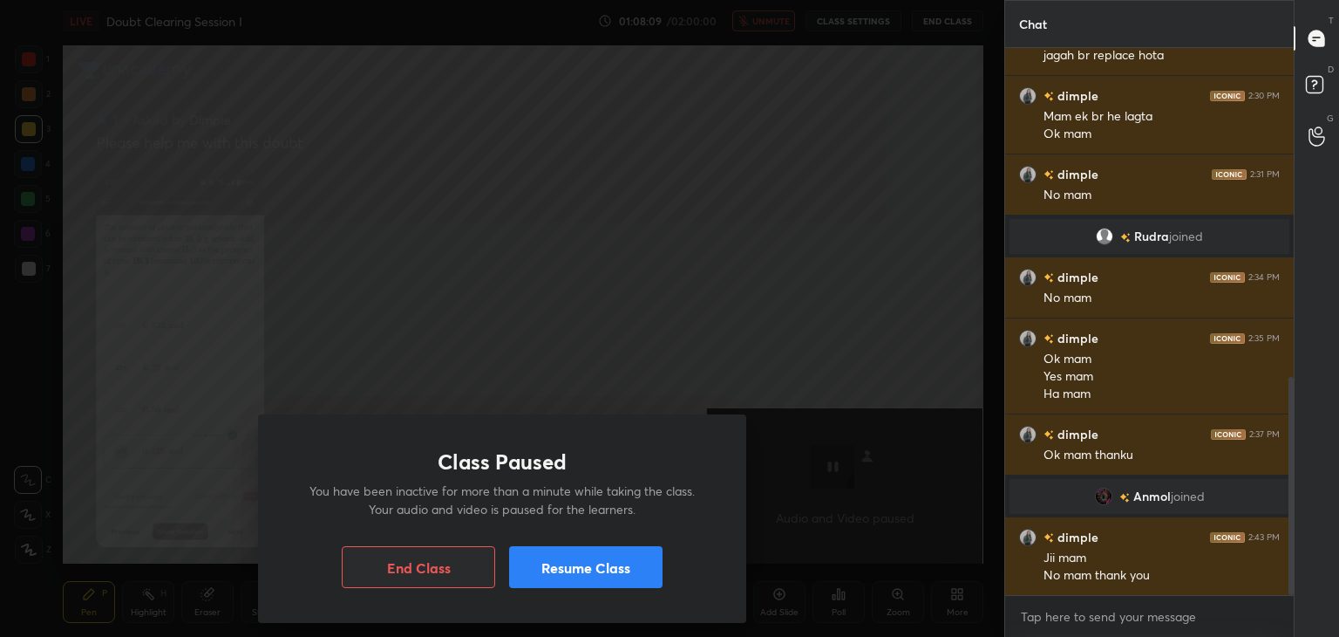
click at [614, 564] on button "Resume Class" at bounding box center [585, 567] width 153 height 42
click at [634, 569] on button "Resume Class" at bounding box center [585, 567] width 153 height 42
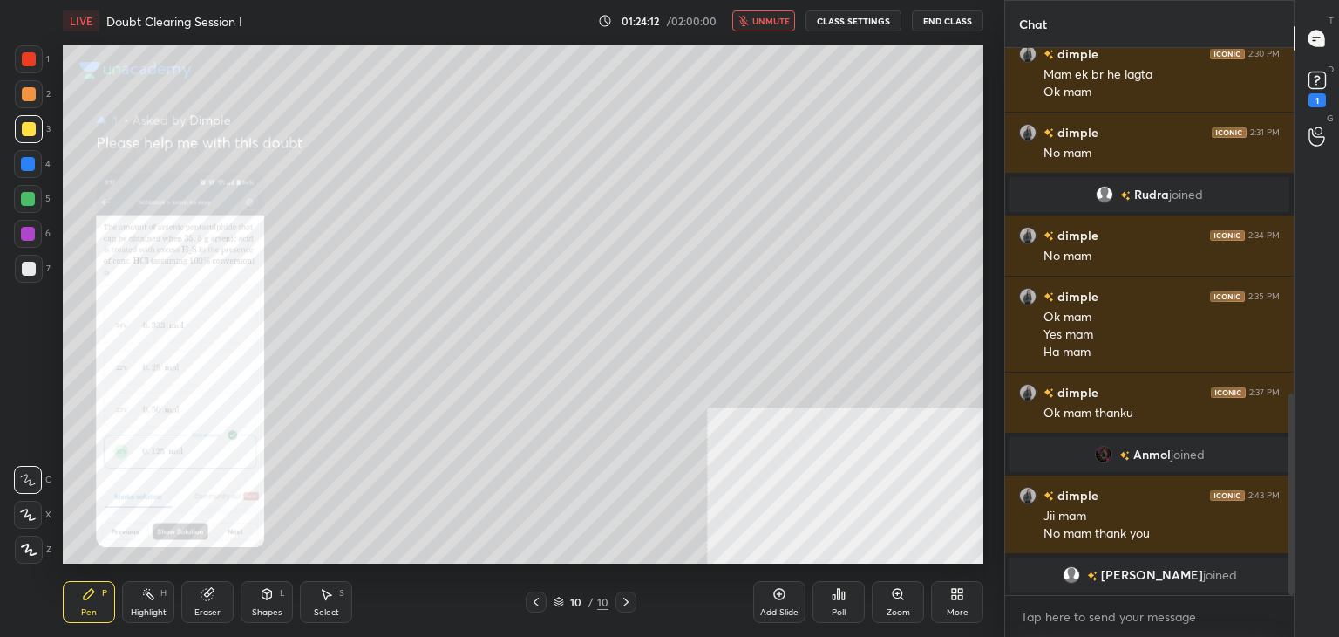
scroll to position [942, 0]
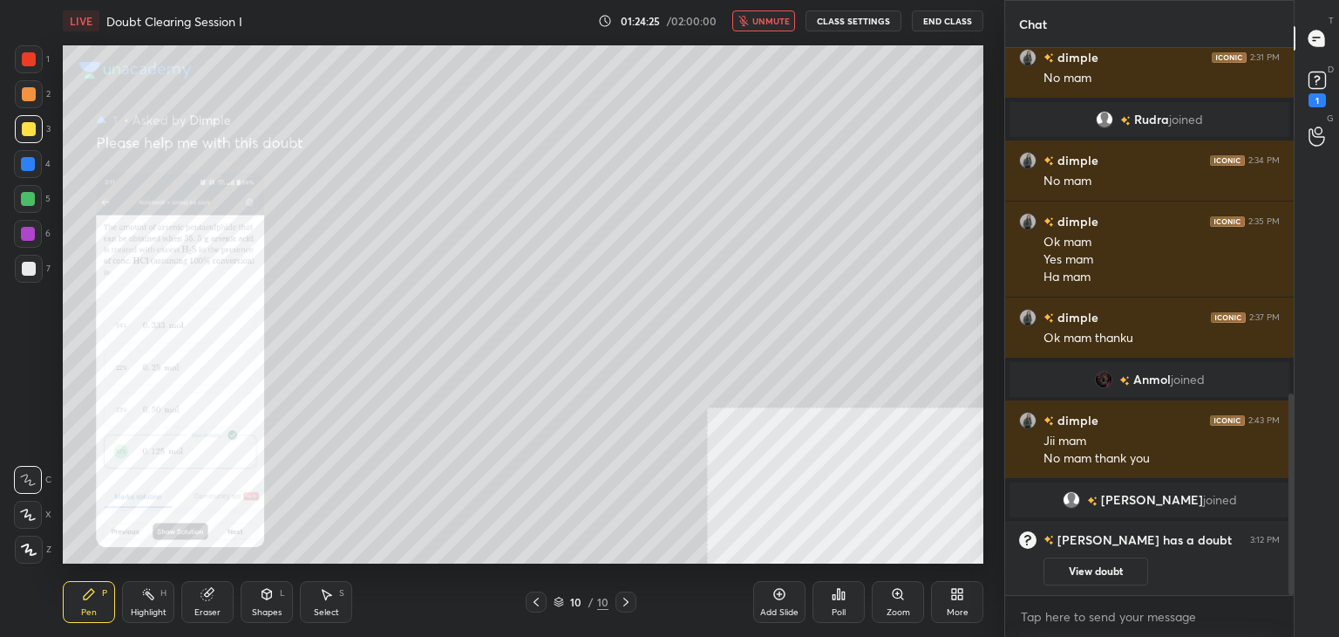
click at [789, 19] on span "unmute" at bounding box center [771, 21] width 37 height 12
click at [1092, 570] on button "View doubt" at bounding box center [1096, 571] width 105 height 28
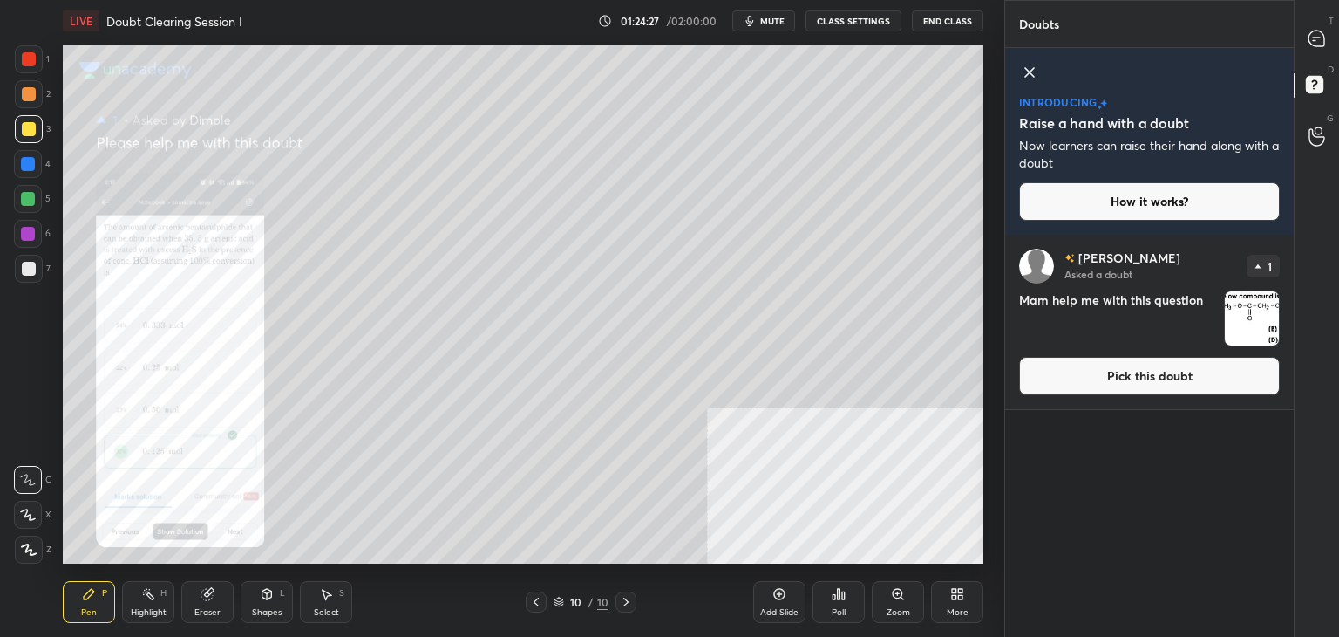
click at [1116, 388] on button "Pick this doubt" at bounding box center [1149, 376] width 261 height 38
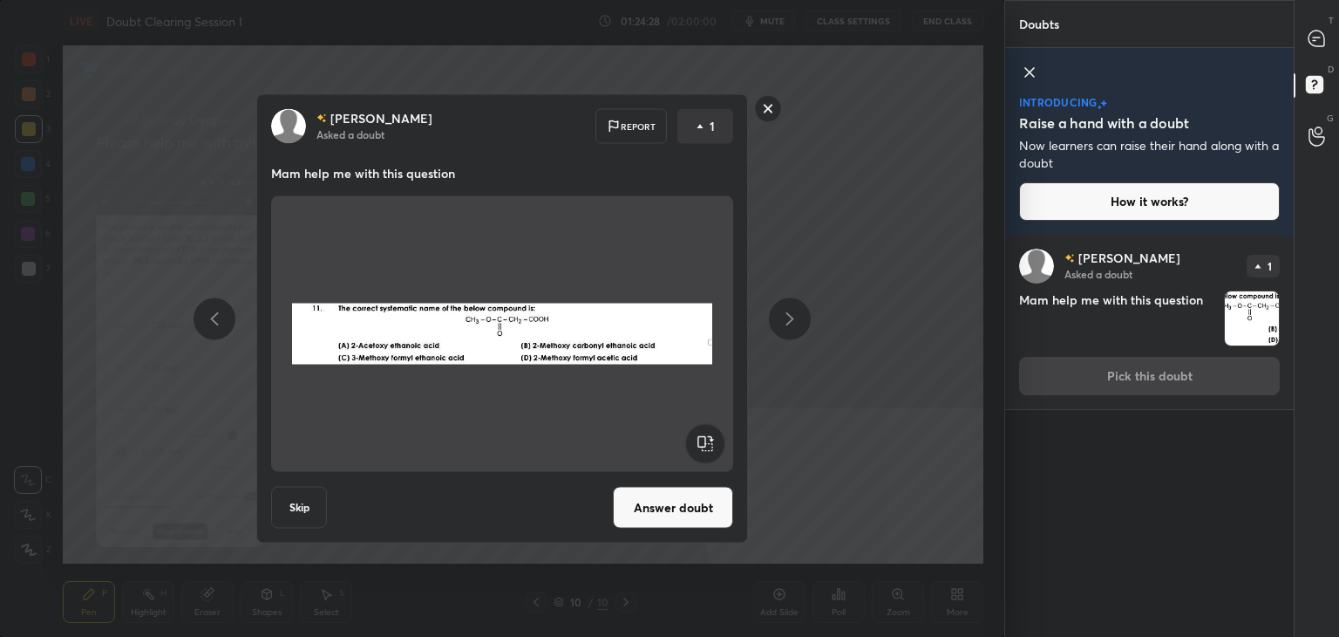
drag, startPoint x: 640, startPoint y: 514, endPoint x: 652, endPoint y: 510, distance: 12.7
click at [645, 518] on button "Answer doubt" at bounding box center [673, 508] width 120 height 42
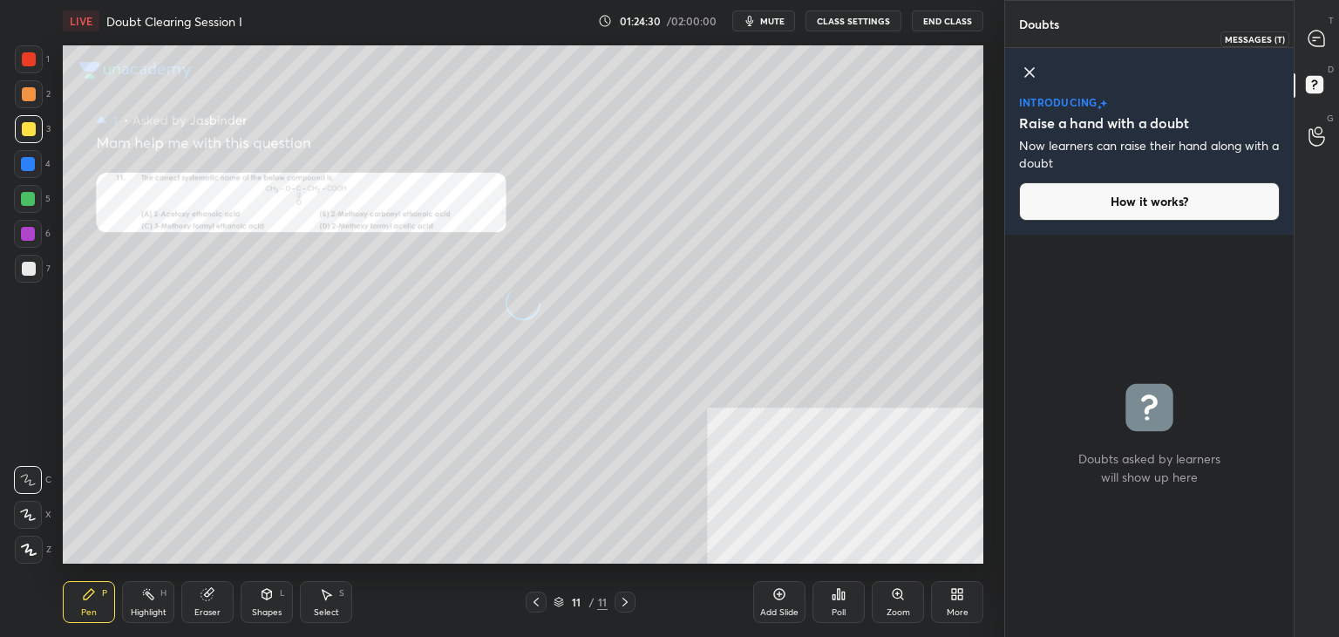
click at [1310, 46] on icon at bounding box center [1317, 39] width 18 height 18
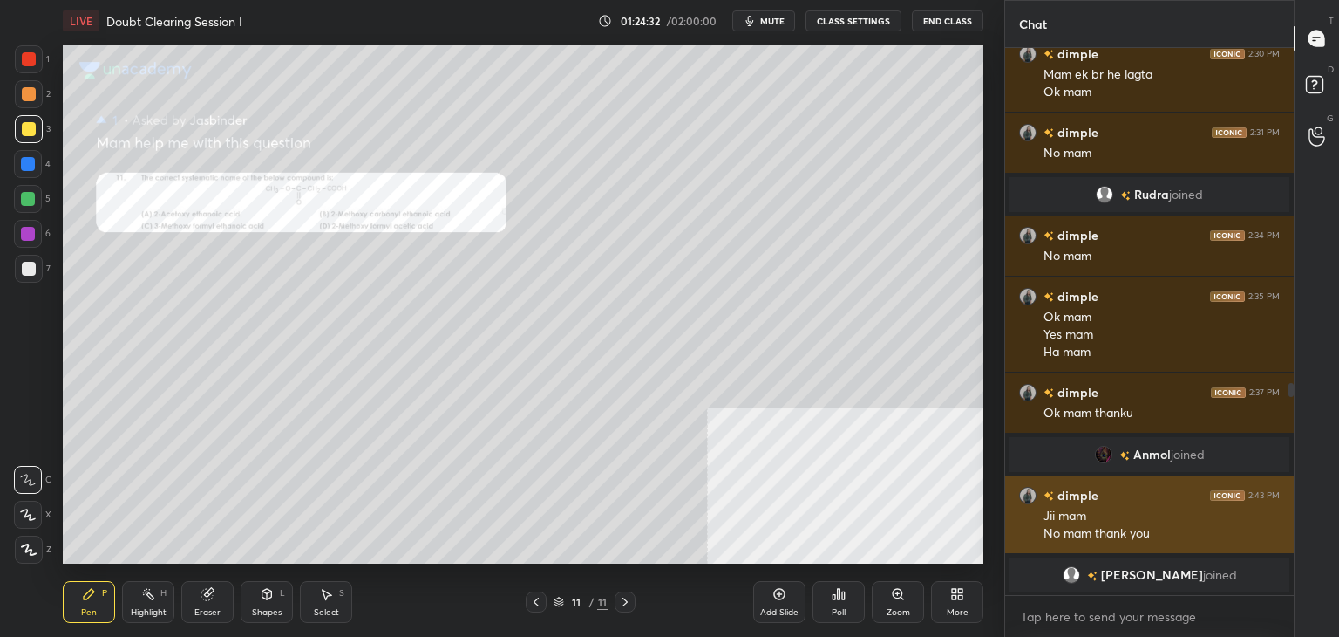
scroll to position [928, 0]
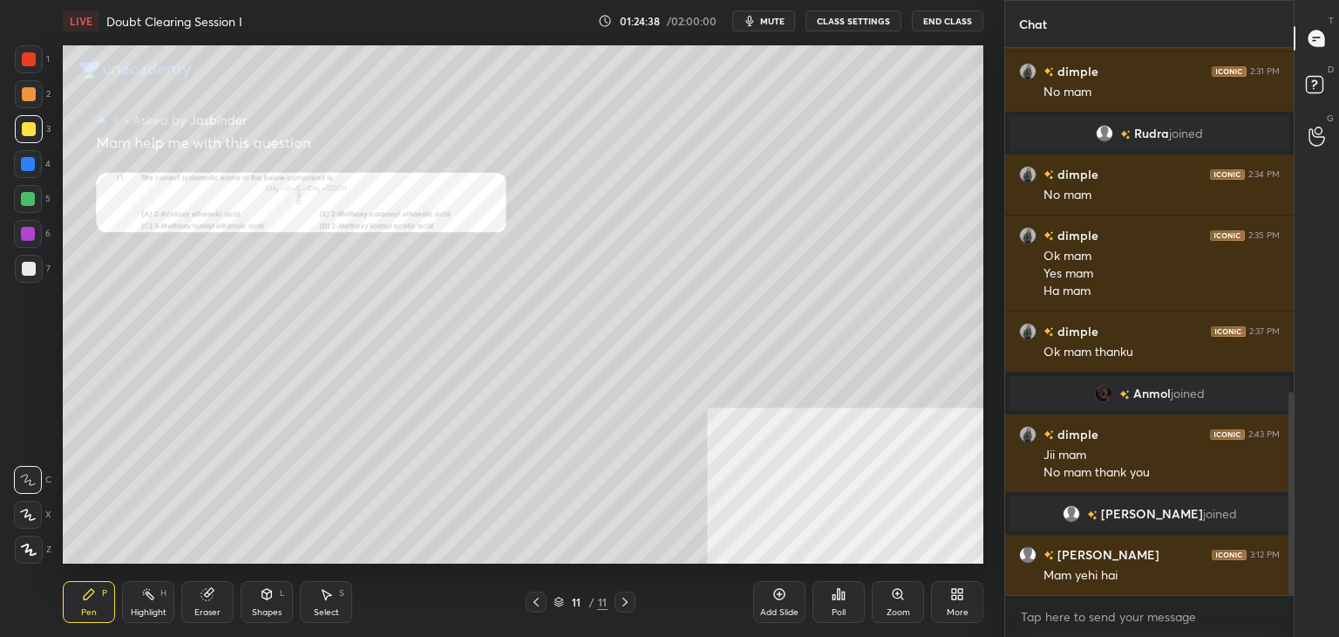
click at [878, 601] on div "Zoom" at bounding box center [898, 602] width 52 height 42
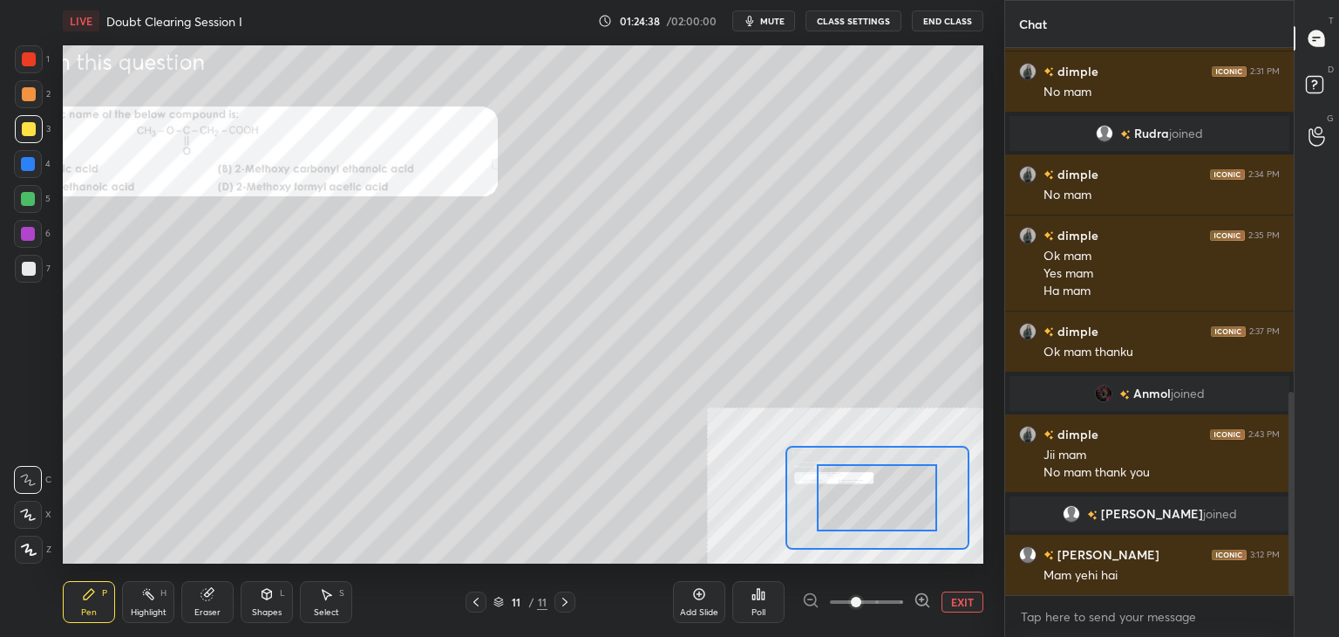
click at [877, 601] on span at bounding box center [866, 602] width 73 height 26
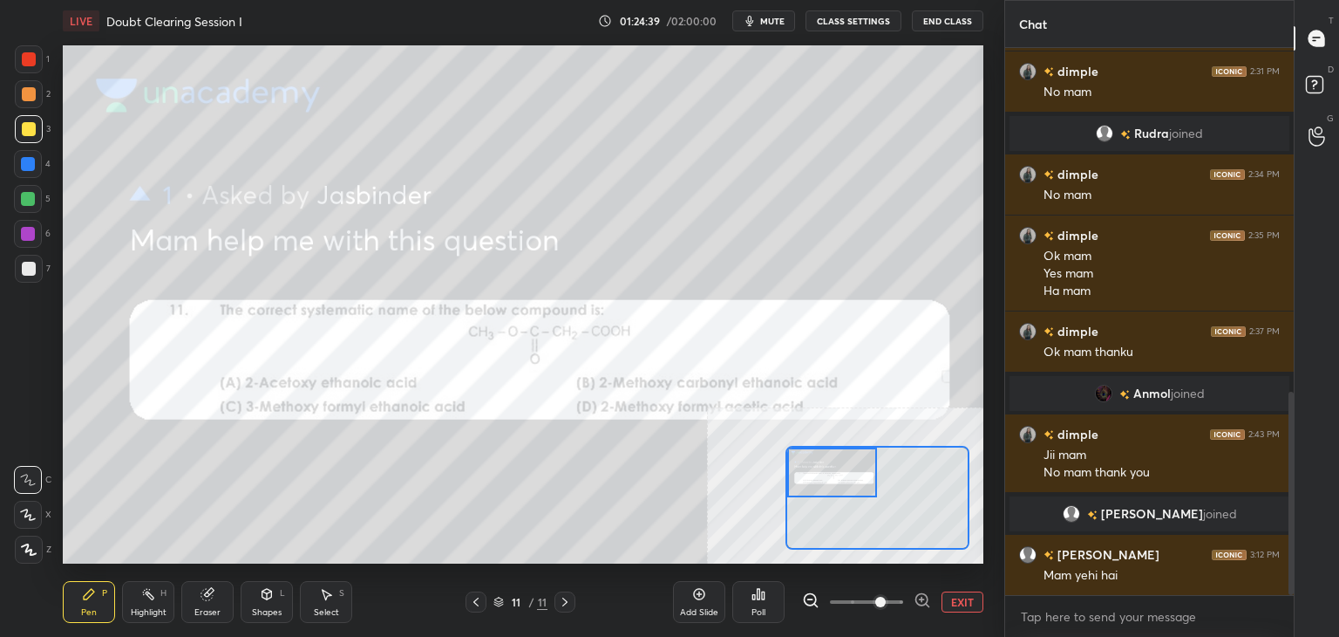
drag, startPoint x: 858, startPoint y: 468, endPoint x: 841, endPoint y: 474, distance: 18.5
click at [849, 472] on div at bounding box center [832, 472] width 91 height 50
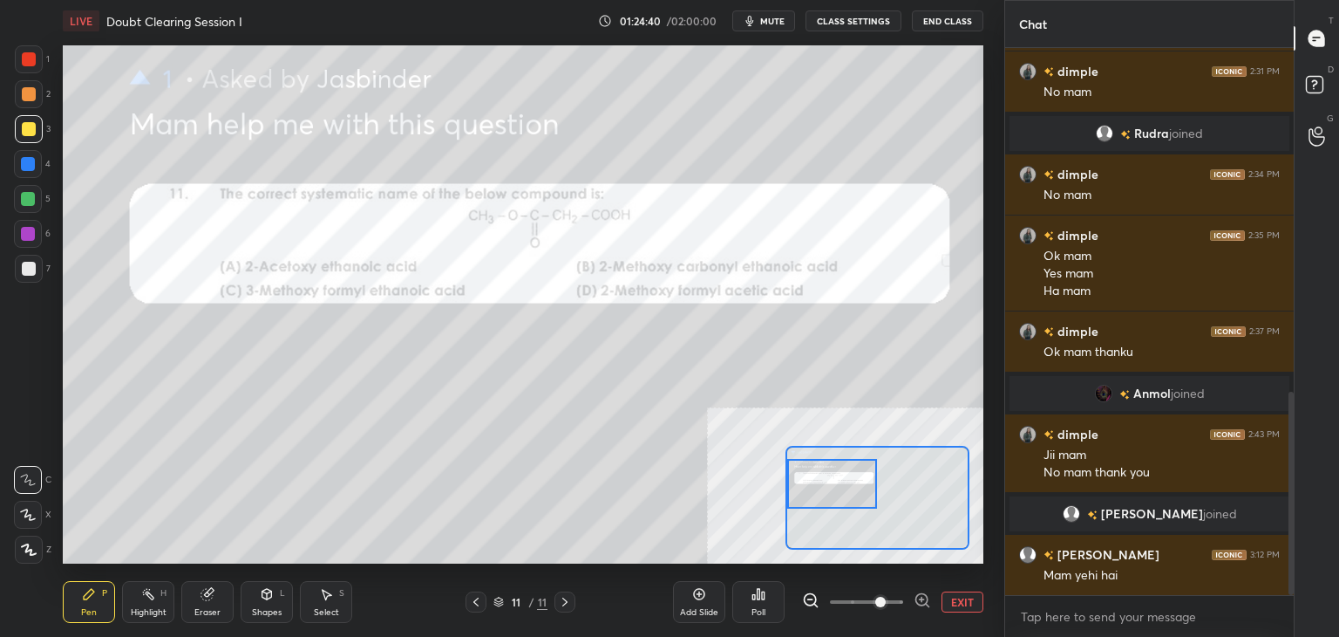
click at [31, 56] on div at bounding box center [29, 59] width 14 height 14
click at [28, 166] on div at bounding box center [28, 164] width 14 height 14
click at [204, 600] on icon at bounding box center [208, 594] width 14 height 14
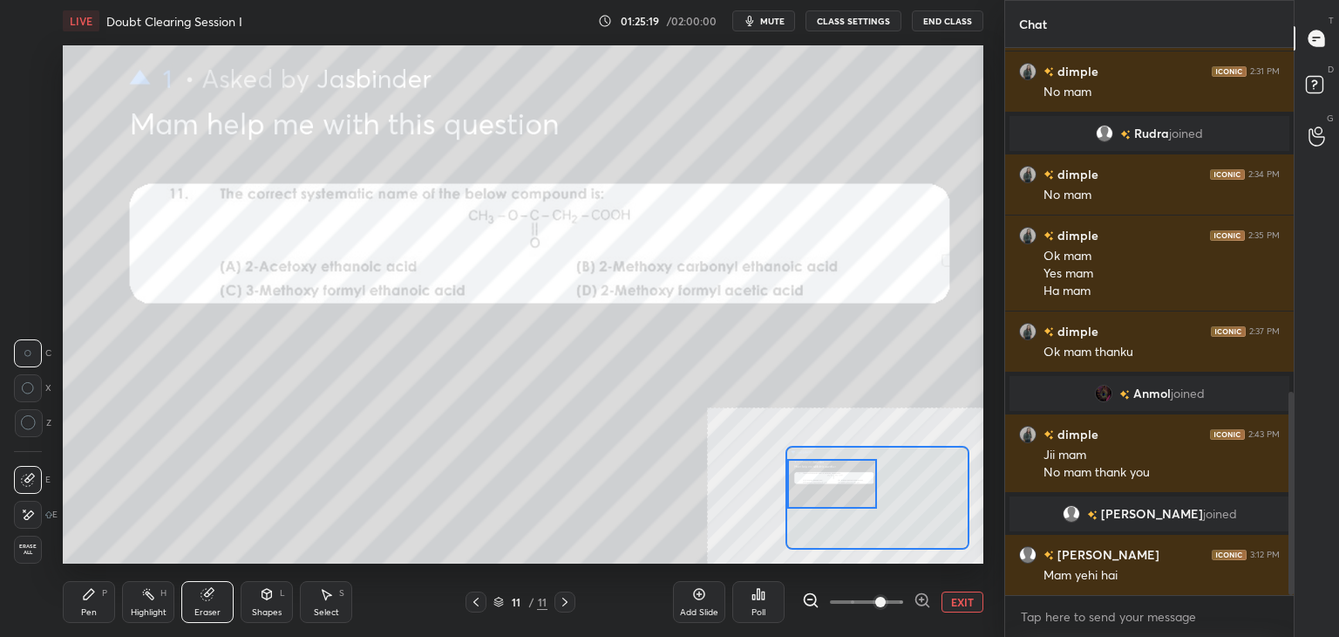
click at [92, 597] on icon at bounding box center [89, 594] width 14 height 14
click at [212, 603] on div "Eraser" at bounding box center [207, 602] width 52 height 42
click at [105, 608] on div "Pen P" at bounding box center [89, 602] width 52 height 42
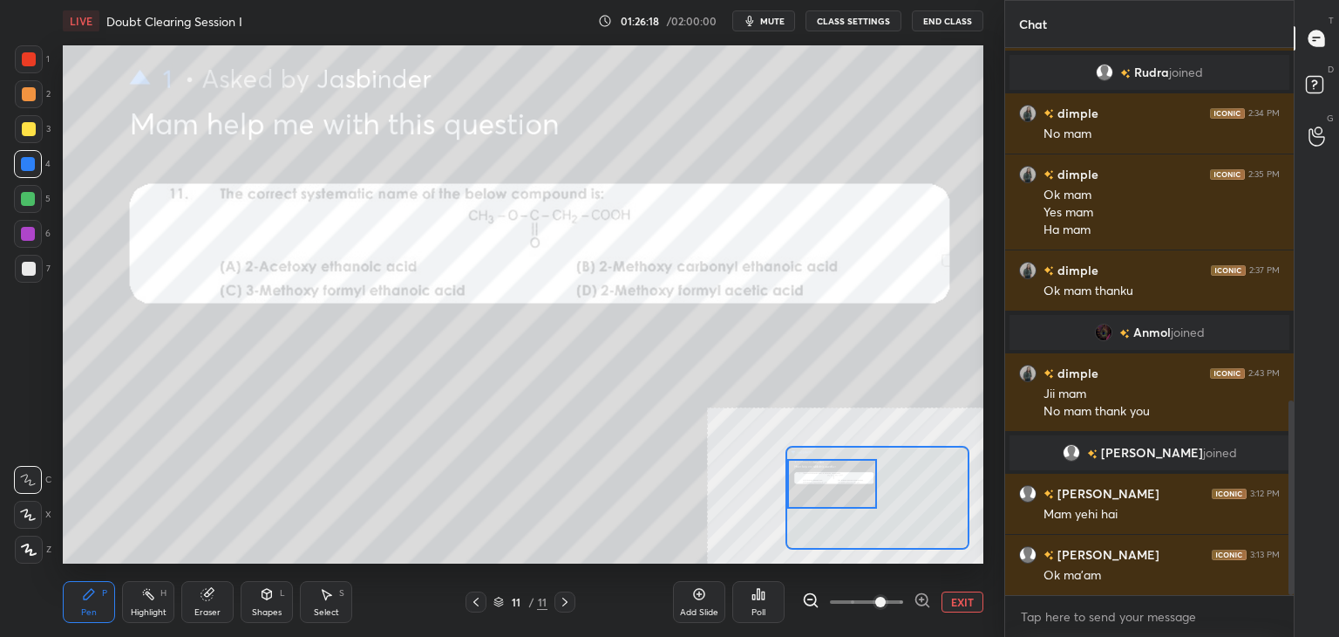
scroll to position [1050, 0]
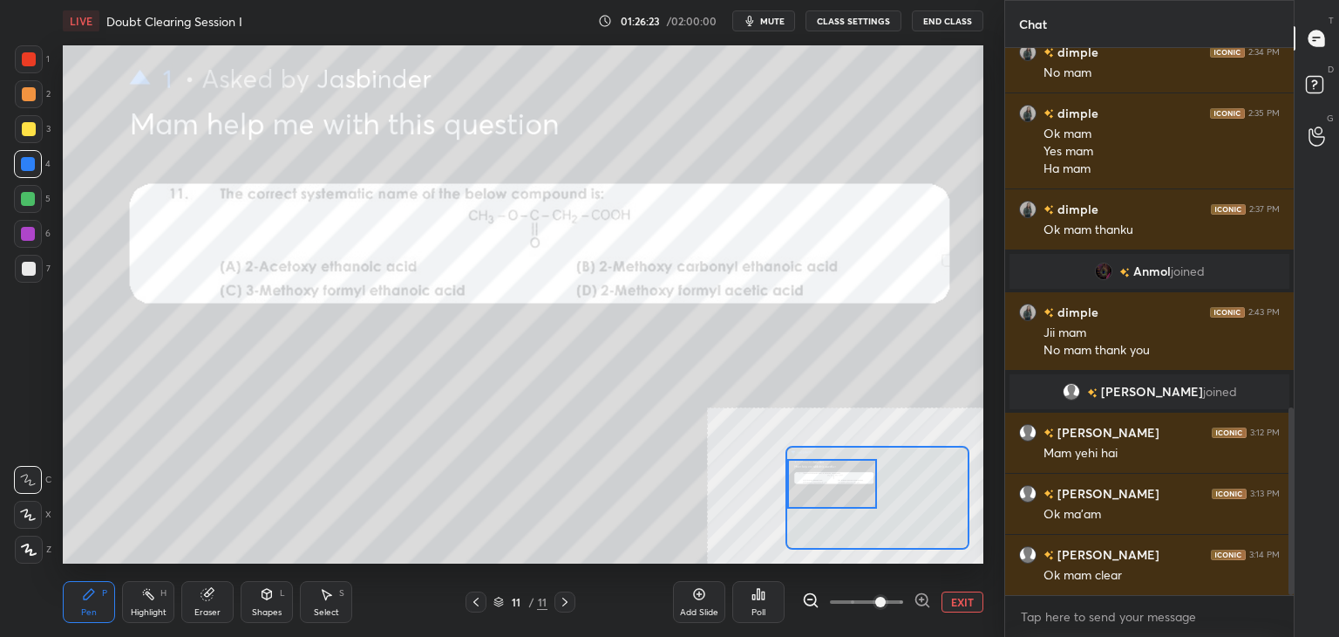
click at [966, 596] on button "EXIT" at bounding box center [963, 601] width 42 height 21
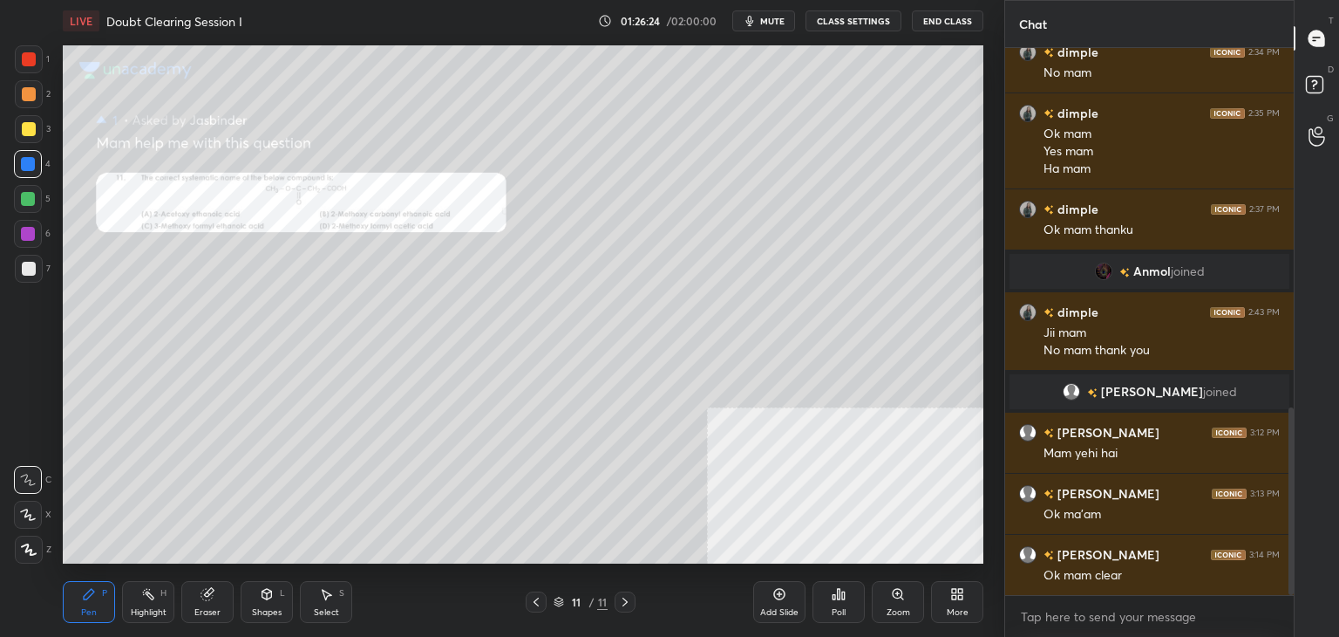
click at [774, 15] on span "mute" at bounding box center [772, 21] width 24 height 12
click at [1318, 153] on div "G Raise Hand (G)" at bounding box center [1317, 136] width 44 height 49
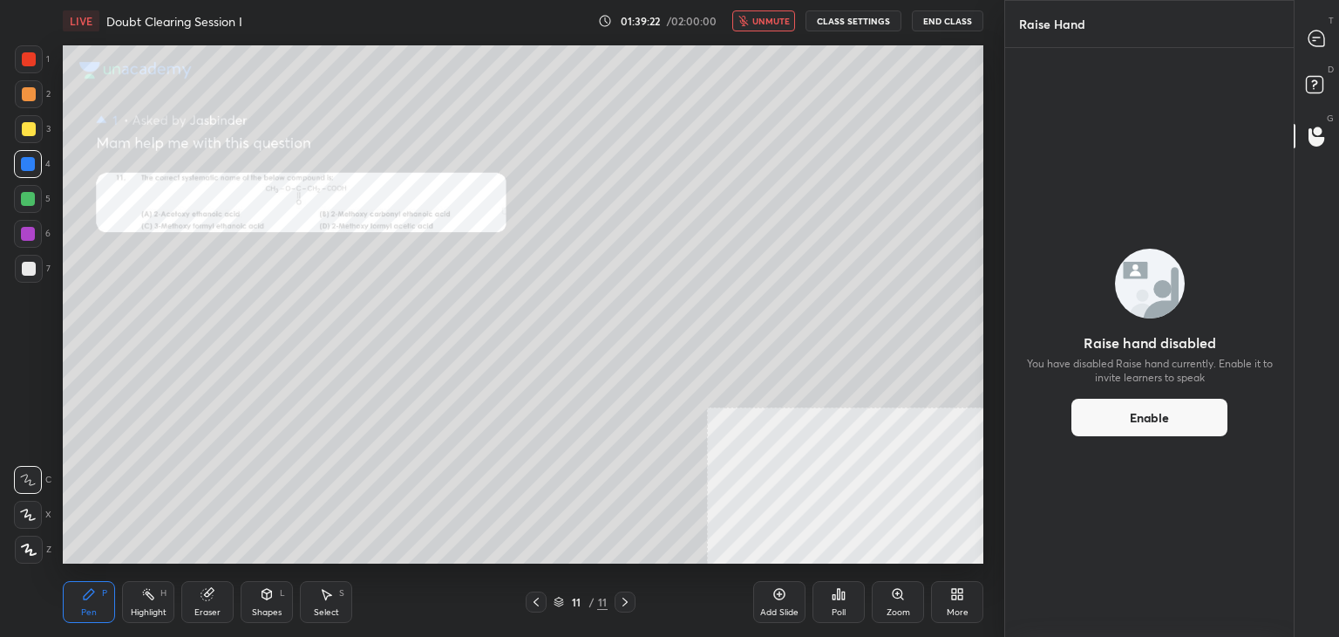
click at [1310, 54] on div "T Messages (T)" at bounding box center [1317, 38] width 44 height 49
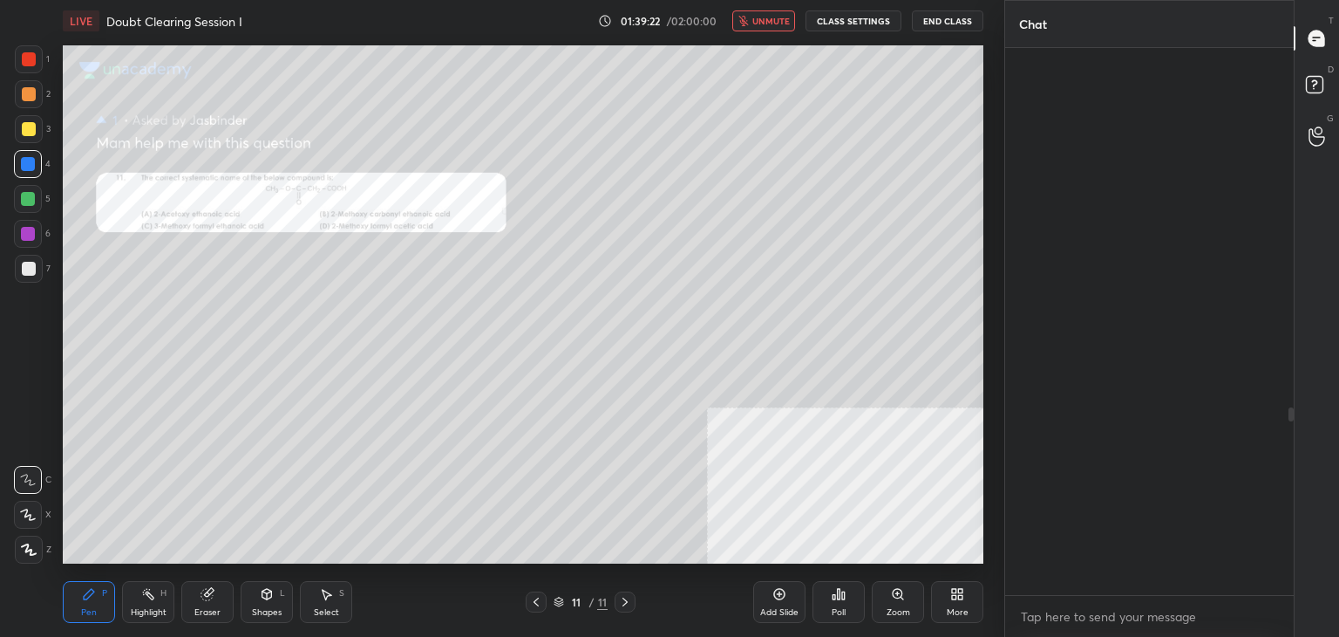
scroll to position [542, 283]
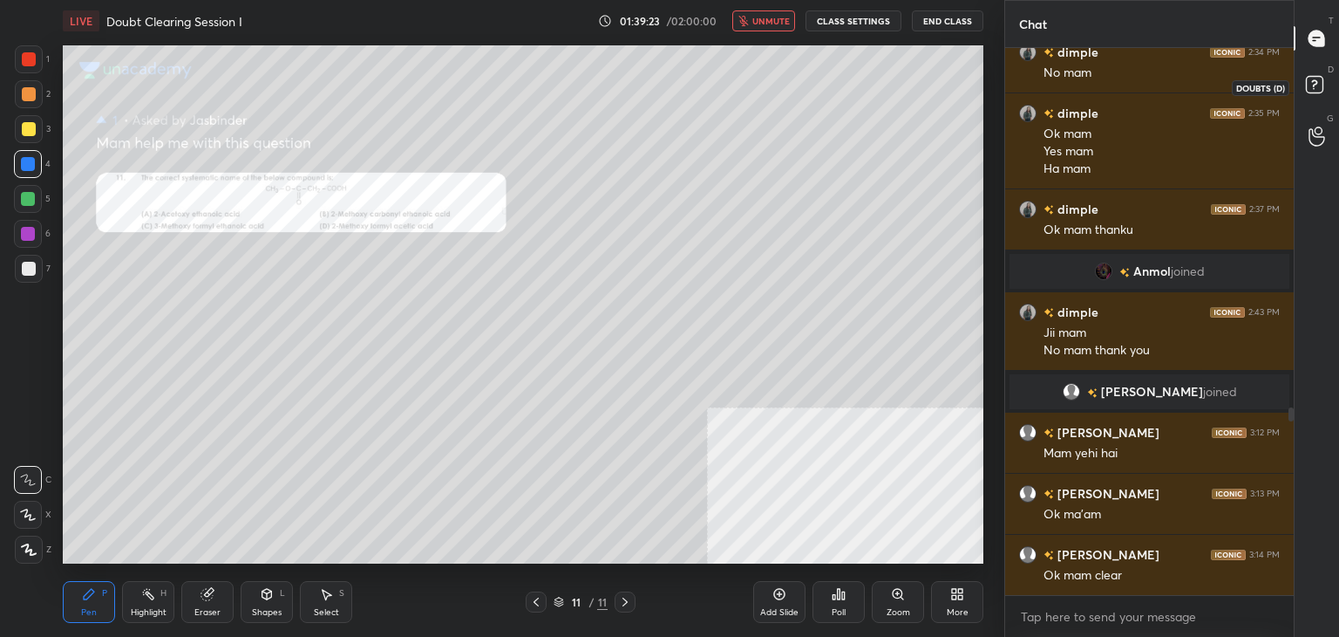
click at [1302, 102] on icon at bounding box center [1317, 87] width 31 height 31
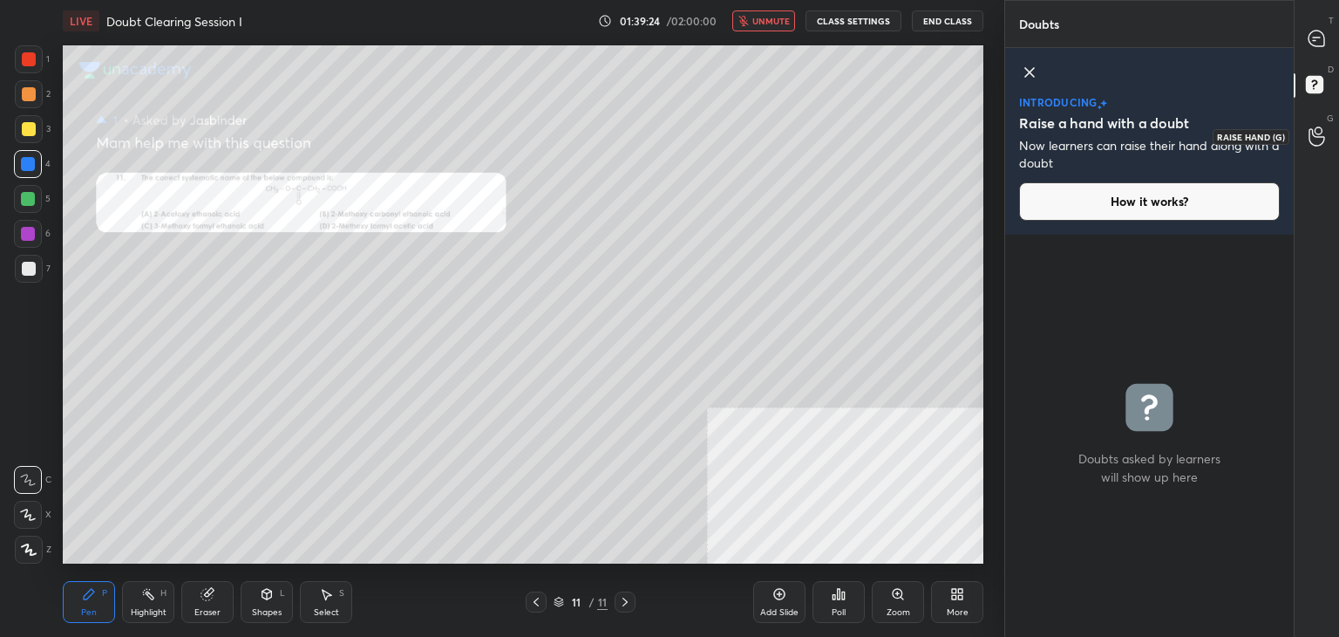
click at [1322, 133] on circle at bounding box center [1318, 130] width 7 height 7
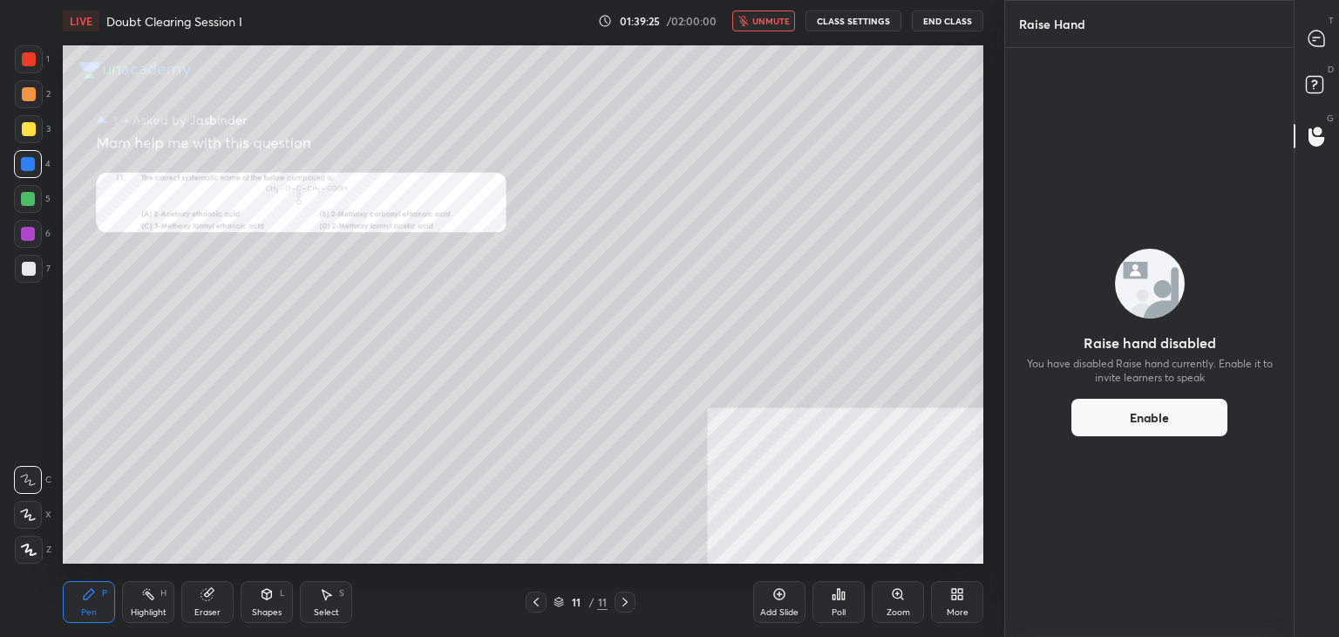
click at [1314, 64] on div "D Doubts (D)" at bounding box center [1317, 87] width 44 height 49
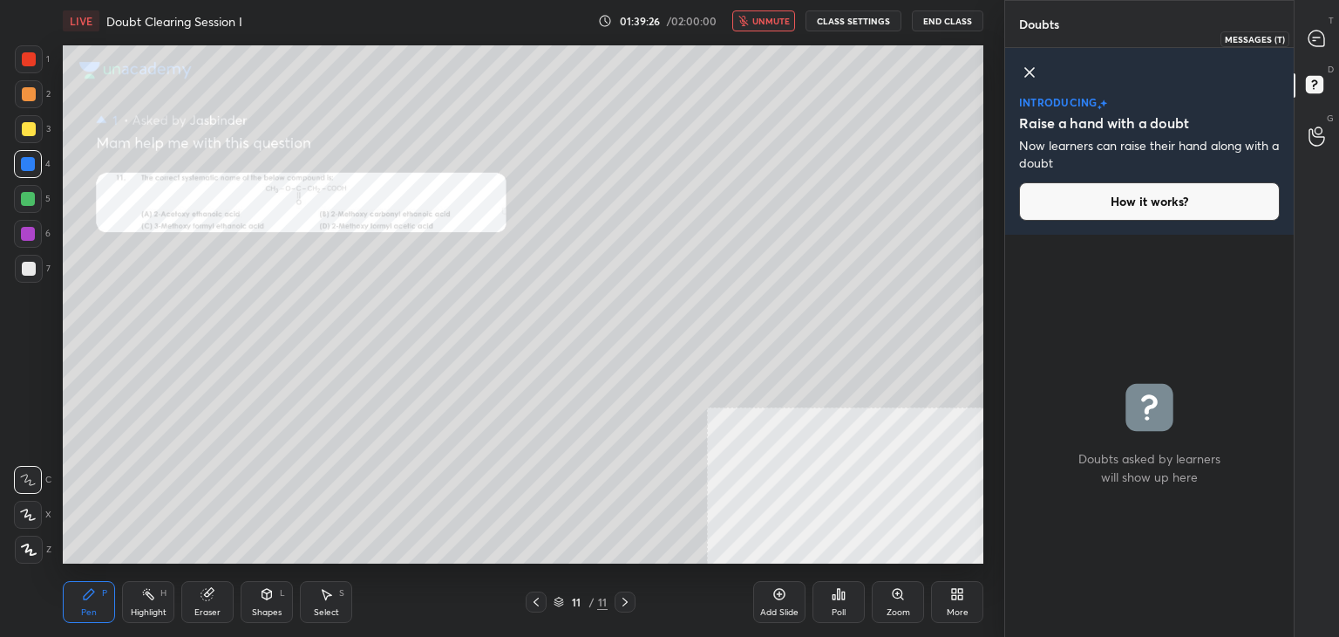
click at [1319, 43] on icon at bounding box center [1317, 39] width 16 height 16
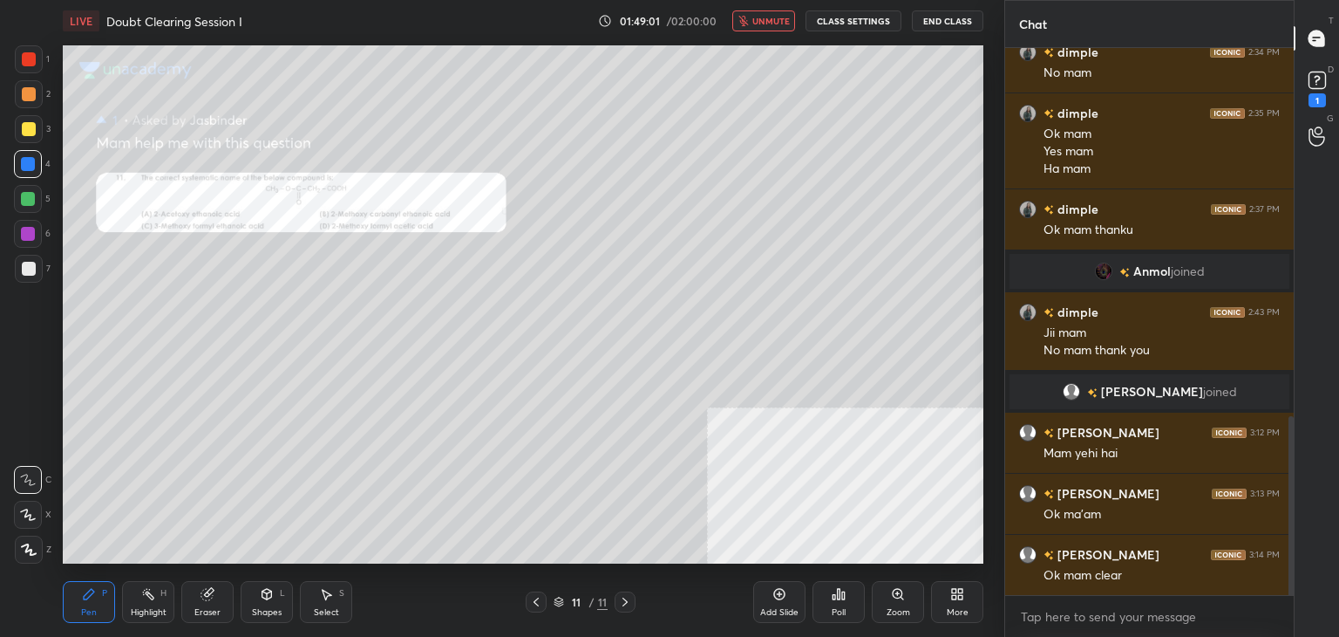
scroll to position [1125, 0]
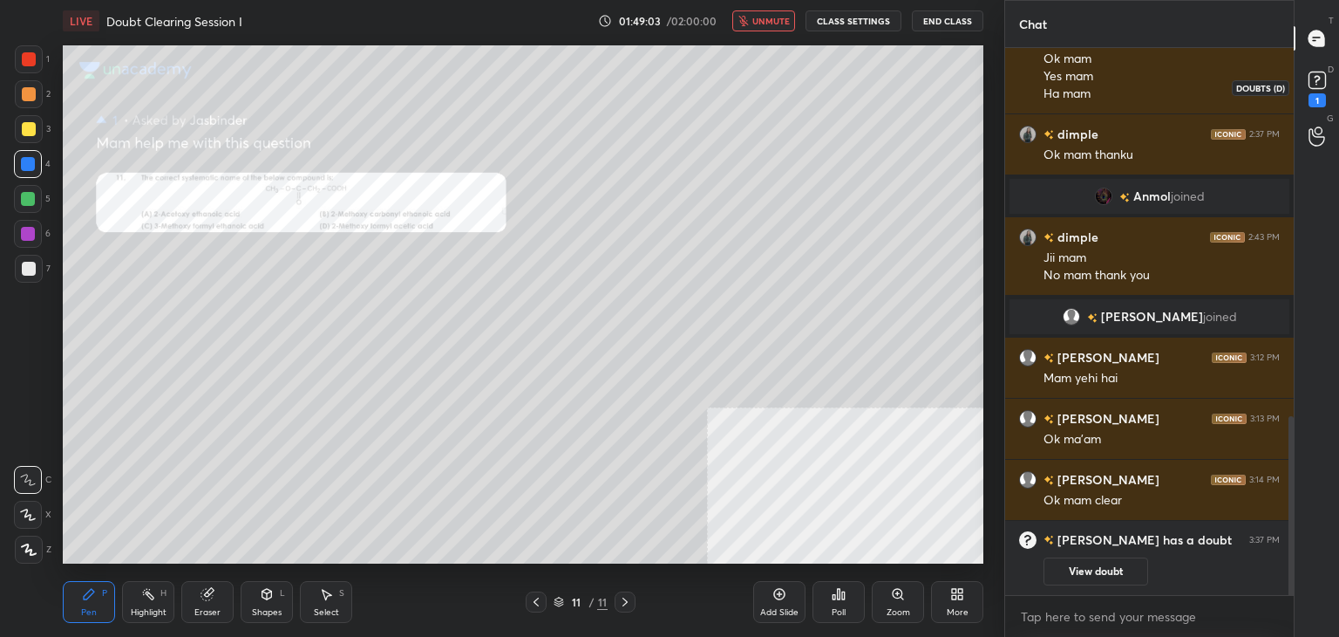
click at [1305, 84] on icon at bounding box center [1318, 80] width 26 height 26
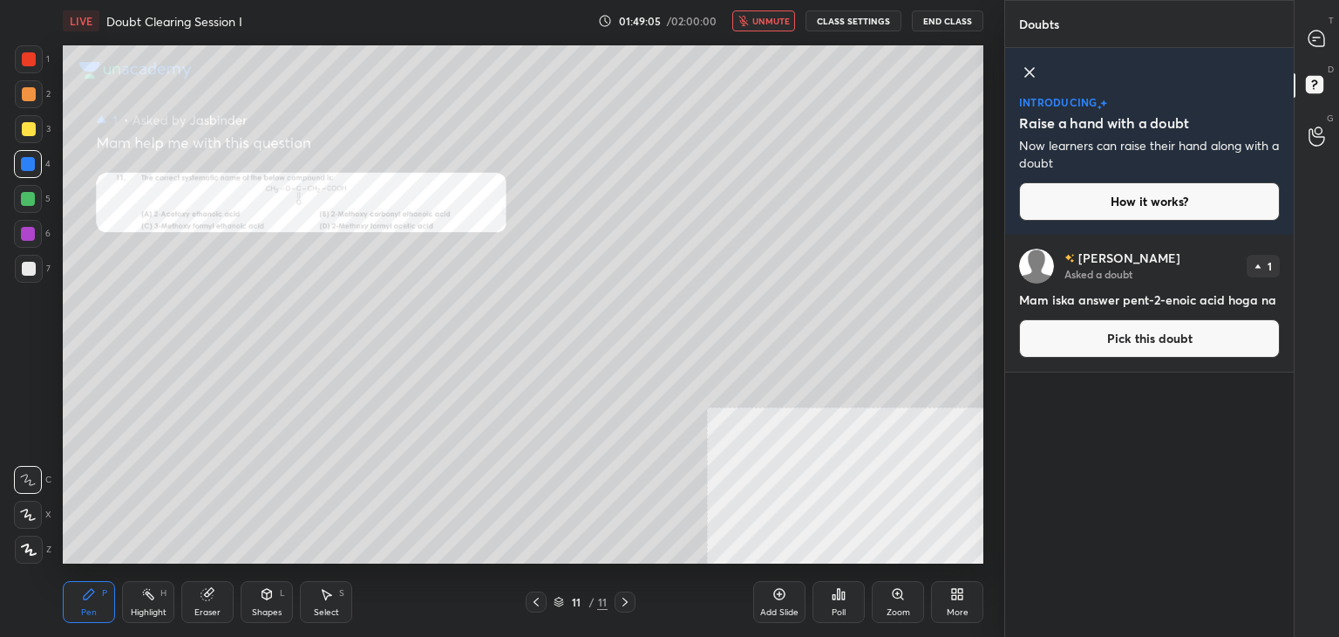
click at [1123, 332] on button "Pick this doubt" at bounding box center [1149, 338] width 261 height 38
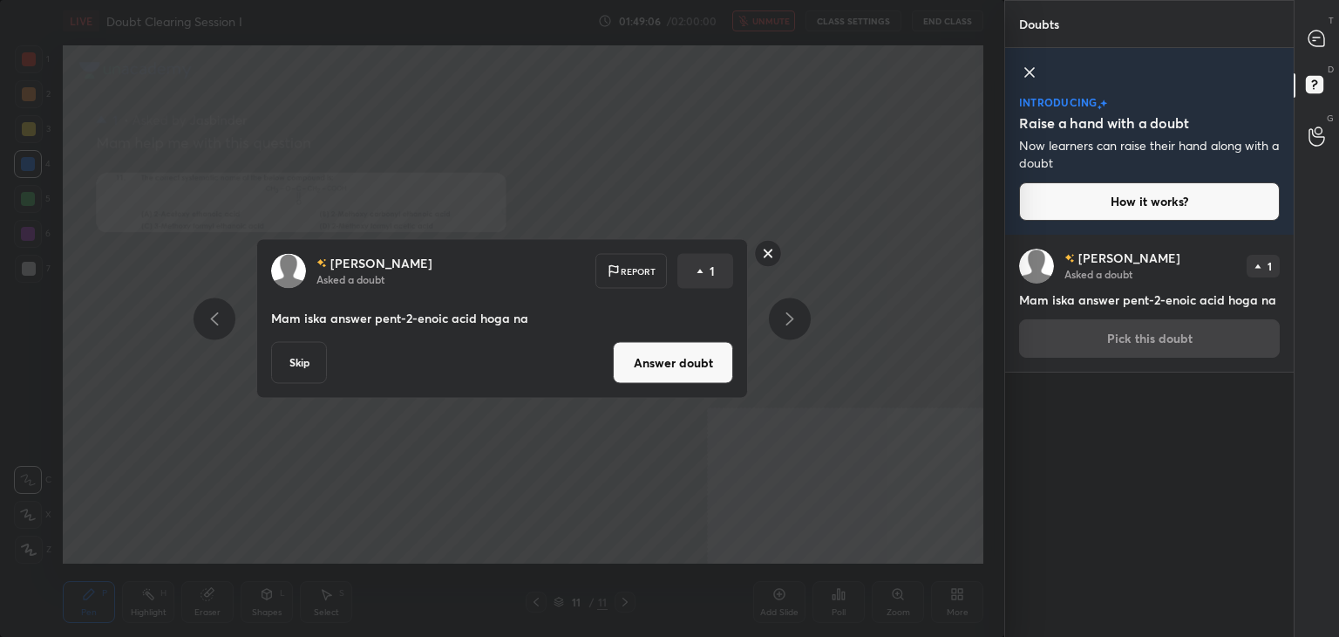
click at [667, 373] on button "Answer doubt" at bounding box center [673, 363] width 120 height 42
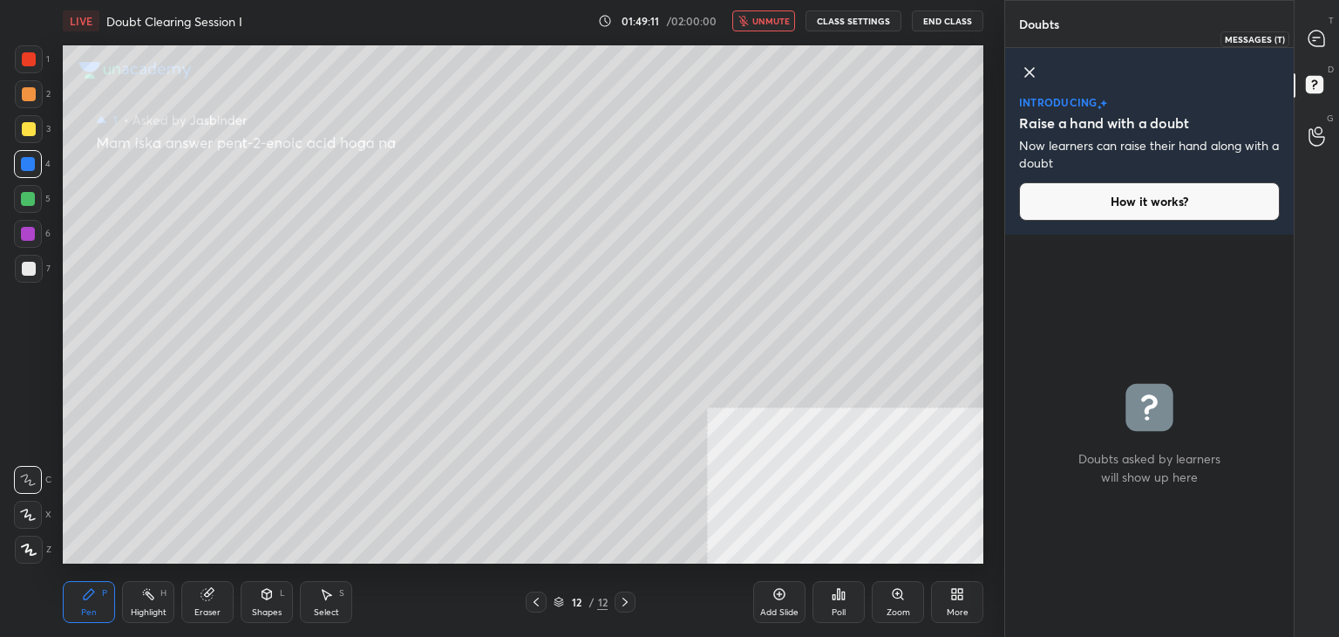
click at [1311, 43] on icon at bounding box center [1317, 39] width 16 height 16
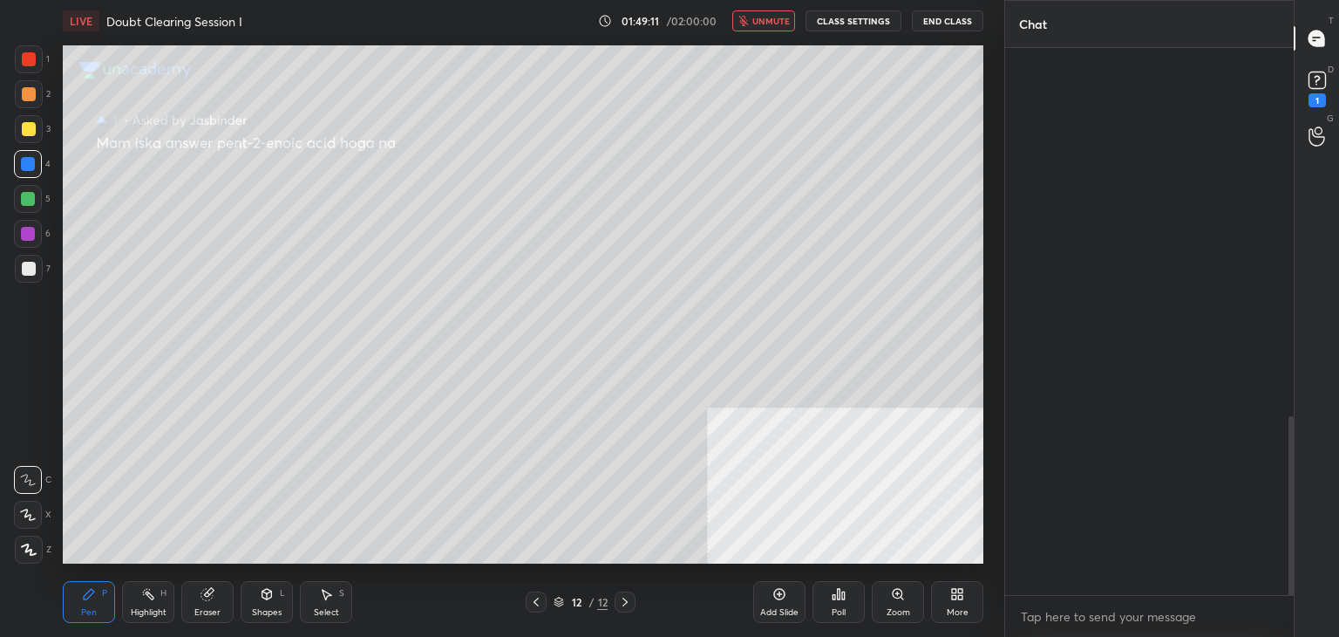
scroll to position [542, 283]
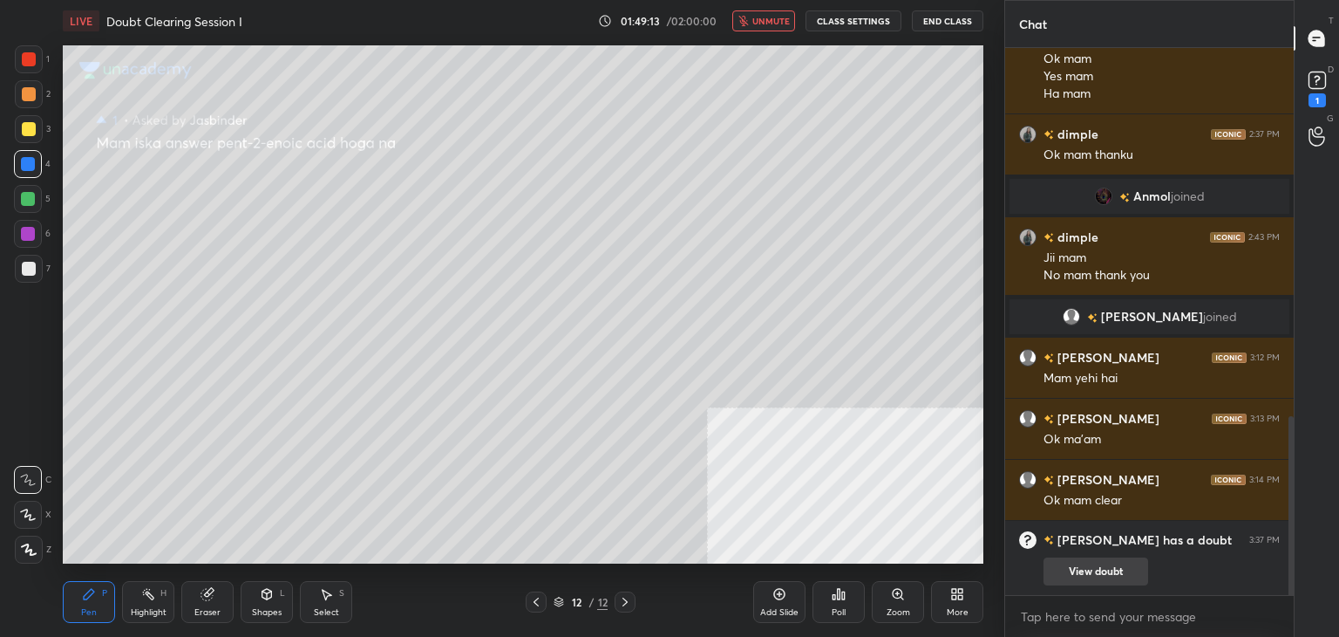
click at [1107, 580] on button "View doubt" at bounding box center [1096, 571] width 105 height 28
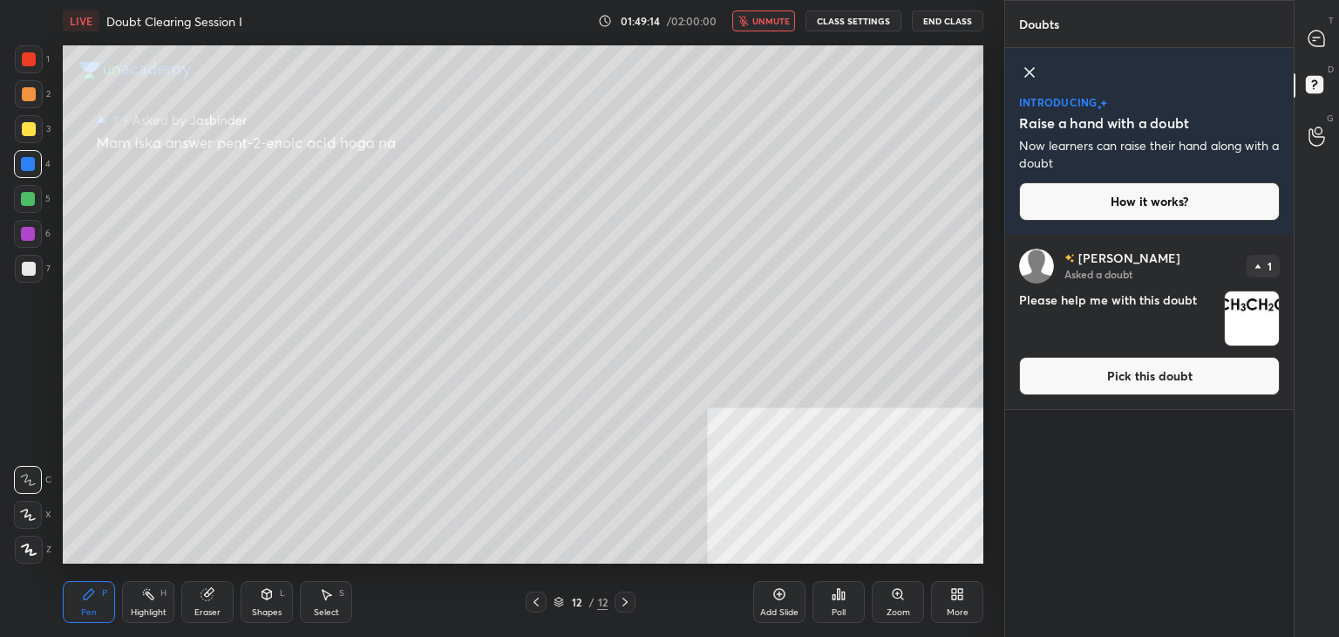
click at [1105, 383] on button "Pick this doubt" at bounding box center [1149, 376] width 261 height 38
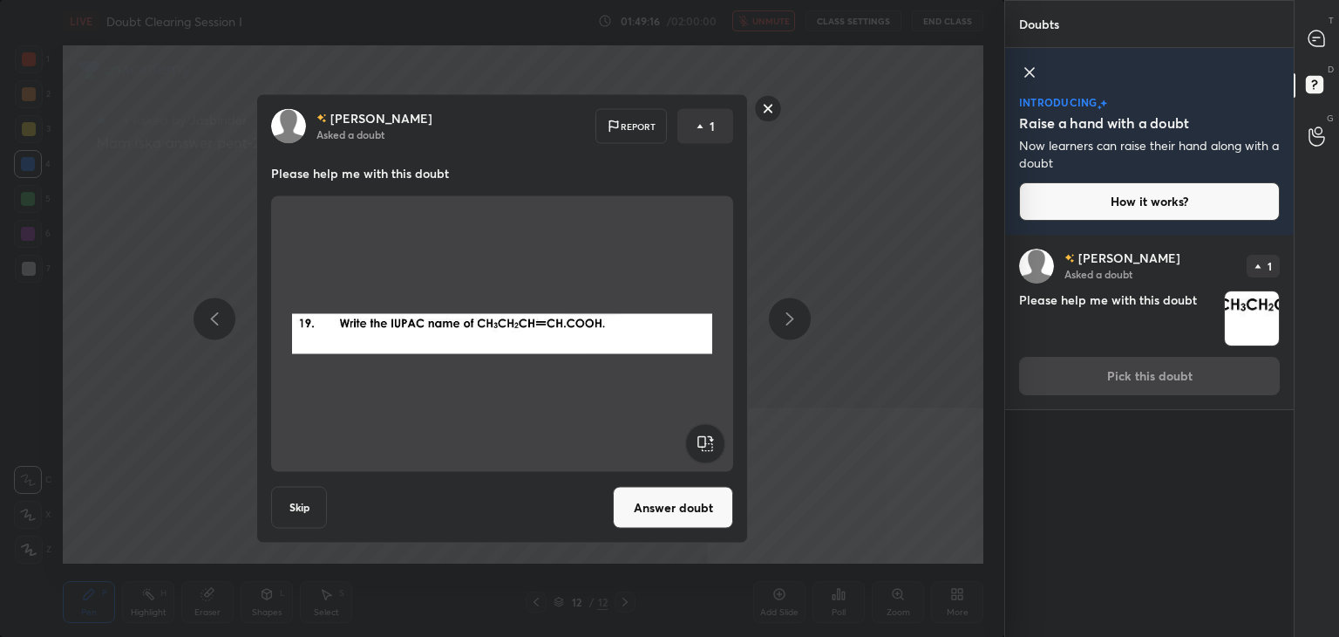
click at [665, 500] on button "Answer doubt" at bounding box center [673, 508] width 120 height 42
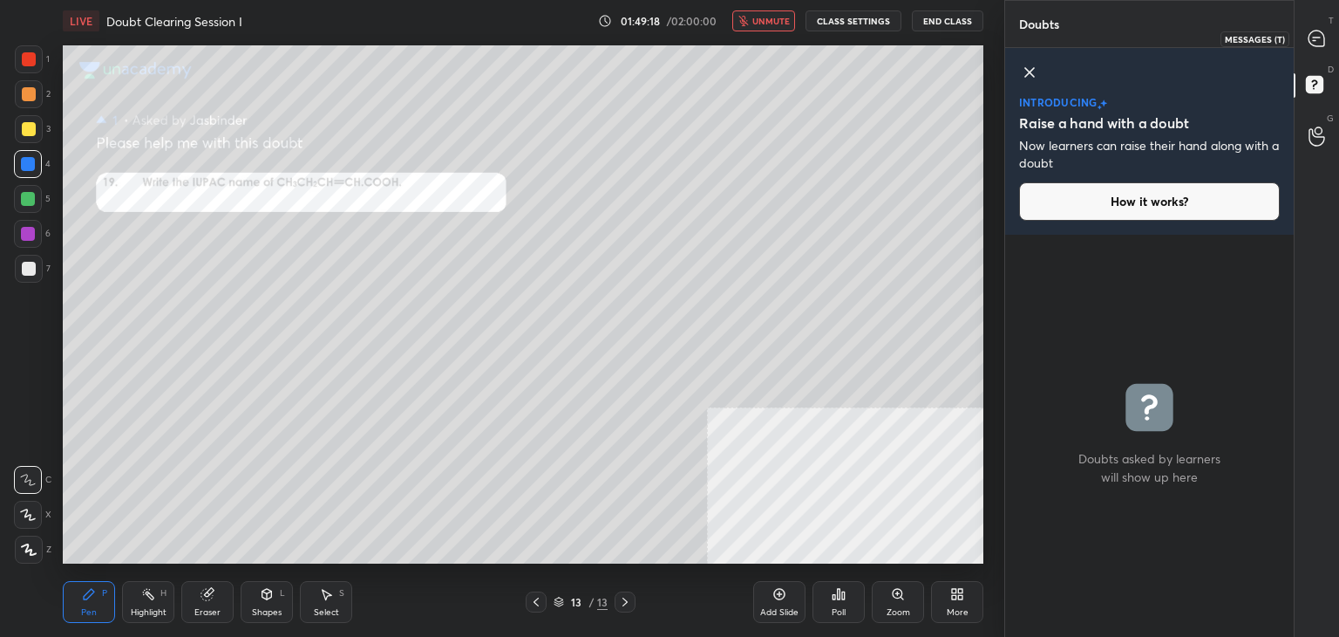
click at [1309, 39] on icon at bounding box center [1317, 39] width 16 height 16
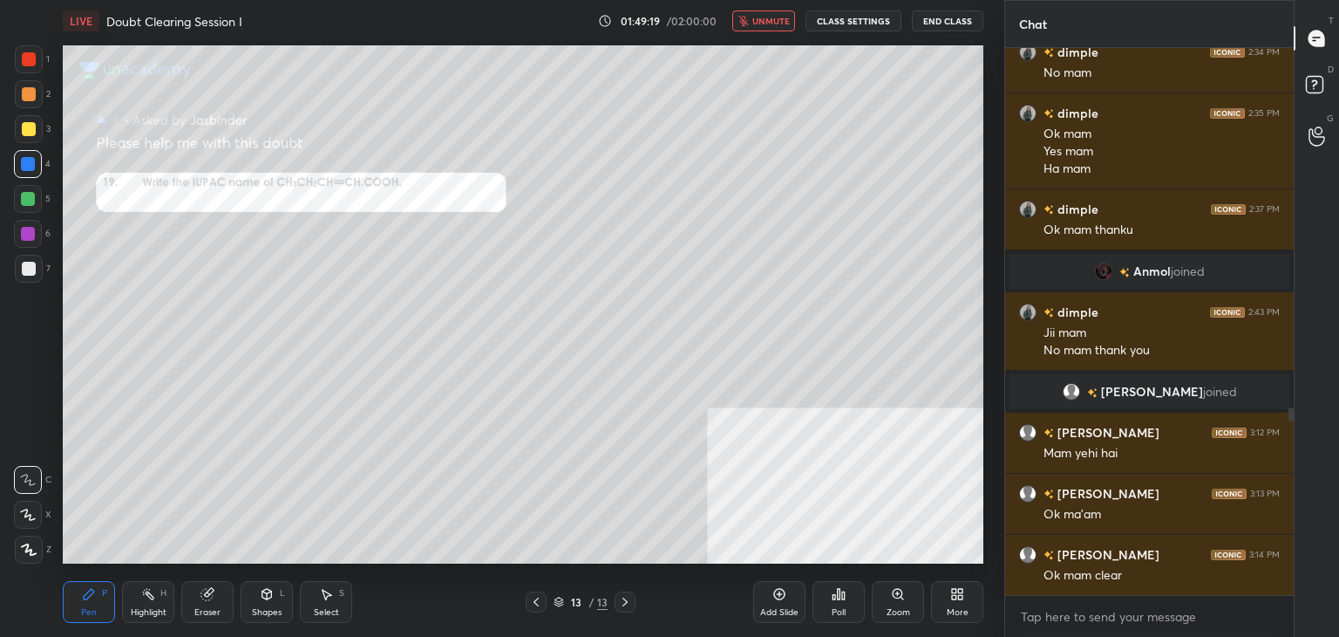
click at [759, 26] on button "unmute" at bounding box center [764, 20] width 63 height 21
click at [531, 603] on icon at bounding box center [536, 602] width 14 height 14
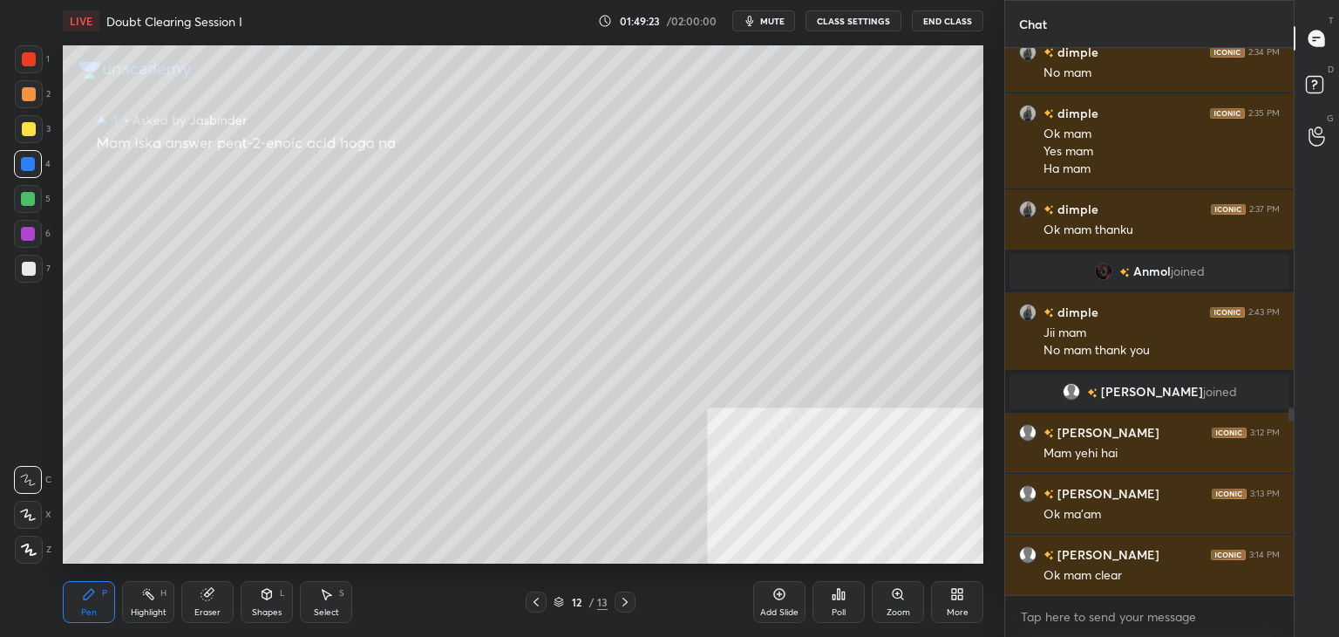
click at [624, 601] on icon at bounding box center [625, 602] width 14 height 14
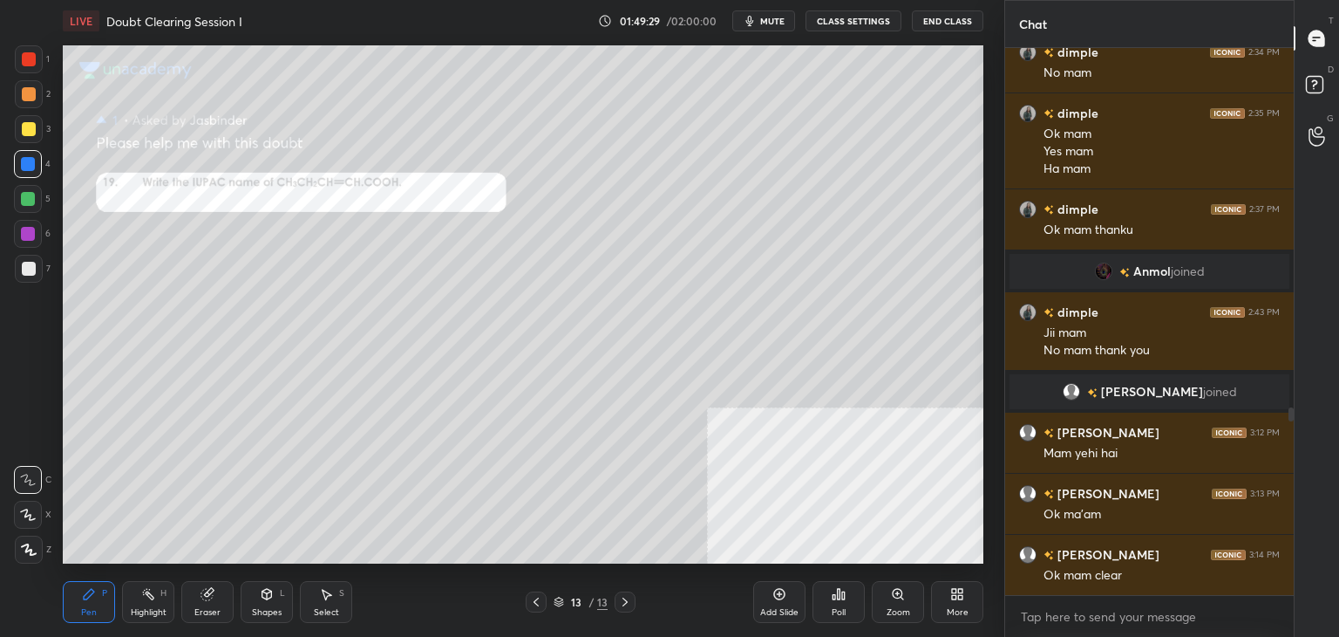
click at [760, 28] on button "mute" at bounding box center [764, 20] width 63 height 21
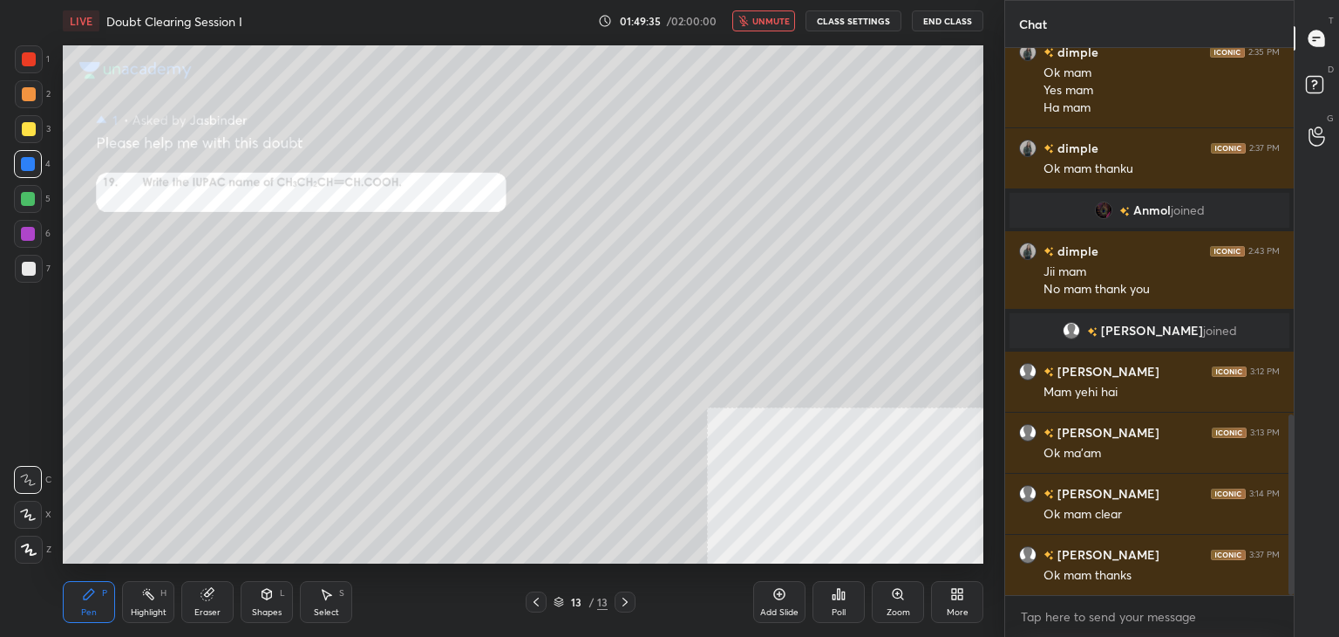
click at [767, 21] on span "unmute" at bounding box center [771, 21] width 37 height 12
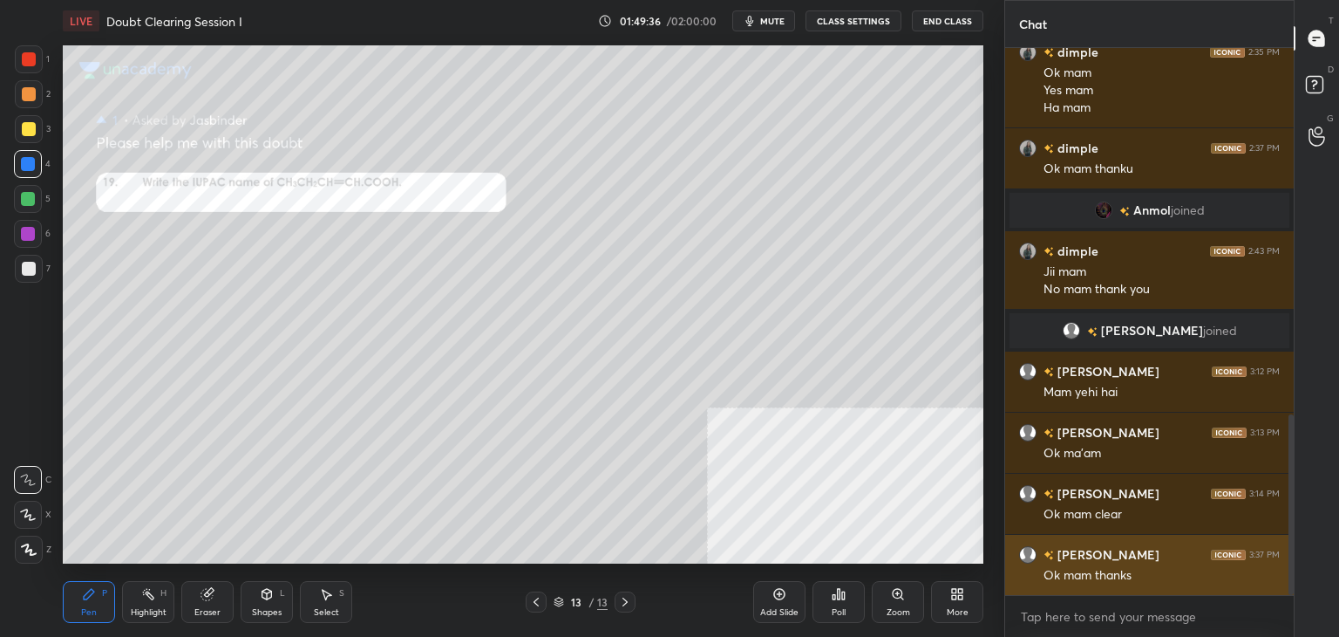
click at [1099, 552] on h6 "[PERSON_NAME]" at bounding box center [1107, 554] width 106 height 18
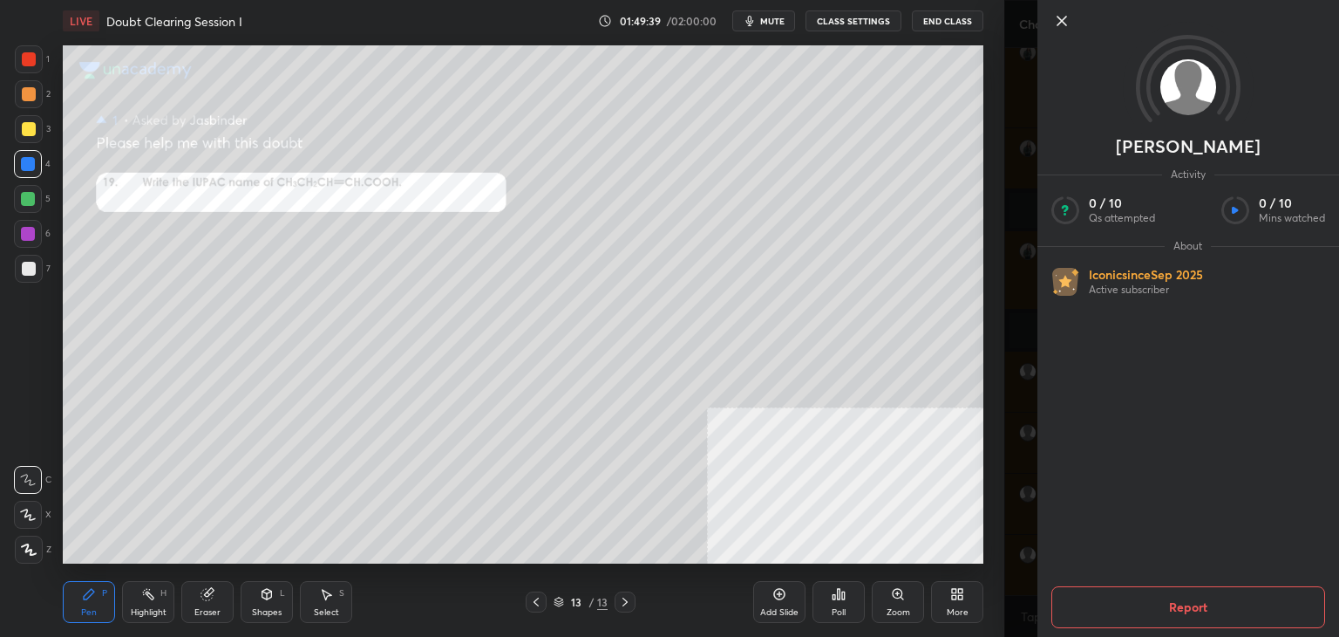
click at [1063, 35] on div at bounding box center [1189, 50] width 302 height 100
click at [1062, 24] on icon at bounding box center [1062, 20] width 21 height 21
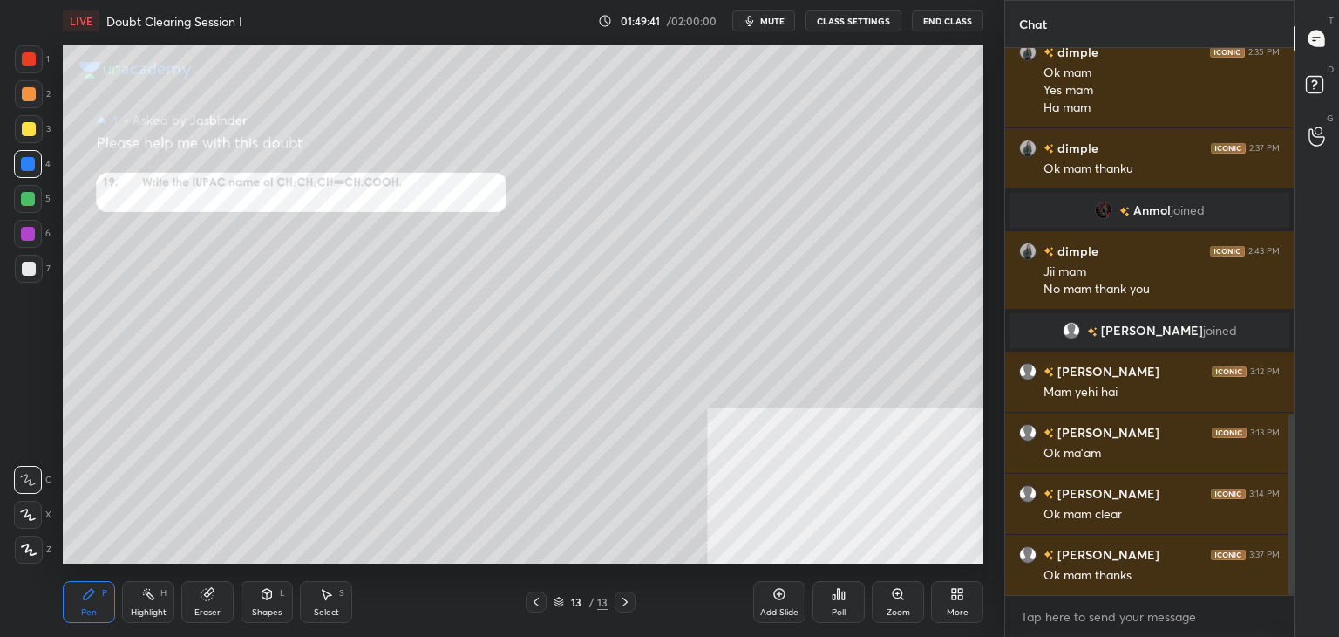
click at [784, 9] on div "LIVE Doubt Clearing Session I 01:49:41 / 02:00:00 mute CLASS SETTINGS End Class" at bounding box center [523, 21] width 921 height 42
click at [784, 9] on div "LIVE Doubt Clearing Session I 01:49:42 / 02:00:00 mute CLASS SETTINGS End Class" at bounding box center [523, 21] width 921 height 42
click at [784, 24] on span "mute" at bounding box center [772, 21] width 24 height 12
click at [1320, 154] on div "G Raise Hand (G)" at bounding box center [1317, 136] width 44 height 49
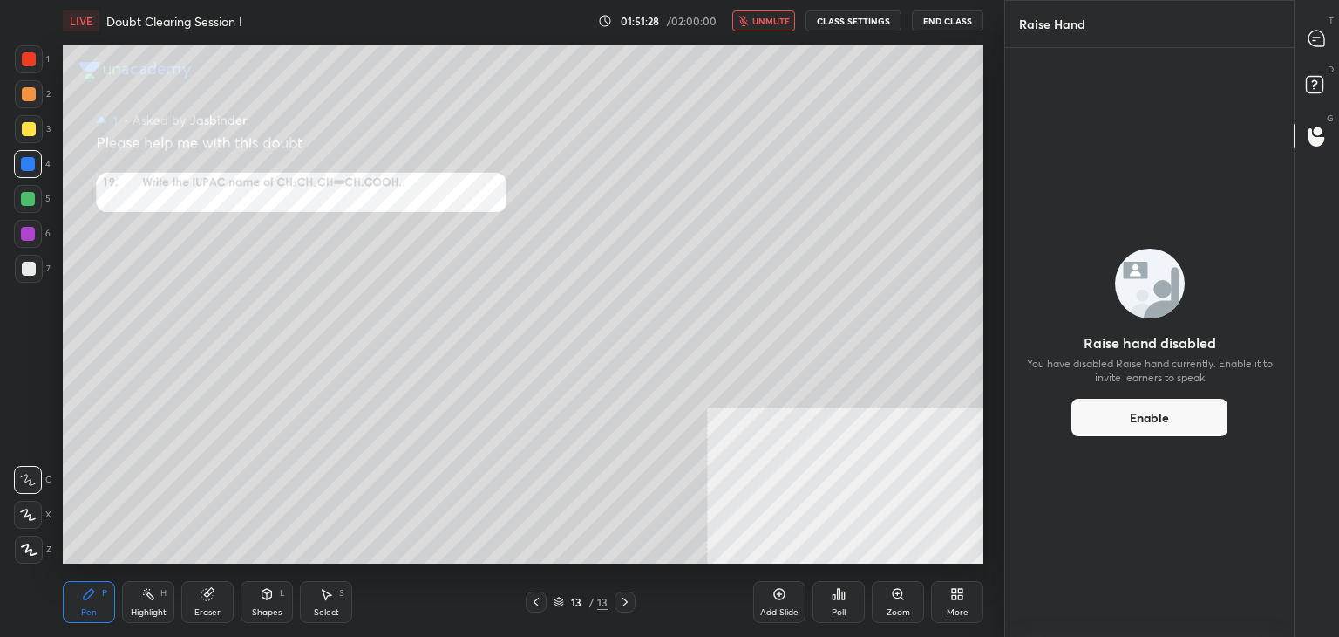
click at [1324, 58] on div "T Messages (T)" at bounding box center [1317, 38] width 44 height 49
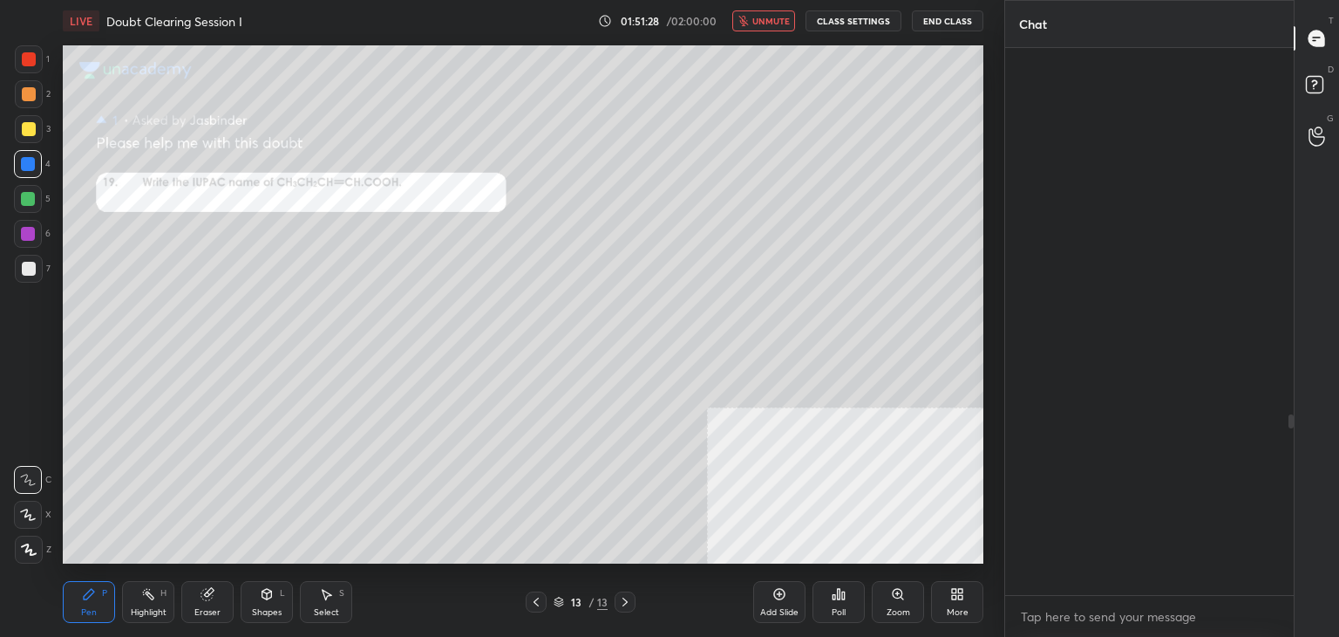
scroll to position [542, 283]
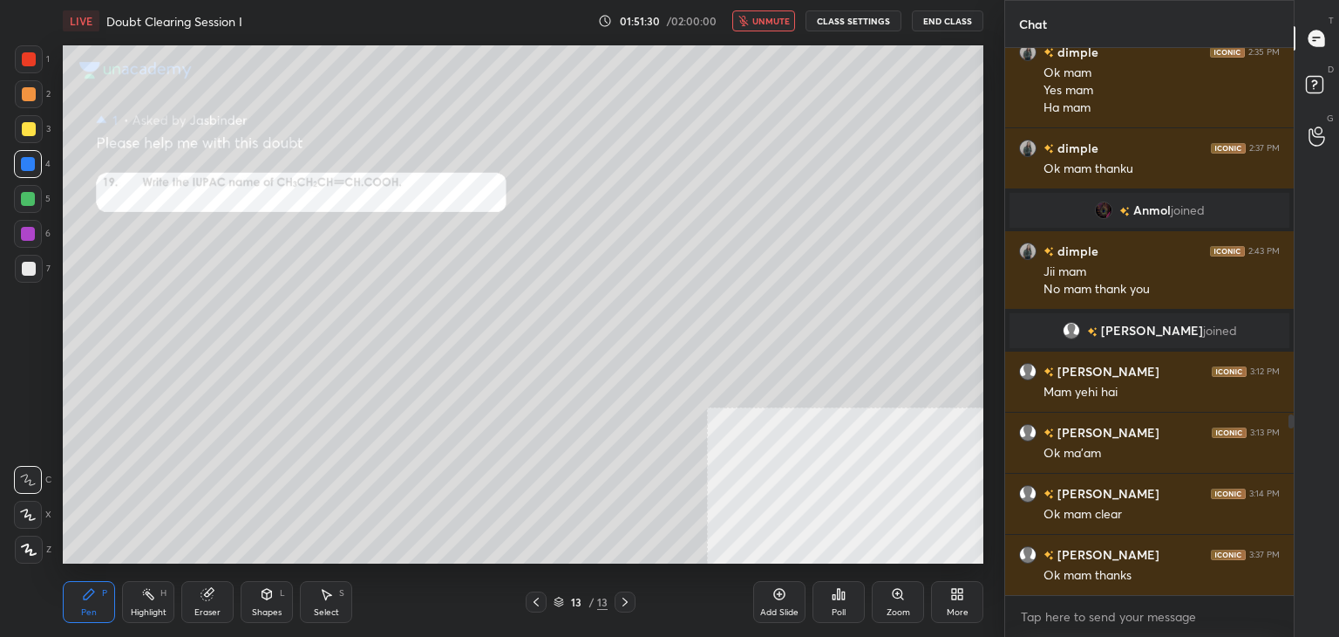
click at [1308, 113] on div "G Raise Hand (G)" at bounding box center [1317, 136] width 44 height 49
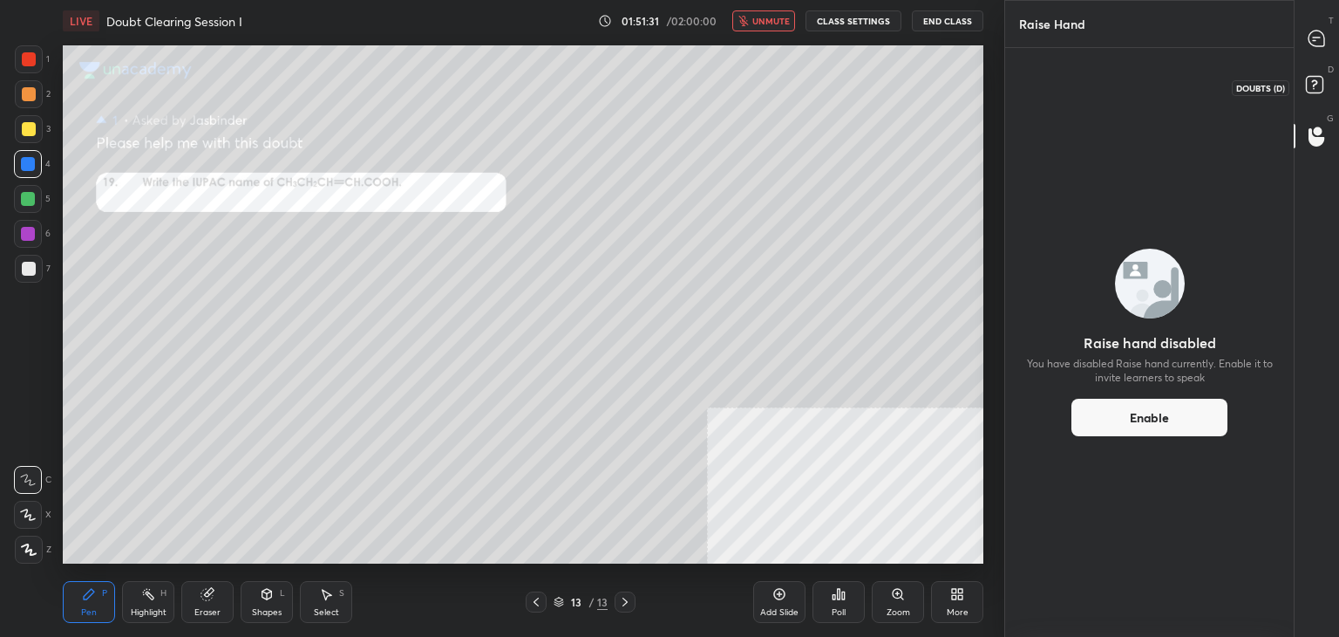
click at [1309, 97] on icon at bounding box center [1317, 87] width 31 height 31
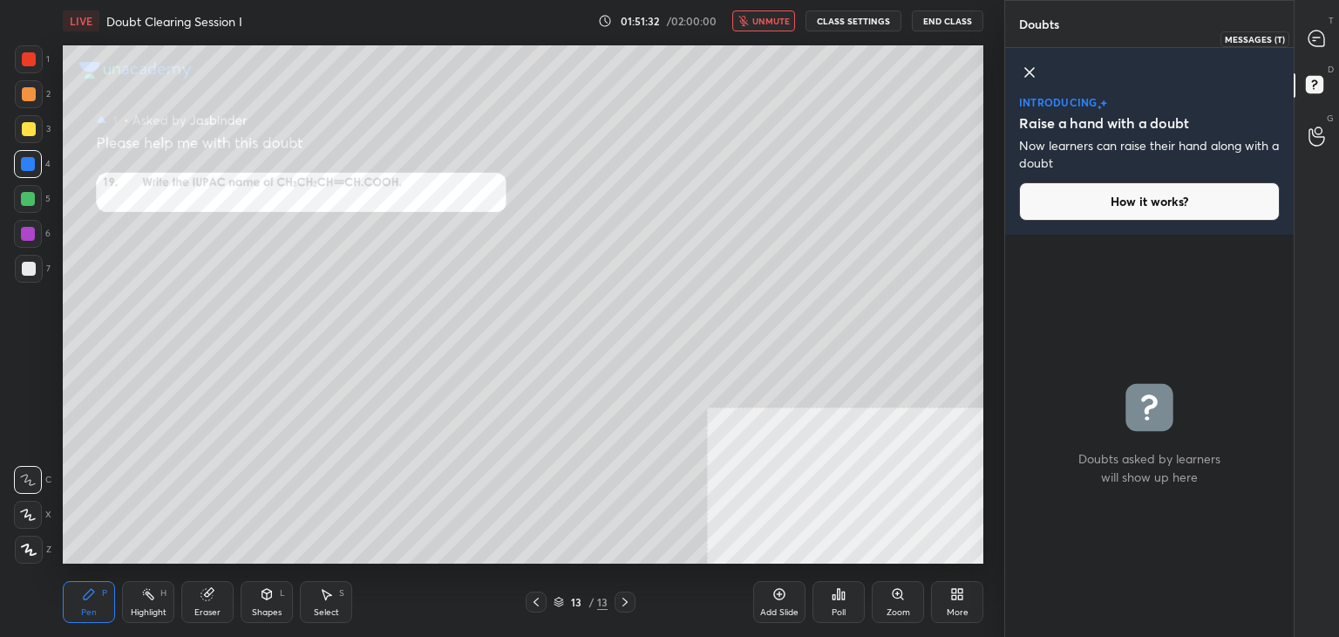
click at [1314, 44] on icon at bounding box center [1317, 39] width 16 height 16
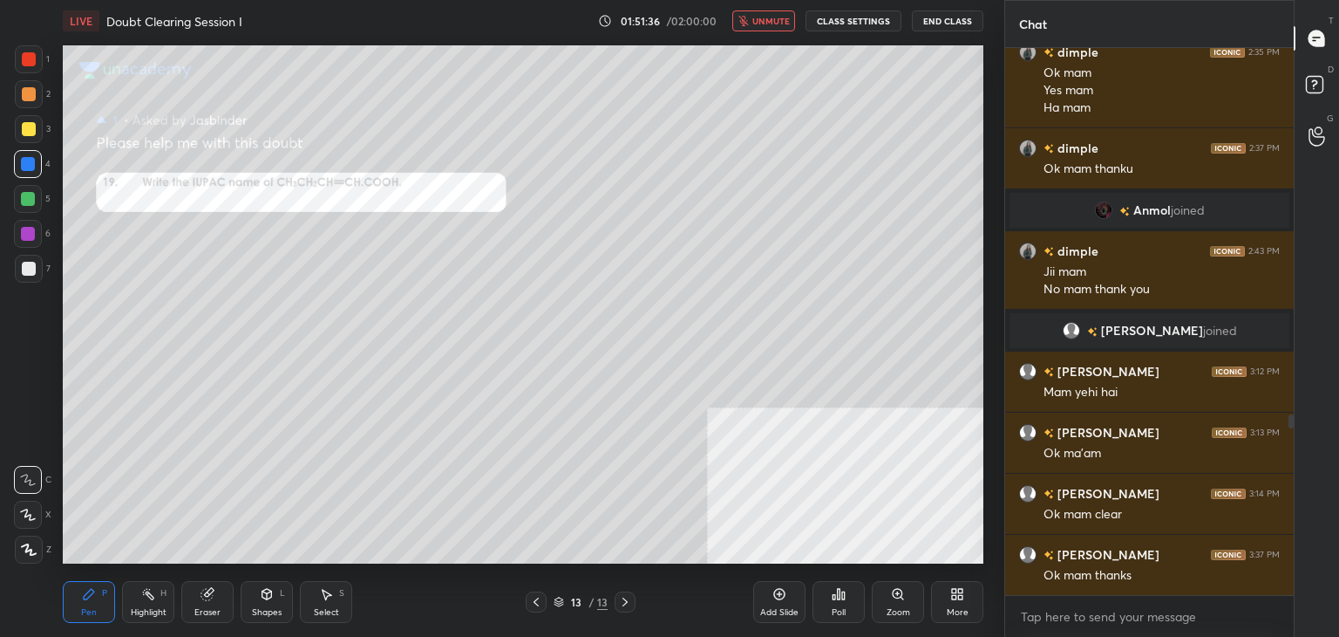
drag, startPoint x: 1292, startPoint y: 423, endPoint x: 1301, endPoint y: 529, distance: 106.8
click at [1301, 529] on div "Chat dimple 2:34 PM No mam dimple 2:35 PM Ok mam Yes mam Ha mam dimple 2:37 PM …" at bounding box center [1172, 318] width 335 height 637
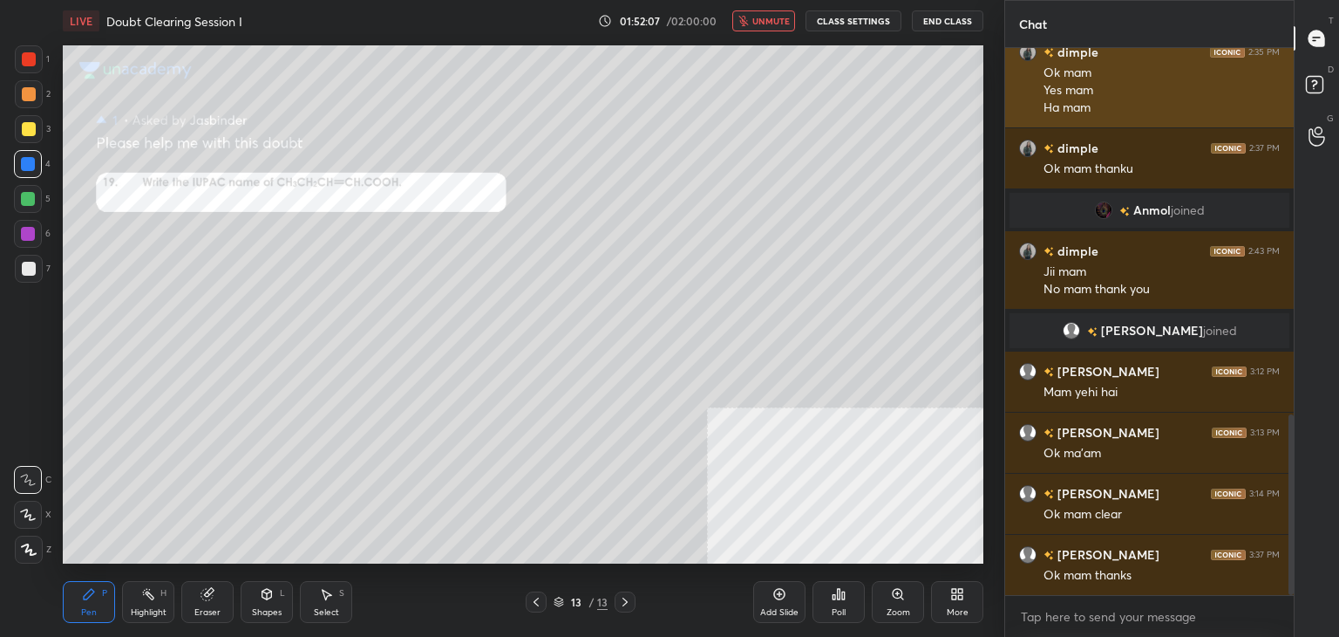
click at [1245, 80] on div "Ok mam" at bounding box center [1162, 73] width 236 height 17
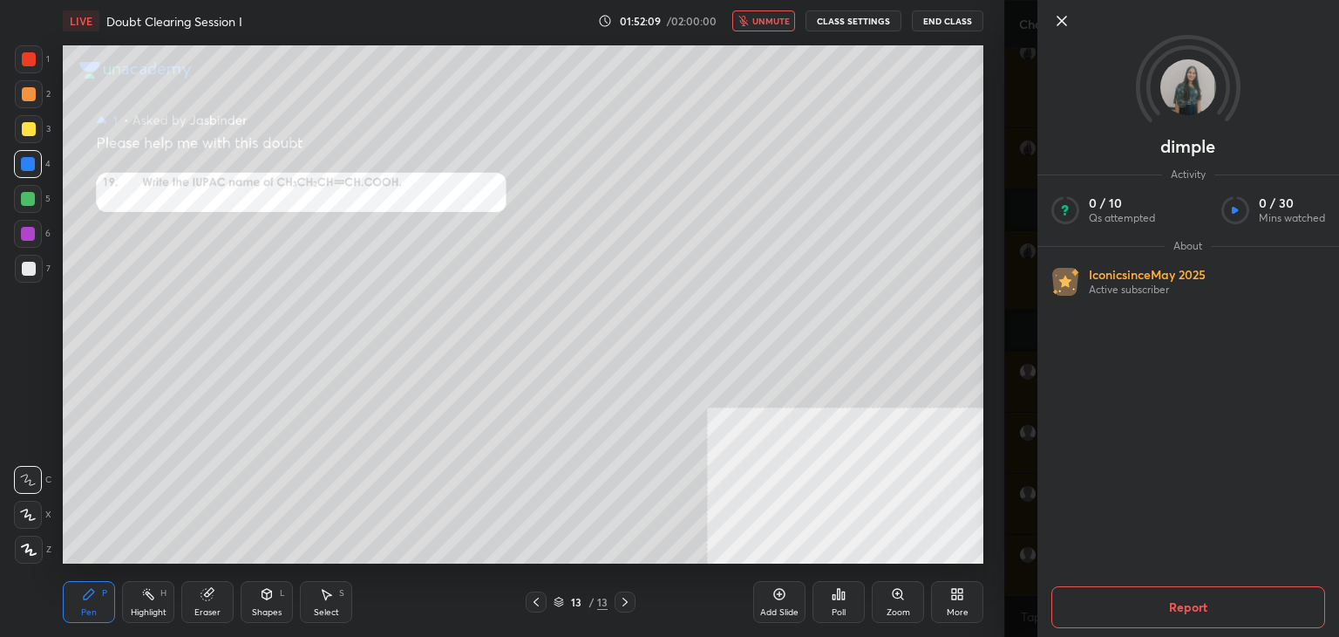
click at [1067, 35] on div at bounding box center [1189, 50] width 302 height 100
click at [1064, 31] on div at bounding box center [1189, 50] width 302 height 100
click at [1064, 19] on icon at bounding box center [1062, 21] width 9 height 9
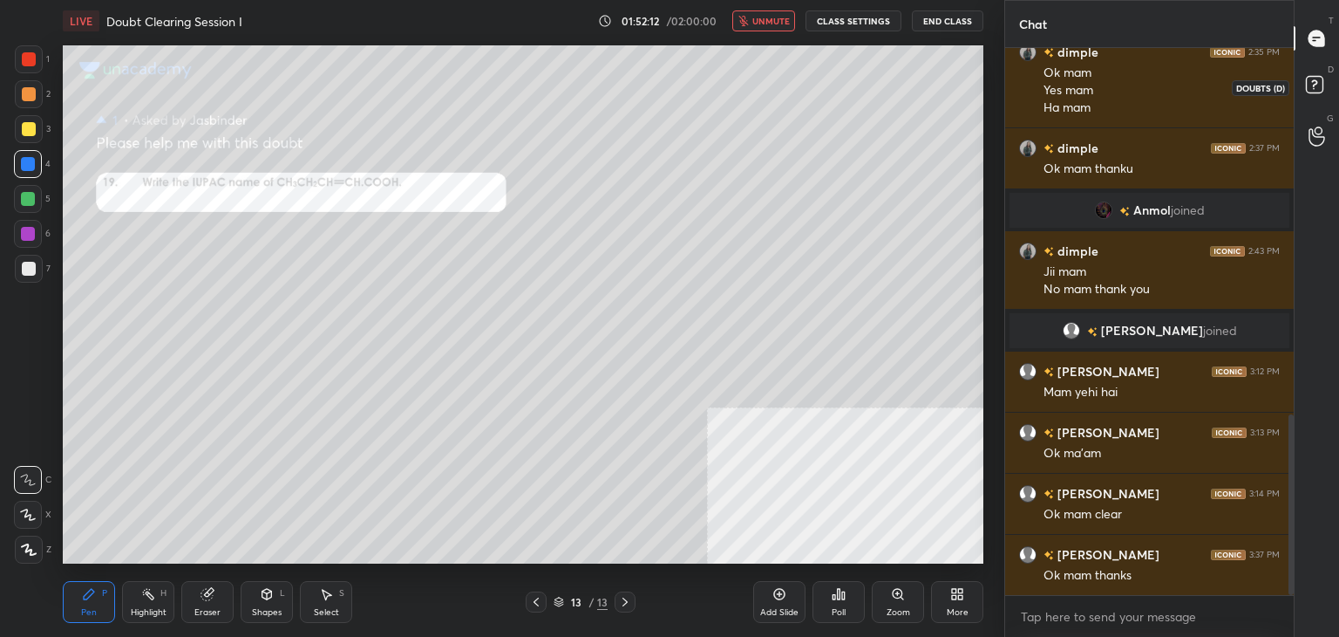
click at [1316, 92] on rect at bounding box center [1314, 85] width 17 height 17
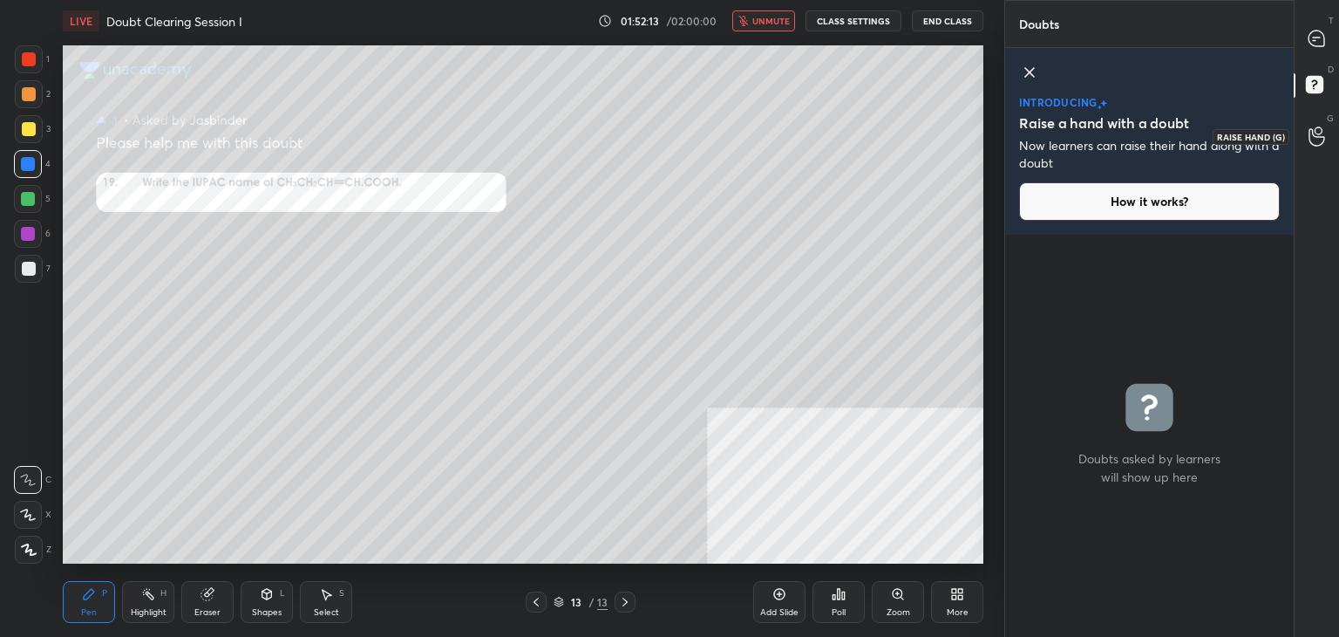
click at [1318, 144] on icon at bounding box center [1317, 136] width 17 height 20
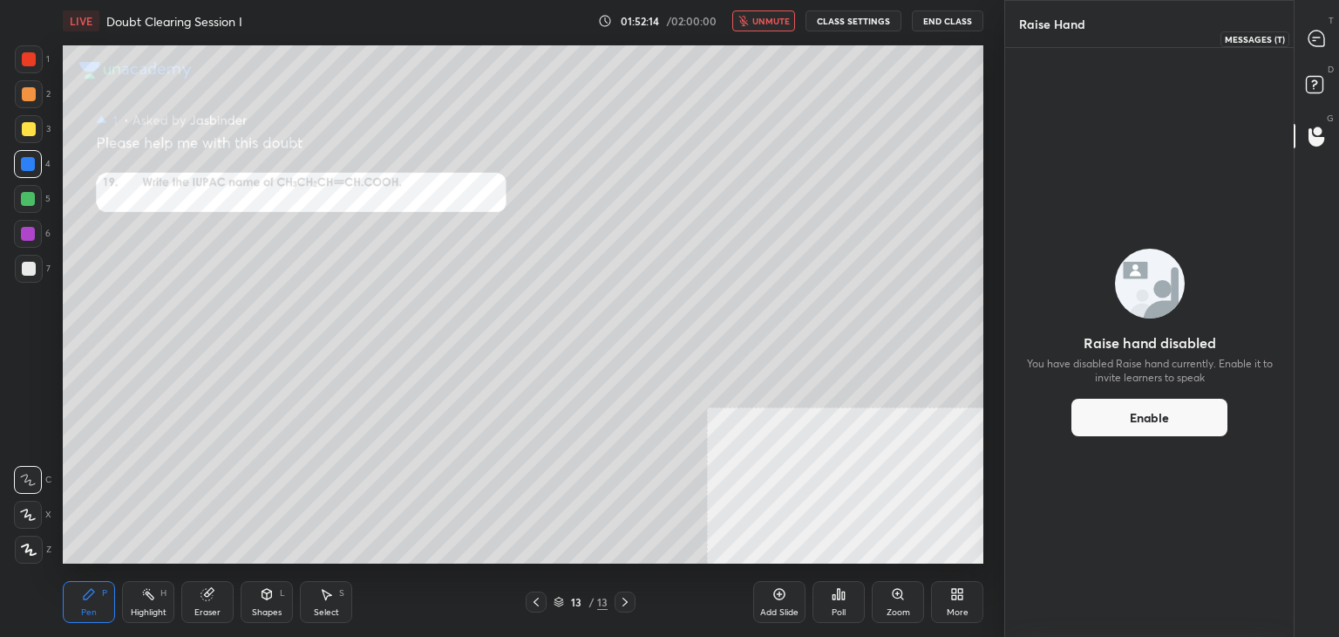
click at [1322, 48] on div at bounding box center [1317, 38] width 35 height 31
type textarea "x"
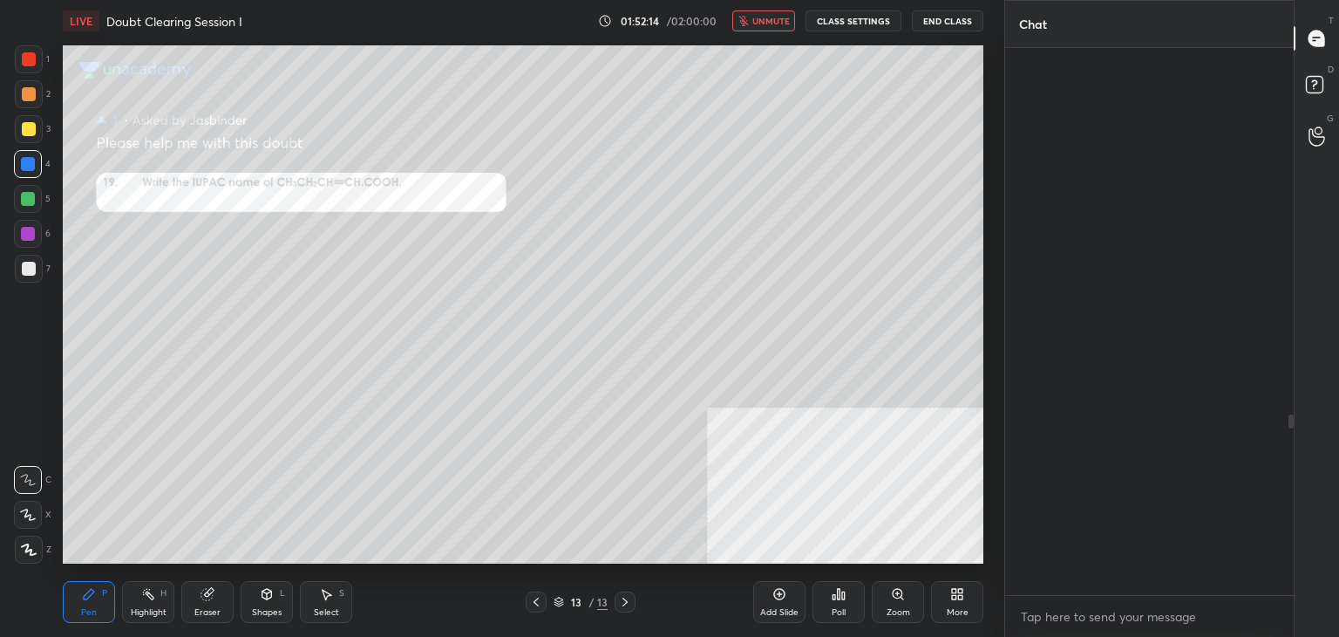
scroll to position [542, 283]
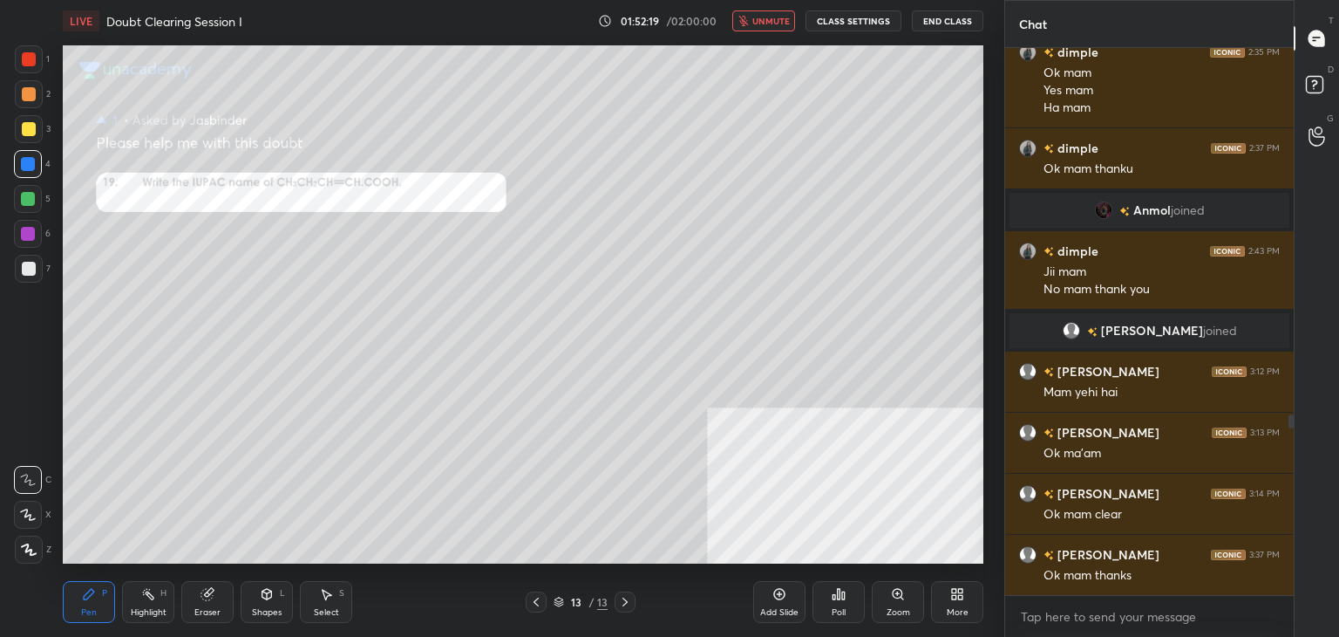
drag, startPoint x: 1292, startPoint y: 420, endPoint x: 1308, endPoint y: 617, distance: 196.9
click at [1308, 617] on div "Chat dimple 2:34 PM No mam dimple 2:35 PM Ok mam Yes mam Ha mam dimple 2:37 PM …" at bounding box center [1172, 318] width 335 height 637
click at [924, 17] on button "End Class" at bounding box center [948, 20] width 72 height 21
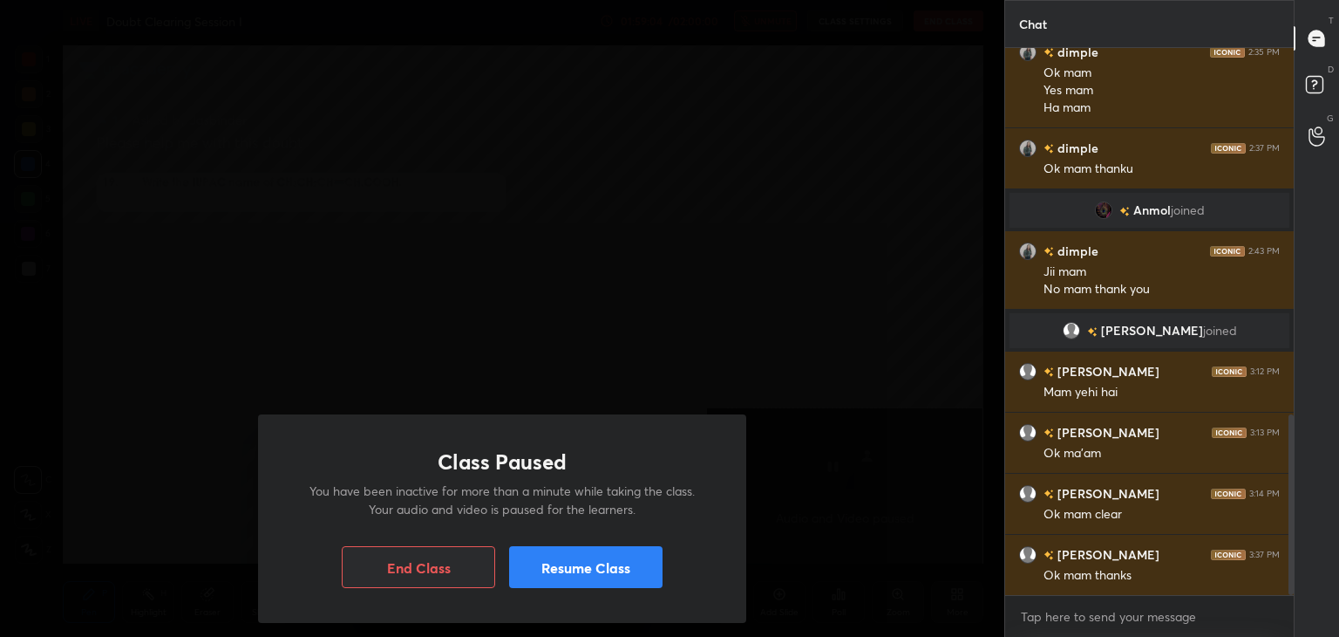
click at [391, 573] on button "End Class" at bounding box center [418, 567] width 153 height 42
